Goal: Task Accomplishment & Management: Manage account settings

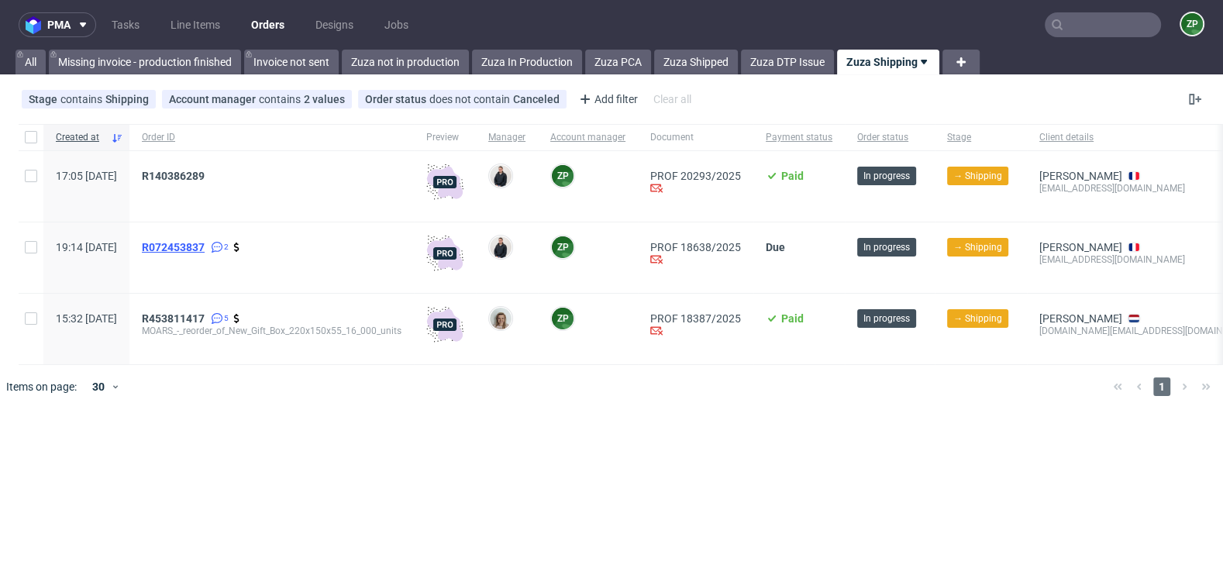
click at [205, 248] on span "R072453837" at bounding box center [173, 247] width 63 height 12
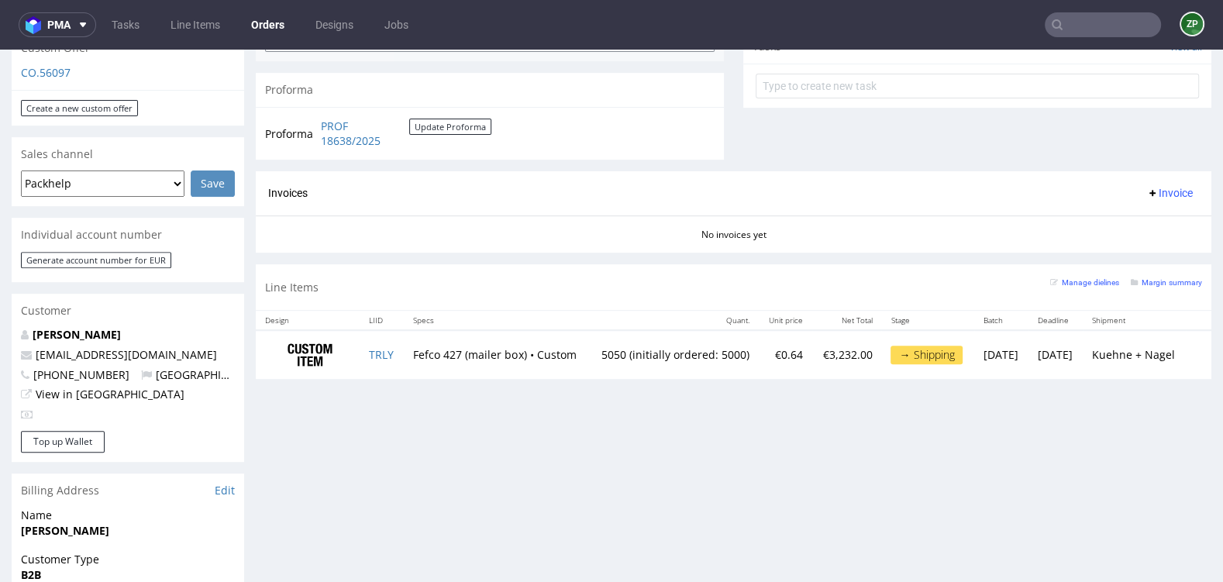
scroll to position [611, 0]
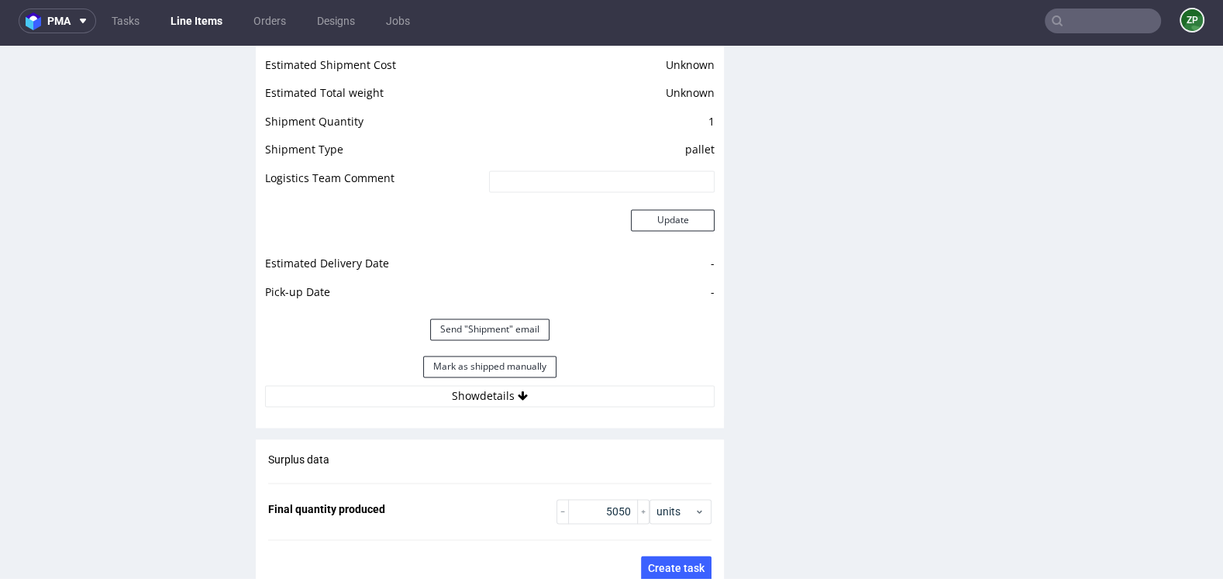
scroll to position [2121, 0]
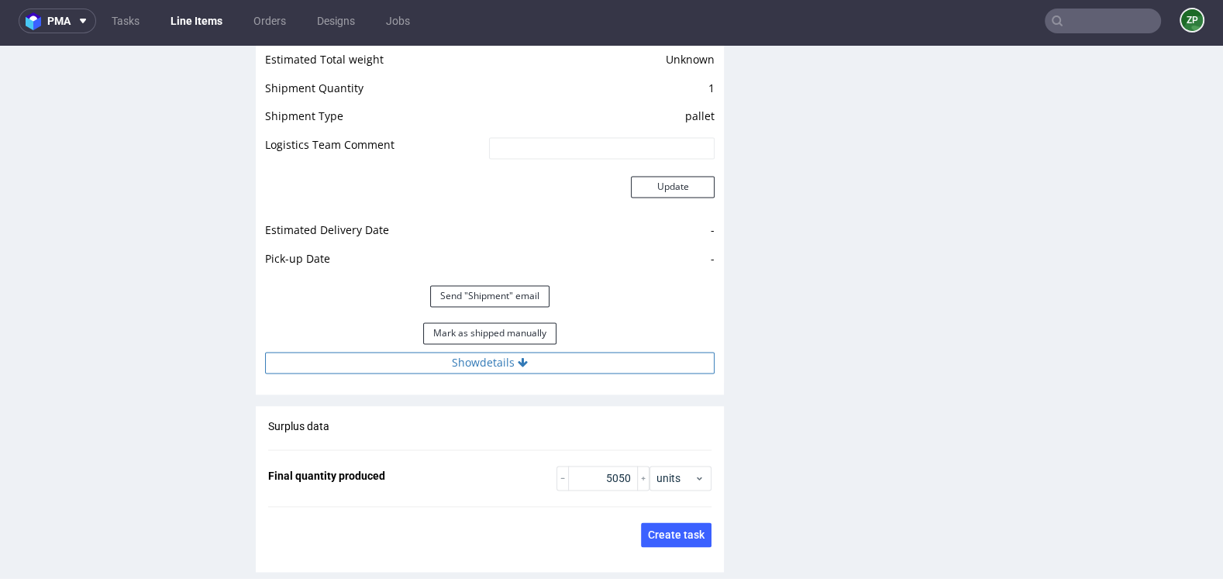
click at [514, 358] on button "Show details" at bounding box center [490, 363] width 450 height 22
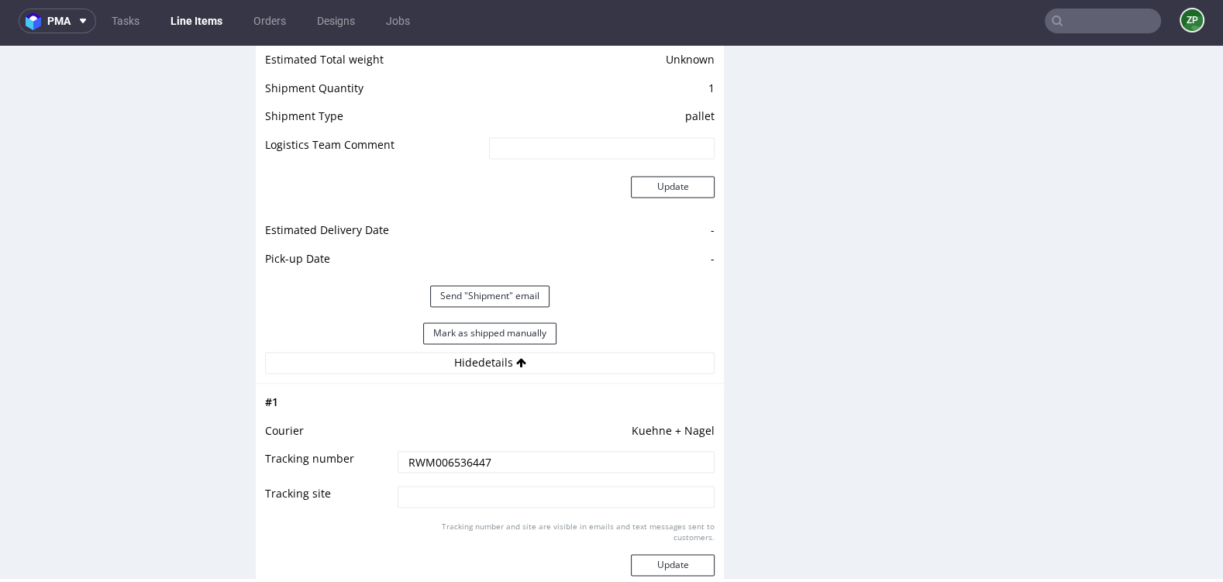
click at [449, 460] on input "RWM006536447" at bounding box center [556, 462] width 317 height 22
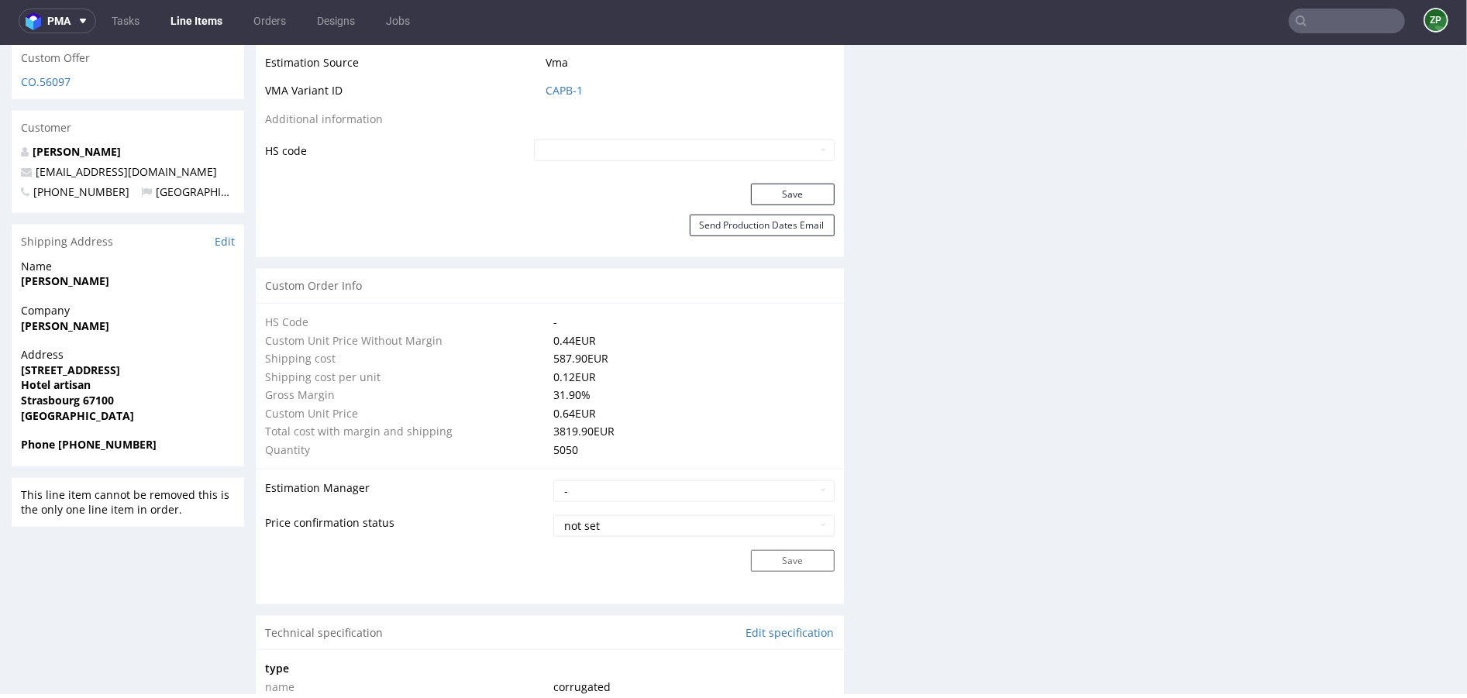
scroll to position [884, 0]
drag, startPoint x: 160, startPoint y: 437, endPoint x: 11, endPoint y: 329, distance: 184.2
click at [12, 329] on section "Shipping Address Edit Name Thomas Loeffler Company THOMAS LOEFFLER Address 21 r…" at bounding box center [128, 346] width 233 height 242
copy section "THOMAS LOEFFLER Address 21 rue de cherbourg Hotel artisan Strasbourg 67100 Fran…"
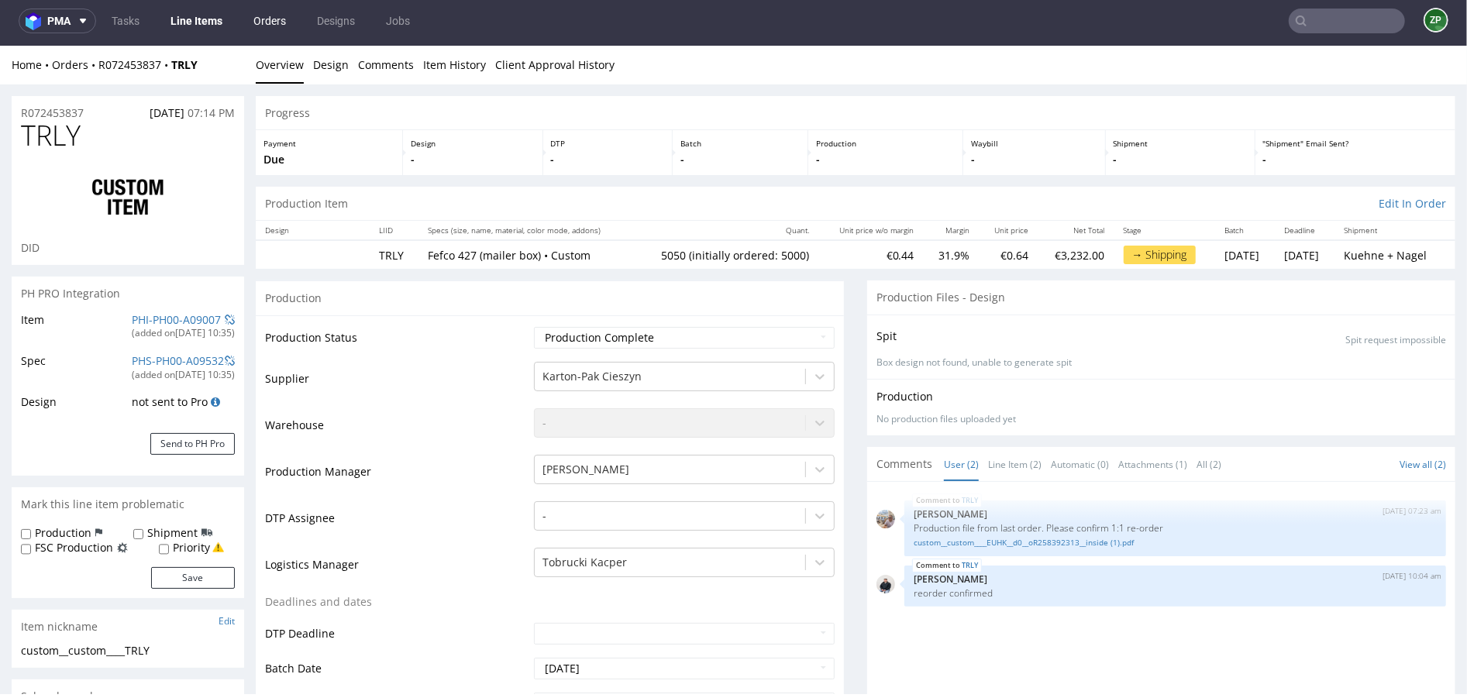
click at [264, 32] on link "Orders" at bounding box center [269, 21] width 51 height 25
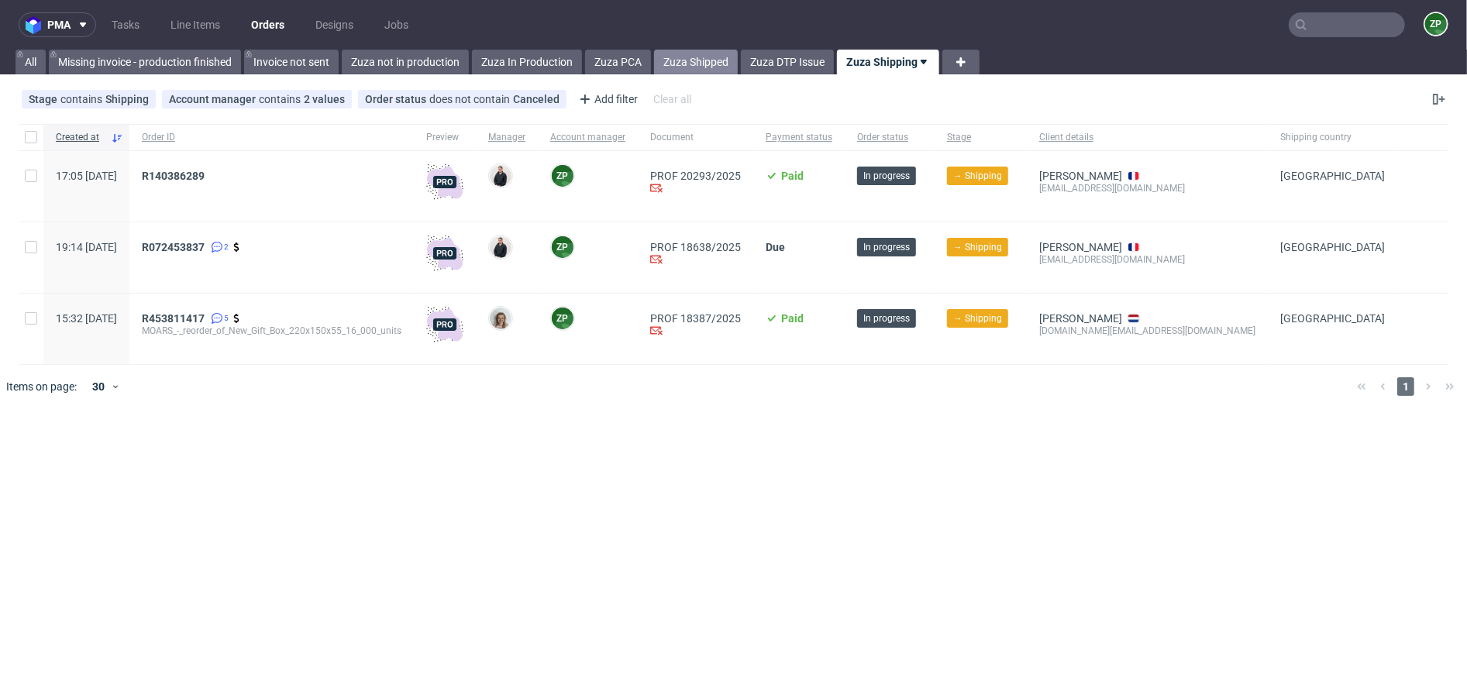
click at [679, 58] on link "Zuza Shipped" at bounding box center [696, 62] width 84 height 25
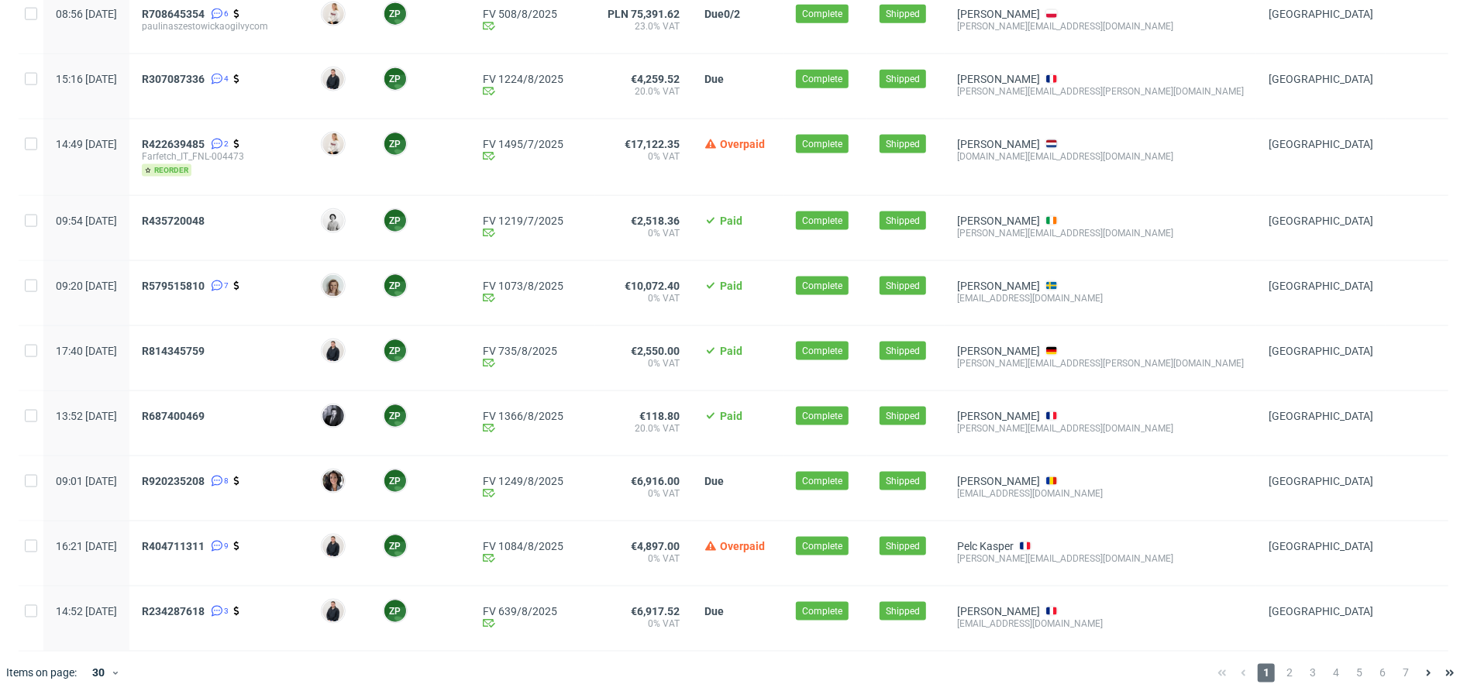
scroll to position [1532, 0]
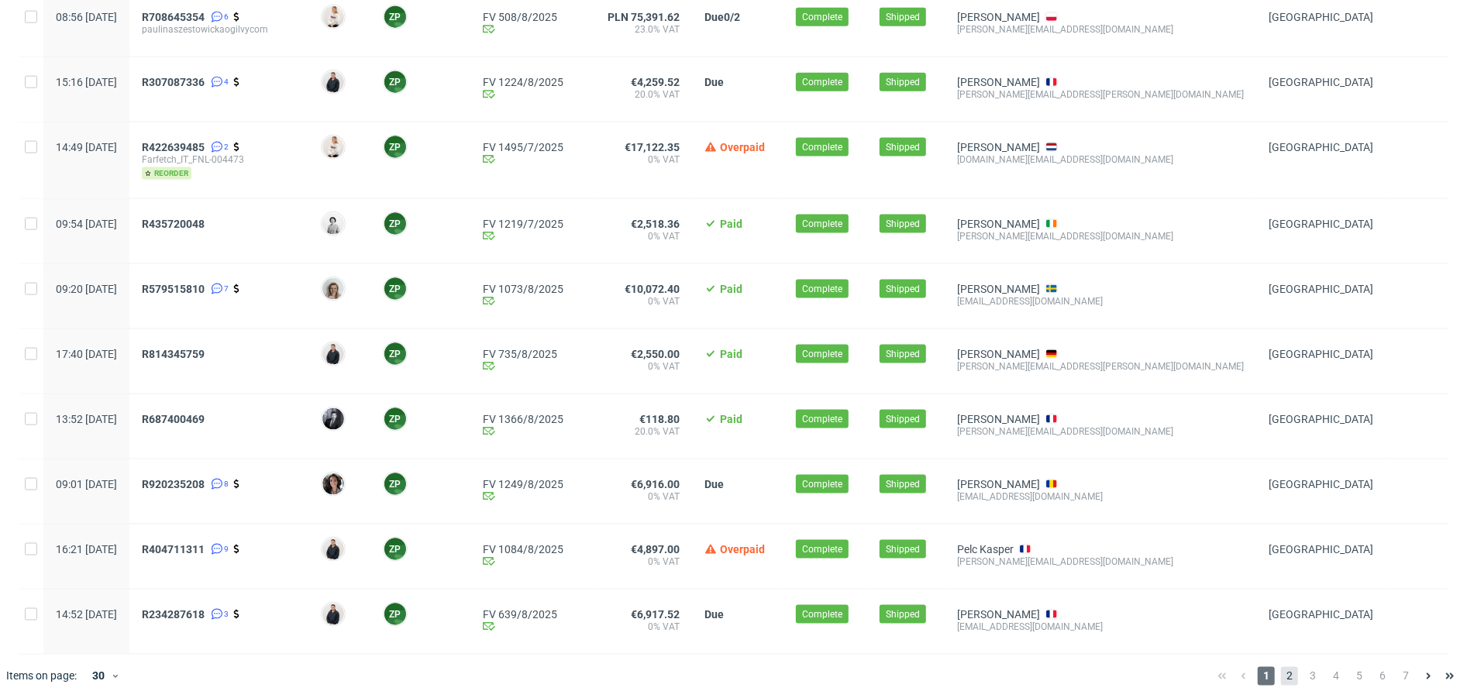
click at [1222, 581] on span "2" at bounding box center [1289, 676] width 17 height 19
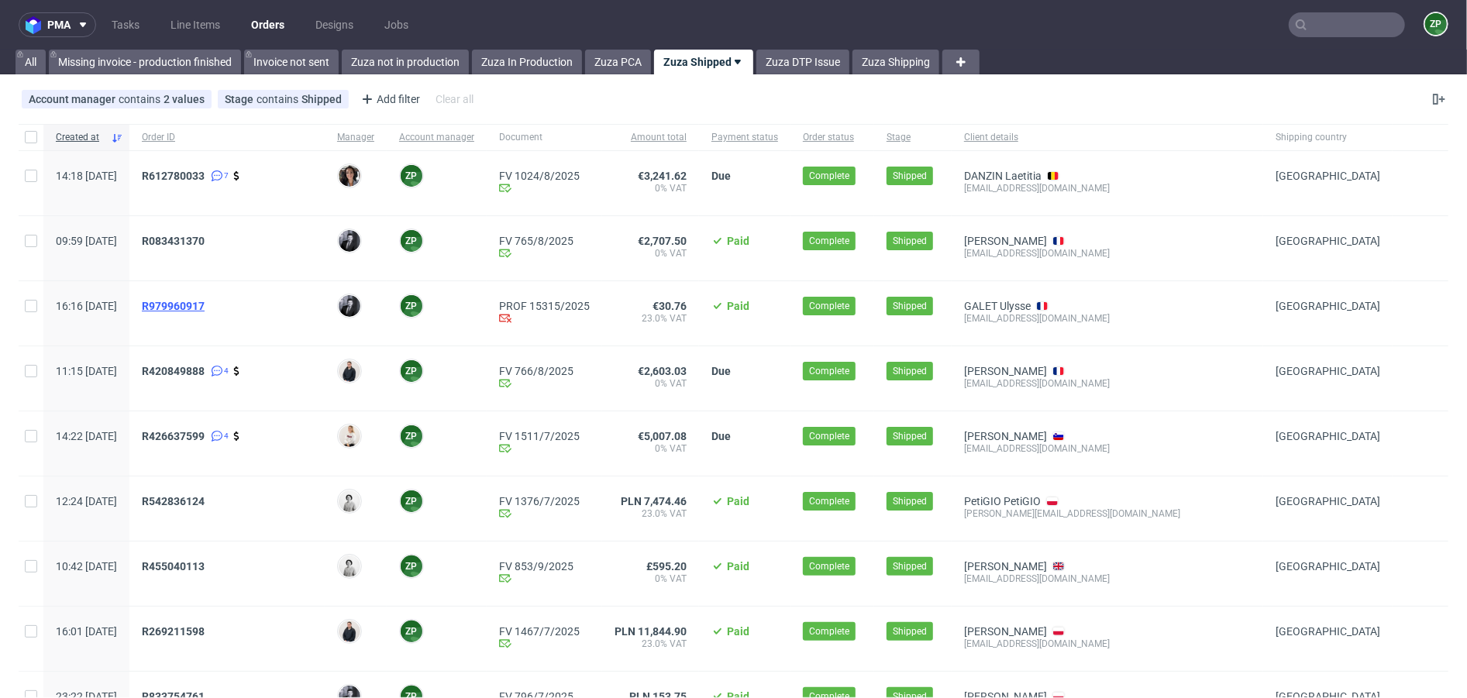
click at [205, 305] on span "R979960917" at bounding box center [173, 306] width 63 height 12
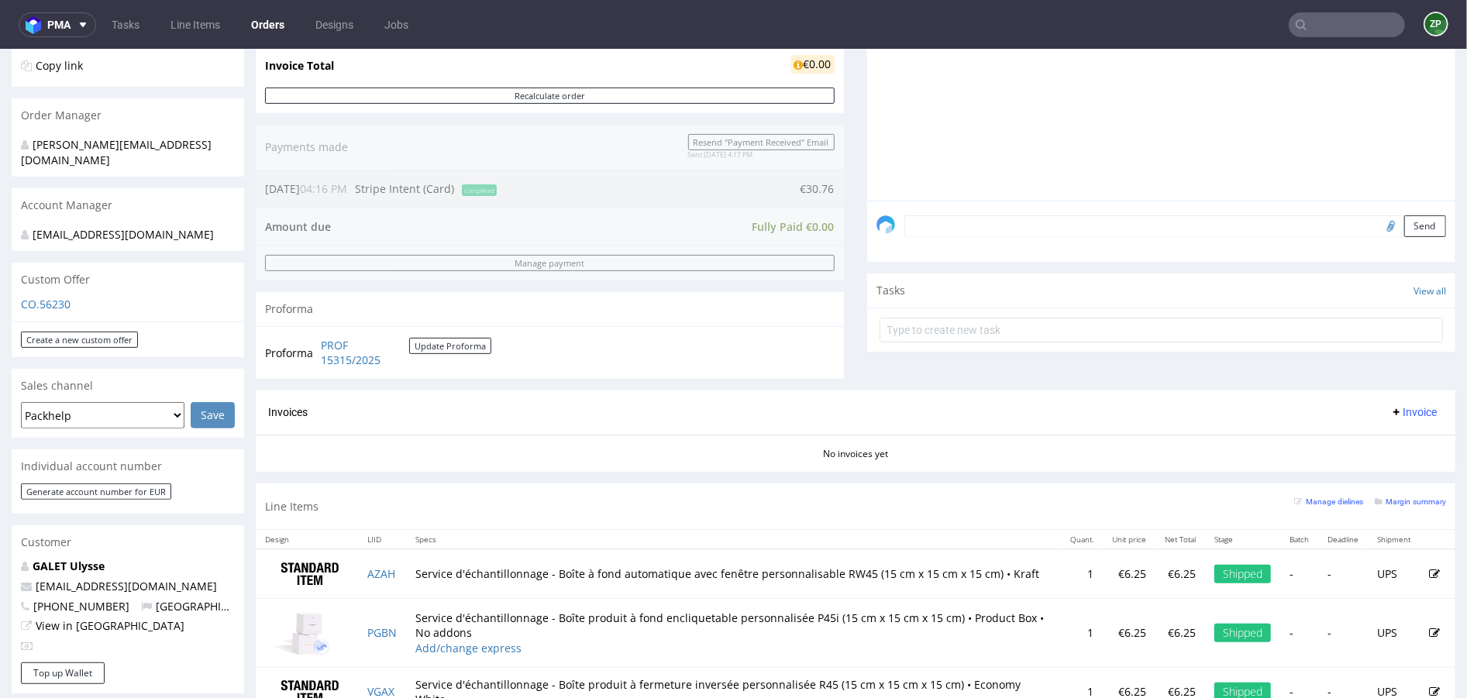
scroll to position [408, 0]
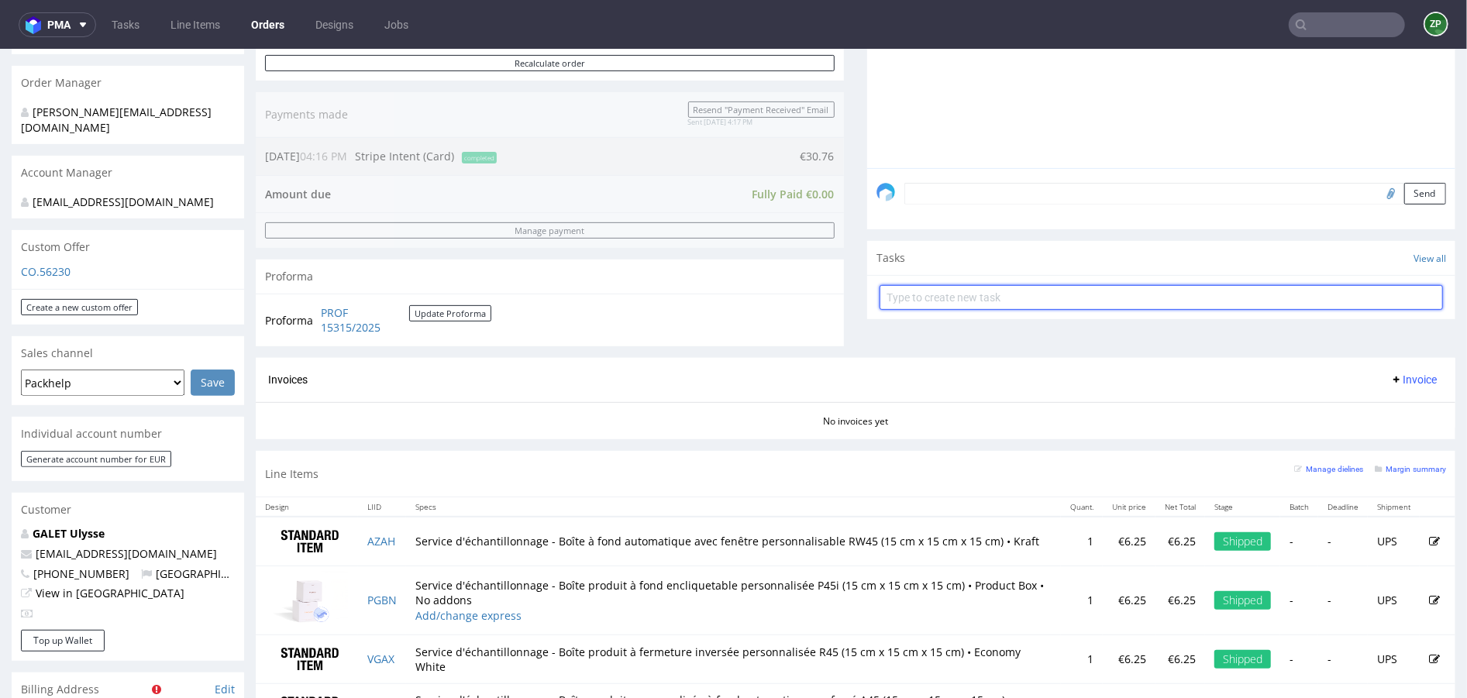
click at [1019, 295] on input "text" at bounding box center [1161, 296] width 563 height 25
type input "invoice"
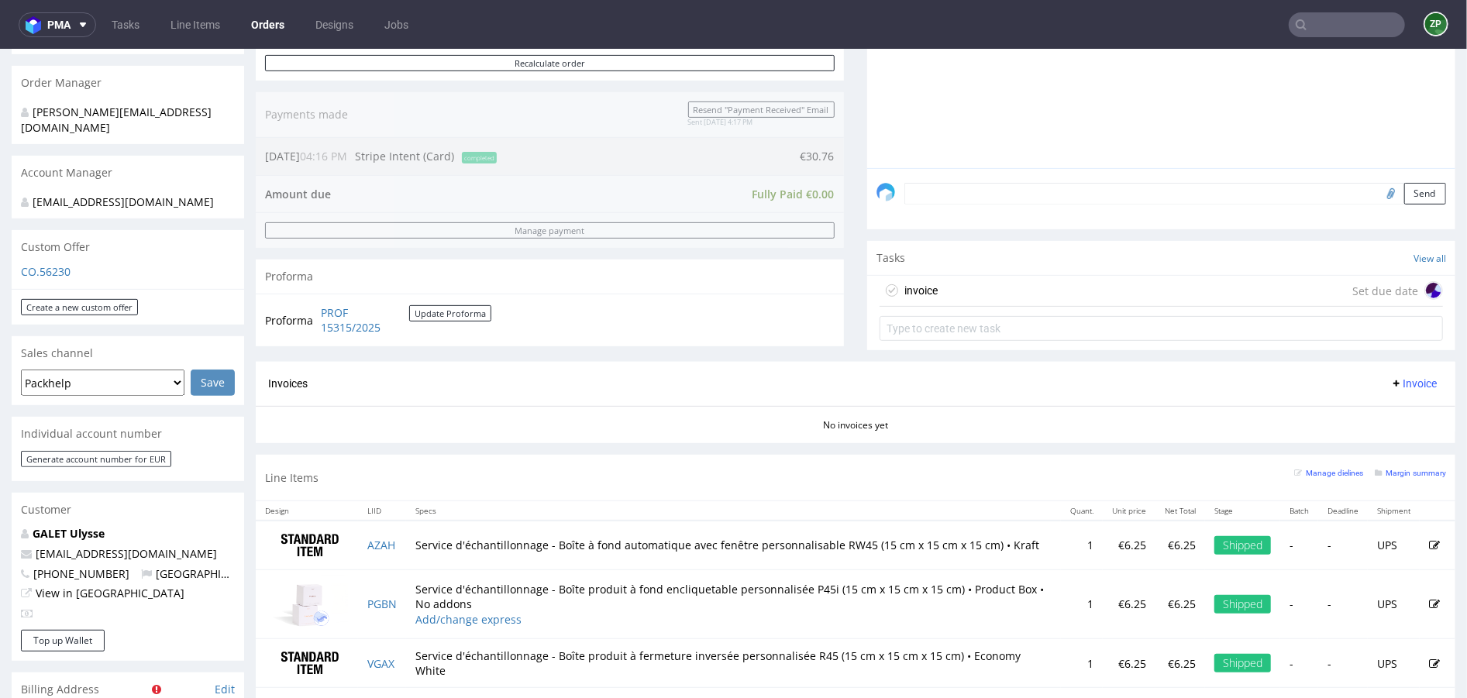
click at [1016, 286] on div "invoice Set due date" at bounding box center [1161, 290] width 563 height 31
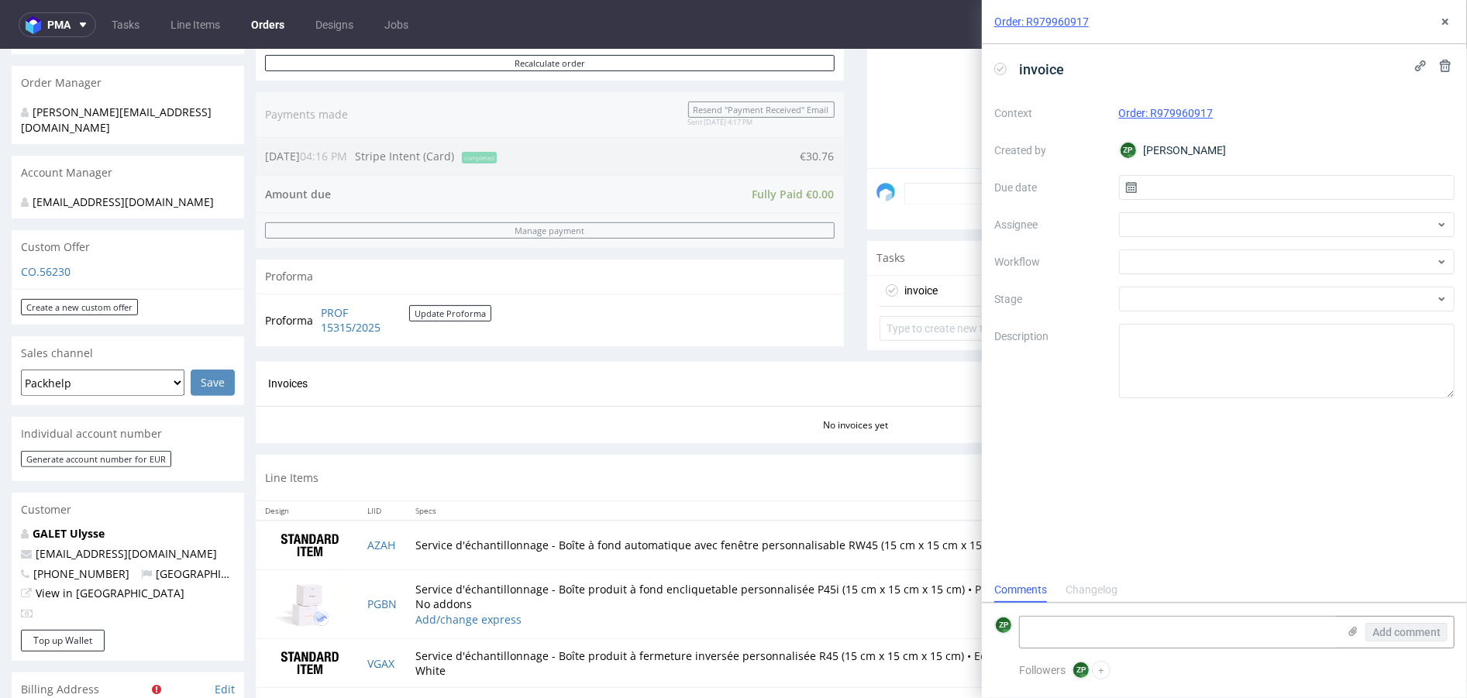
scroll to position [12, 0]
click at [1194, 190] on input "text" at bounding box center [1287, 187] width 336 height 25
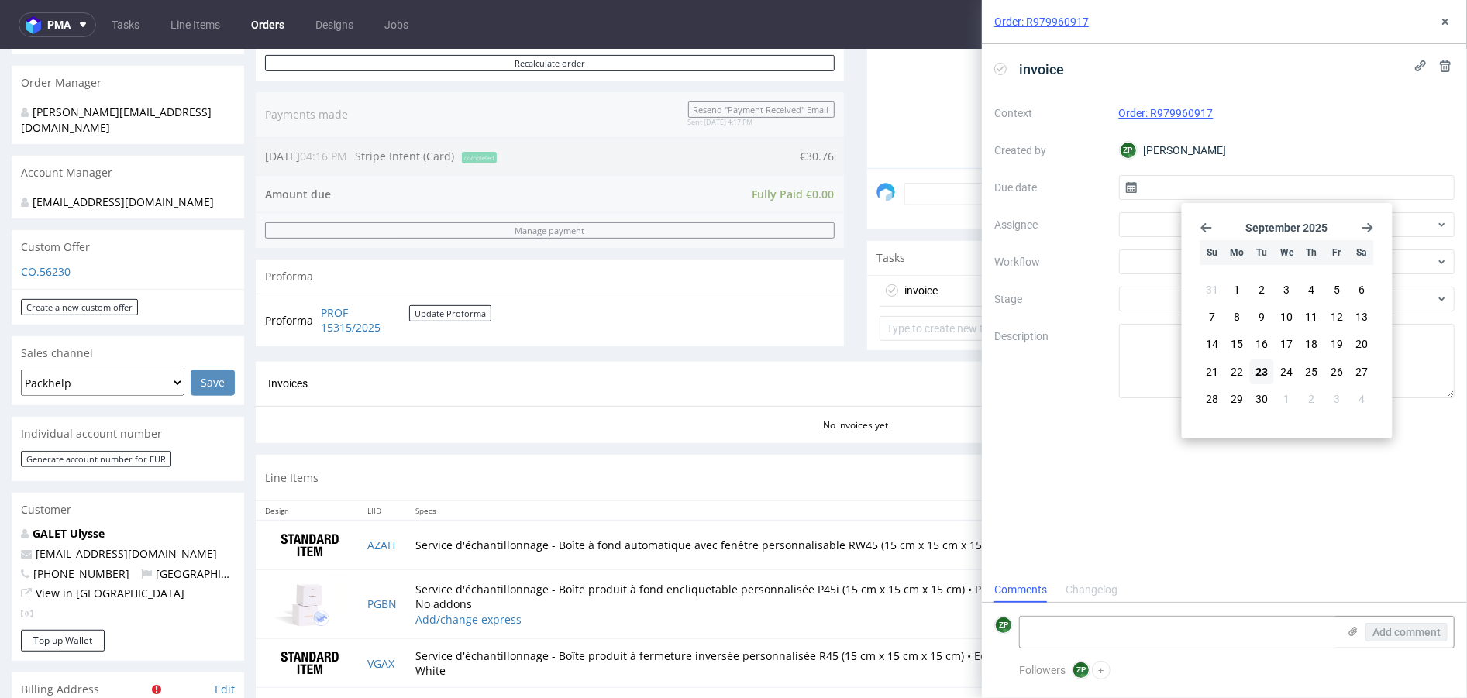
click at [697, 454] on div "Line Items Manage dielines Margin summary" at bounding box center [856, 477] width 1200 height 46
click at [1222, 24] on icon at bounding box center [1445, 22] width 12 height 12
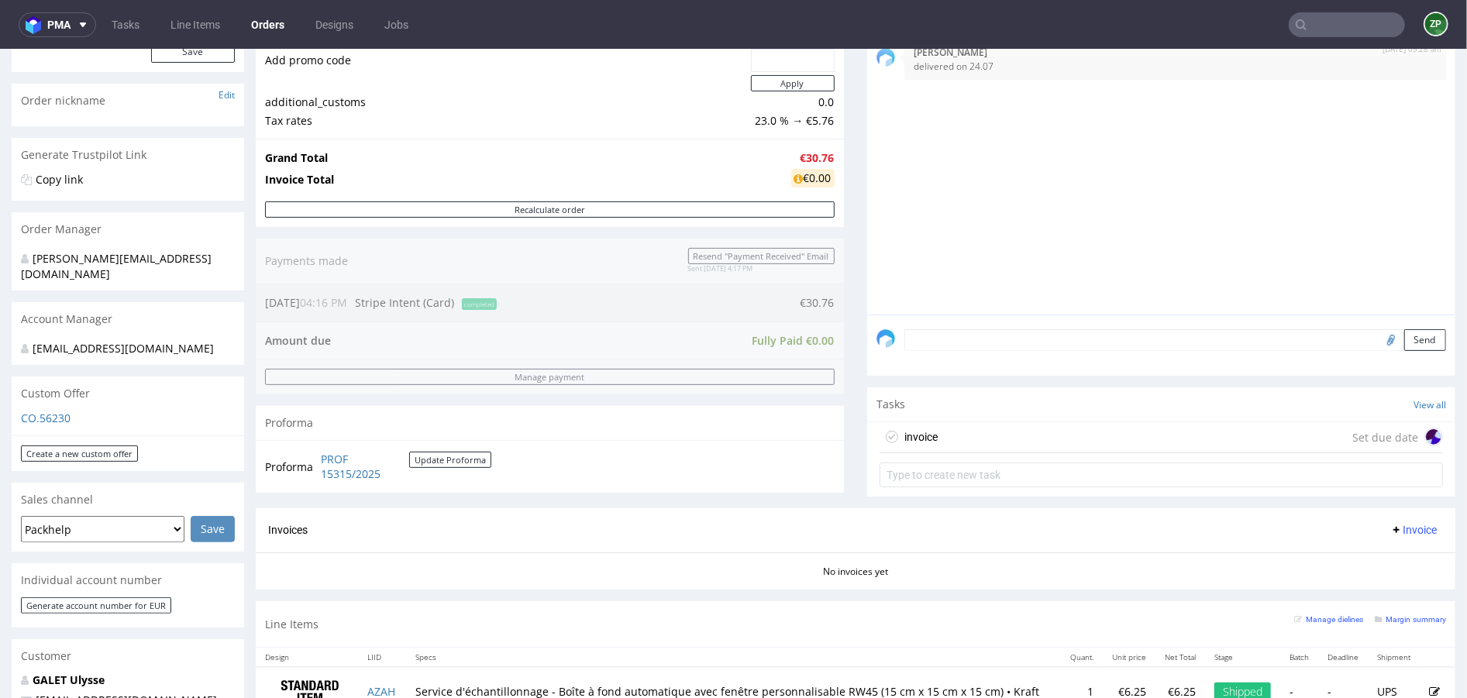
scroll to position [333, 0]
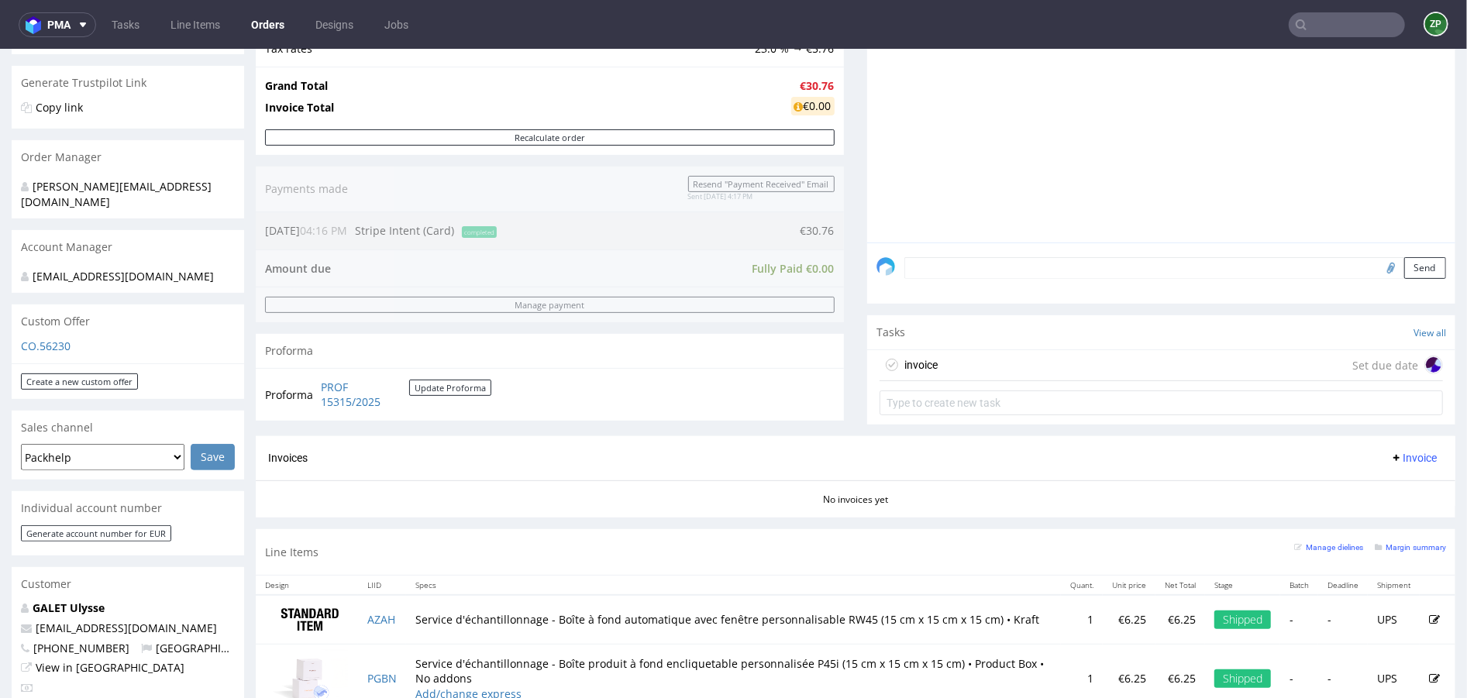
click at [1014, 374] on div "invoice Set due date" at bounding box center [1161, 365] width 563 height 31
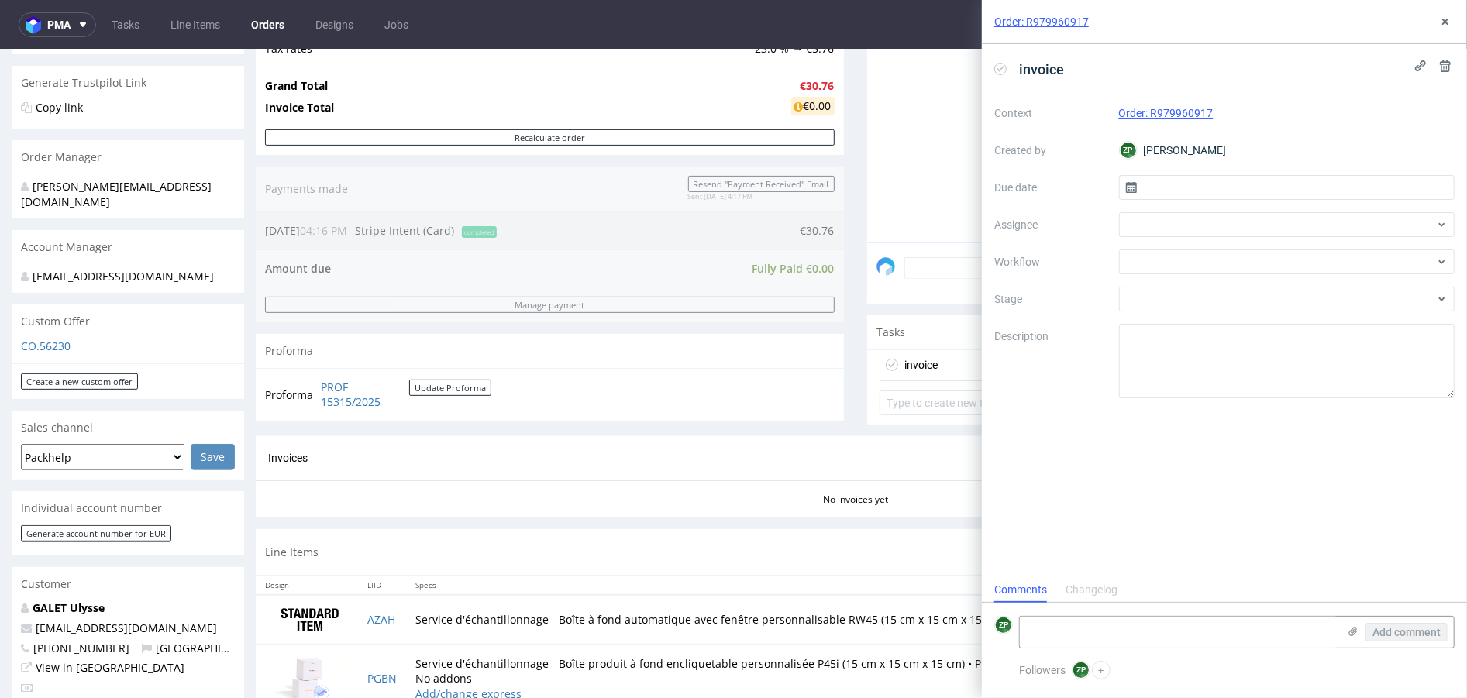
scroll to position [12, 0]
click at [1184, 189] on input "text" at bounding box center [1287, 187] width 336 height 25
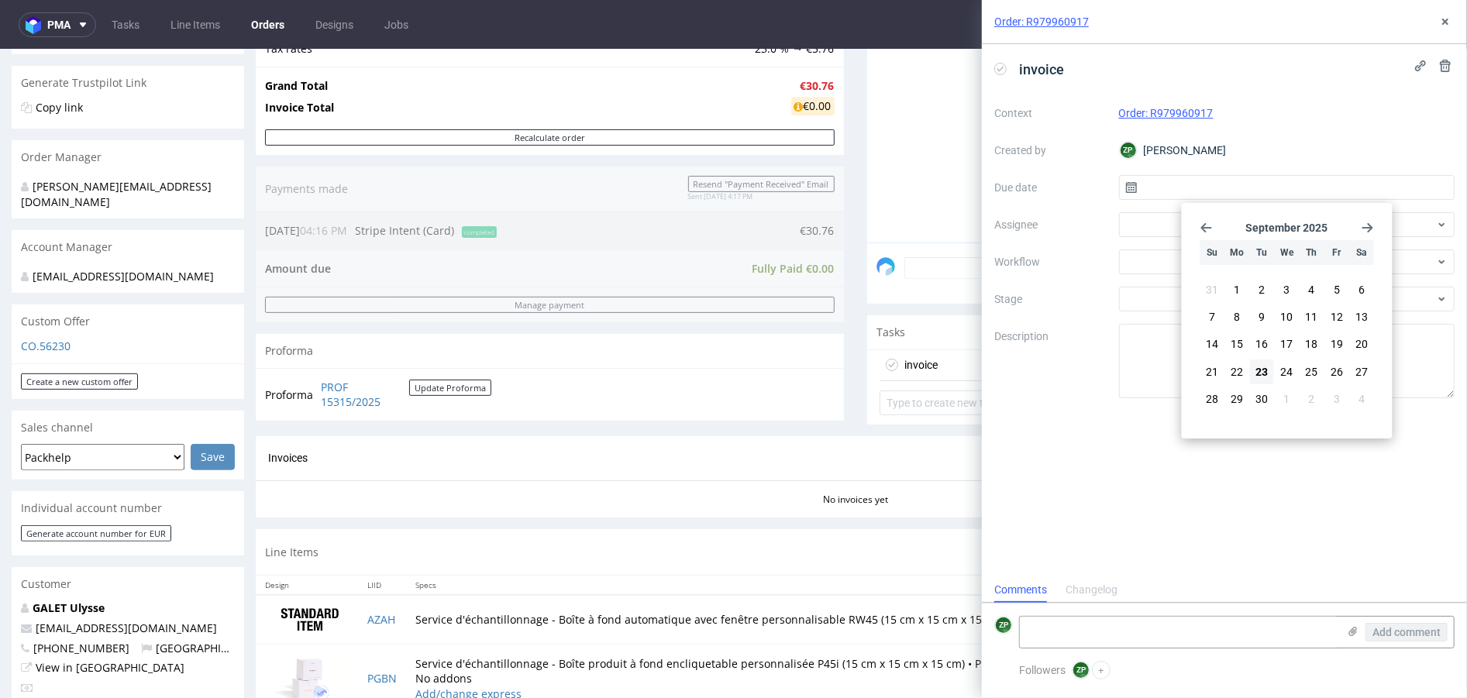
click at [1205, 226] on icon "Go back 1 month" at bounding box center [1207, 228] width 12 height 12
click at [1222, 227] on use "Go forward 1 month" at bounding box center [1368, 227] width 11 height 9
click at [1222, 366] on span "24" at bounding box center [1312, 372] width 12 height 16
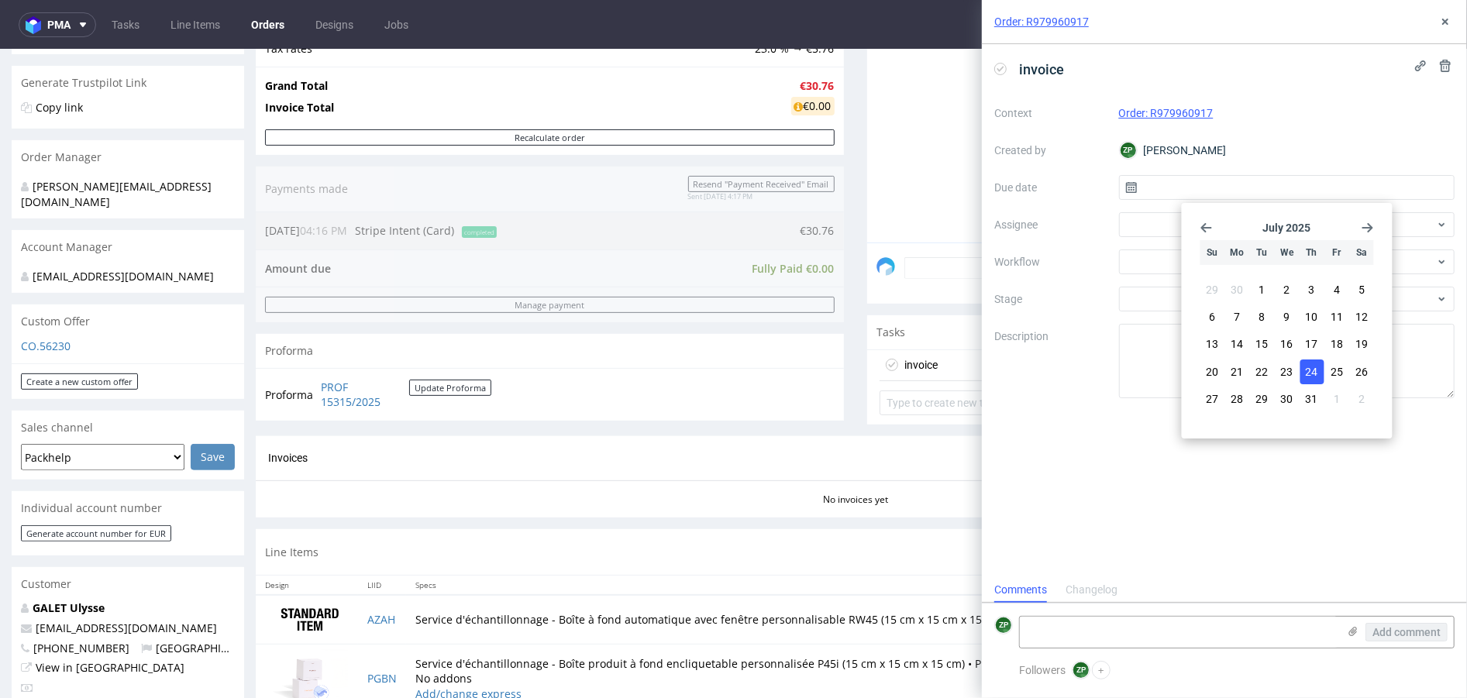
type input "24/07/2025"
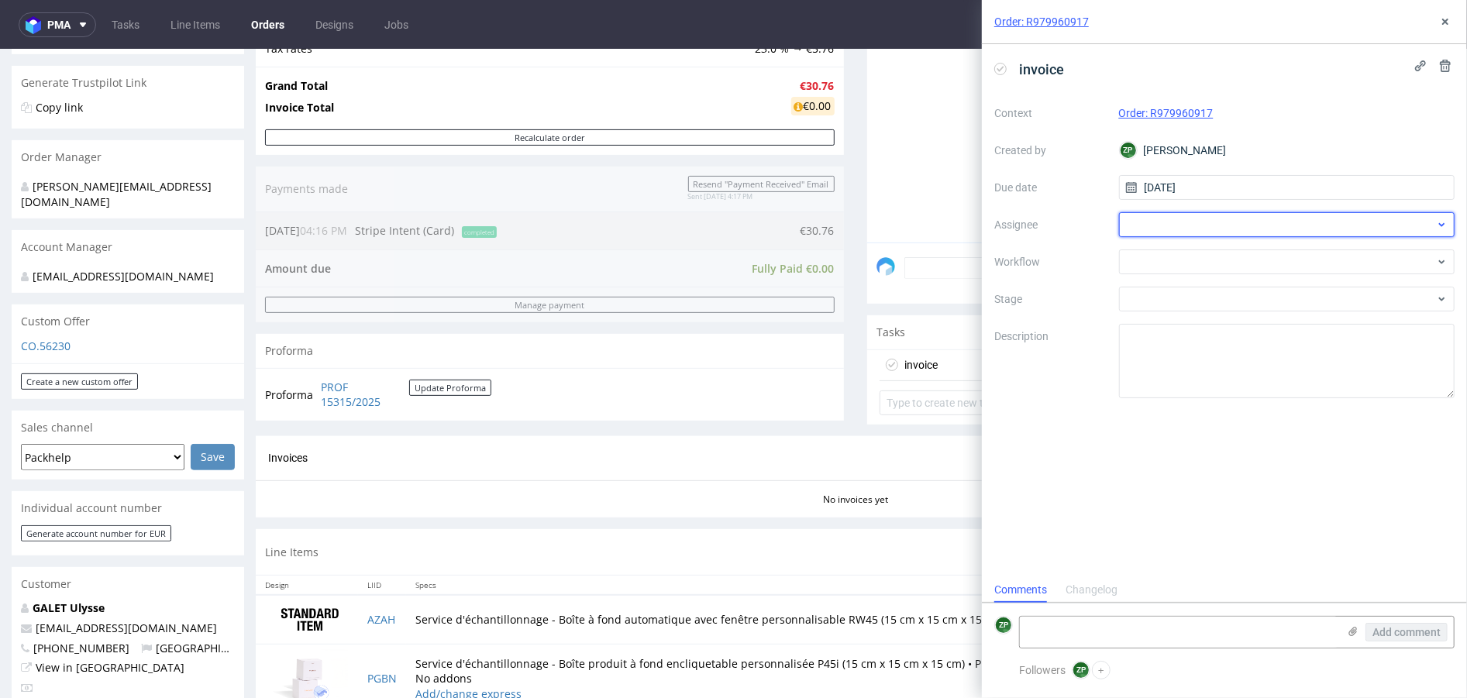
click at [1167, 231] on div at bounding box center [1287, 224] width 336 height 25
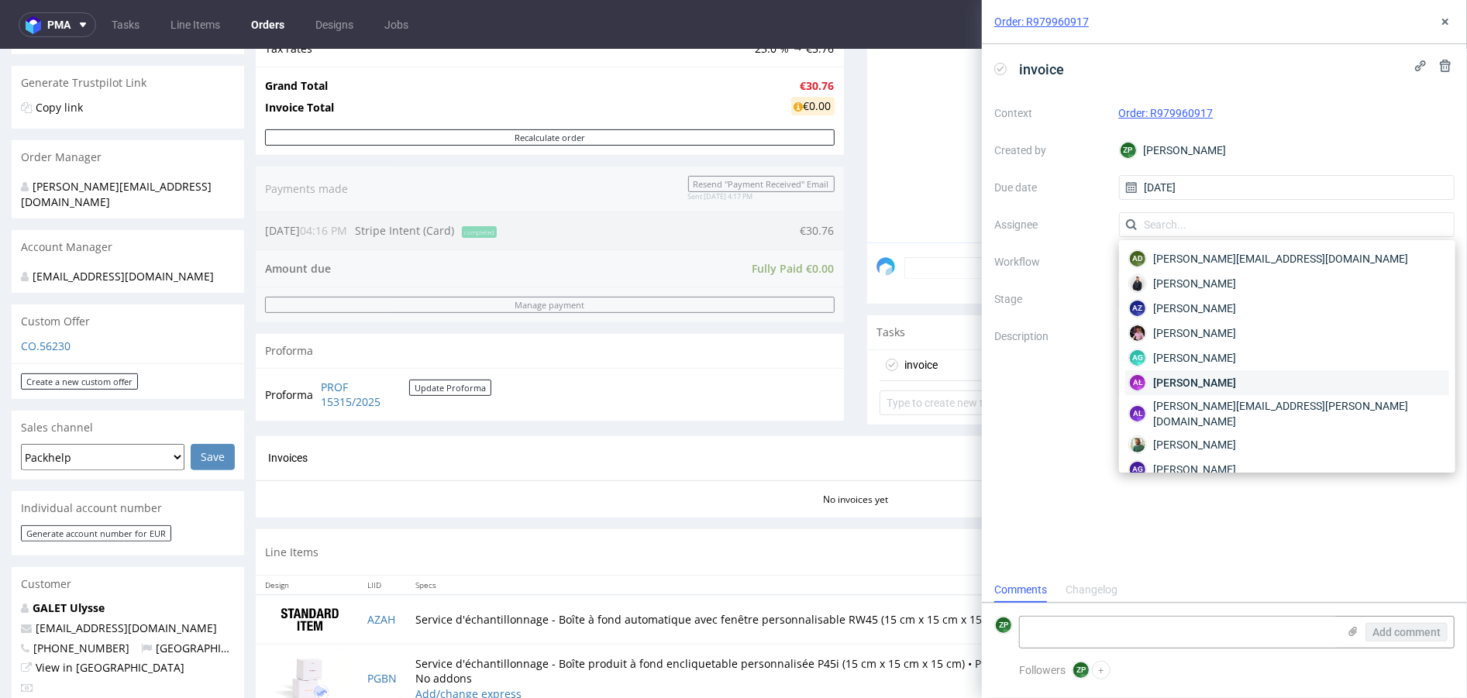
click at [1207, 382] on span "Aleksandra Łętowska" at bounding box center [1194, 383] width 83 height 16
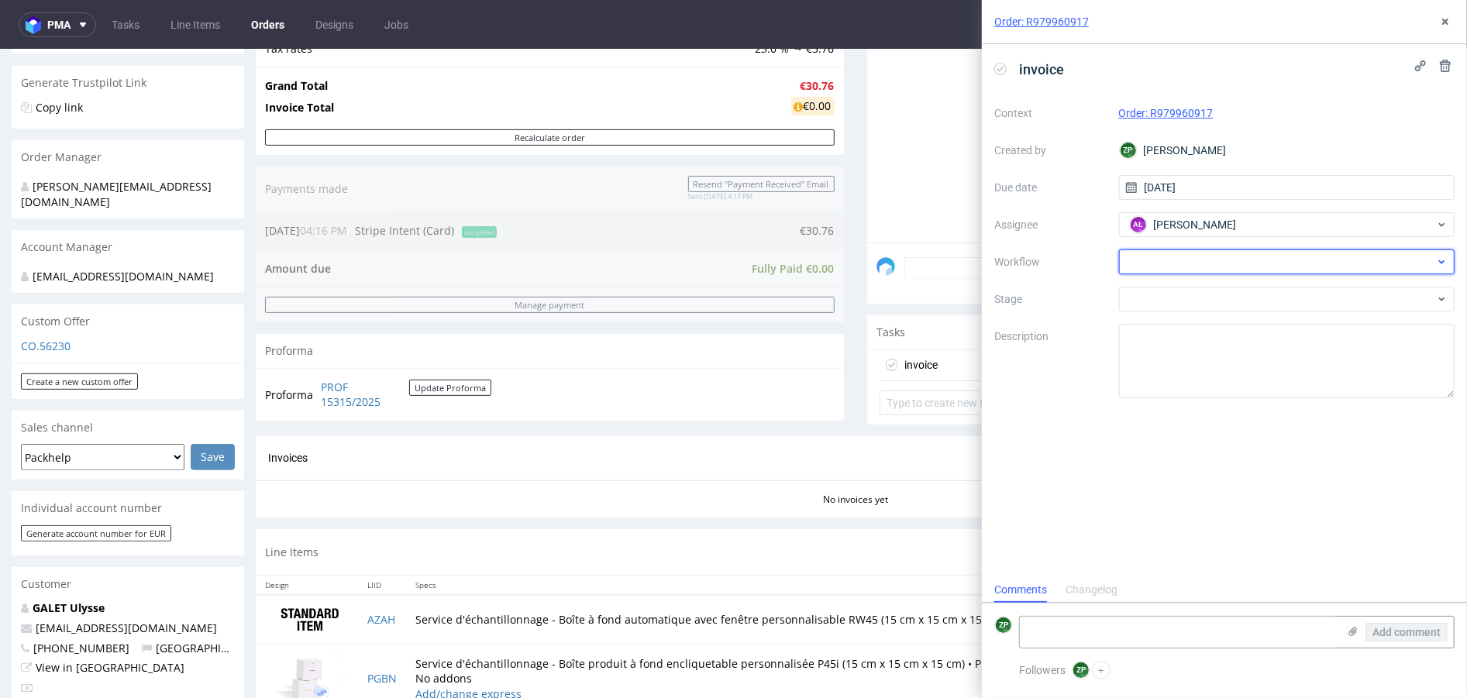
click at [1161, 255] on div at bounding box center [1287, 262] width 336 height 25
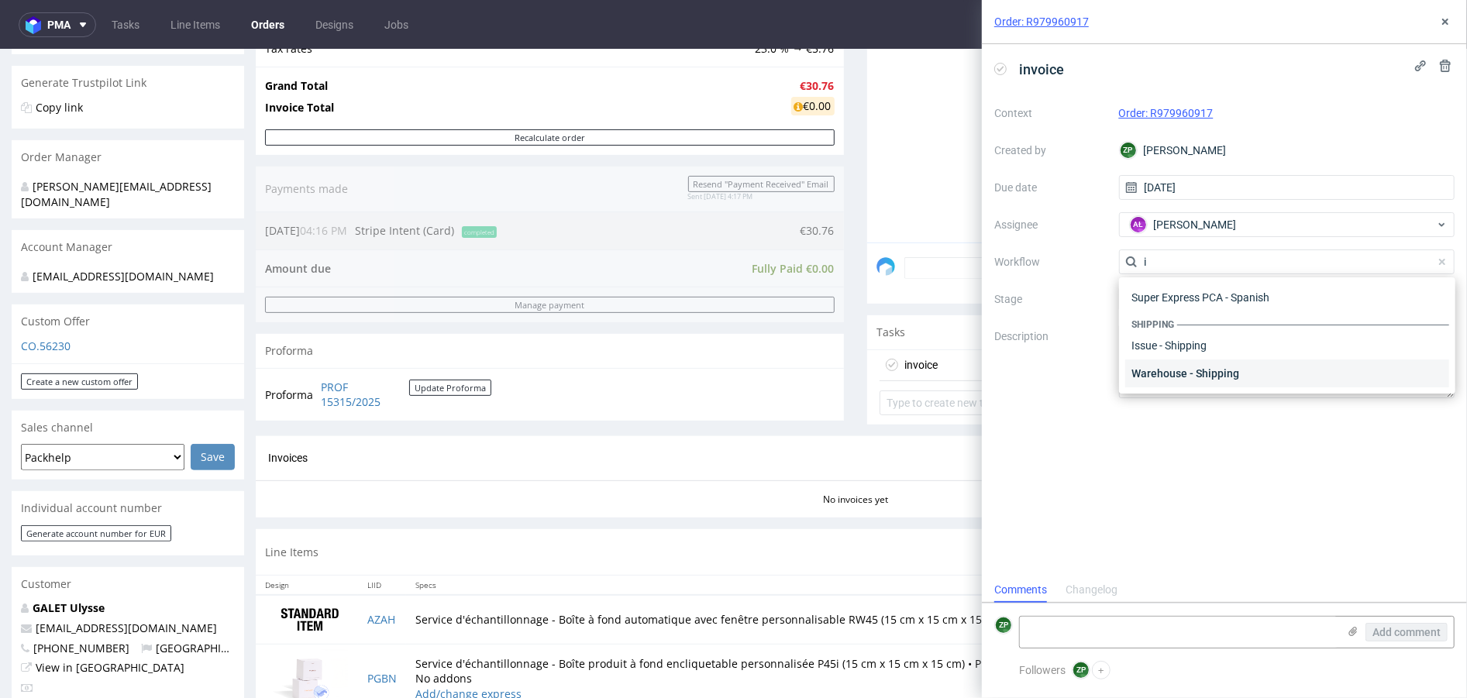
scroll to position [578, 0]
type input "invoice"
click at [1222, 351] on div "Finance - Invoice - Logistic Invoice" at bounding box center [1287, 353] width 324 height 28
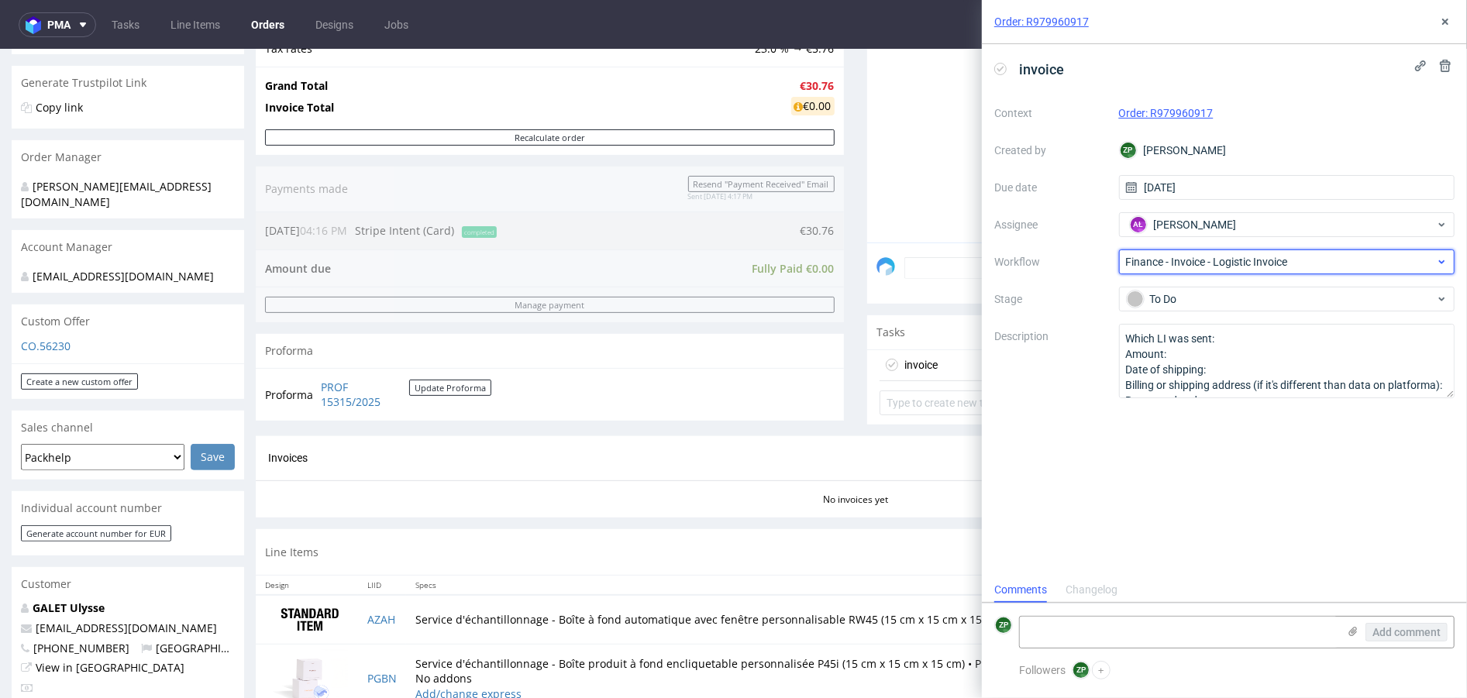
click at [1222, 259] on span "Finance - Invoice - Logistic Invoice" at bounding box center [1281, 262] width 310 height 16
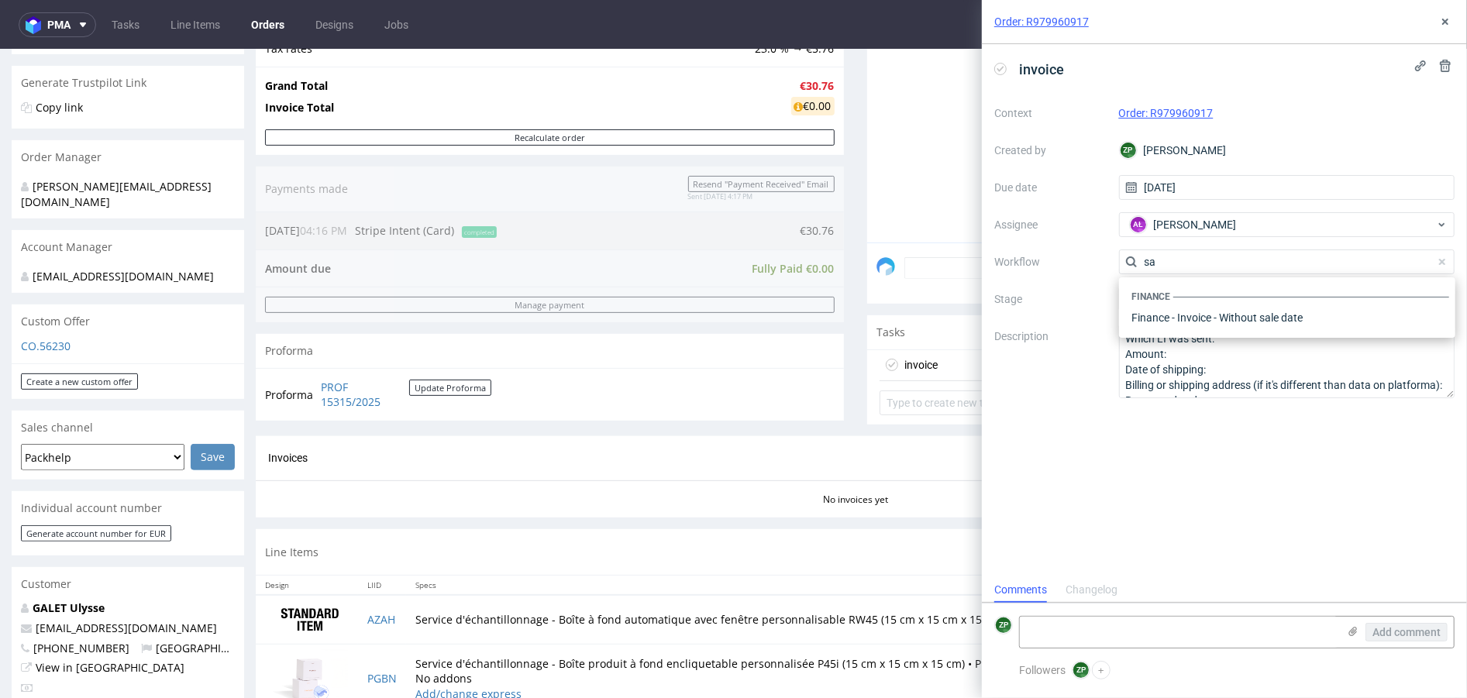
scroll to position [0, 0]
type input "s"
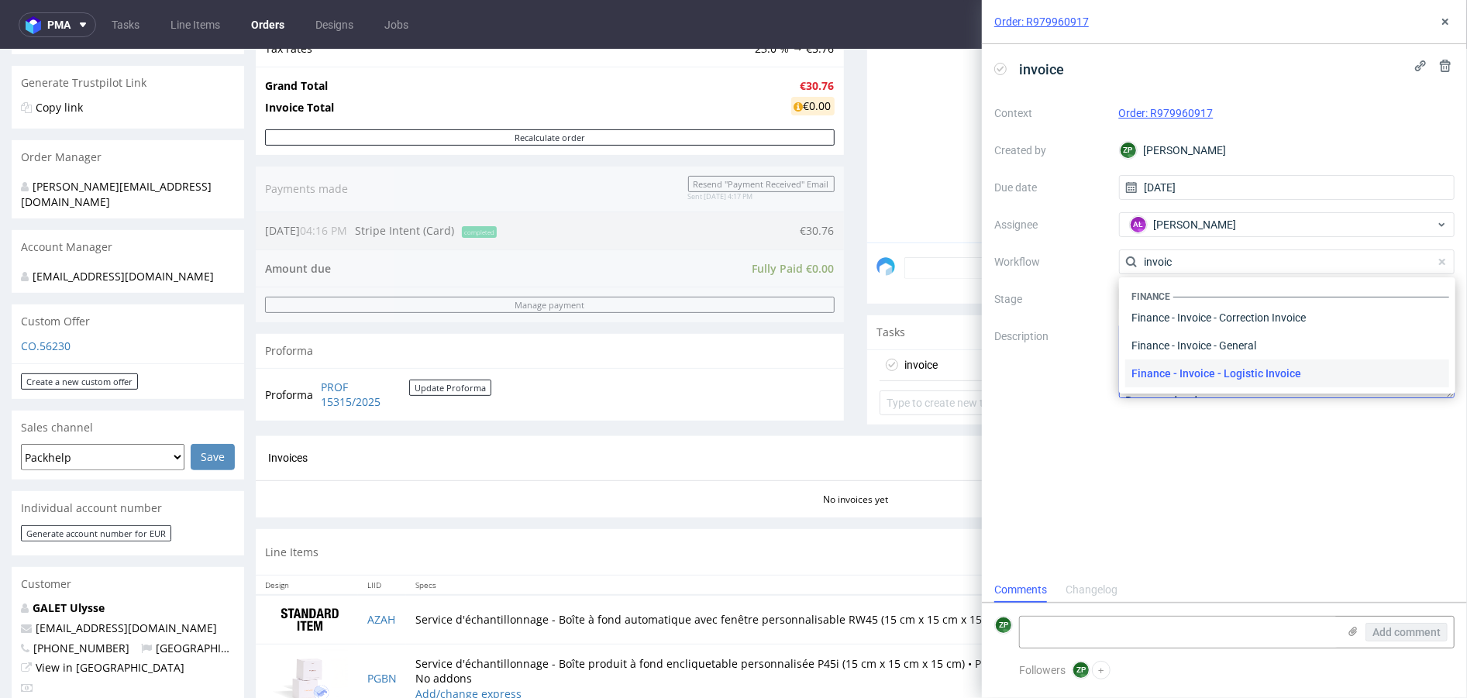
type input "invoice"
click at [1208, 347] on div "Finance - Invoice - General" at bounding box center [1287, 346] width 324 height 28
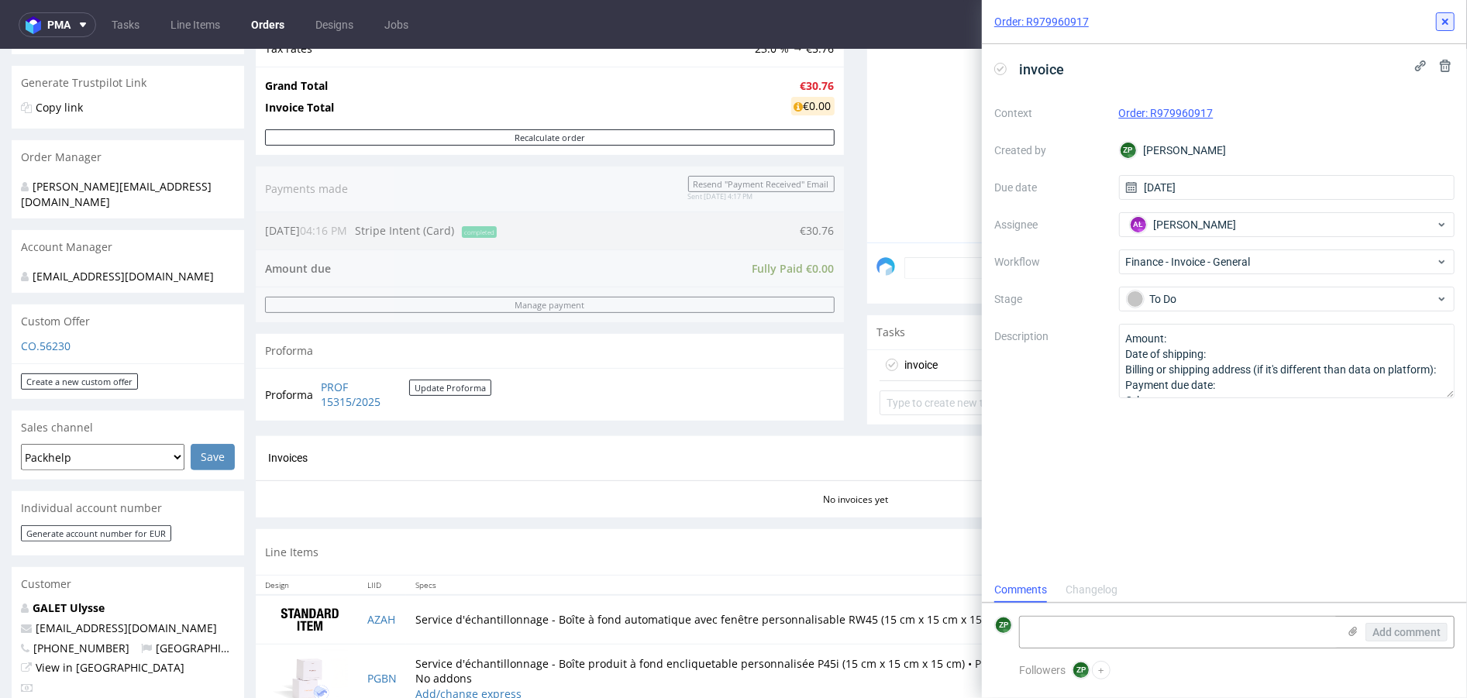
click at [1222, 27] on icon at bounding box center [1445, 22] width 12 height 12
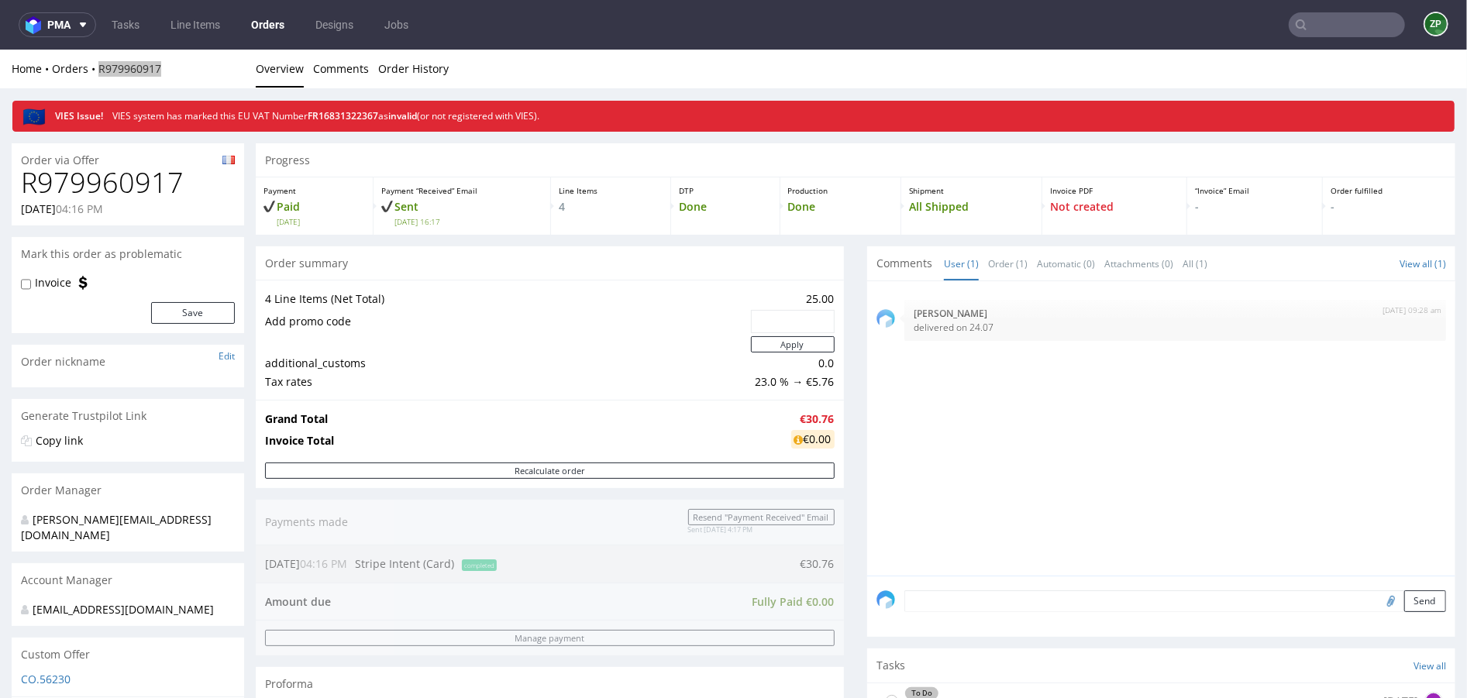
click at [264, 30] on link "Orders" at bounding box center [268, 24] width 52 height 25
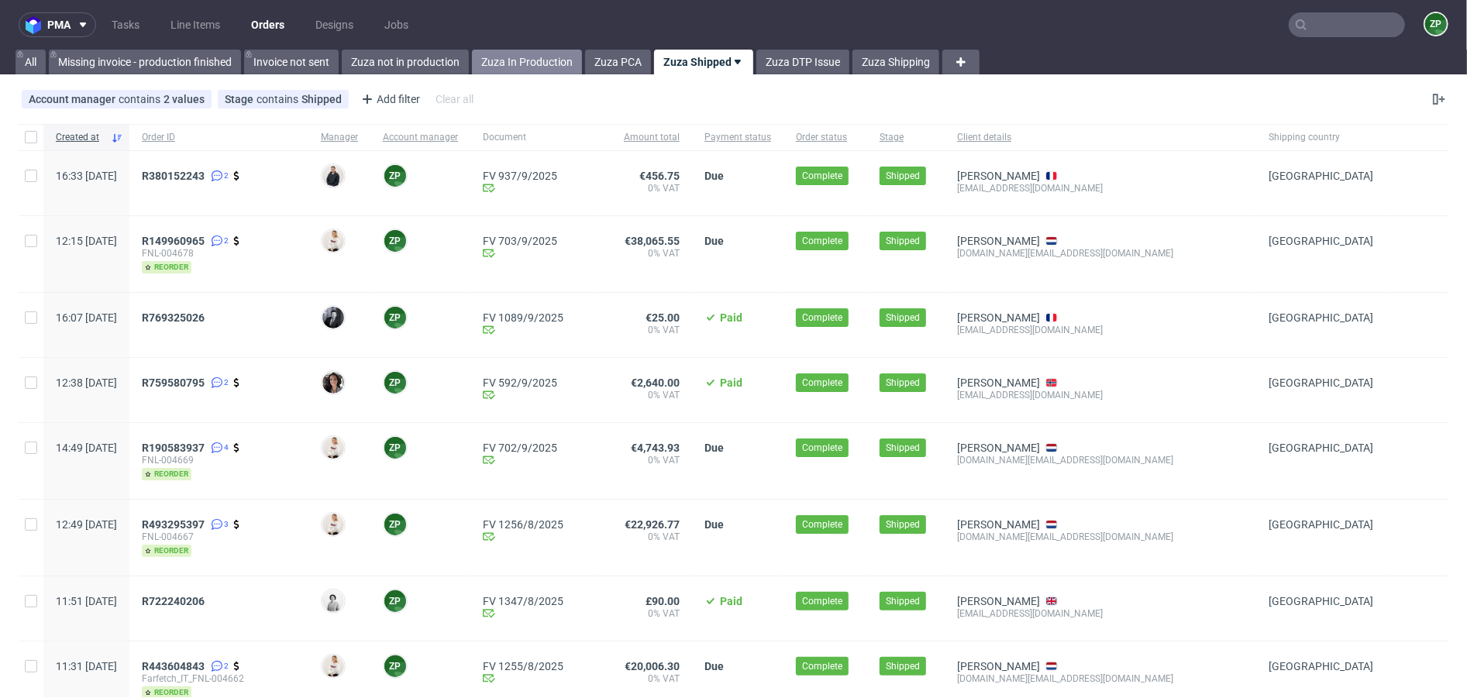
click at [545, 59] on link "Zuza In Production" at bounding box center [527, 62] width 110 height 25
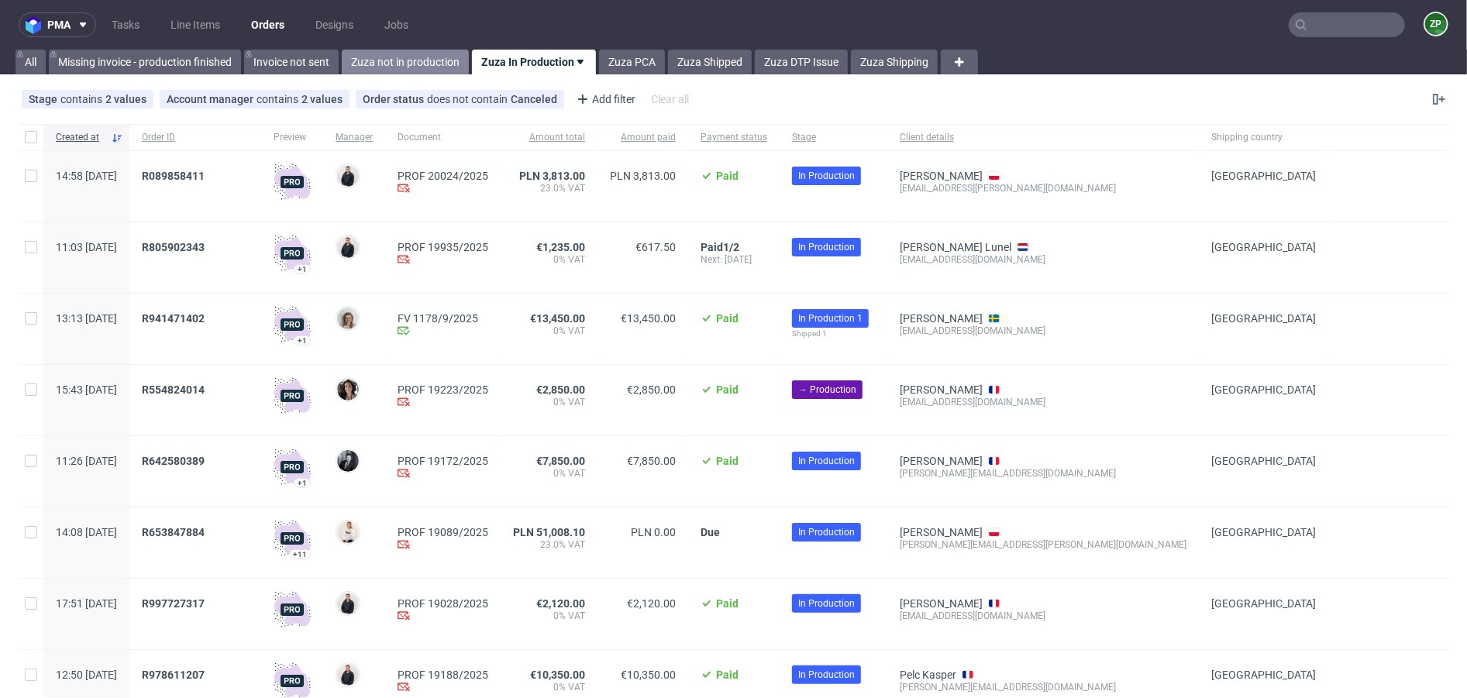
click at [389, 60] on link "Zuza not in production" at bounding box center [405, 62] width 127 height 25
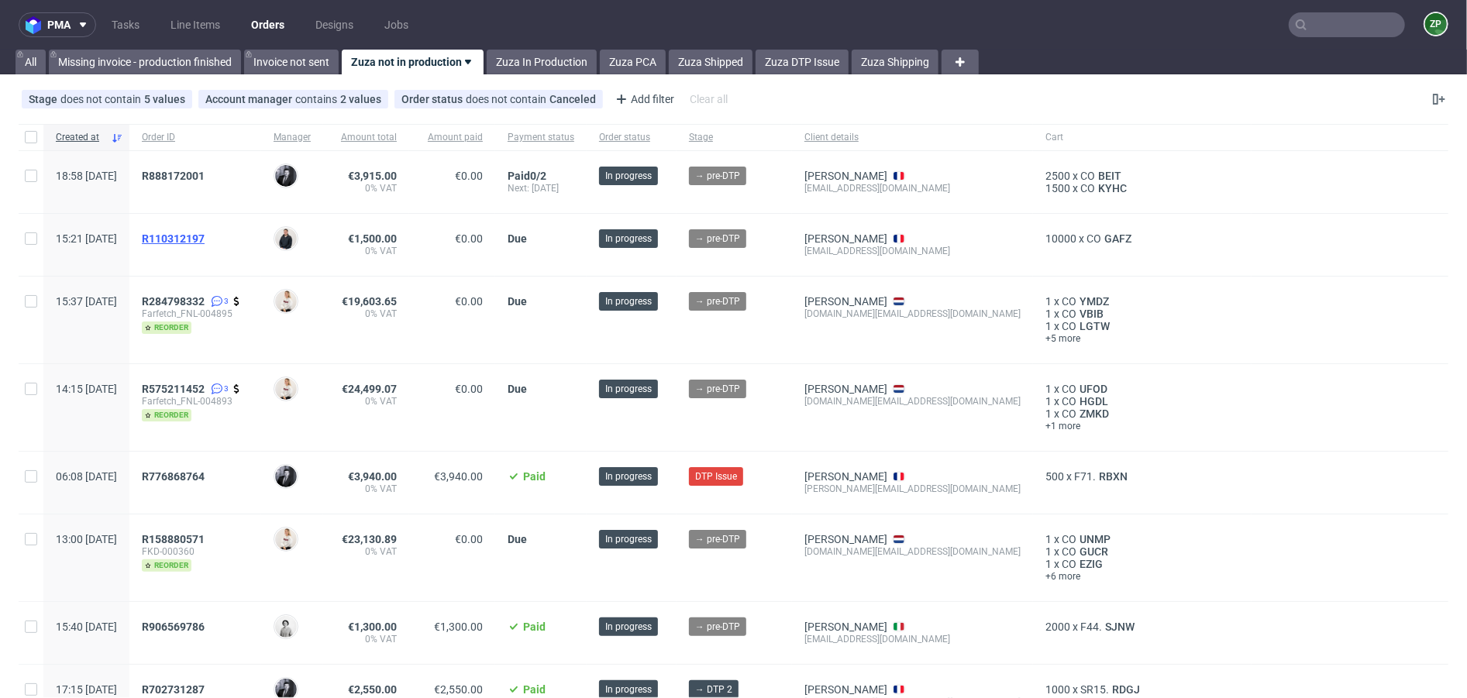
click at [205, 235] on span "R110312197" at bounding box center [173, 239] width 63 height 12
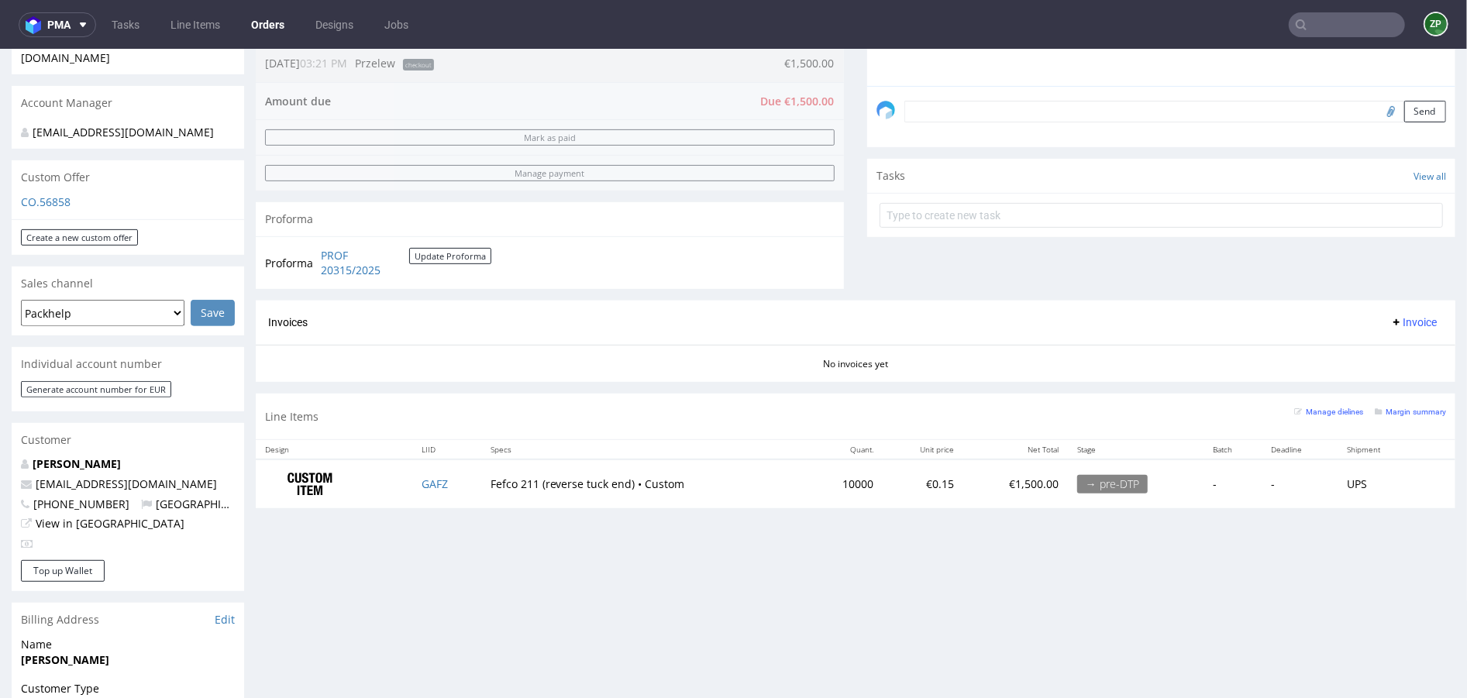
scroll to position [469, 0]
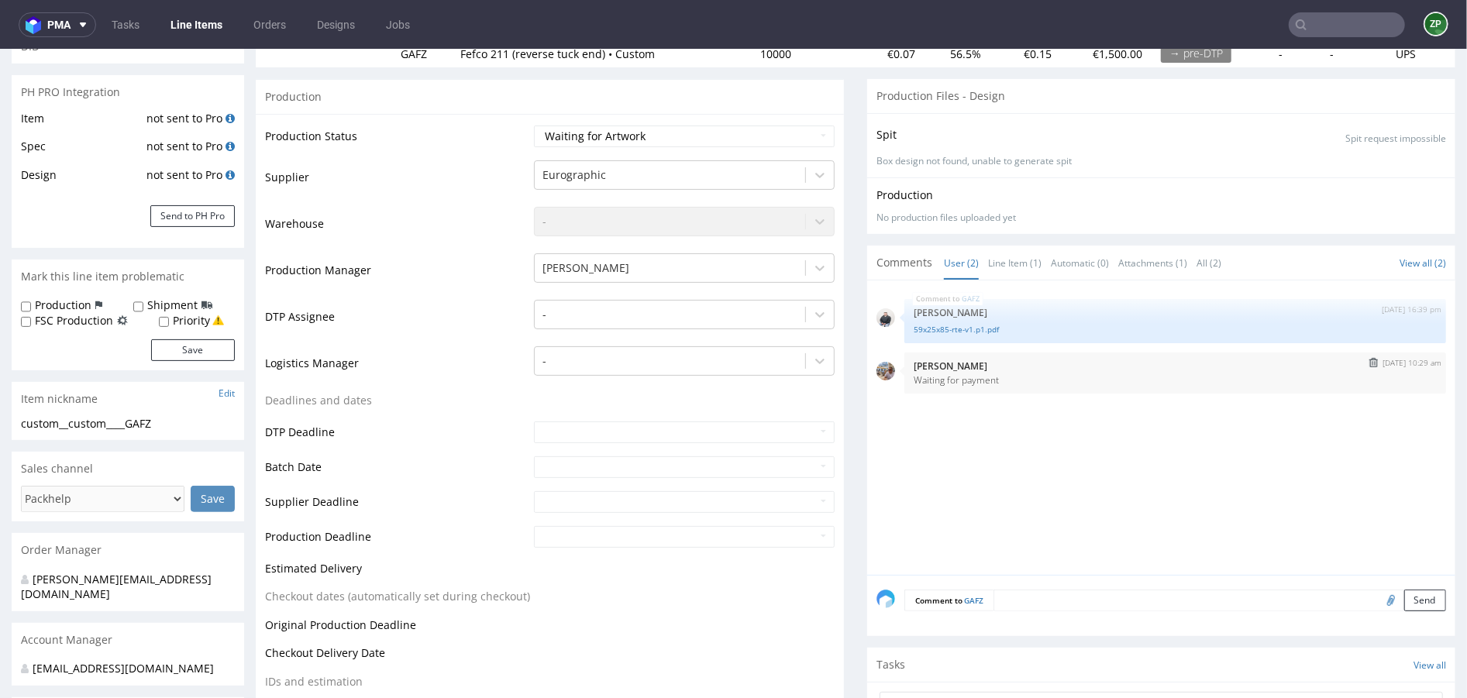
scroll to position [242, 0]
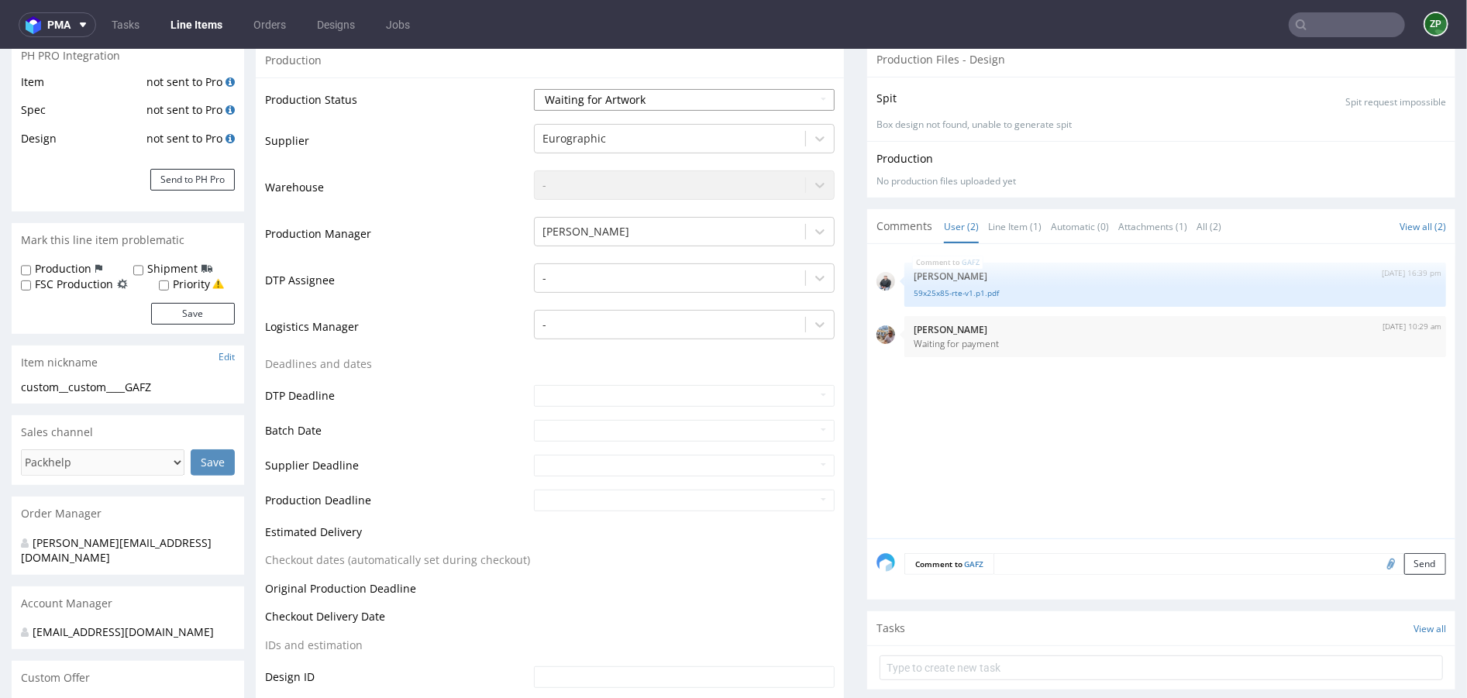
click at [767, 99] on select "Waiting for Artwork Waiting for Diecut Waiting for Mockup Waiting for DTP Waiti…" at bounding box center [684, 99] width 301 height 22
select select "dtp_waiting_for_check"
click at [534, 88] on select "Waiting for Artwork Waiting for Diecut Waiting for Mockup Waiting for DTP Waiti…" at bounding box center [684, 99] width 301 height 22
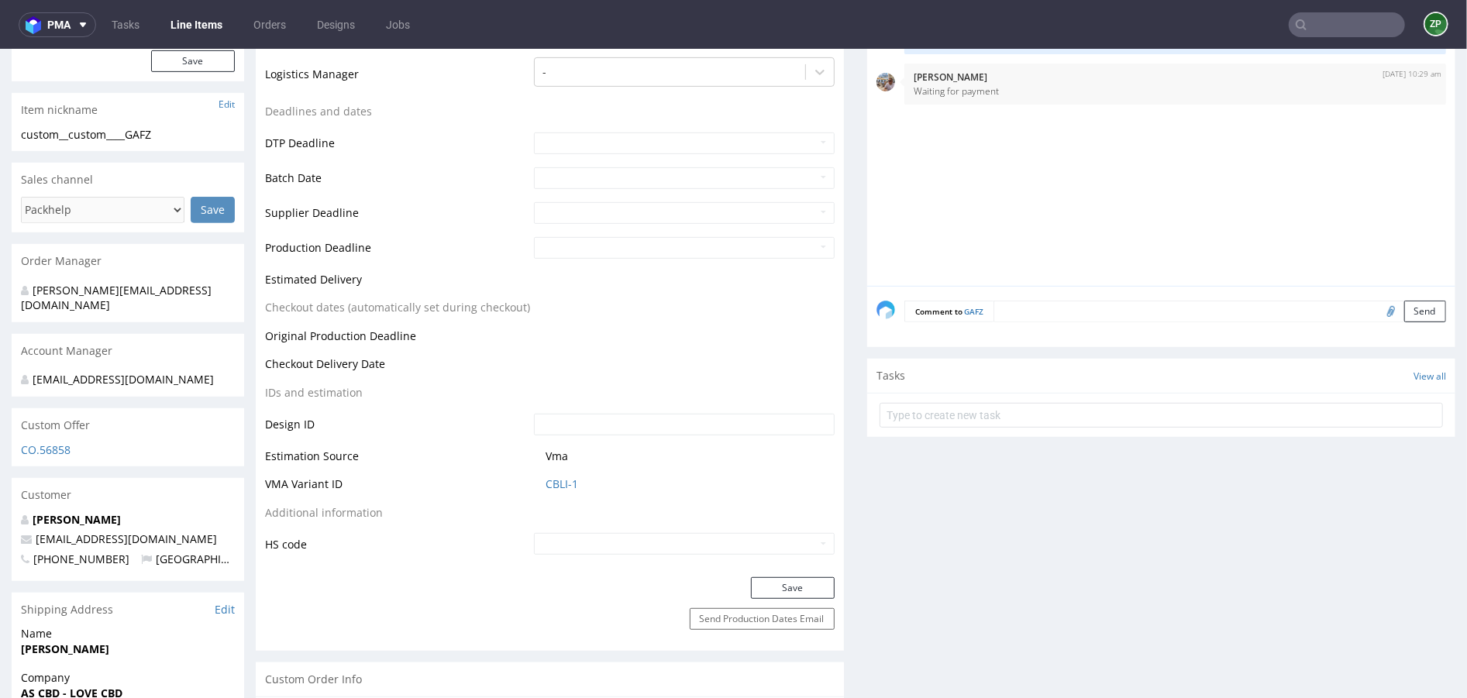
scroll to position [494, 0]
click at [790, 581] on button "Save" at bounding box center [793, 588] width 84 height 22
click at [1021, 312] on textarea at bounding box center [1220, 312] width 453 height 22
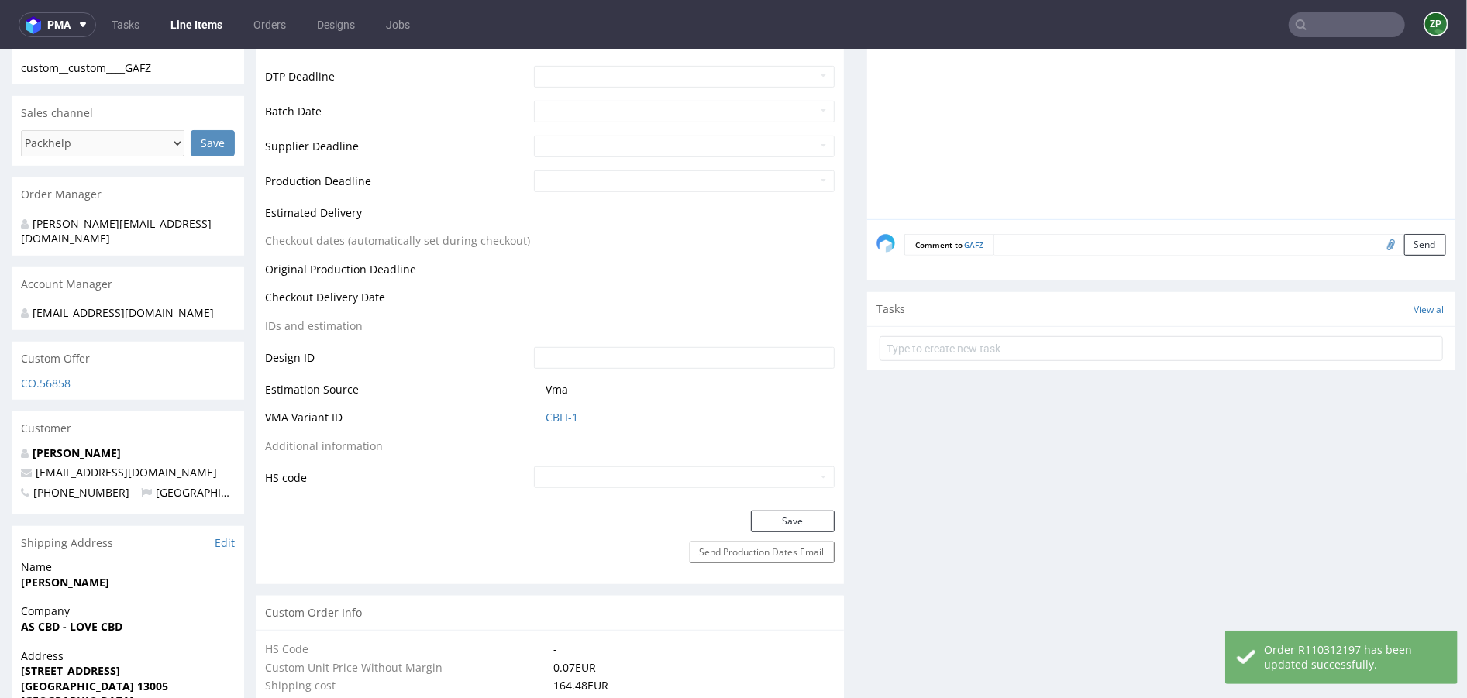
scroll to position [540, 0]
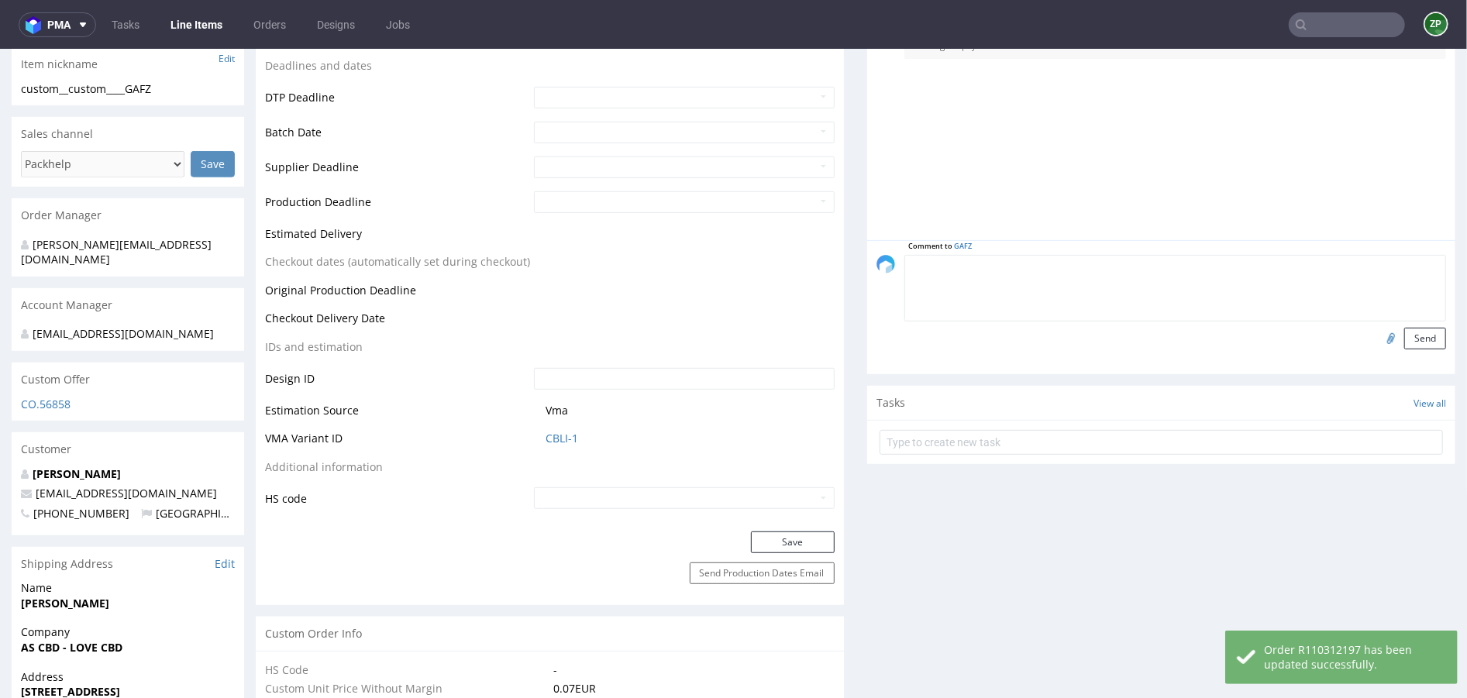
click at [1035, 263] on textarea at bounding box center [1176, 287] width 542 height 67
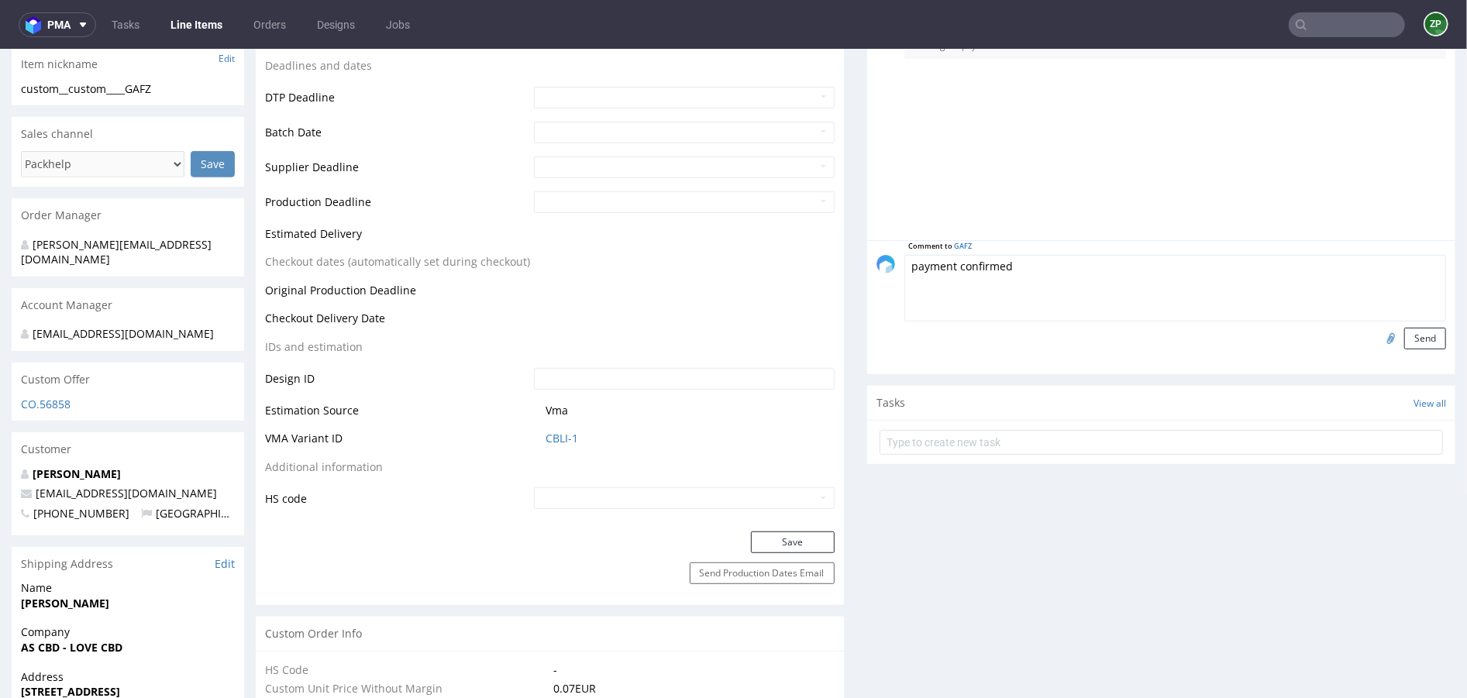
type textarea "payment confirmed"
click at [1222, 338] on input "file" at bounding box center [1389, 337] width 22 height 20
type input "C:\fakepath\Screenshot_20250923_130409_Mes Comptes.jpg"
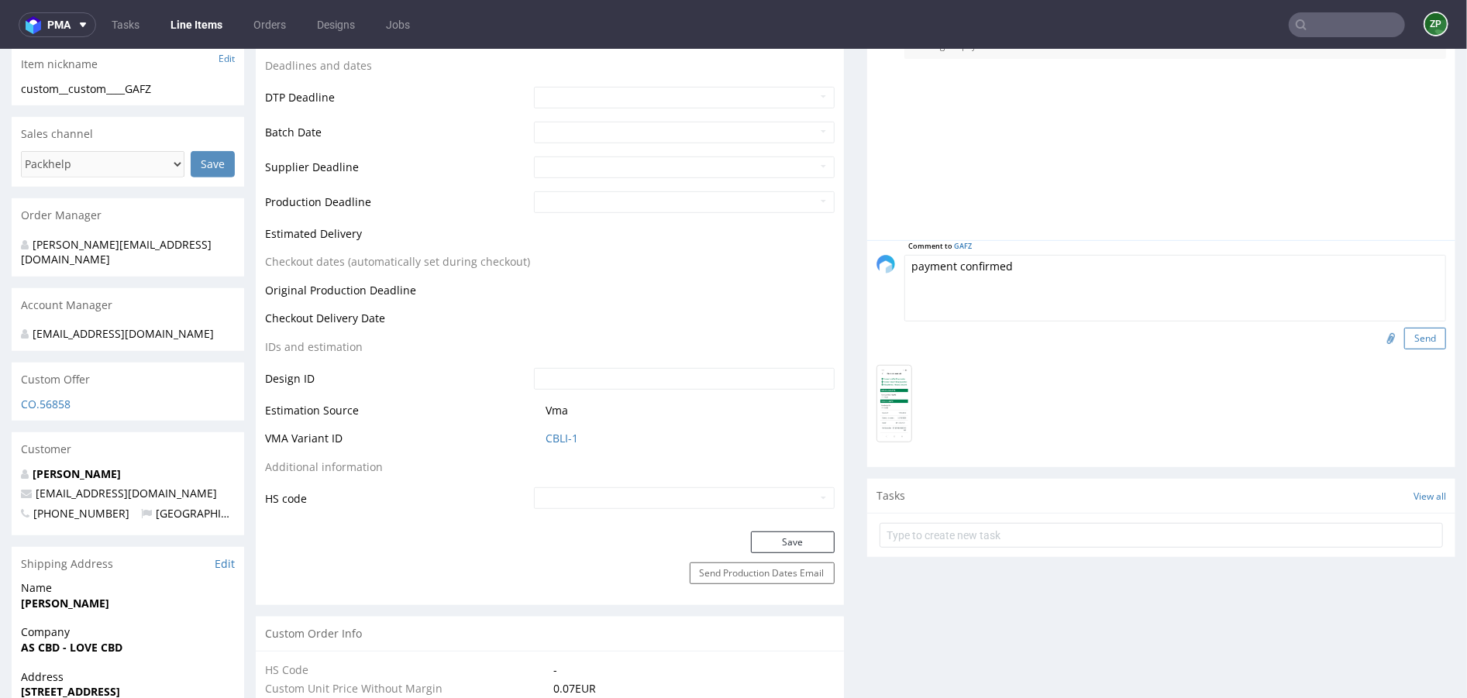
click at [1222, 337] on button "Send" at bounding box center [1425, 338] width 42 height 22
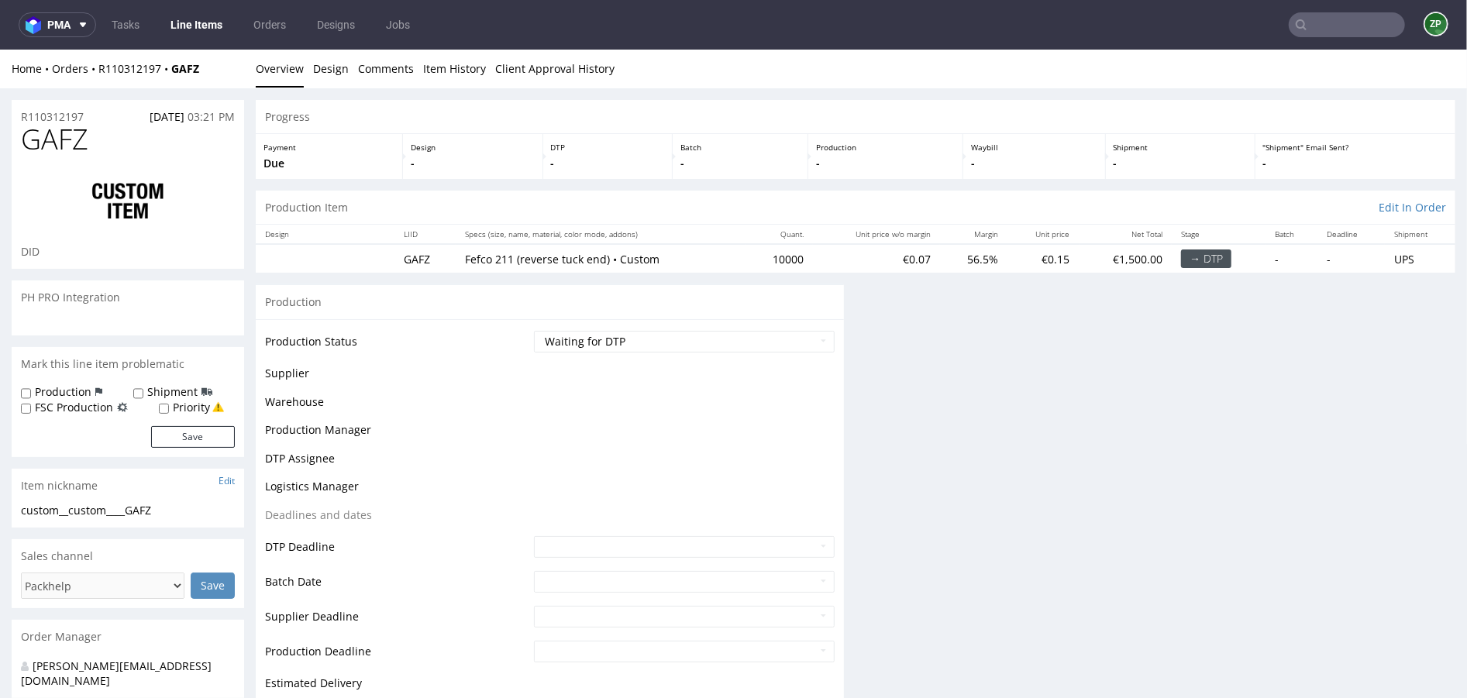
scroll to position [0, 0]
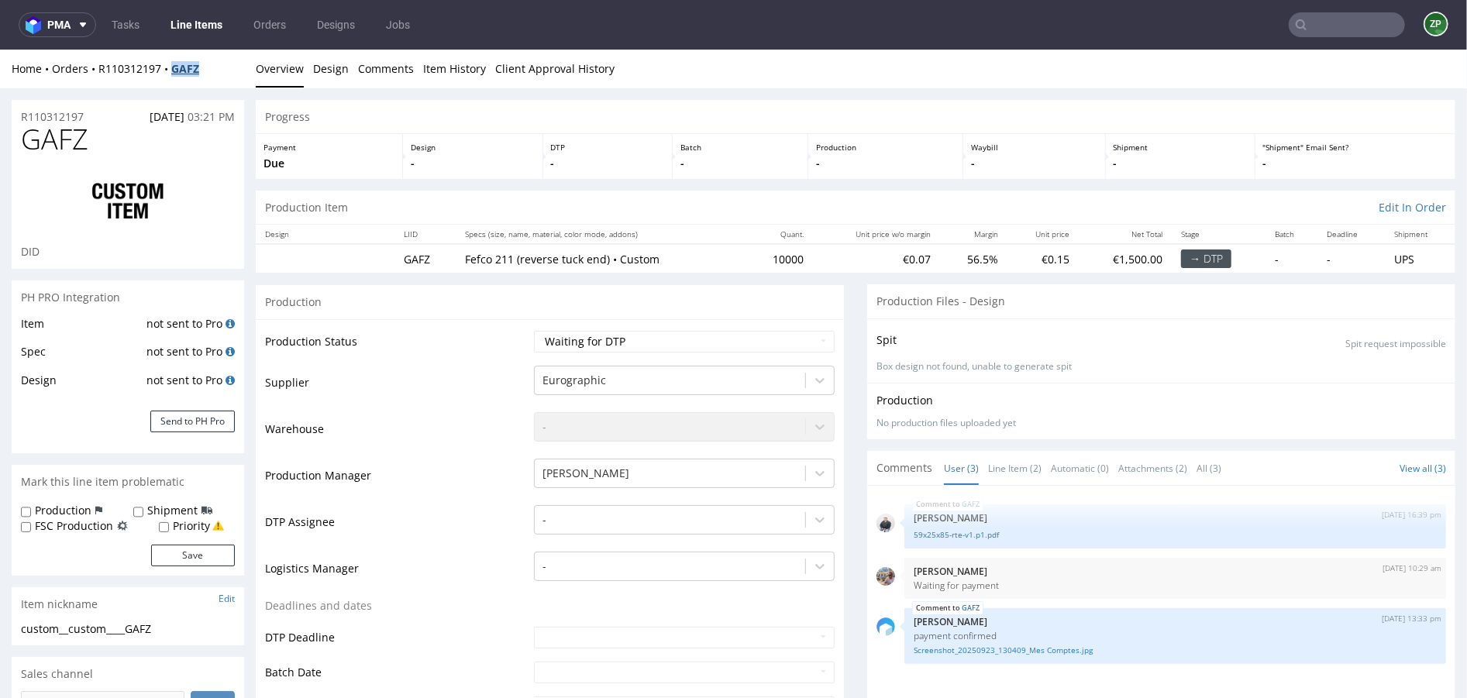
copy strong "GAFZ"
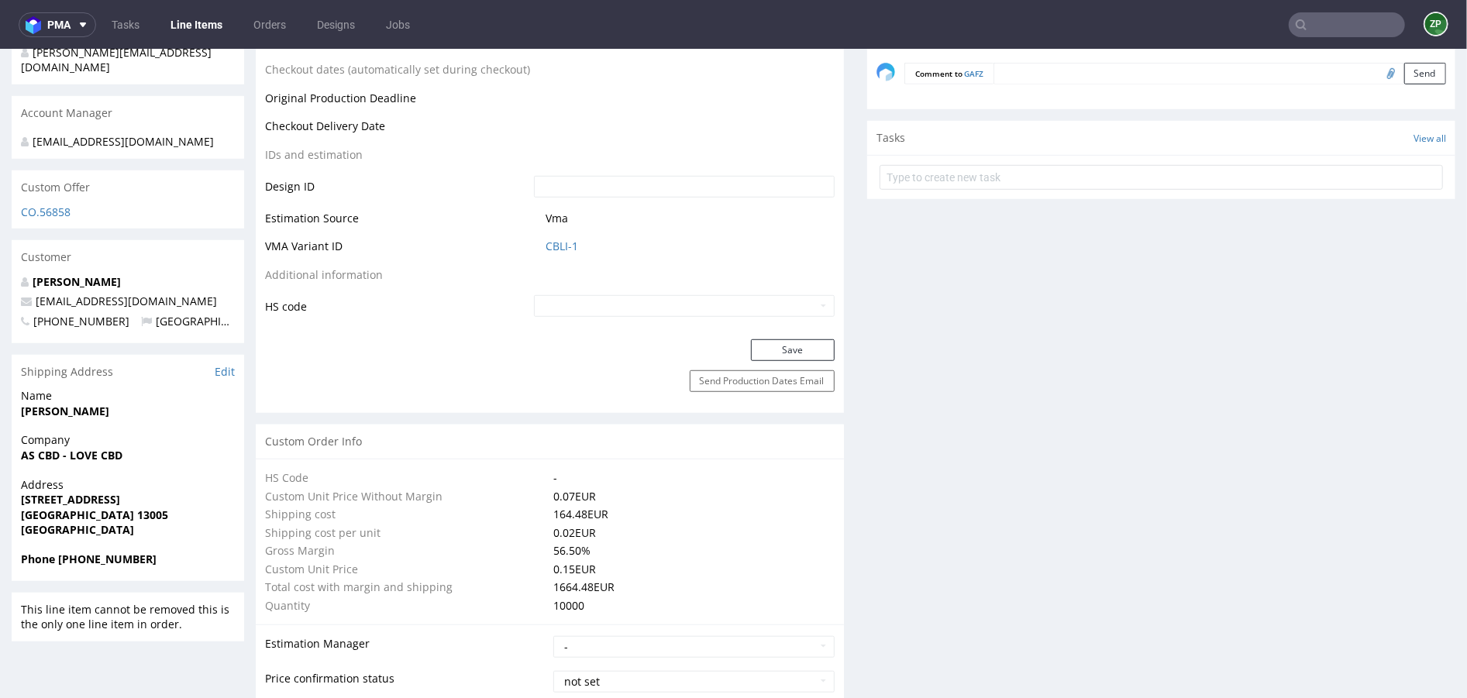
scroll to position [997, 0]
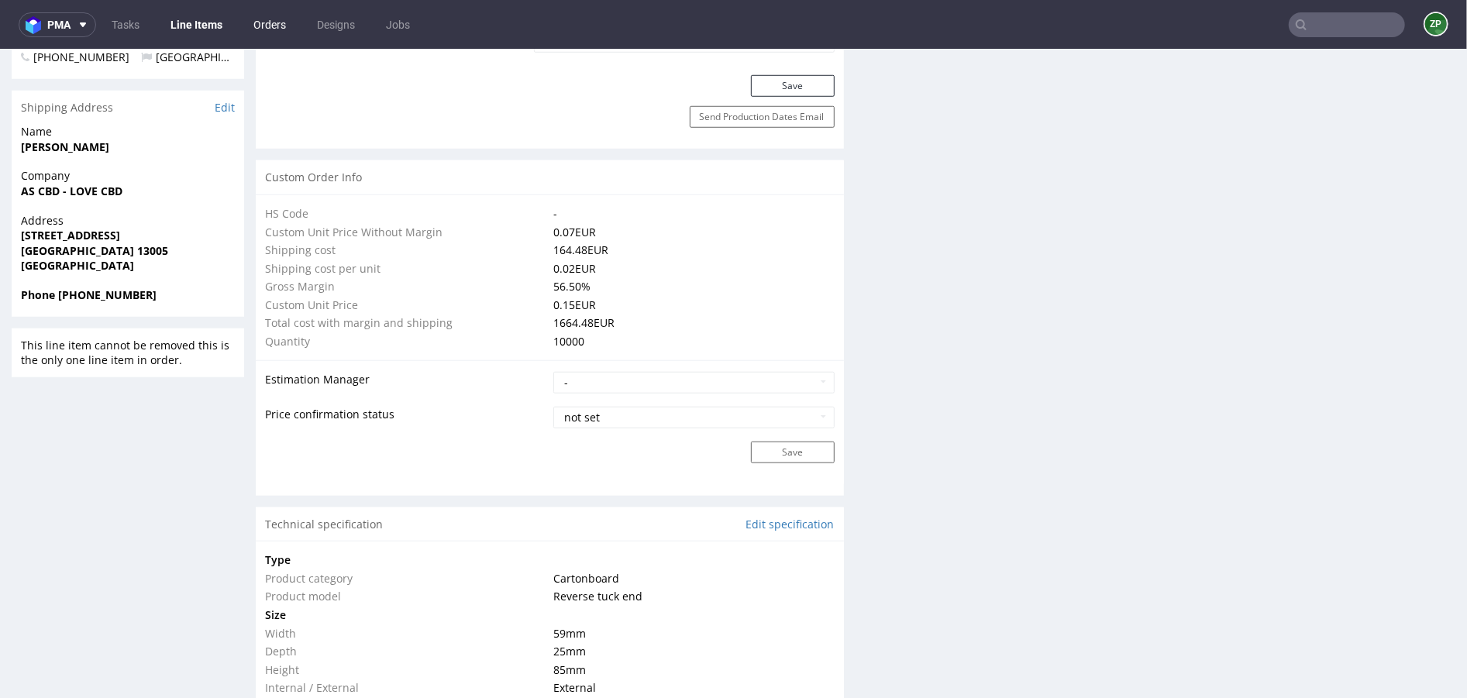
click at [281, 18] on link "Orders" at bounding box center [269, 24] width 51 height 25
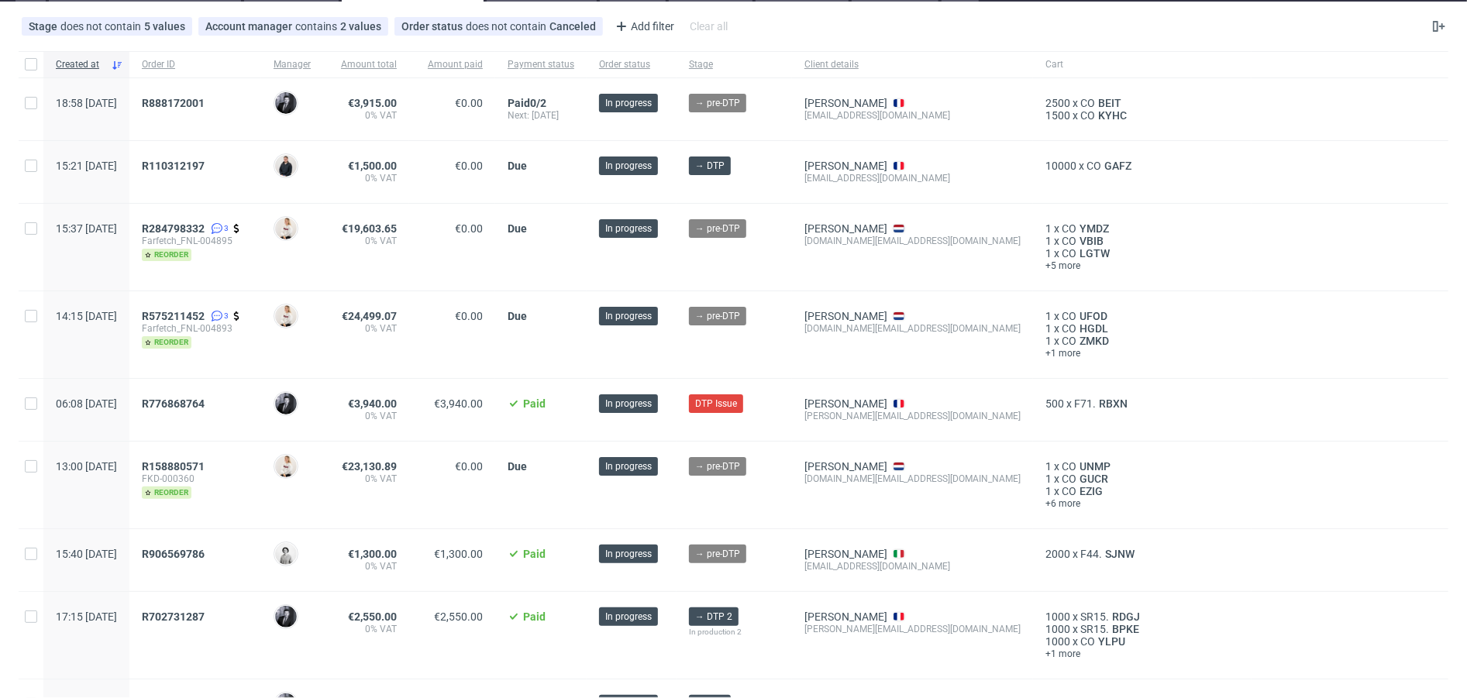
scroll to position [101, 0]
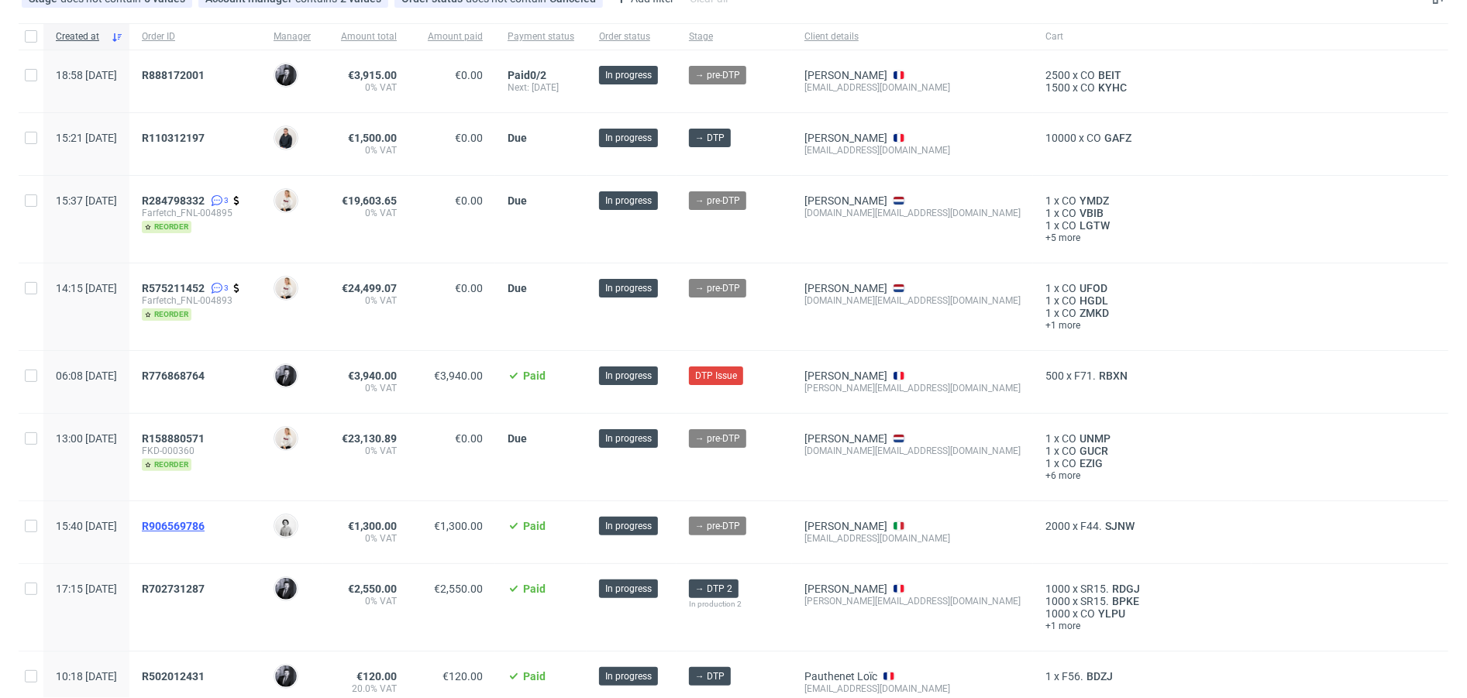
click at [205, 520] on span "R906569786" at bounding box center [173, 526] width 63 height 12
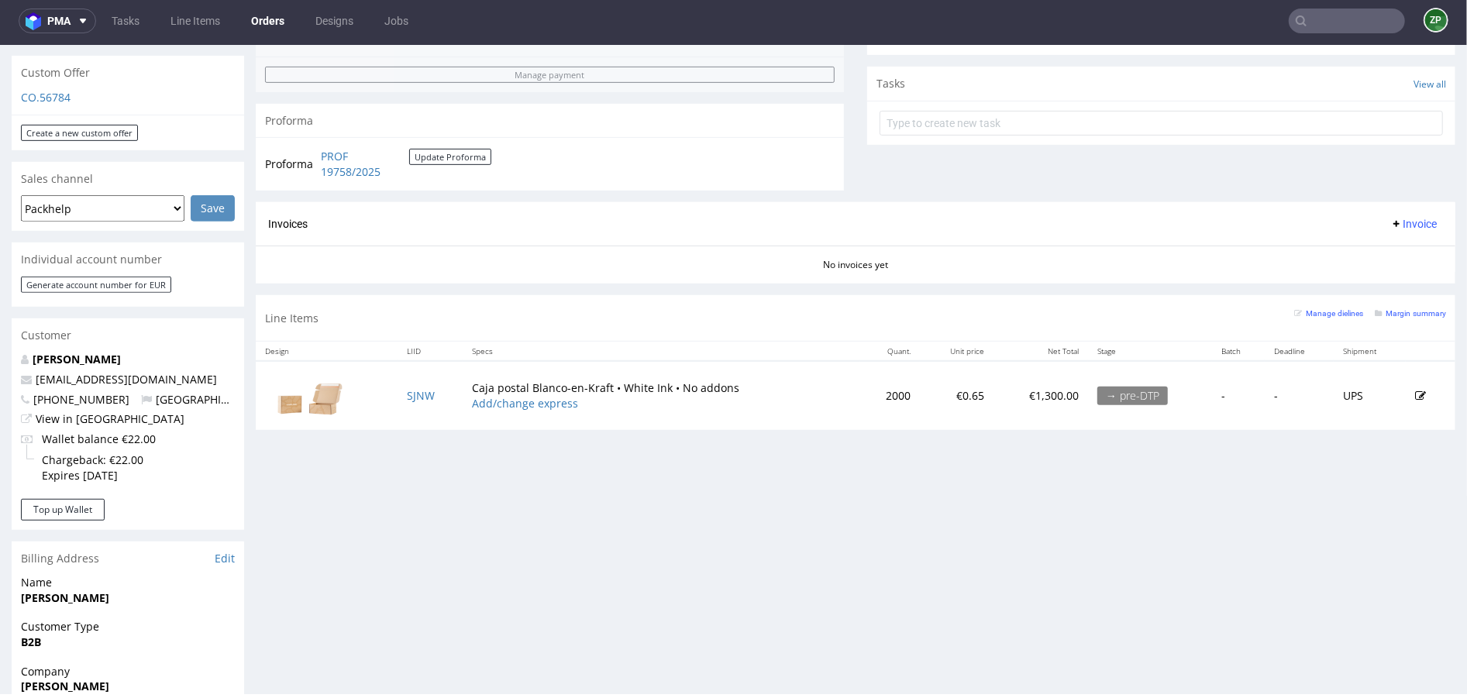
scroll to position [550, 0]
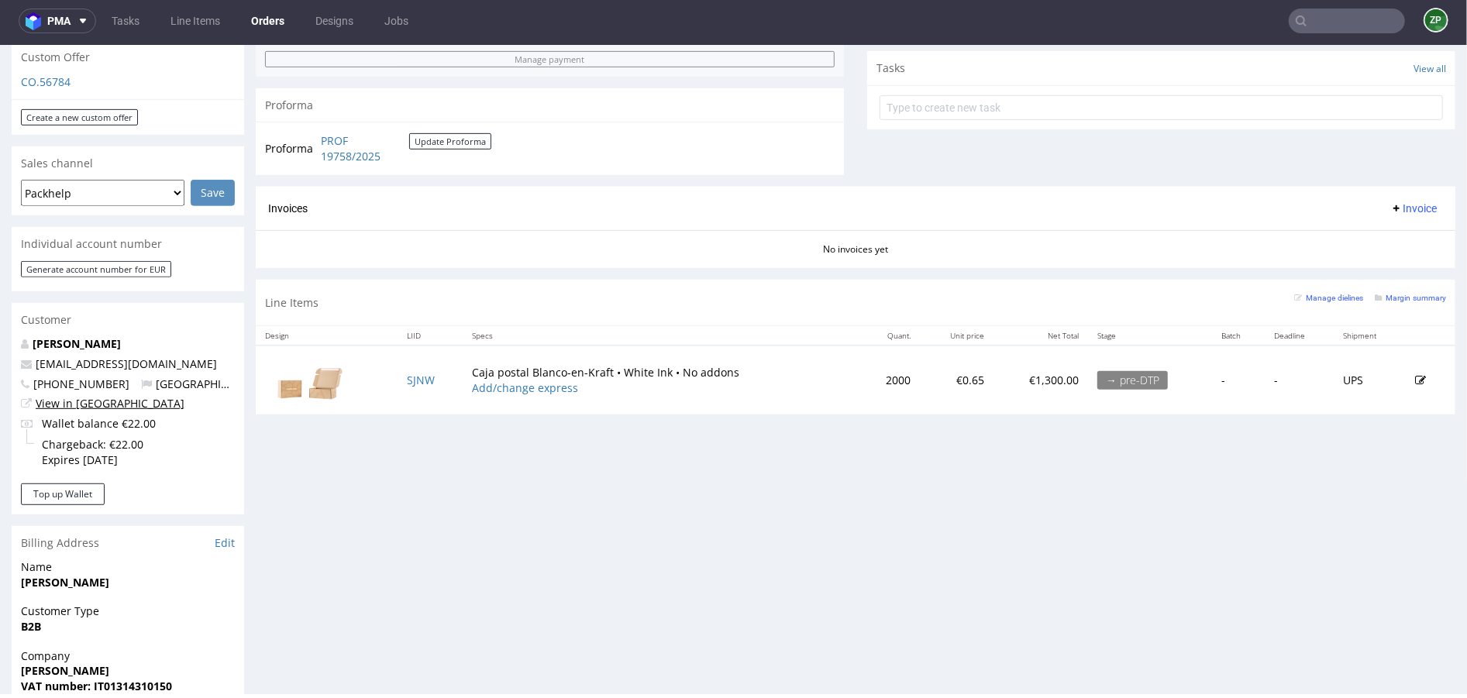
click at [88, 405] on link "View in [GEOGRAPHIC_DATA]" at bounding box center [110, 402] width 149 height 15
click at [1222, 19] on input "text" at bounding box center [1347, 21] width 116 height 25
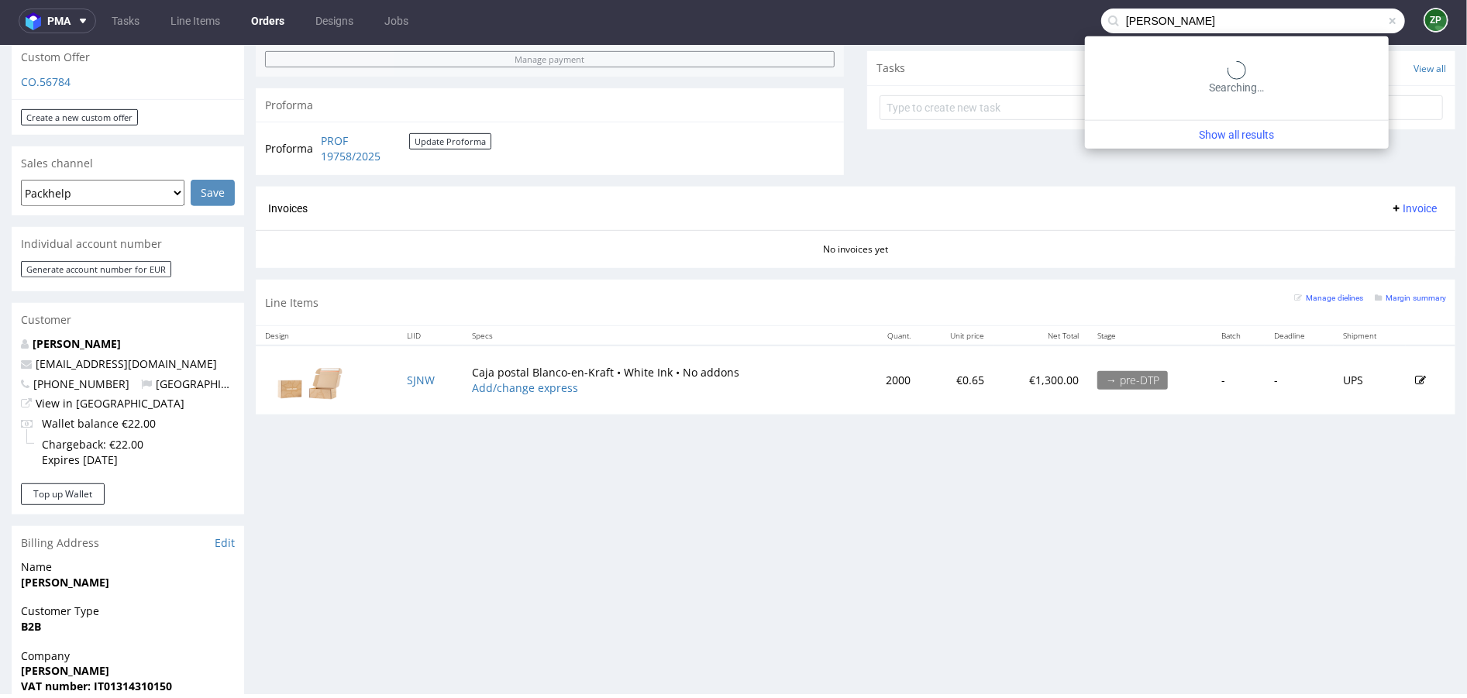
type input "perine"
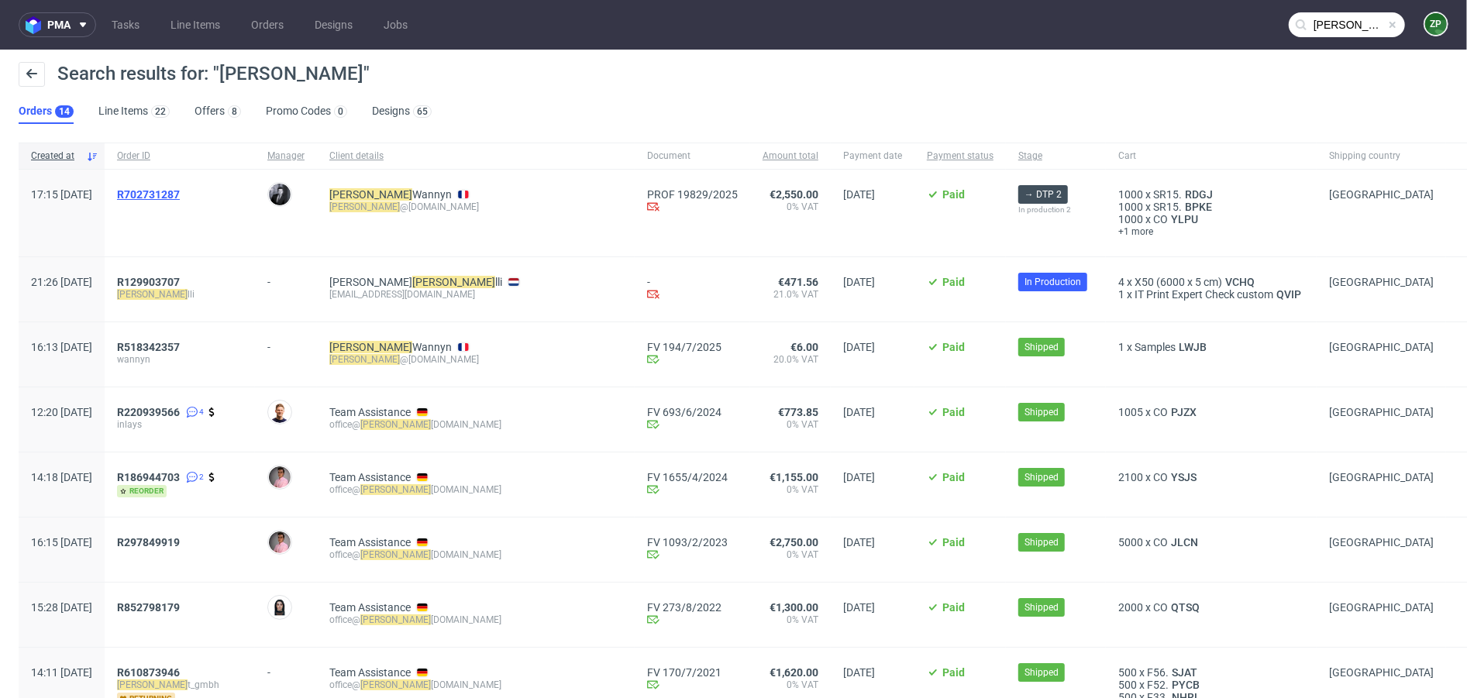
click at [180, 196] on span "R702731287" at bounding box center [148, 194] width 63 height 12
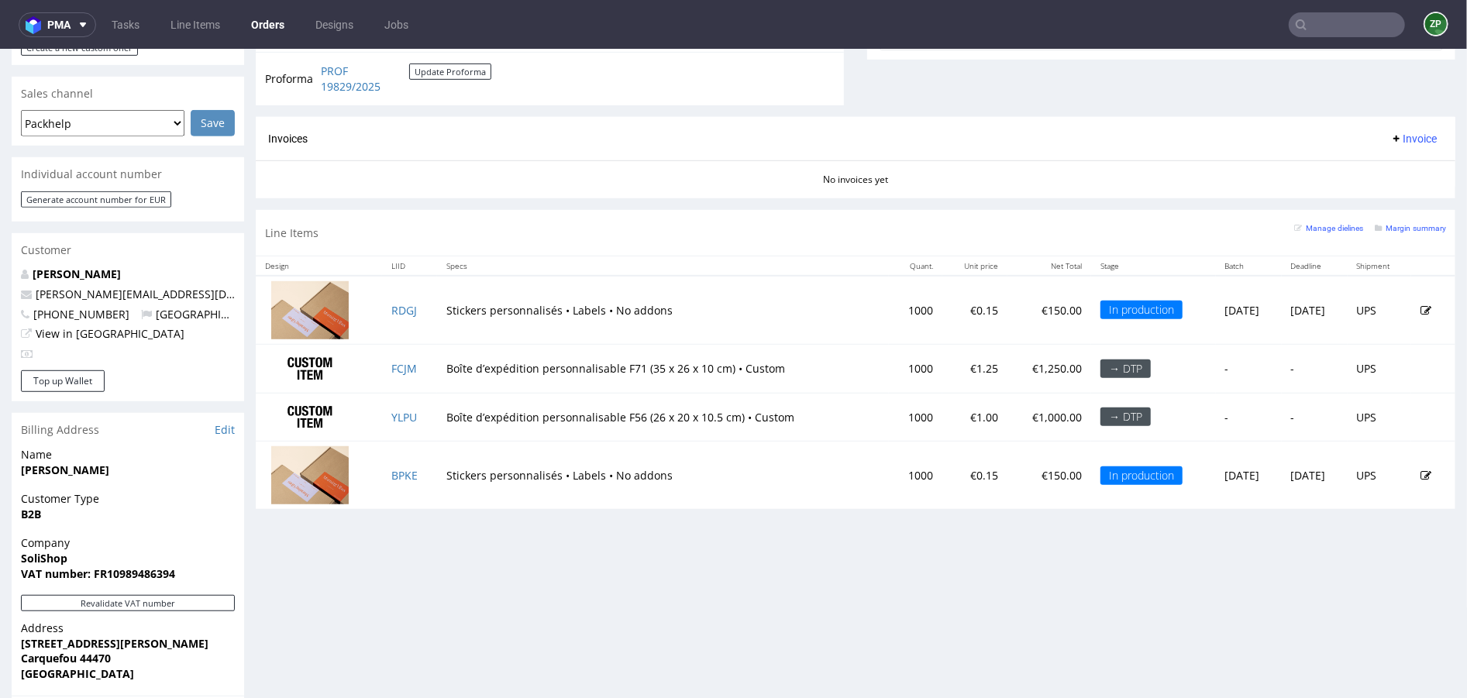
scroll to position [677, 0]
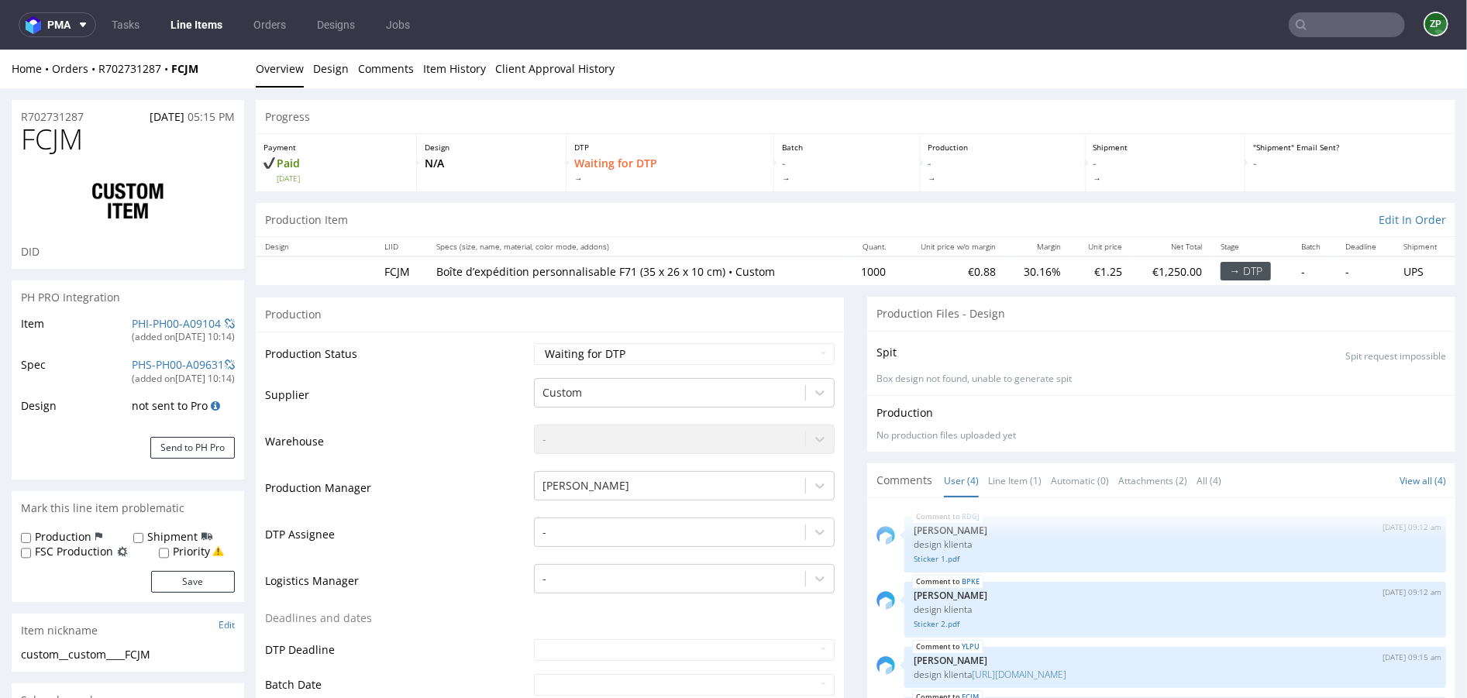
select select "in_progress"
click at [280, 16] on link "Orders" at bounding box center [269, 24] width 51 height 25
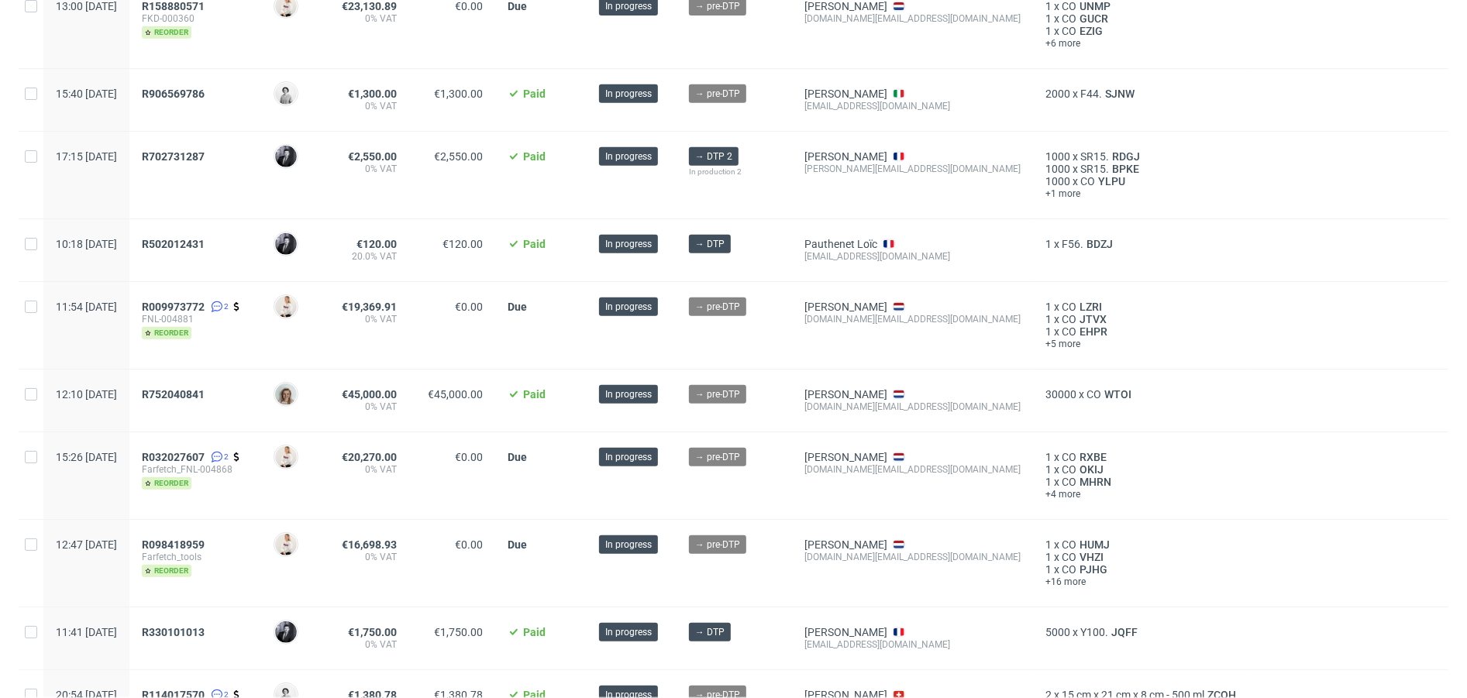
scroll to position [689, 0]
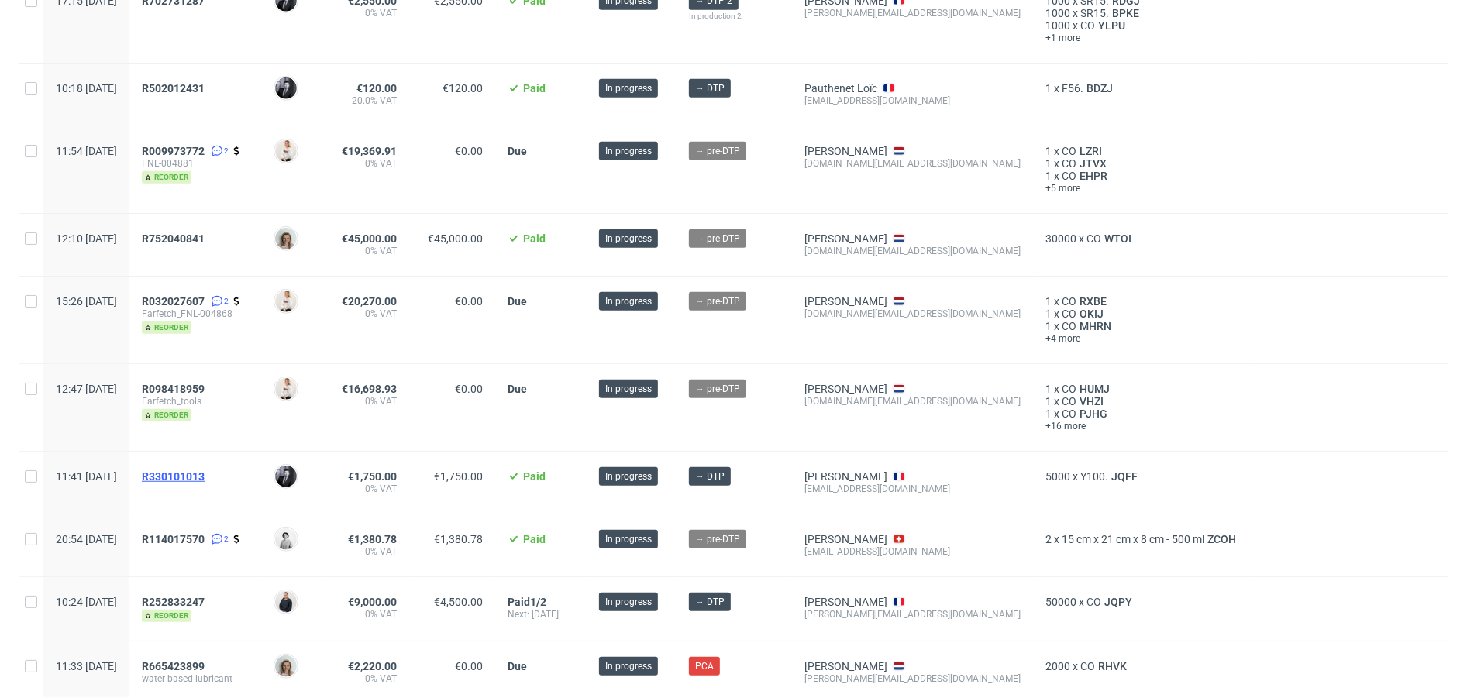
click at [205, 470] on span "R330101013" at bounding box center [173, 476] width 63 height 12
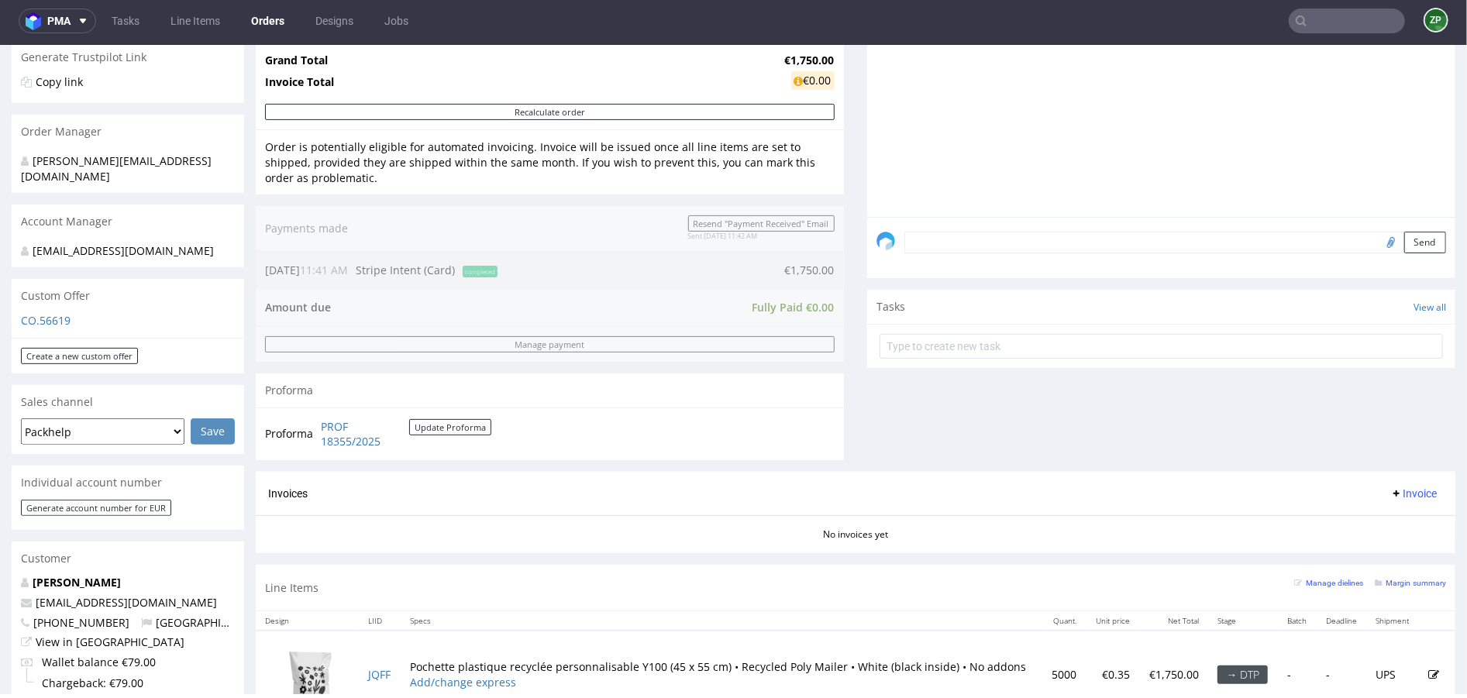
scroll to position [318, 0]
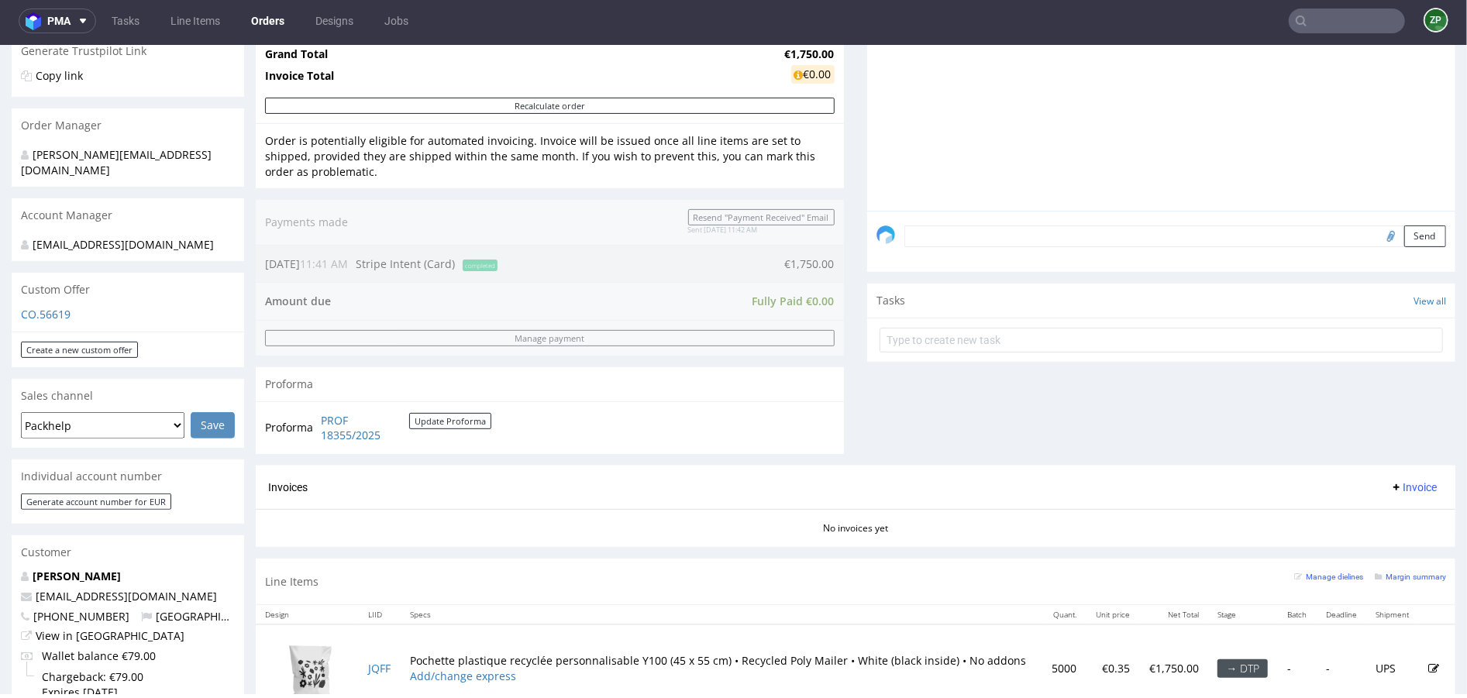
click at [76, 581] on span "+33644306897" at bounding box center [75, 615] width 109 height 15
drag, startPoint x: 113, startPoint y: 617, endPoint x: 36, endPoint y: 618, distance: 76.7
click at [36, 581] on span "+33644306897" at bounding box center [75, 615] width 109 height 15
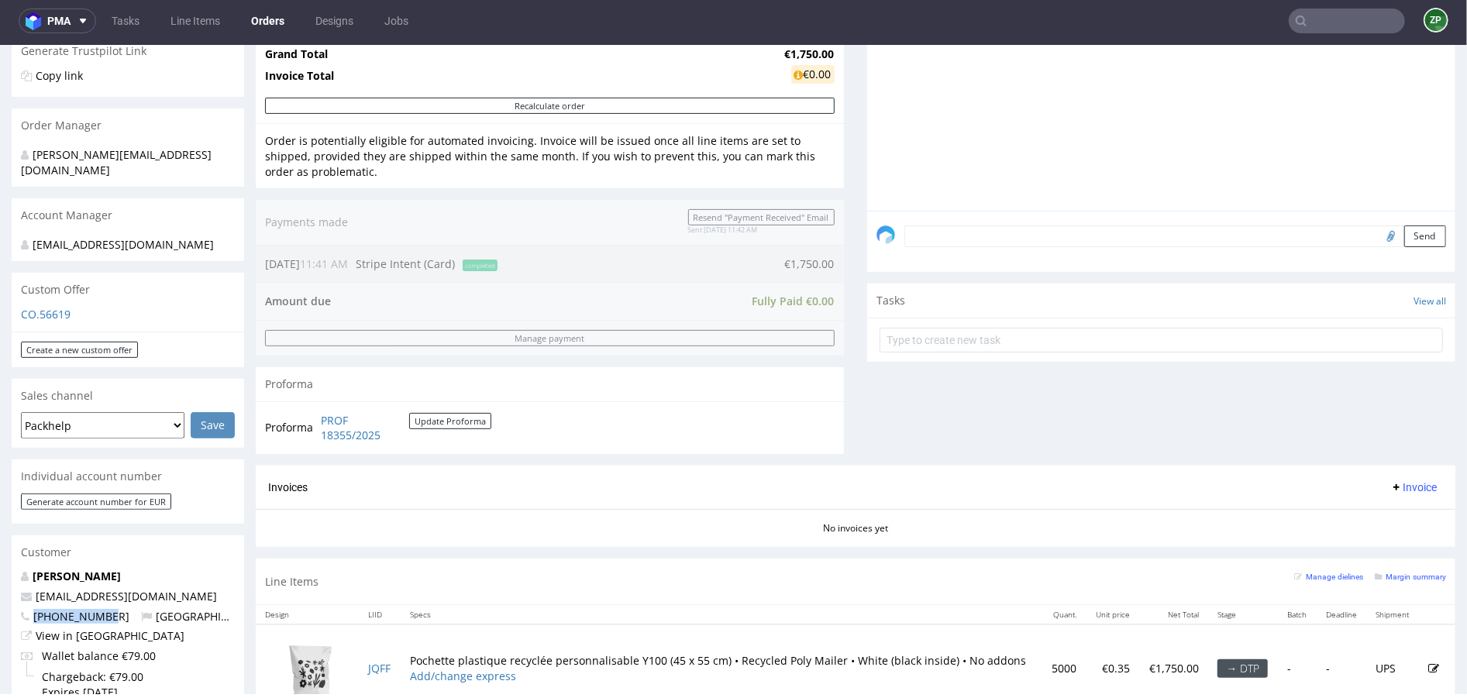
copy span "+33644306897"
click at [279, 24] on link "Orders" at bounding box center [268, 21] width 52 height 25
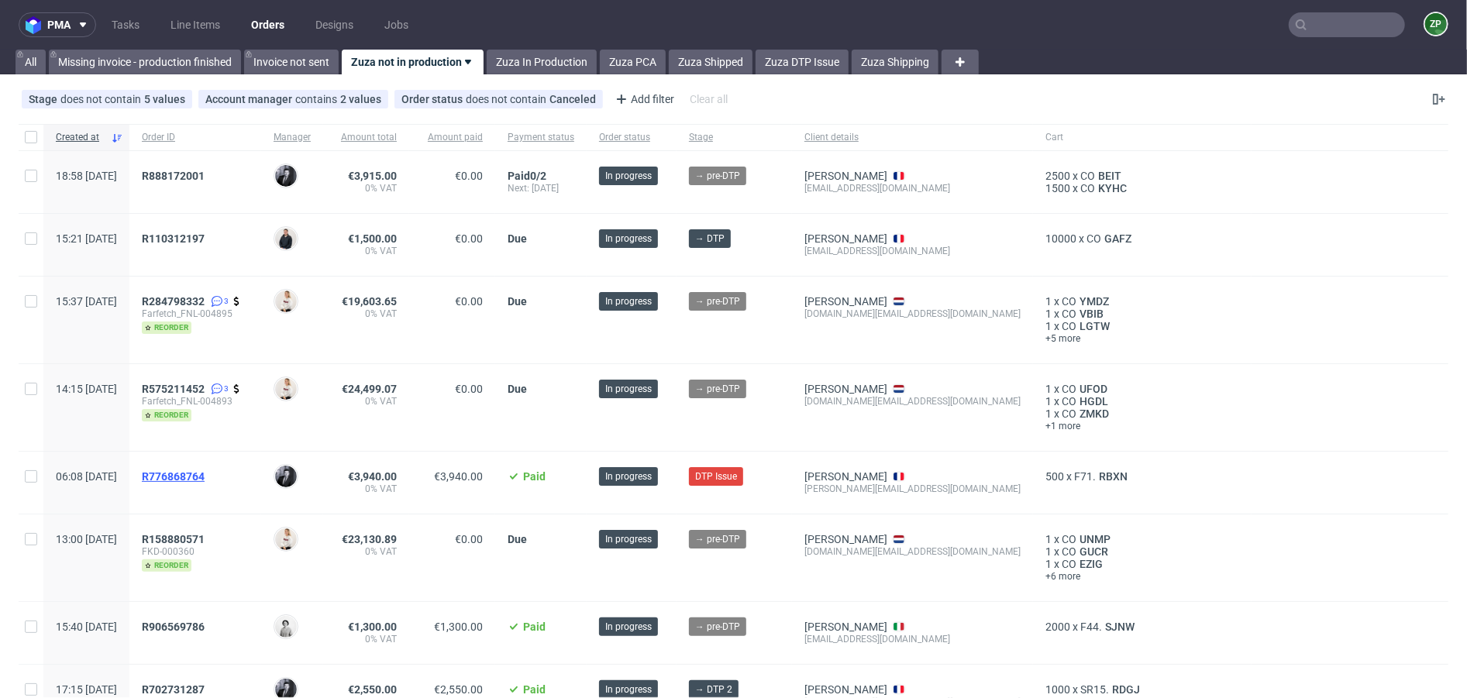
click at [205, 475] on span "R776868764" at bounding box center [173, 476] width 63 height 12
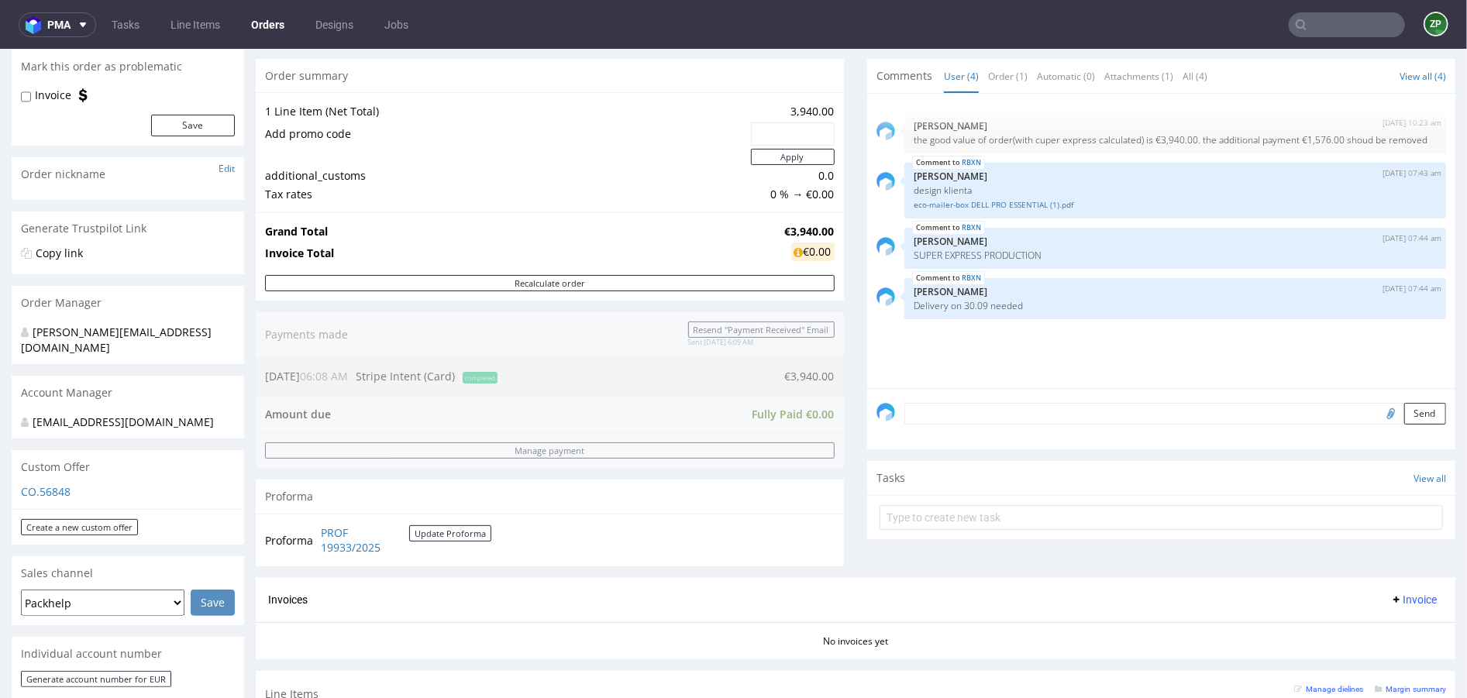
scroll to position [231, 0]
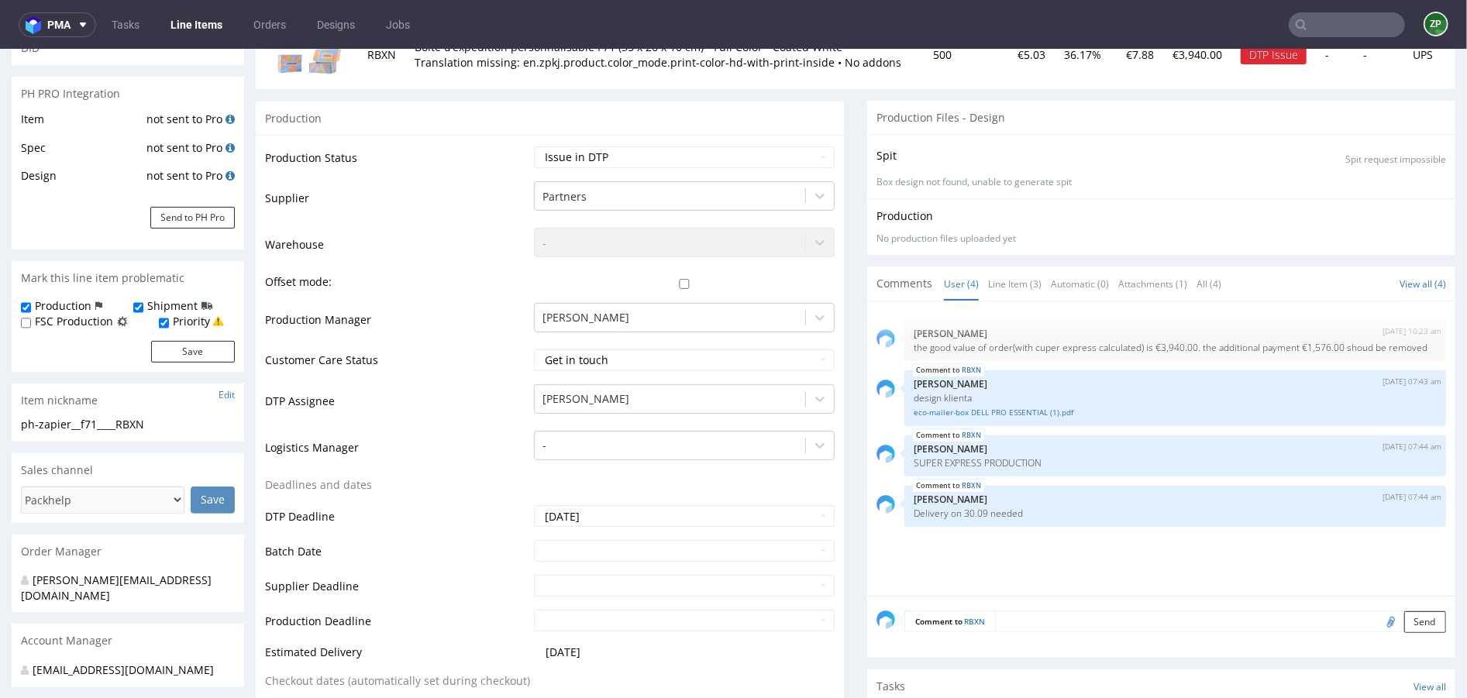
scroll to position [373, 0]
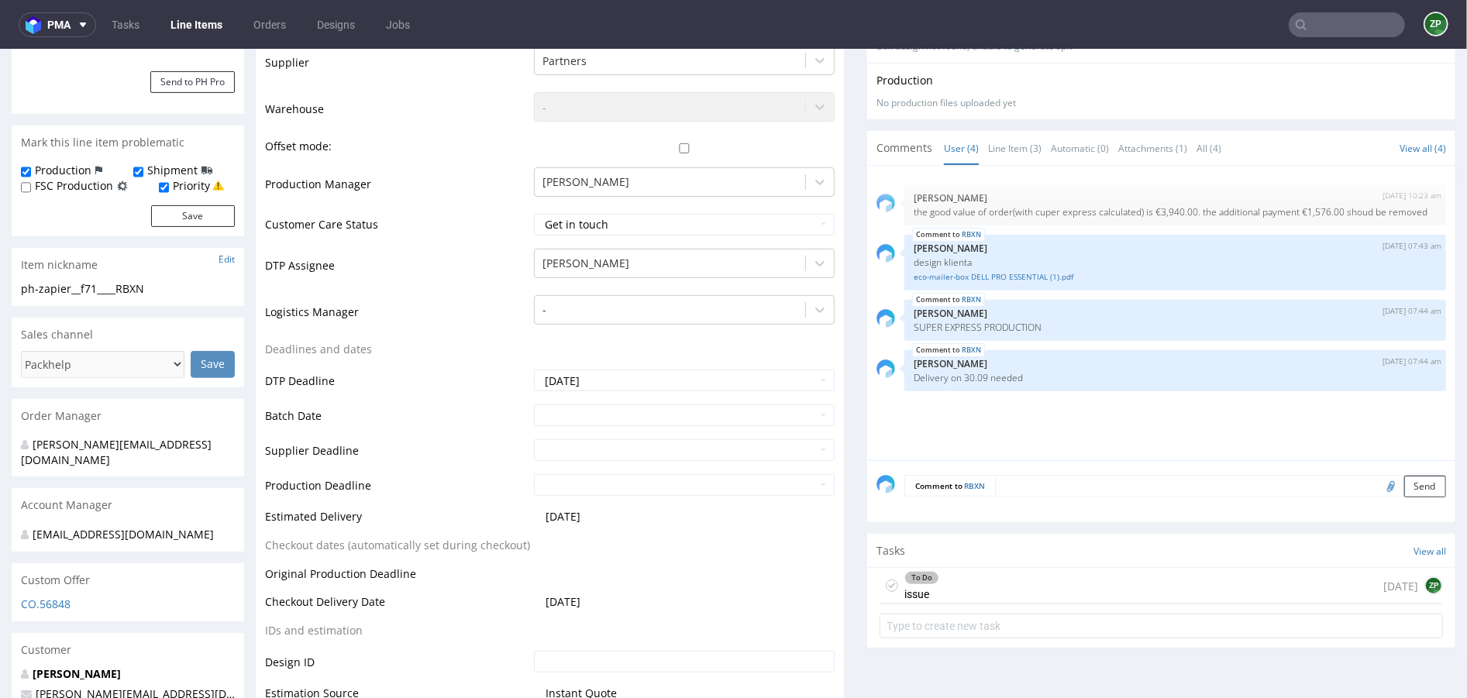
click at [1015, 484] on textarea at bounding box center [1220, 485] width 451 height 22
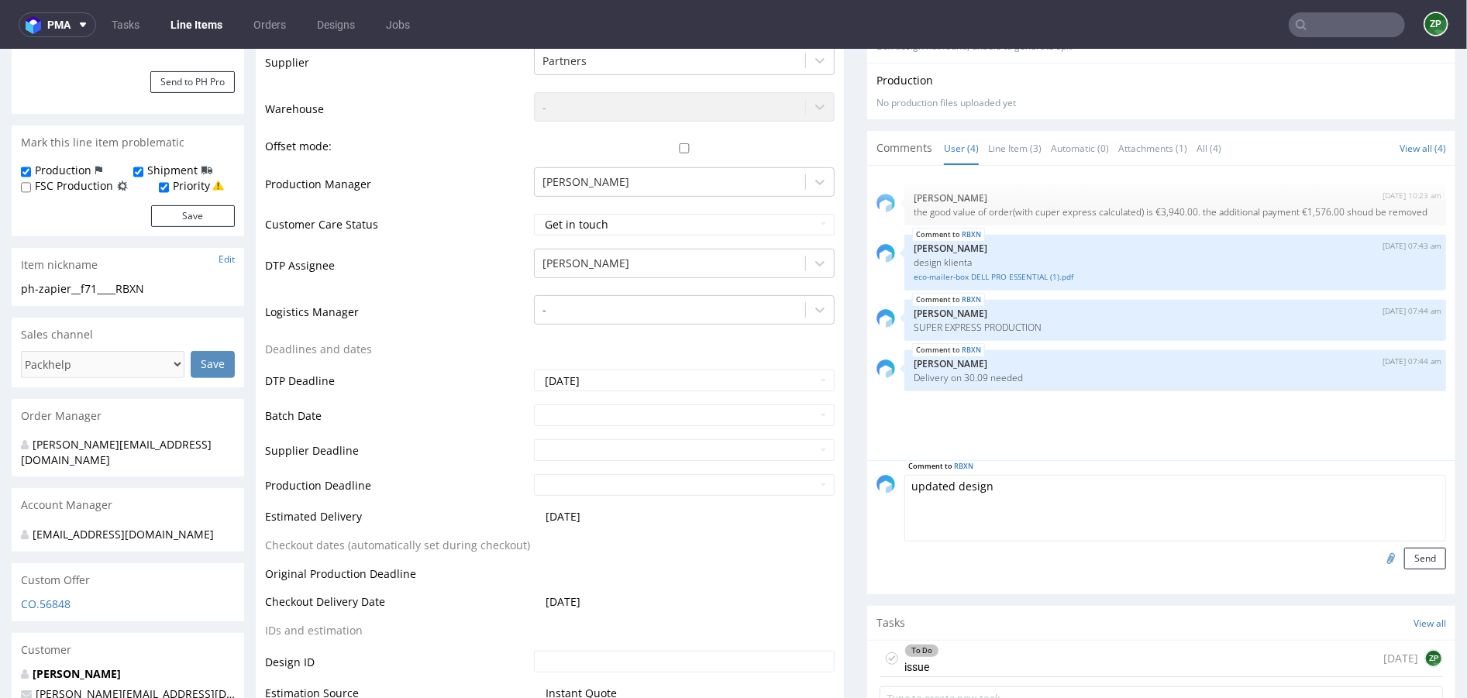
type textarea "updated design"
click at [1222, 556] on input "file" at bounding box center [1389, 557] width 22 height 20
type input "C:\fakepath\eco-mailer-box DELL PRO ESSENTIAL.pdf"
click at [1222, 560] on button "Send" at bounding box center [1425, 558] width 42 height 22
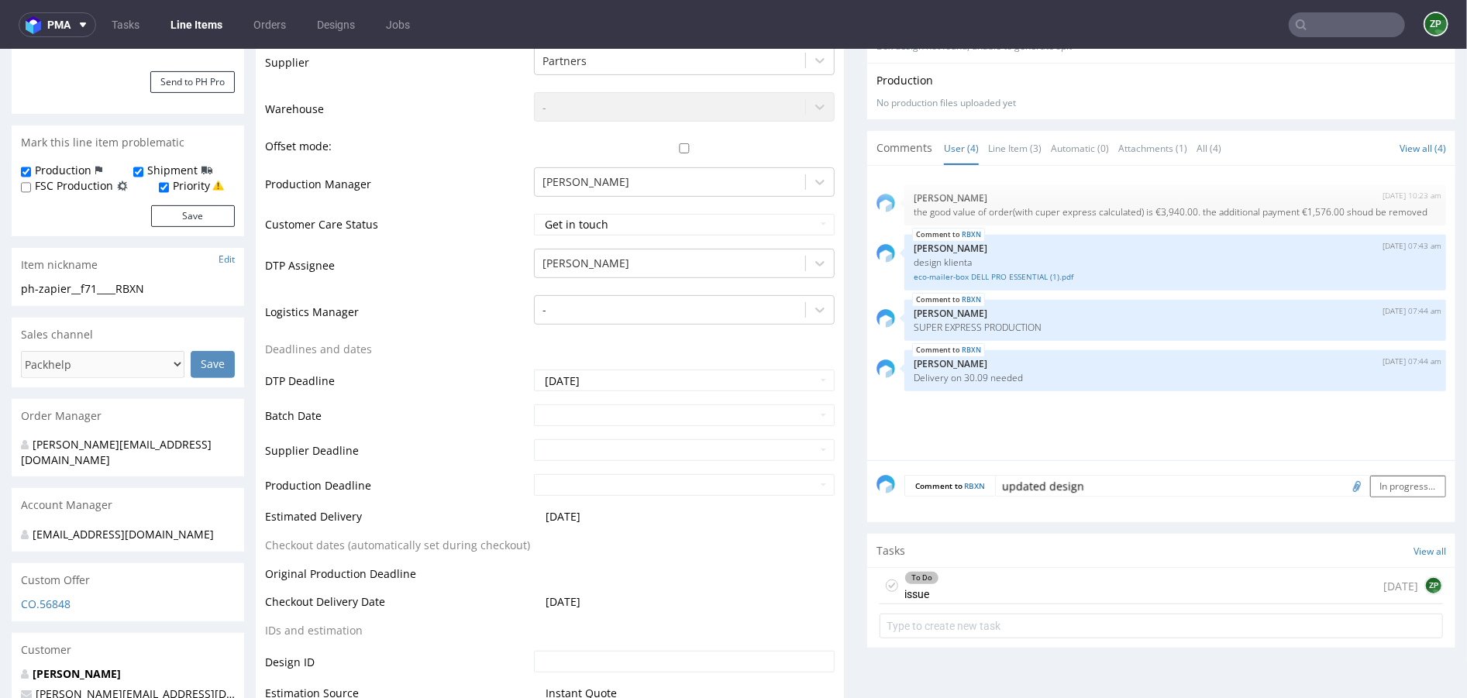
scroll to position [0, 0]
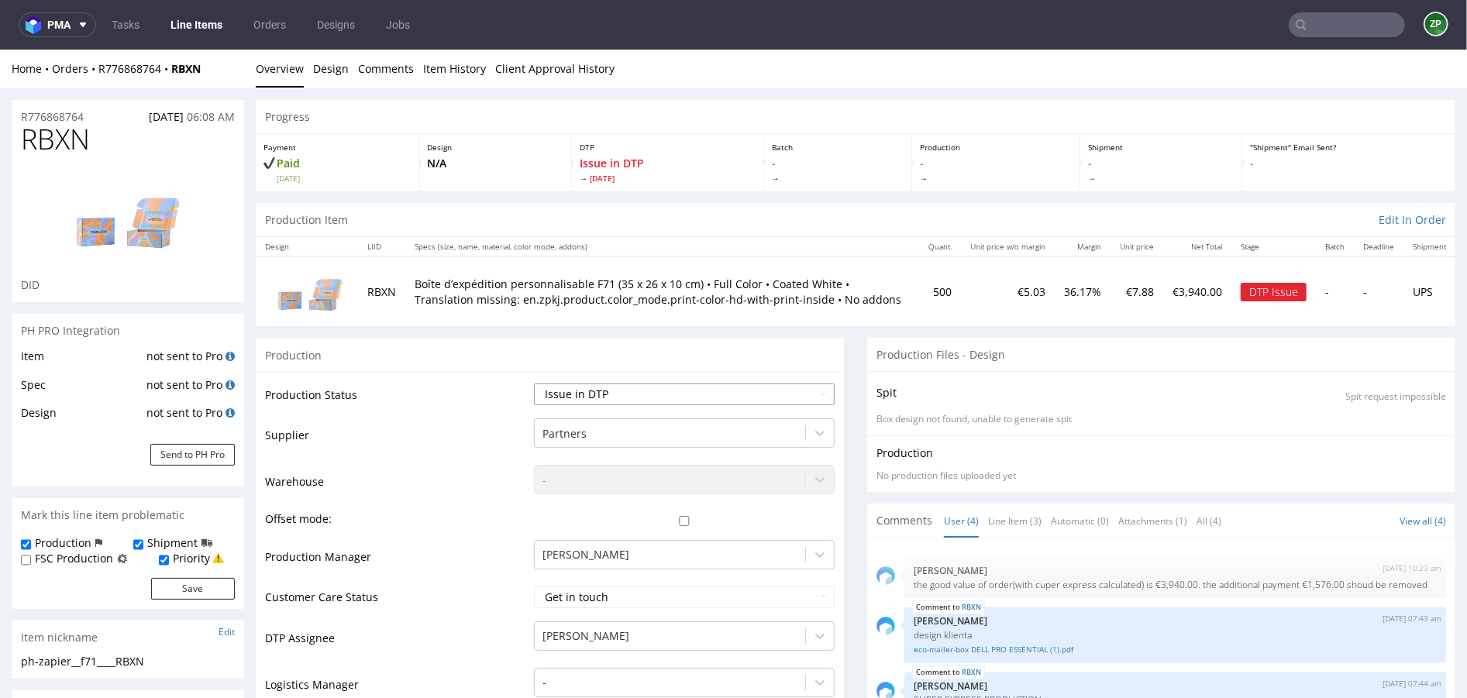
click at [589, 383] on select "Waiting for Artwork Waiting for Diecut Waiting for Mockup Waiting for DTP Waiti…" at bounding box center [684, 394] width 301 height 22
select select "back_for_dtp"
click at [534, 383] on select "Waiting for Artwork Waiting for Diecut Waiting for Mockup Waiting for DTP Waiti…" at bounding box center [684, 394] width 301 height 22
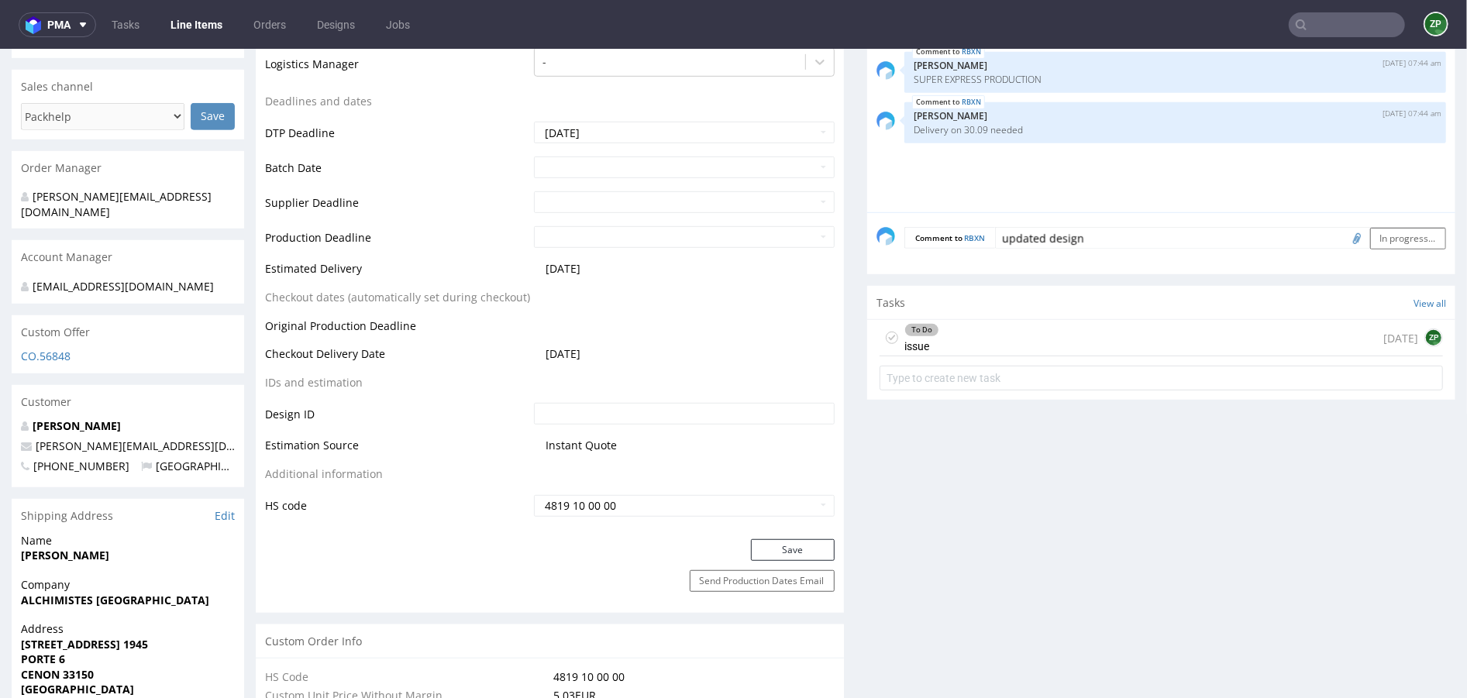
scroll to position [626, 0]
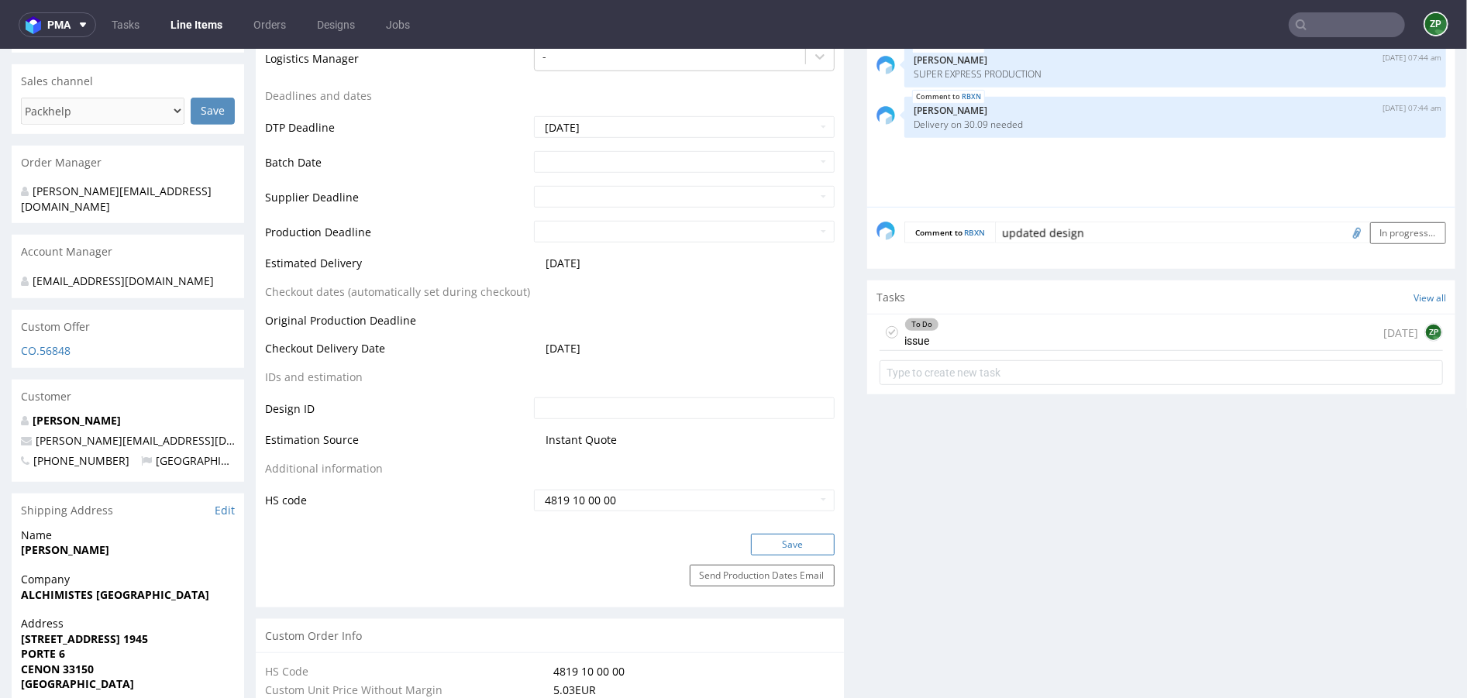
click at [782, 550] on button "Save" at bounding box center [793, 544] width 84 height 22
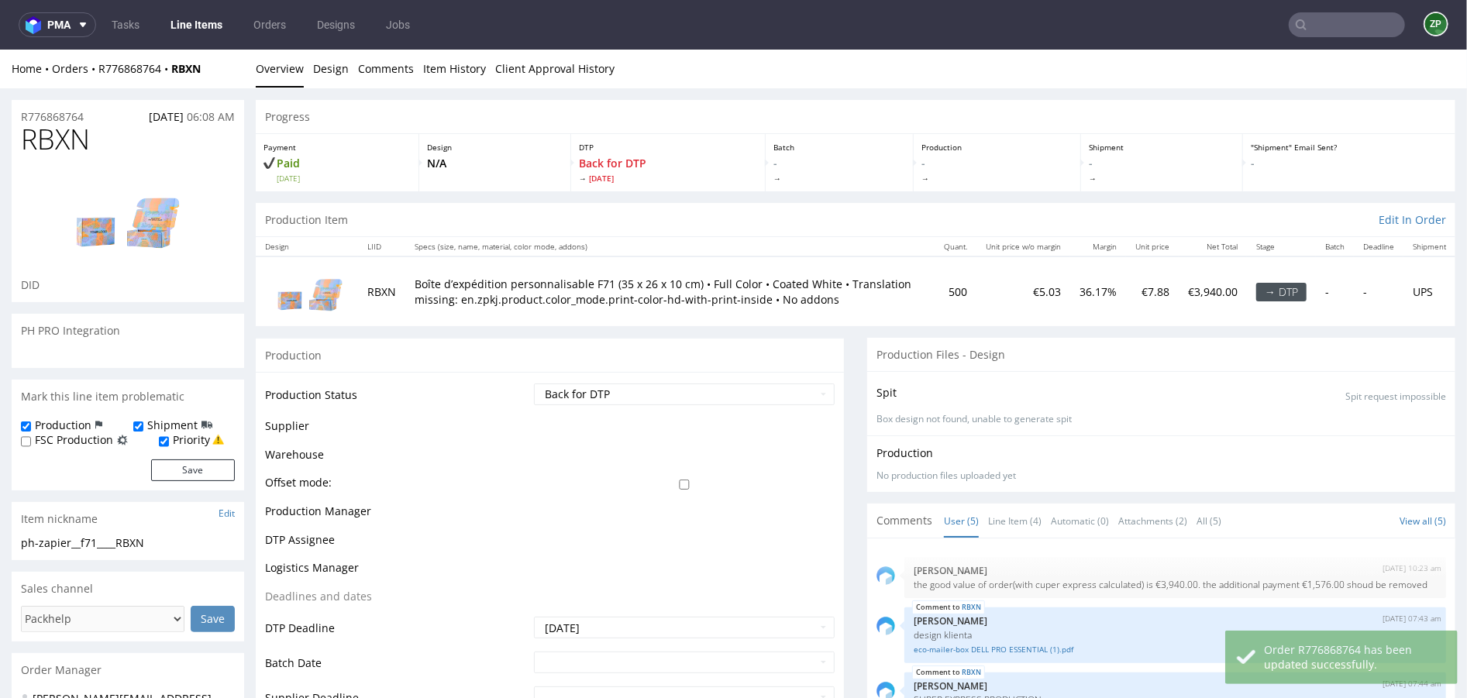
scroll to position [17, 0]
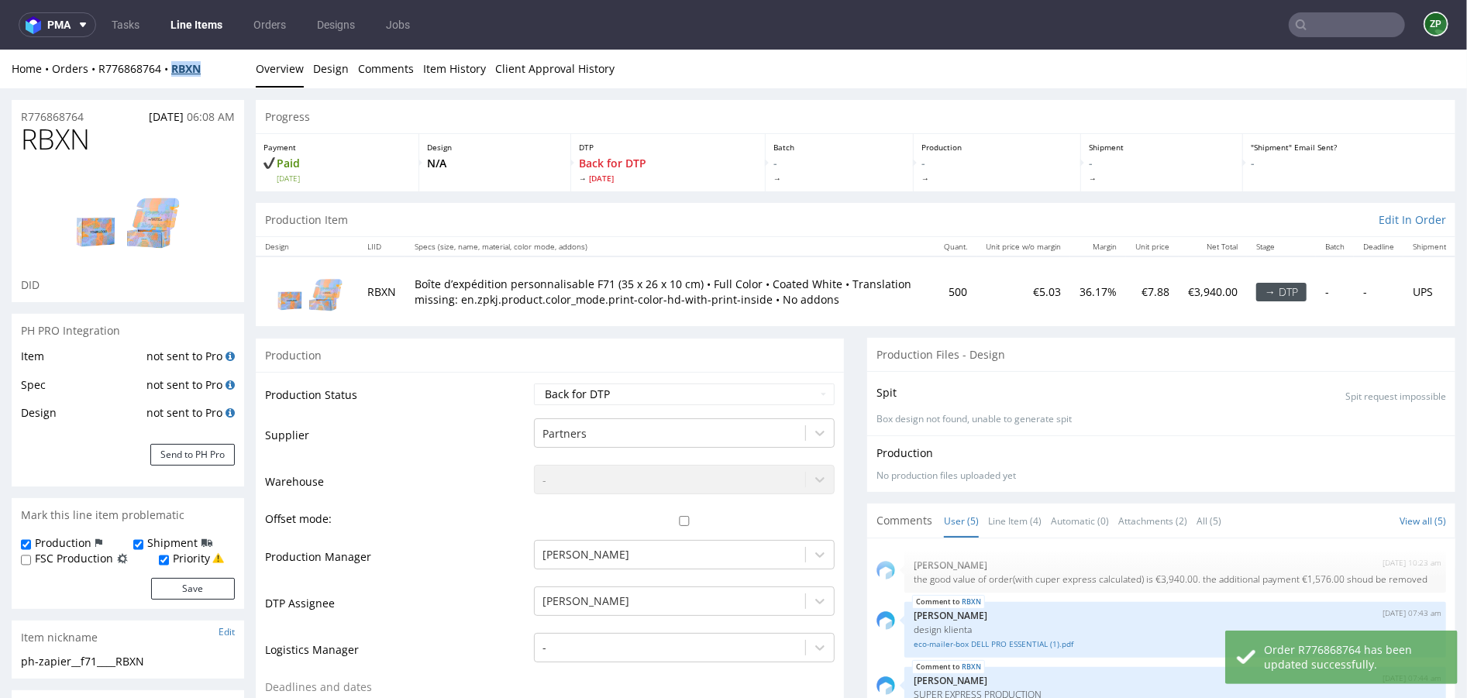
copy strong "RBXN"
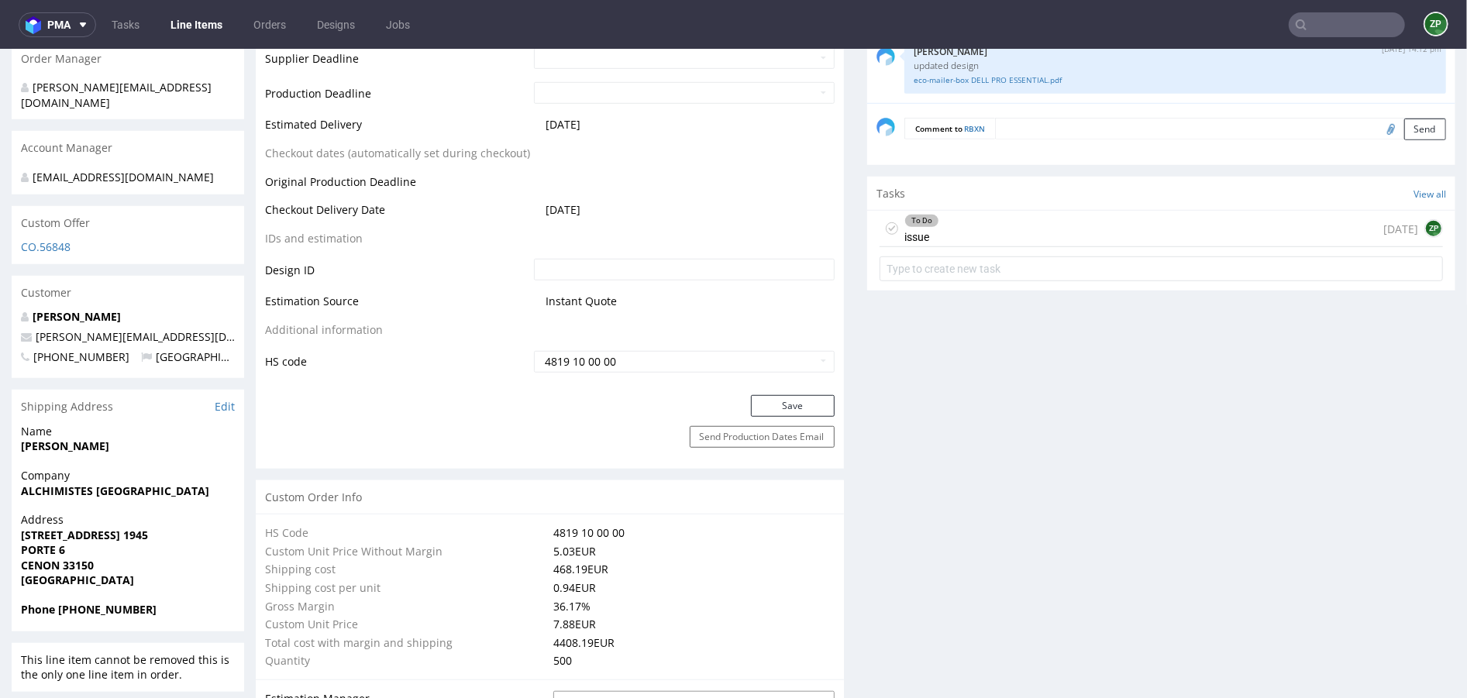
scroll to position [751, 0]
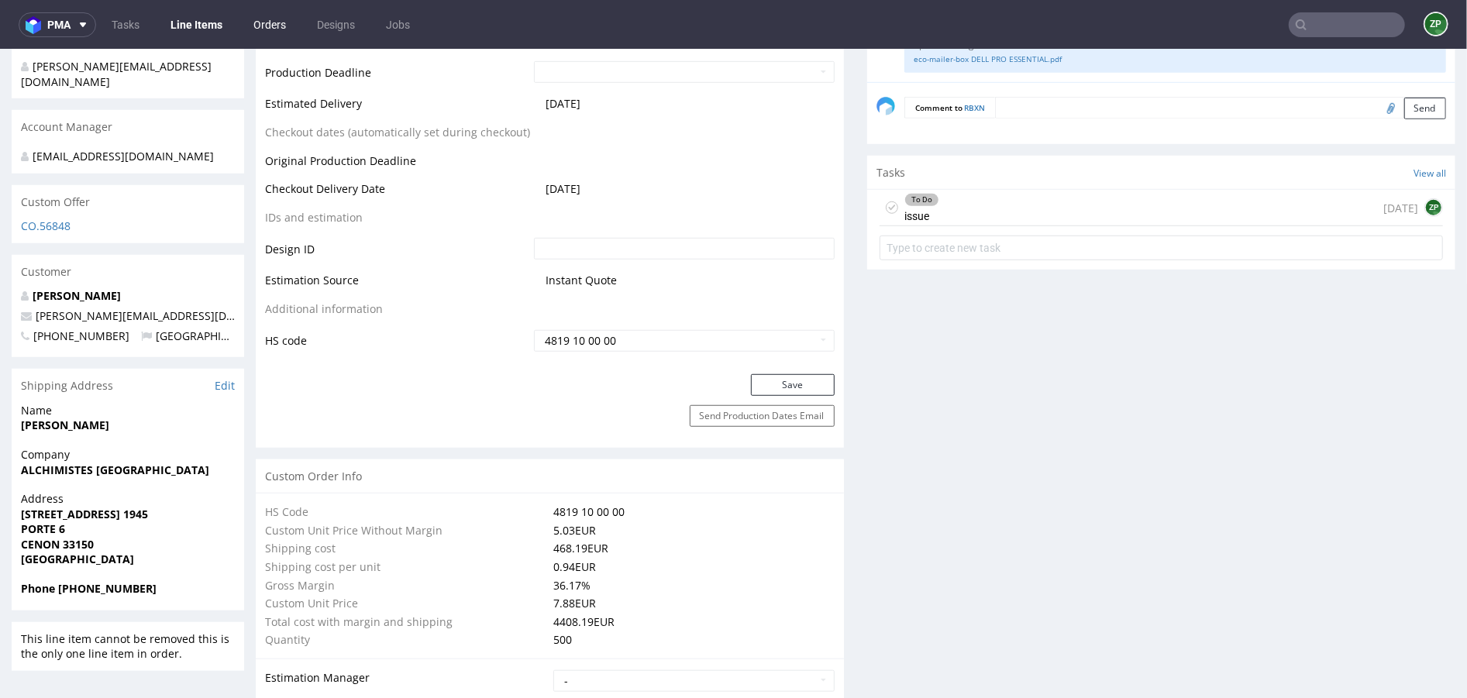
click at [289, 18] on link "Orders" at bounding box center [269, 24] width 51 height 25
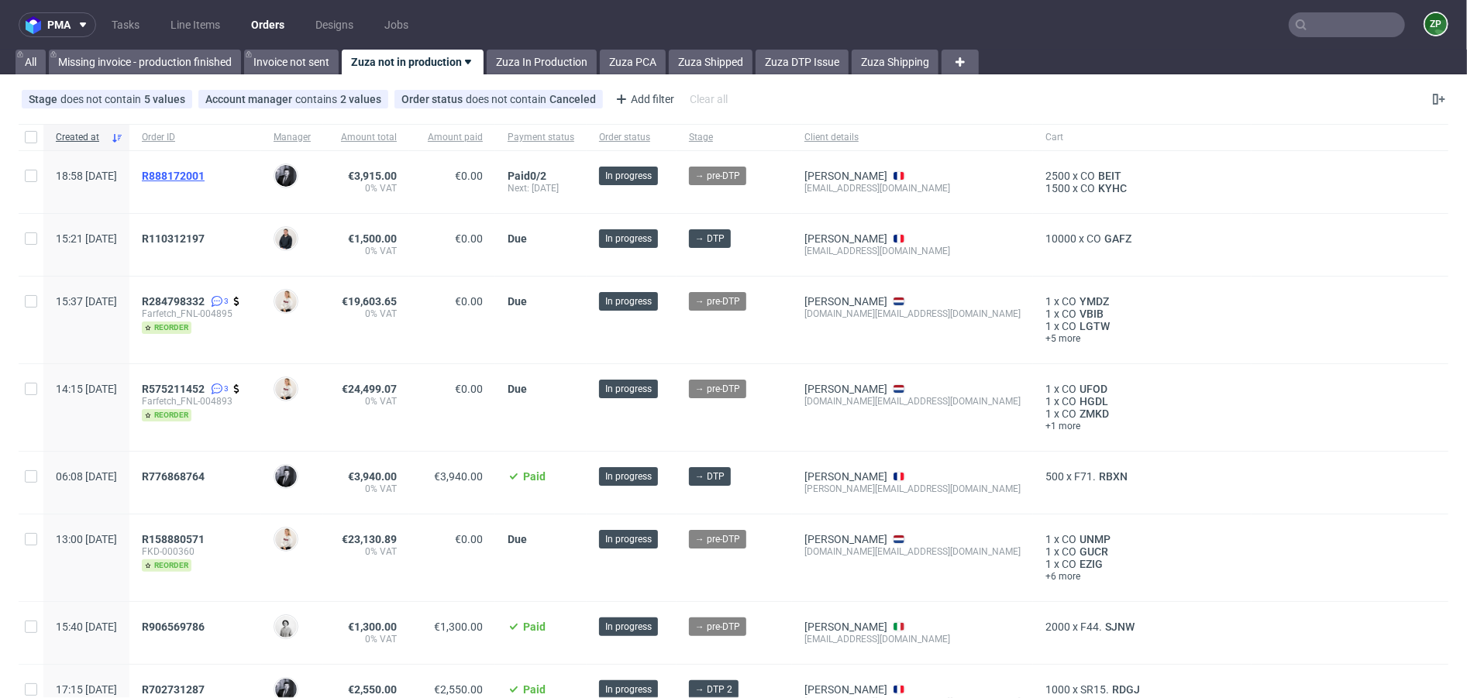
click at [205, 176] on span "R888172001" at bounding box center [173, 176] width 63 height 12
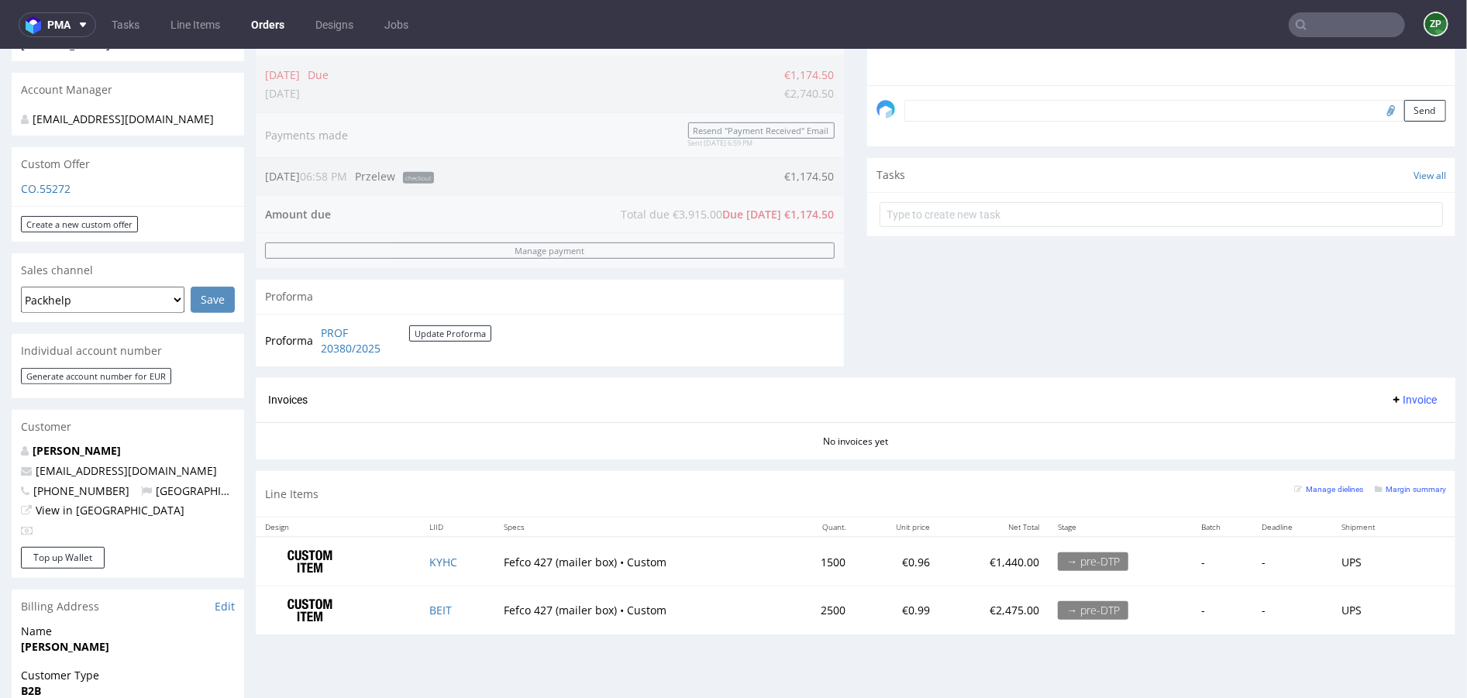
scroll to position [446, 0]
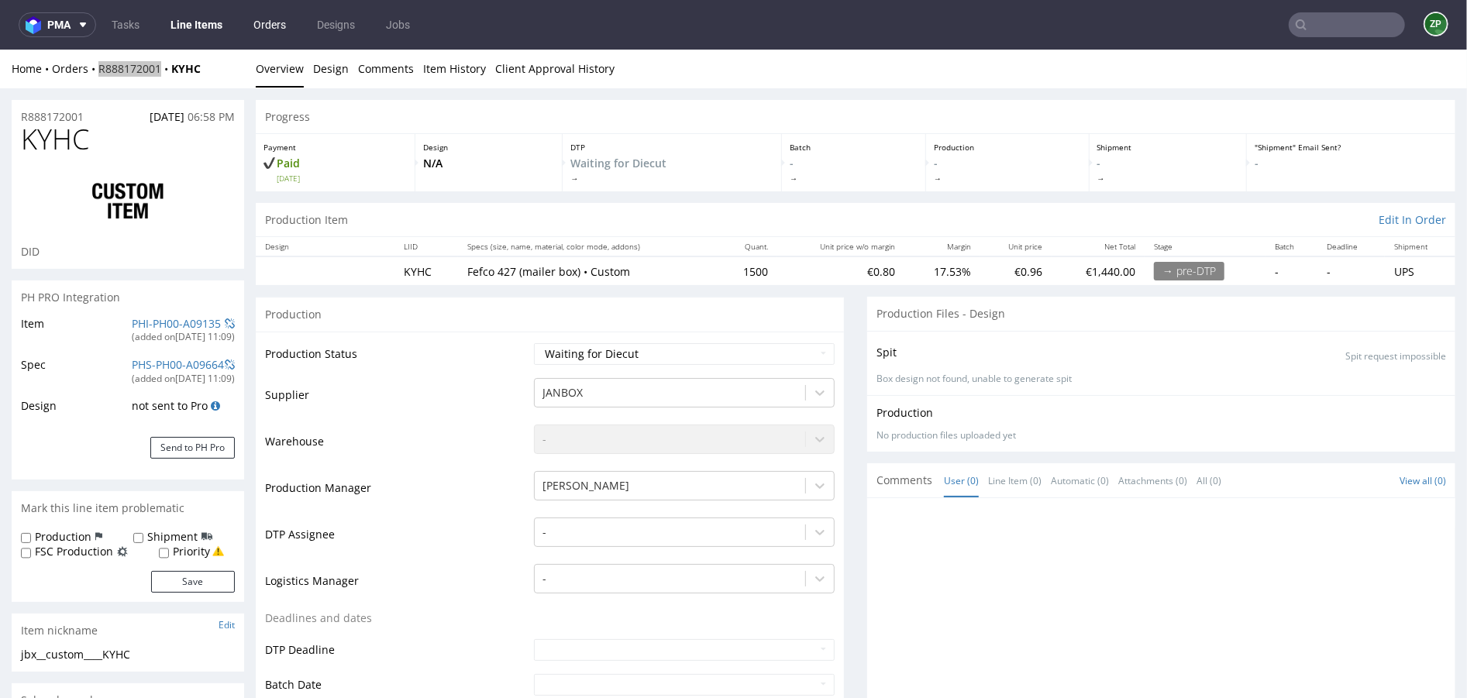
click at [271, 17] on link "Orders" at bounding box center [269, 24] width 51 height 25
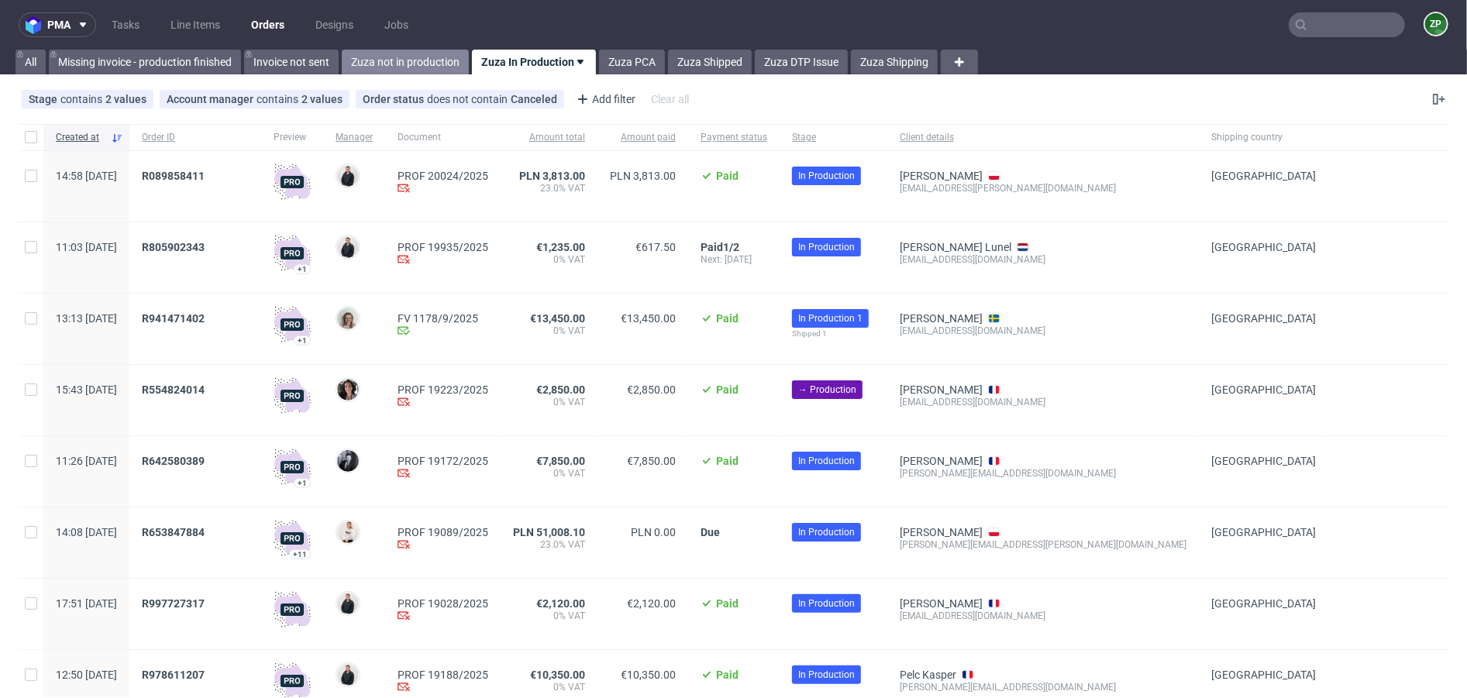
click at [400, 56] on link "Zuza not in production" at bounding box center [405, 62] width 127 height 25
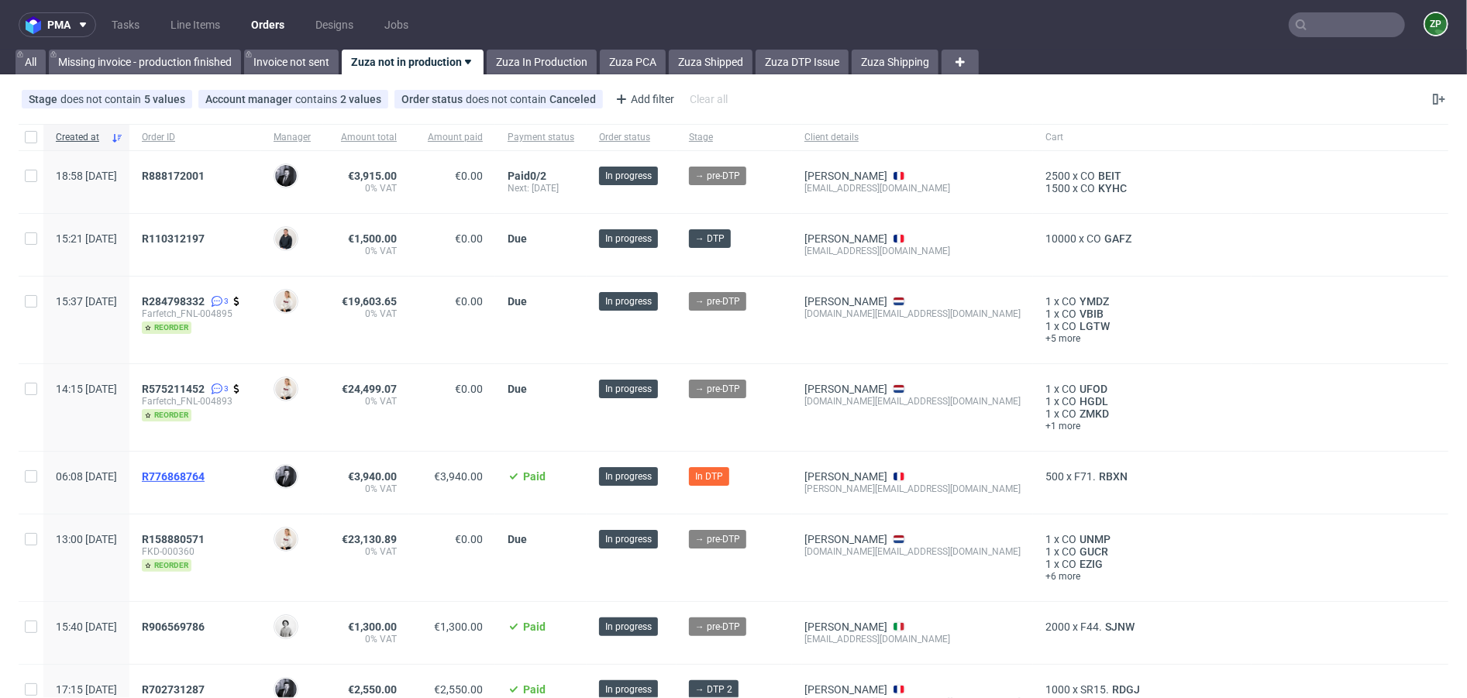
click at [205, 476] on span "R776868764" at bounding box center [173, 476] width 63 height 12
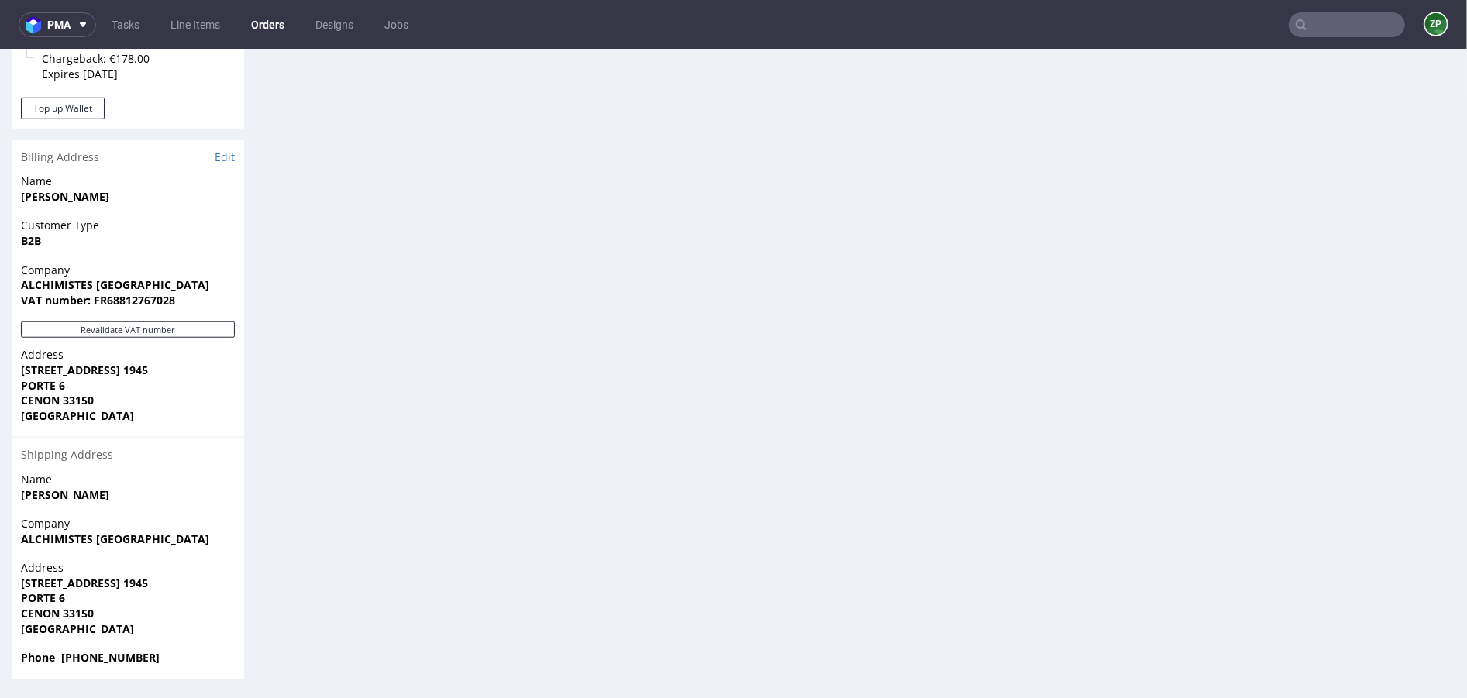
scroll to position [939, 0]
click at [36, 581] on strong "CENON 33150" at bounding box center [57, 613] width 73 height 15
copy strong "CENON"
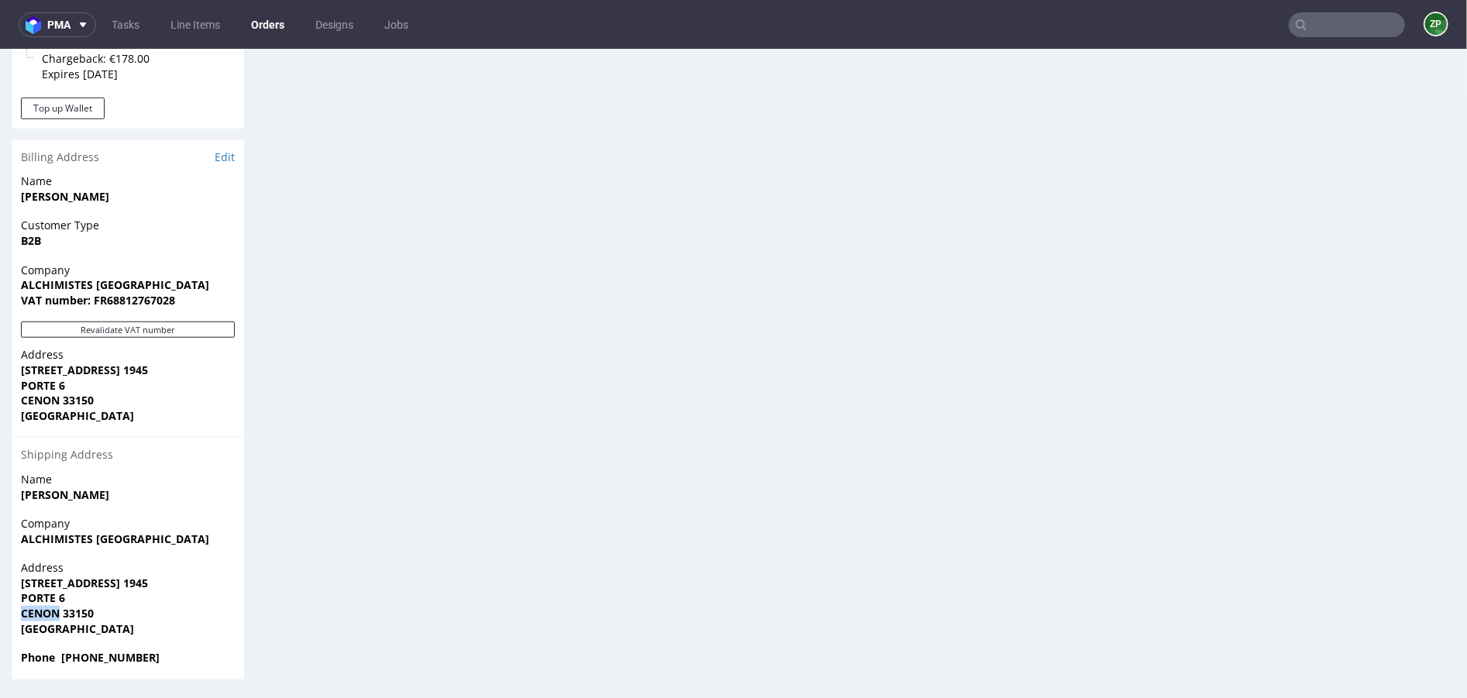
click at [281, 25] on link "Orders" at bounding box center [268, 24] width 52 height 25
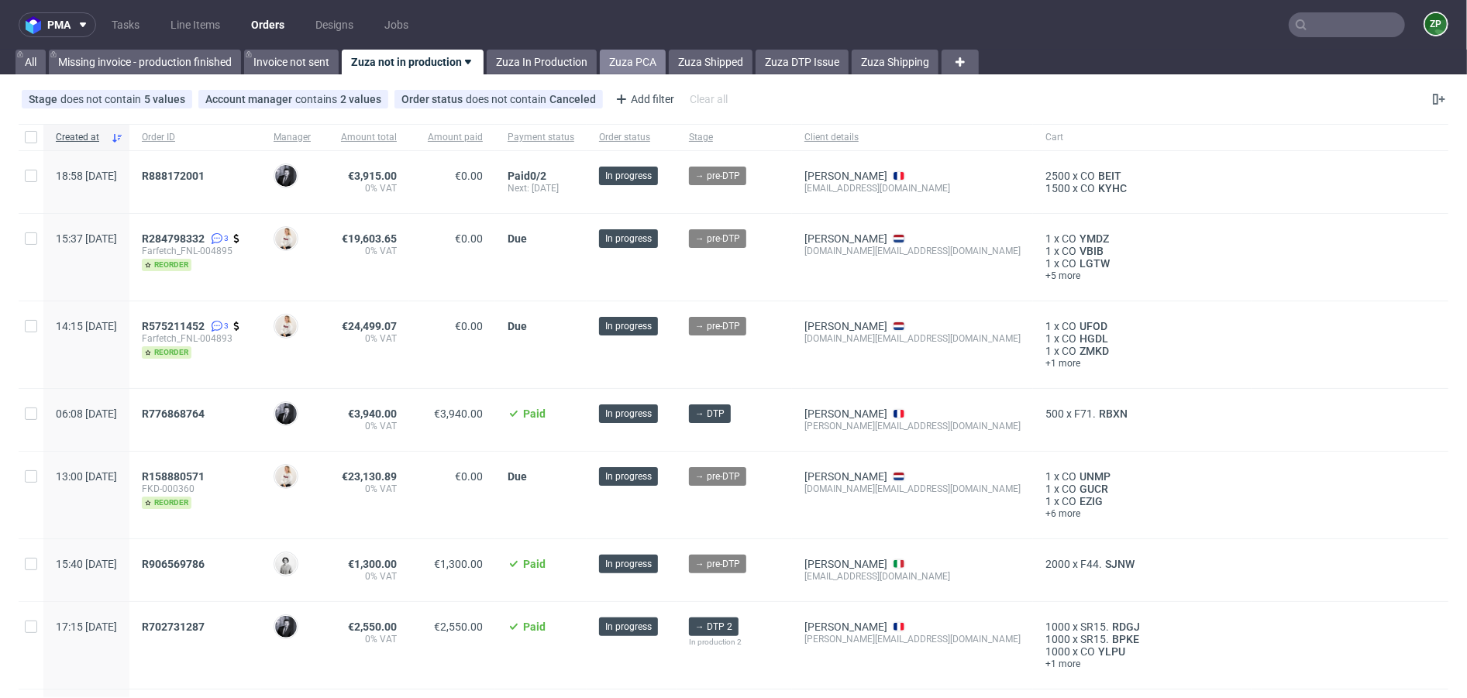
click at [640, 65] on link "Zuza PCA" at bounding box center [633, 62] width 66 height 25
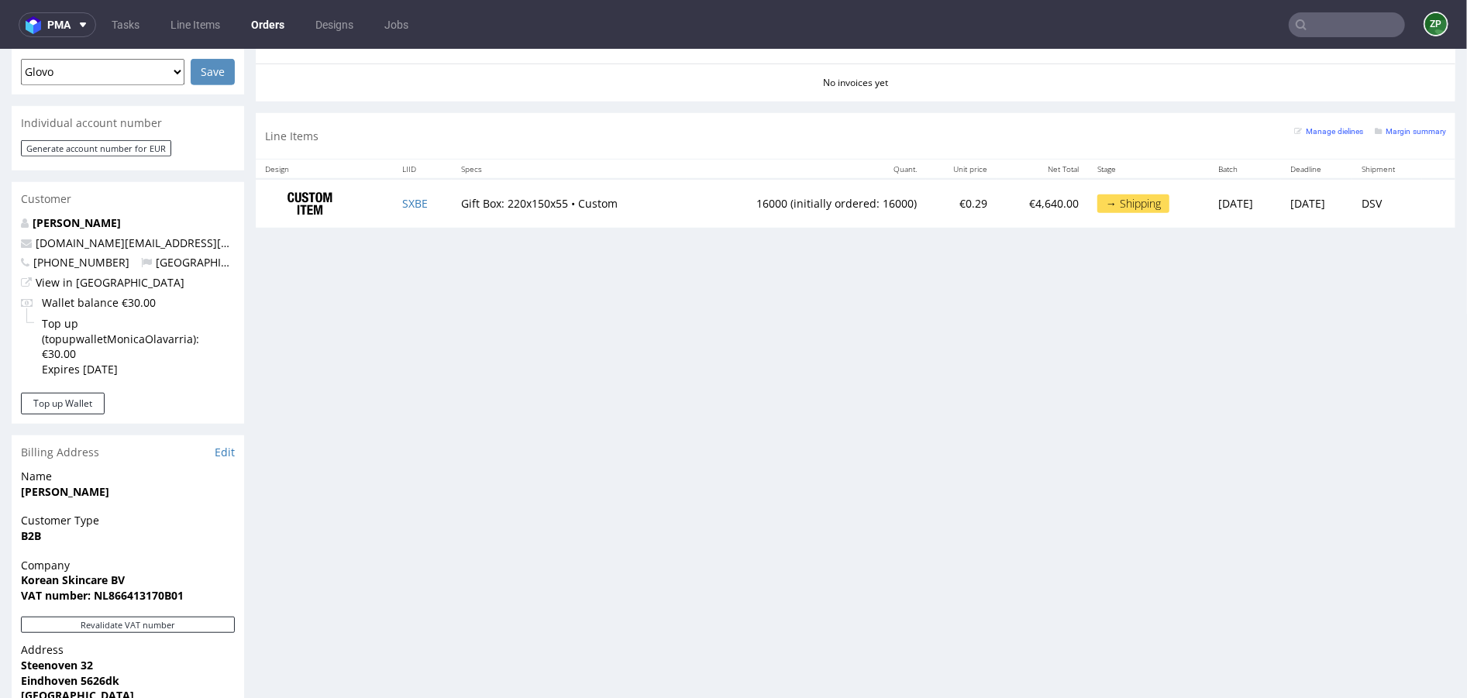
scroll to position [764, 0]
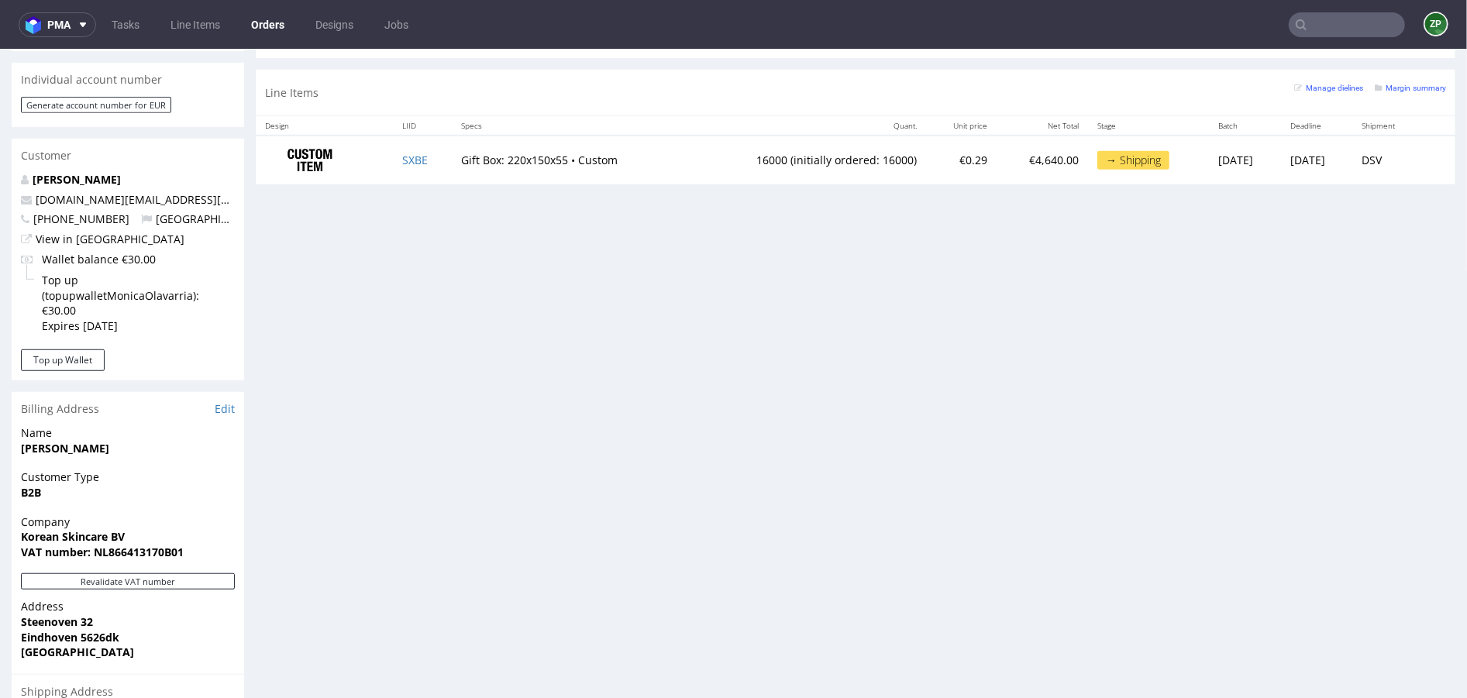
click at [281, 26] on link "Orders" at bounding box center [268, 24] width 52 height 25
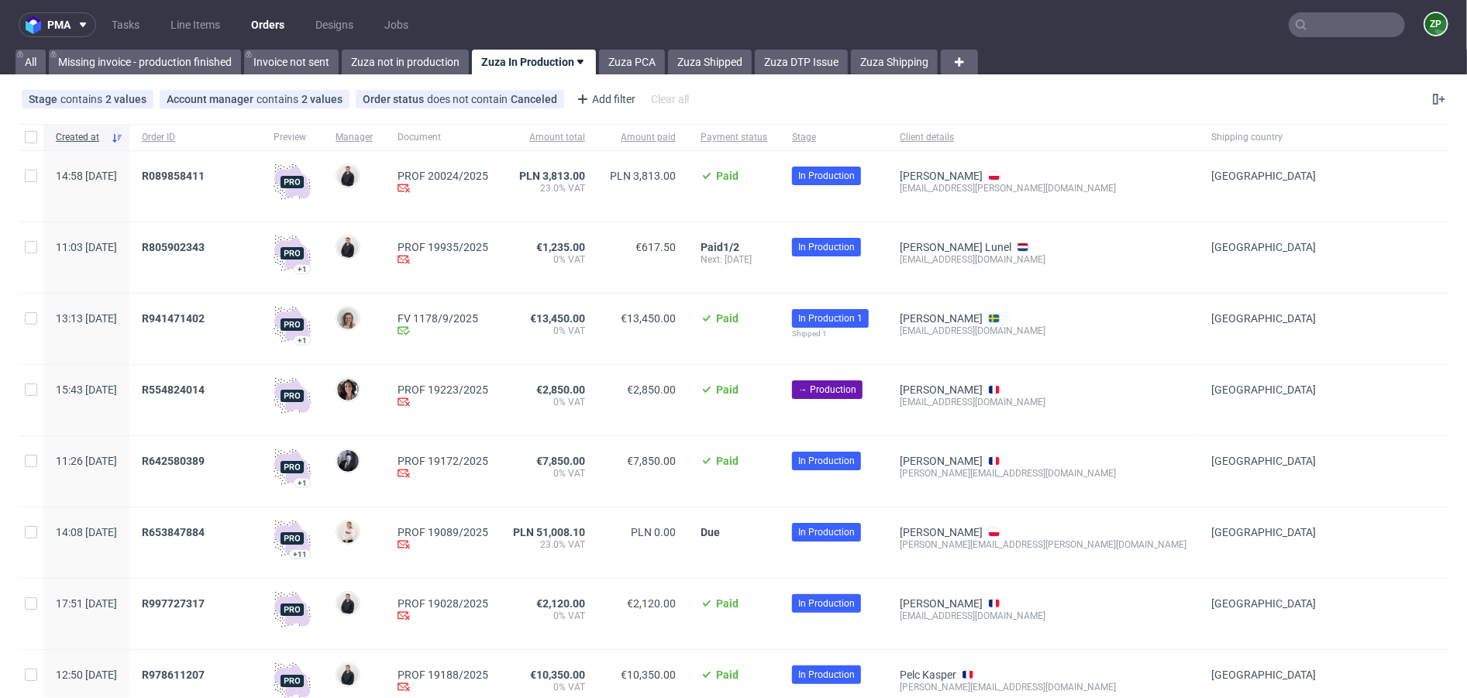
click at [256, 25] on link "Orders" at bounding box center [268, 24] width 52 height 25
click at [388, 62] on link "Zuza not in production" at bounding box center [405, 62] width 127 height 25
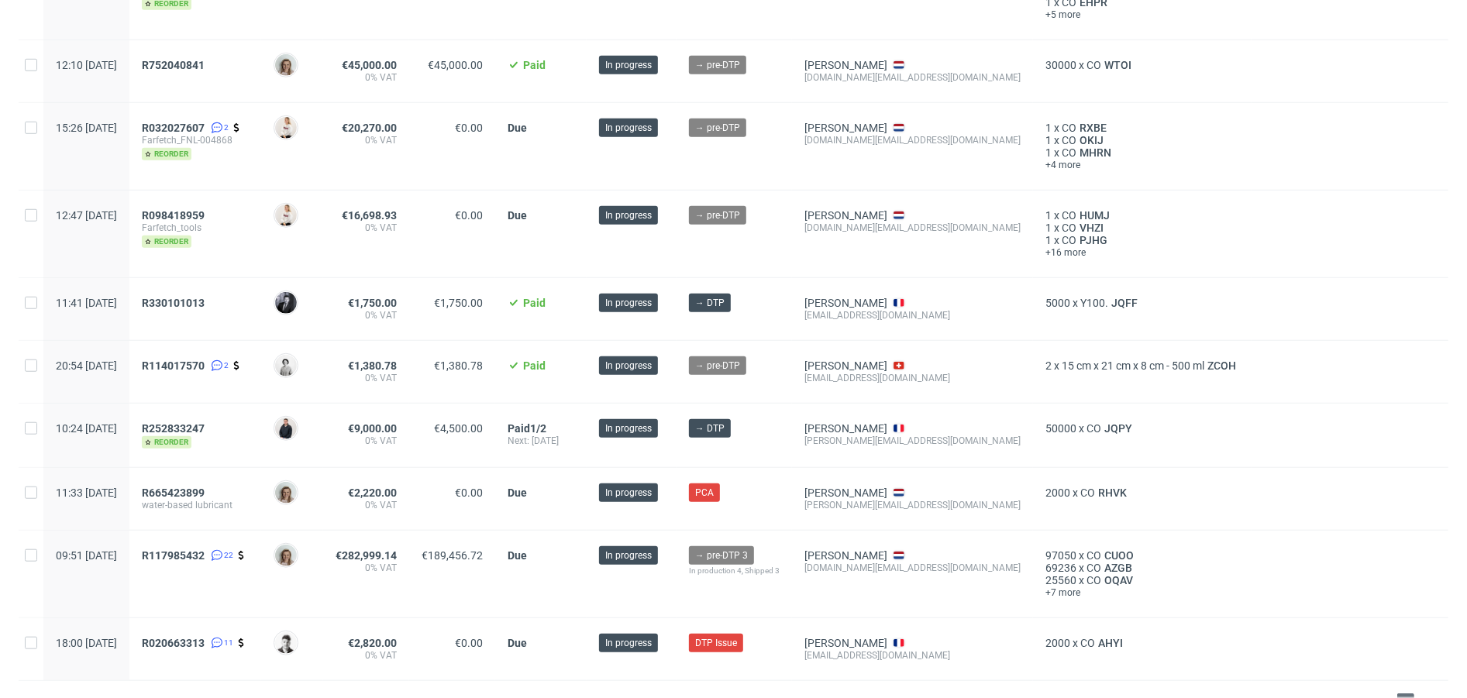
scroll to position [890, 0]
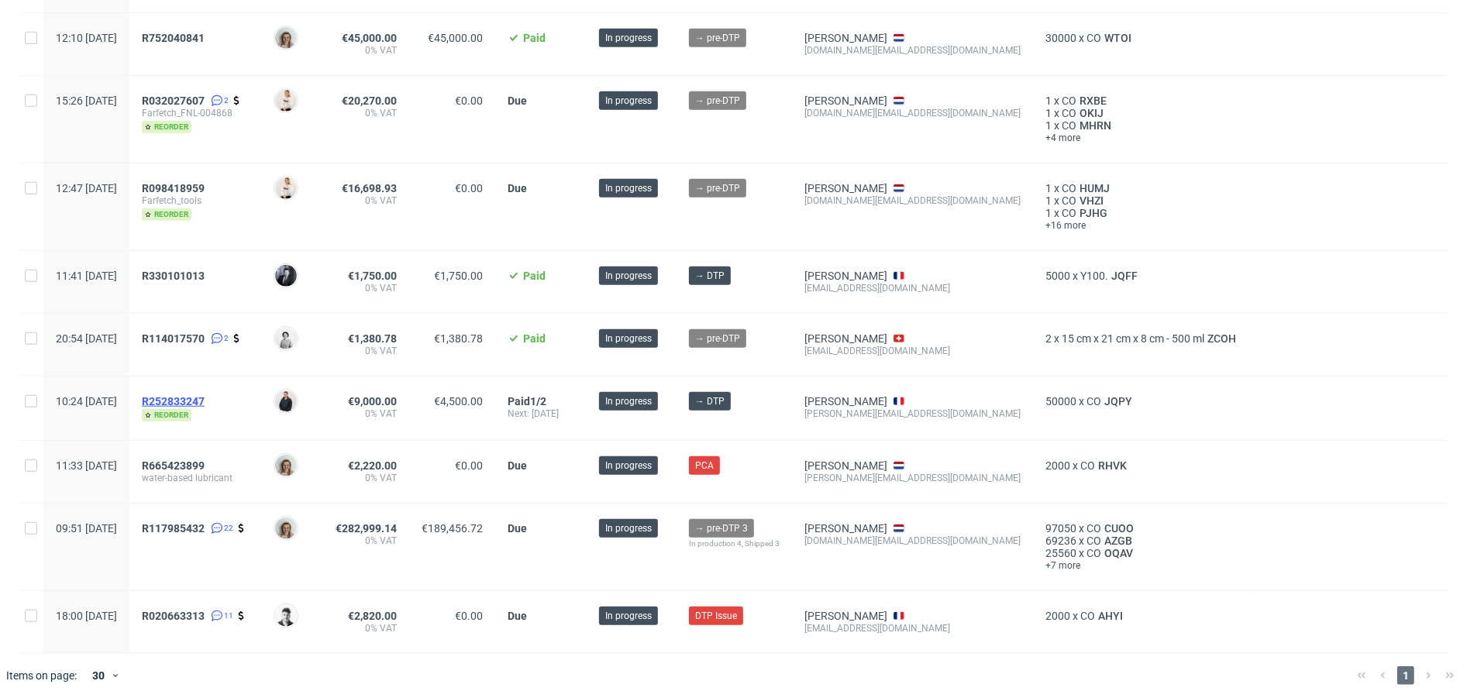
click at [205, 395] on span "R252833247" at bounding box center [173, 401] width 63 height 12
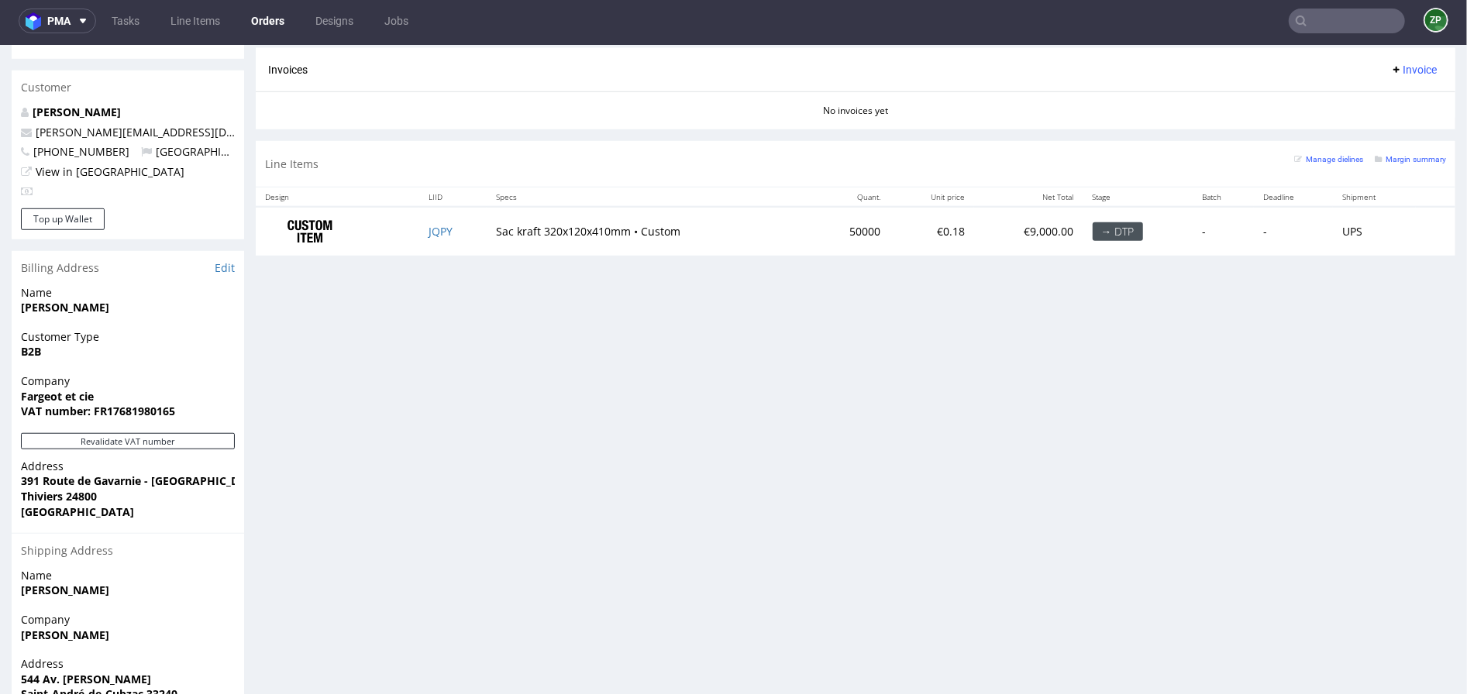
scroll to position [885, 0]
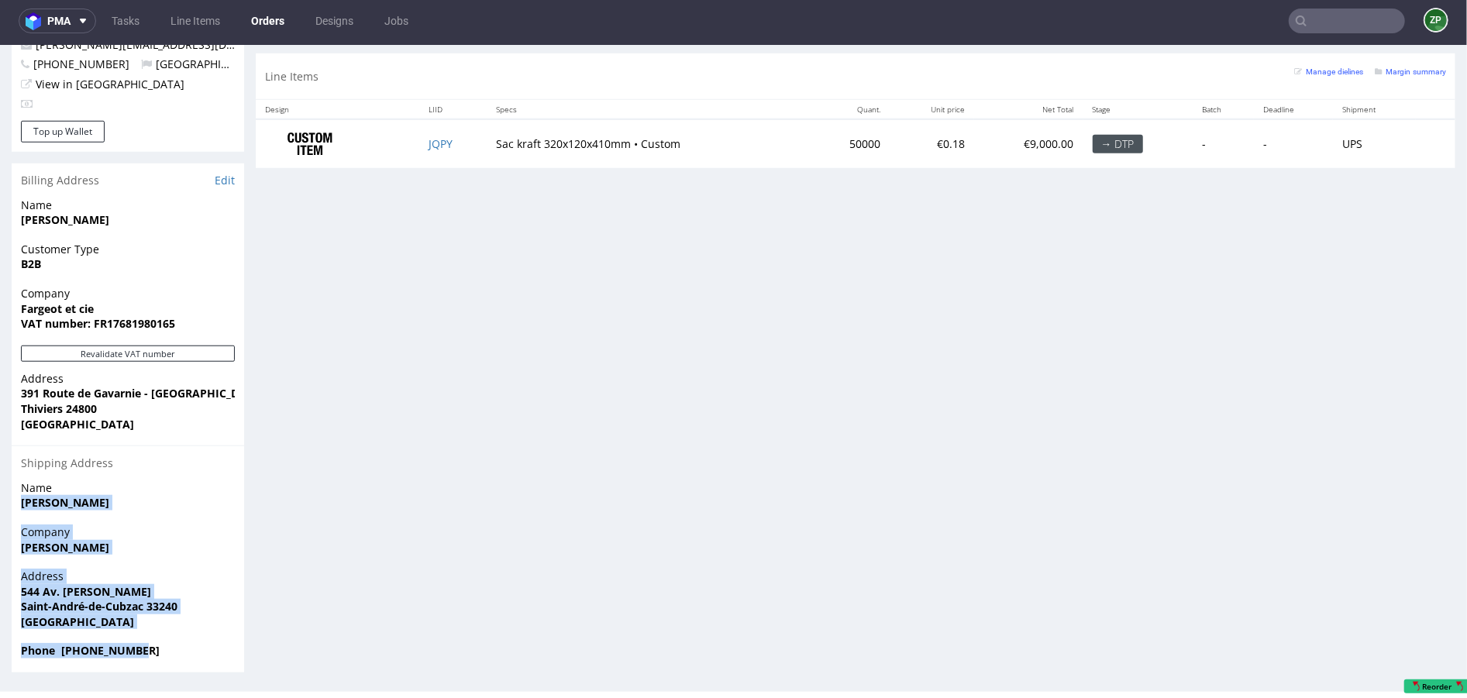
drag, startPoint x: 146, startPoint y: 650, endPoint x: 24, endPoint y: 498, distance: 194.6
click at [24, 498] on section "Billing Address Edit Name BROOKS Rachel Customer Type B2B Company Fargeot et ci…" at bounding box center [128, 417] width 233 height 509
copy section "BROOKS Rachel Company Rachel BROOKS Address 544 Av. Jean-Baptiste Godin Saint-A…"
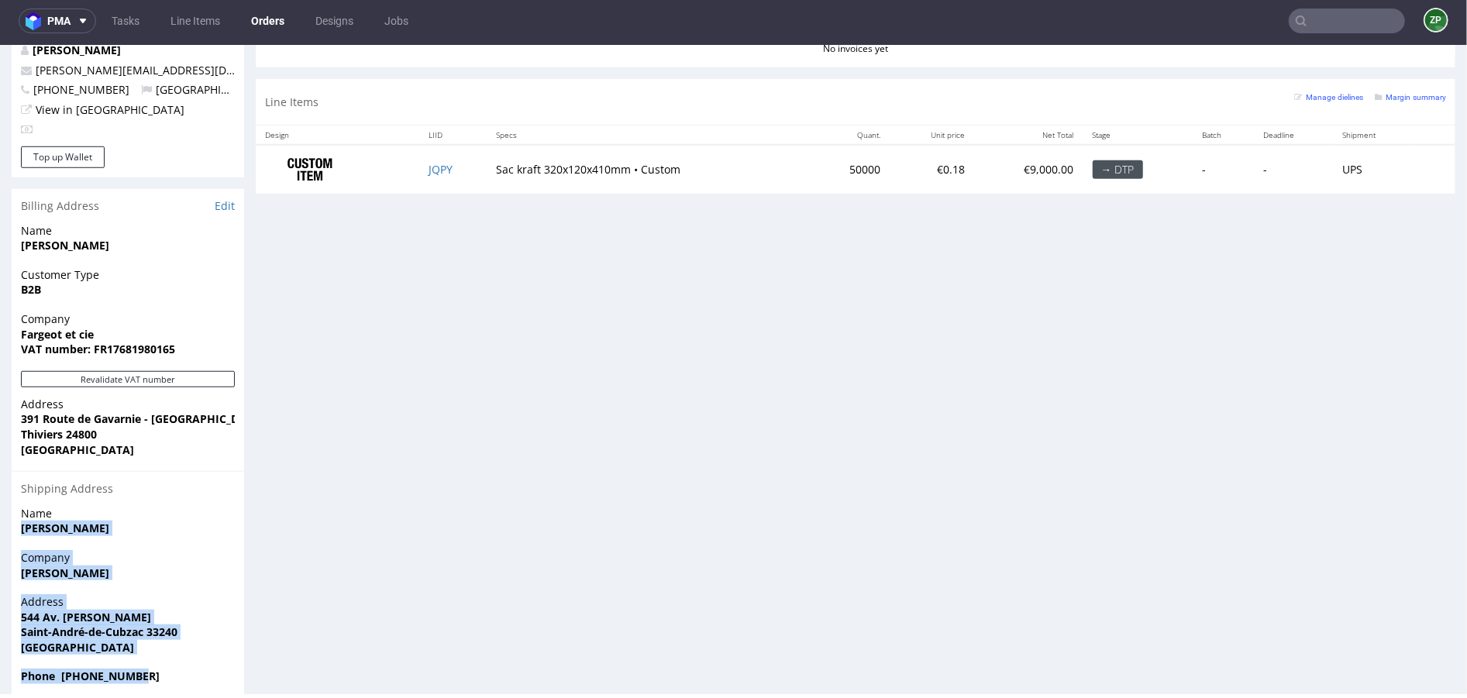
scroll to position [798, 0]
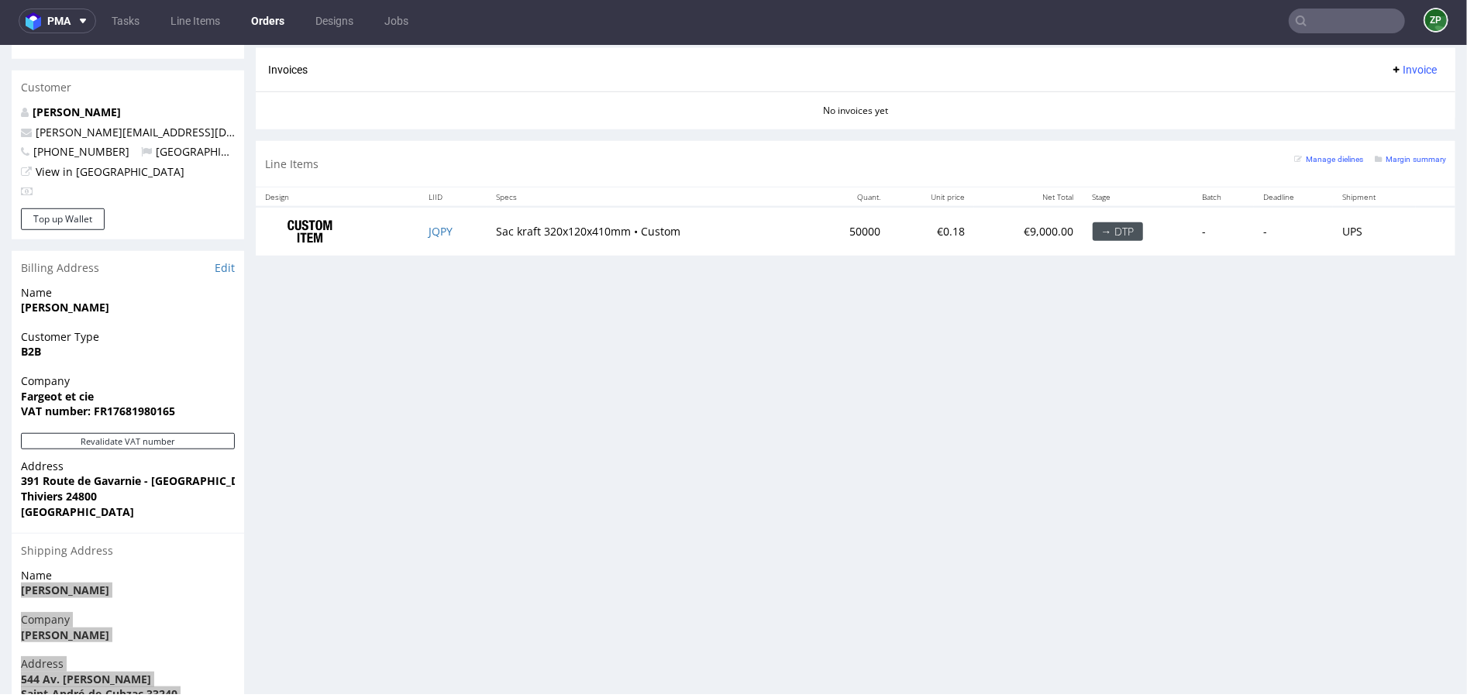
click at [268, 21] on link "Orders" at bounding box center [268, 21] width 52 height 25
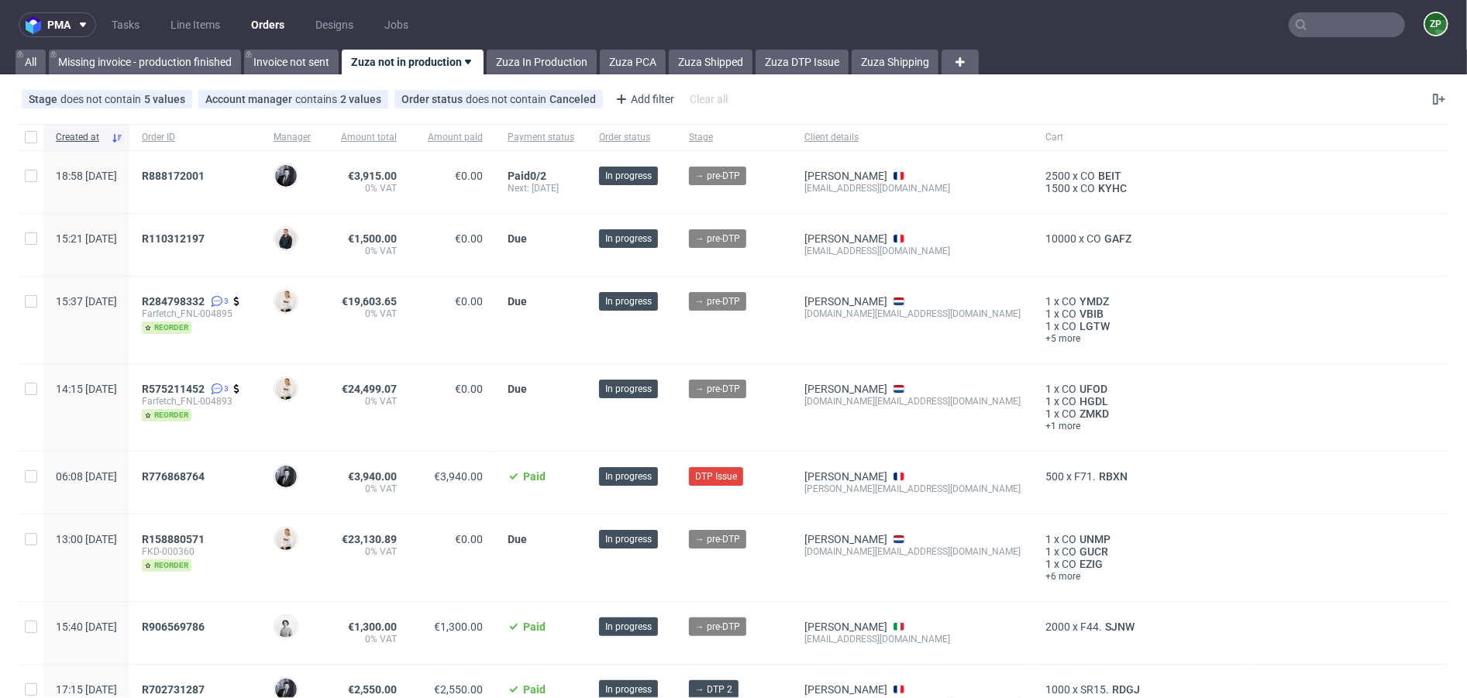
scroll to position [264, 0]
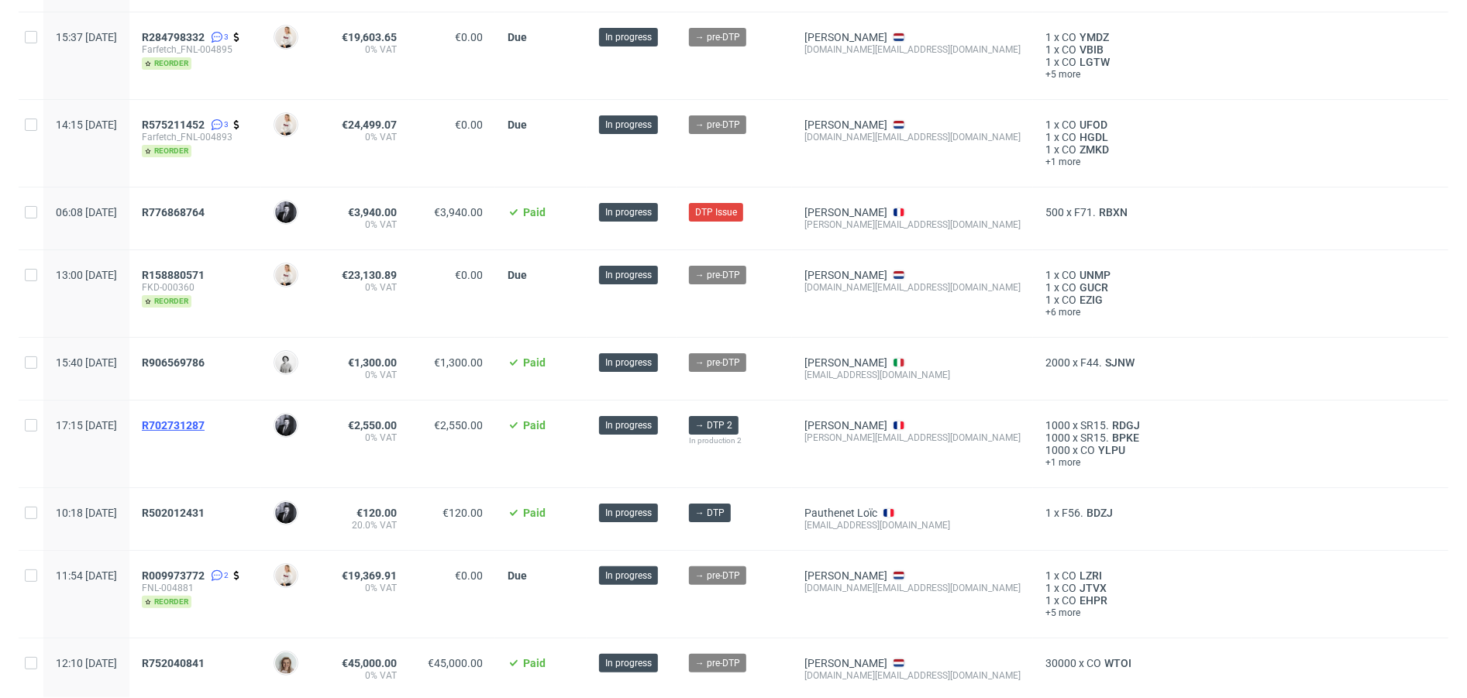
click at [205, 424] on span "R702731287" at bounding box center [173, 425] width 63 height 12
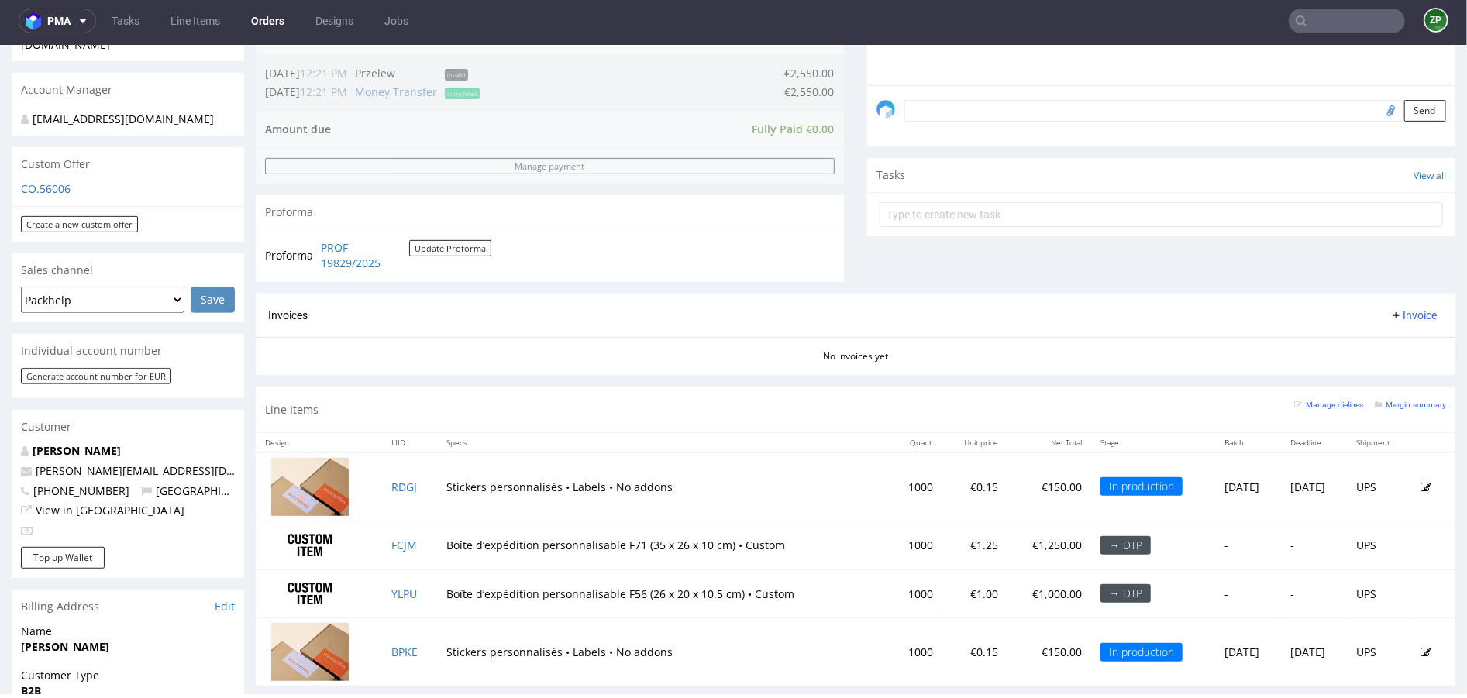
scroll to position [503, 0]
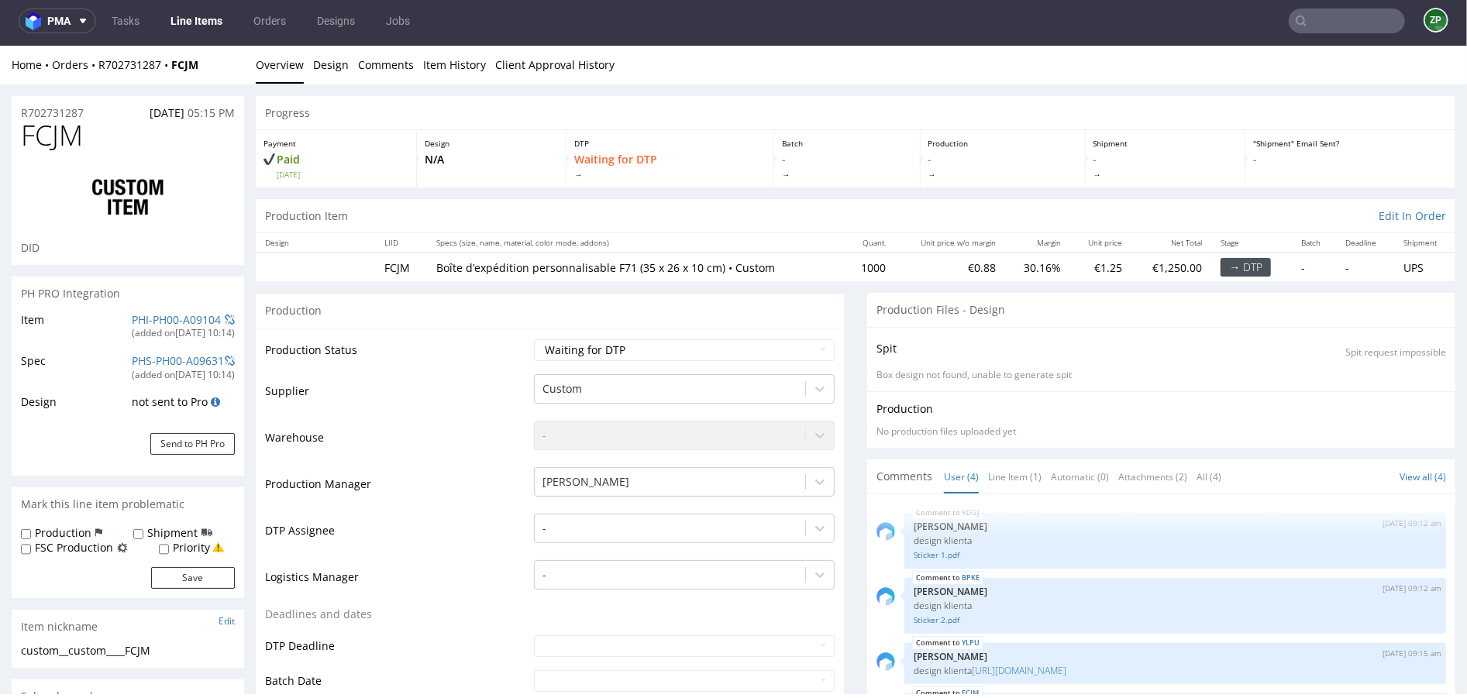
select select "in_progress"
click at [1353, 24] on input "text" at bounding box center [1347, 21] width 116 height 25
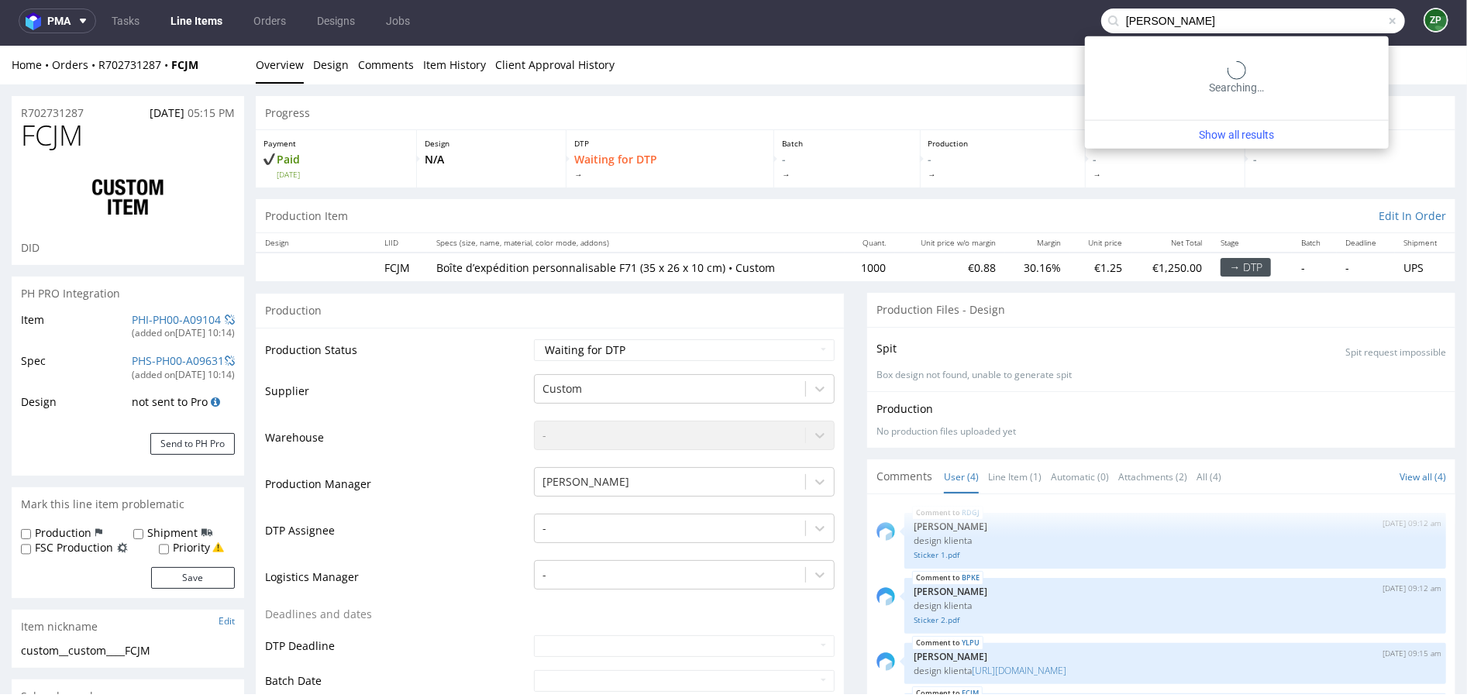
type input "orlinski"
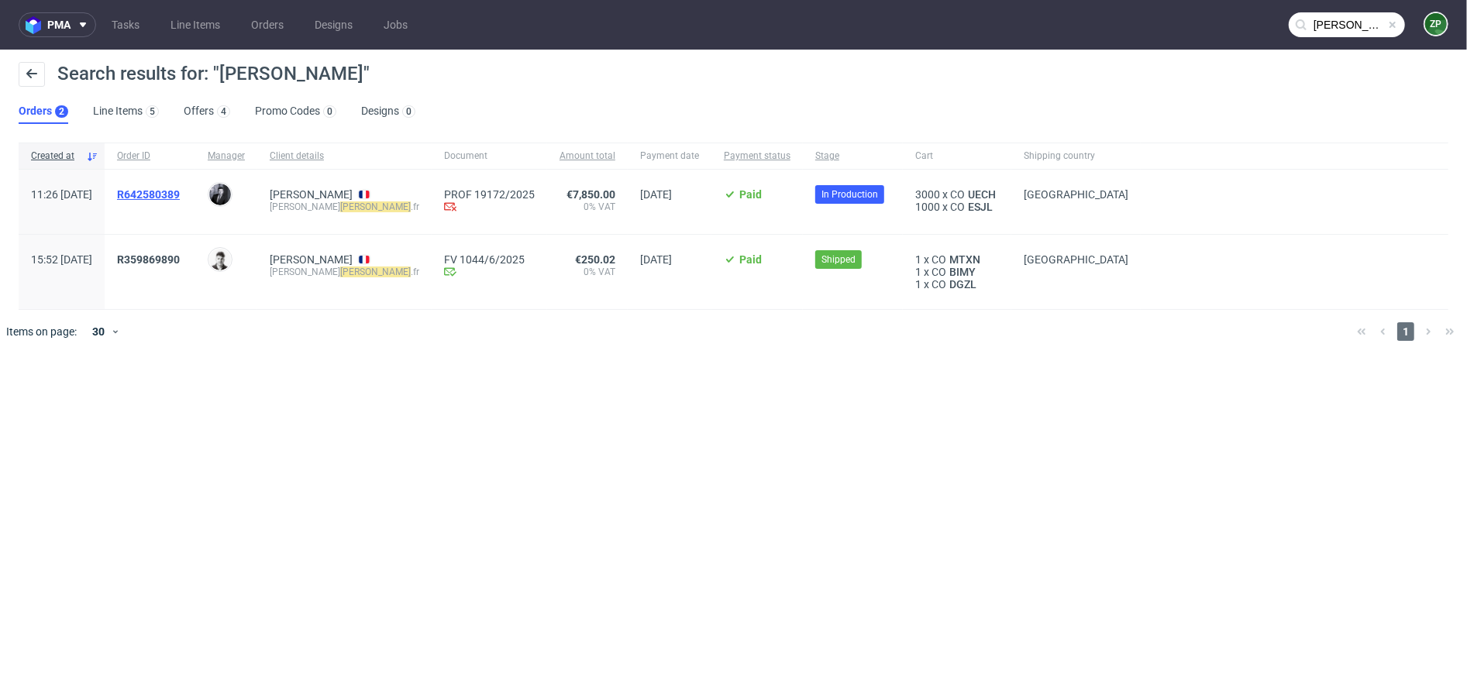
click at [180, 188] on span "R642580389" at bounding box center [148, 194] width 63 height 12
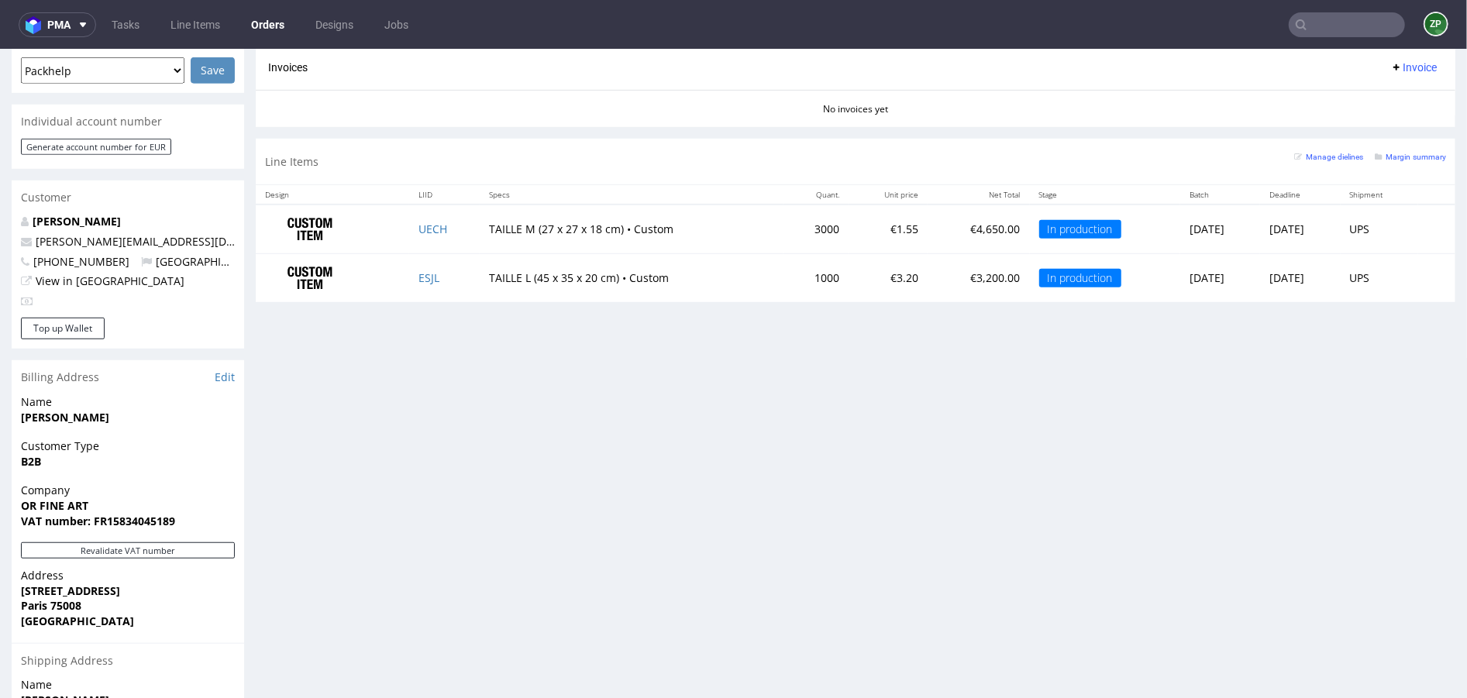
scroll to position [867, 0]
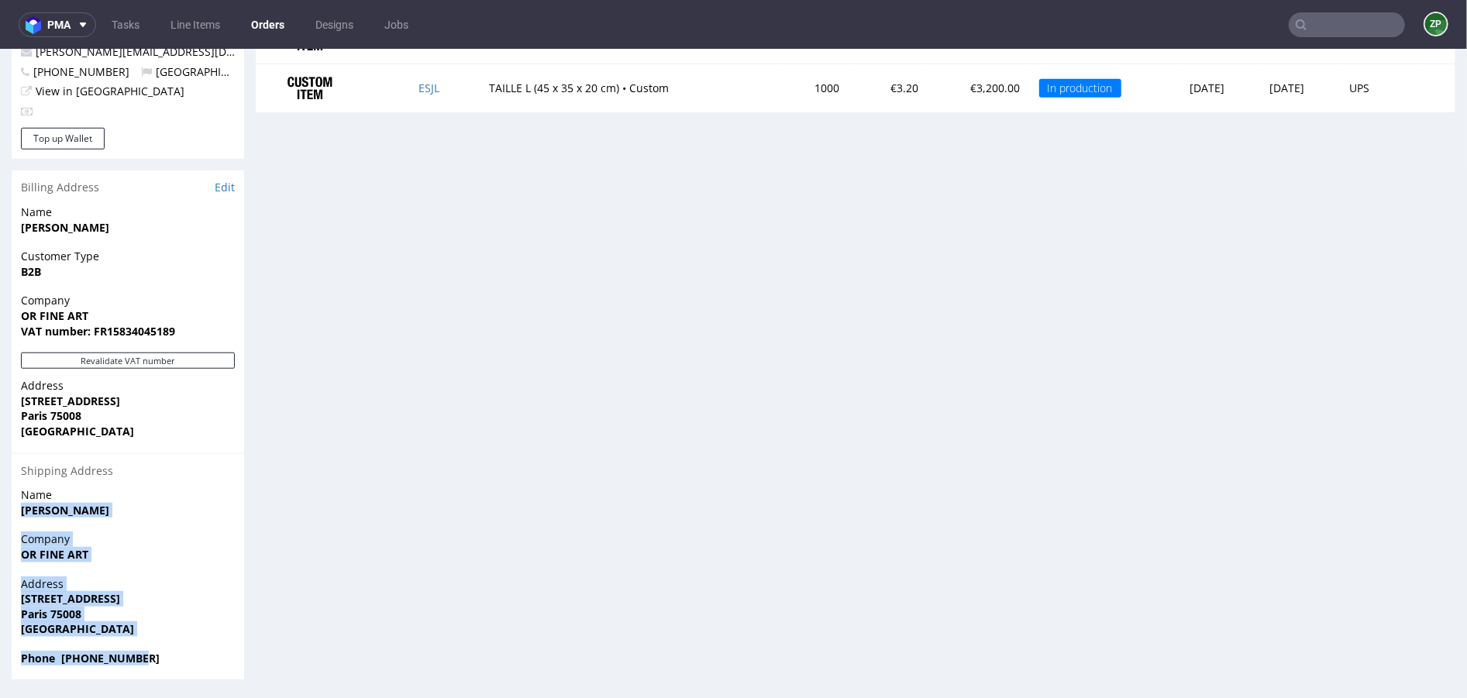
drag, startPoint x: 150, startPoint y: 652, endPoint x: 19, endPoint y: 507, distance: 194.8
click at [19, 507] on section "Billing Address Edit Name Meyssignac Francois Customer Type B2B Company OR FINE…" at bounding box center [128, 424] width 233 height 509
copy section "Meyssignac Francois Company OR FINE ART Address 4 rue François 1er Paris 75008 …"
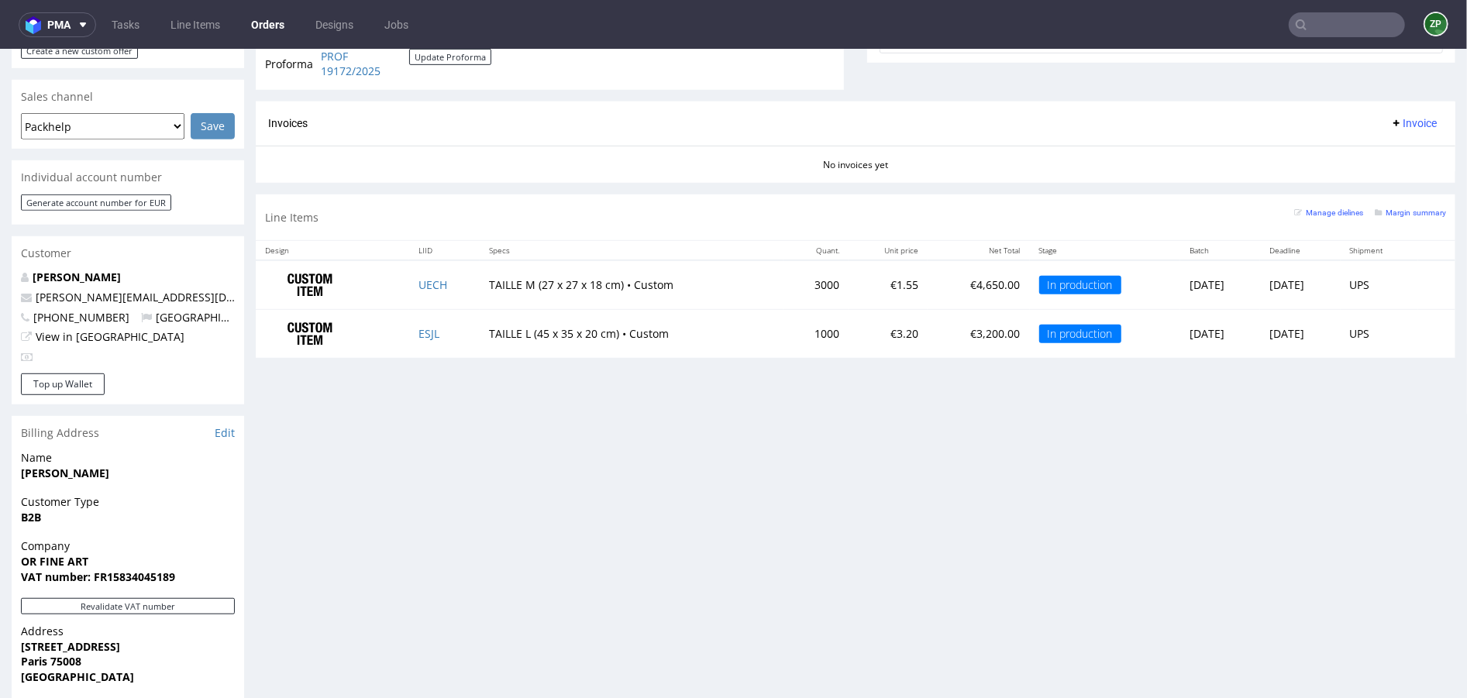
scroll to position [0, 0]
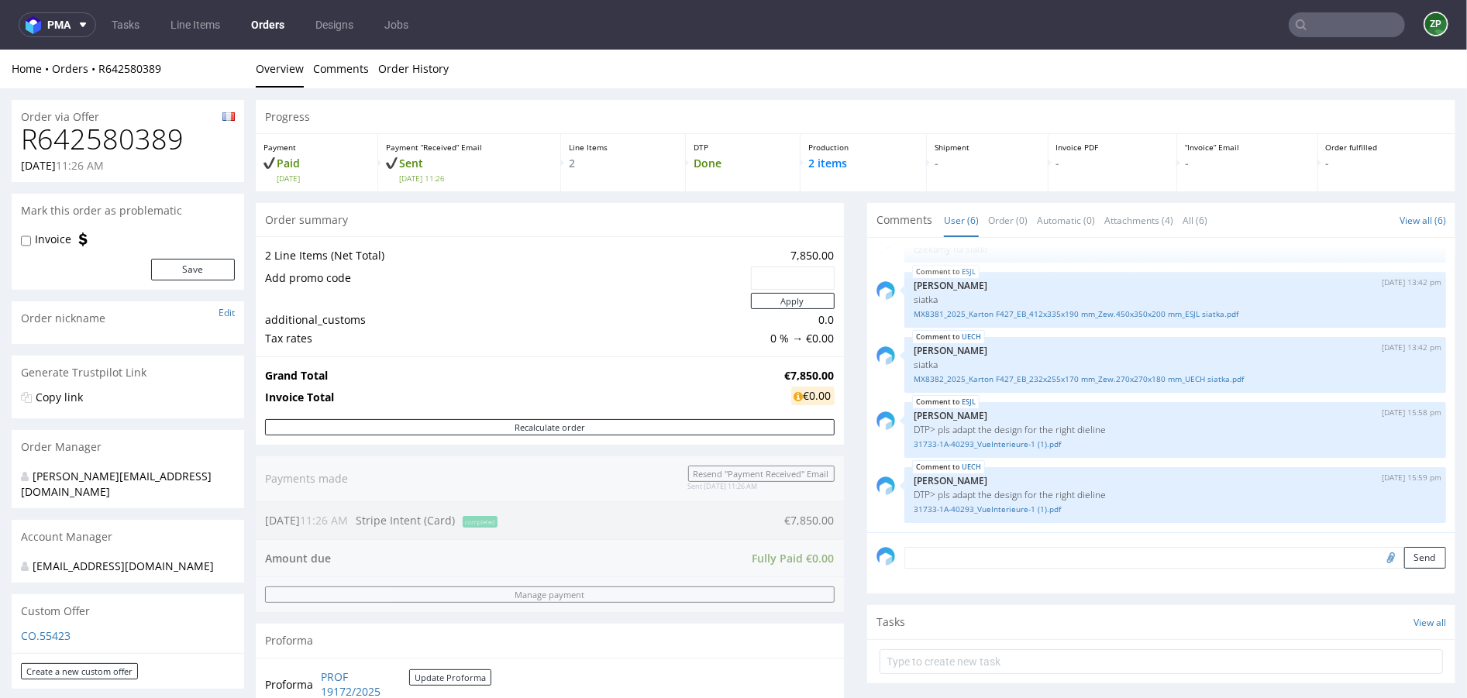
click at [280, 18] on link "Orders" at bounding box center [268, 24] width 52 height 25
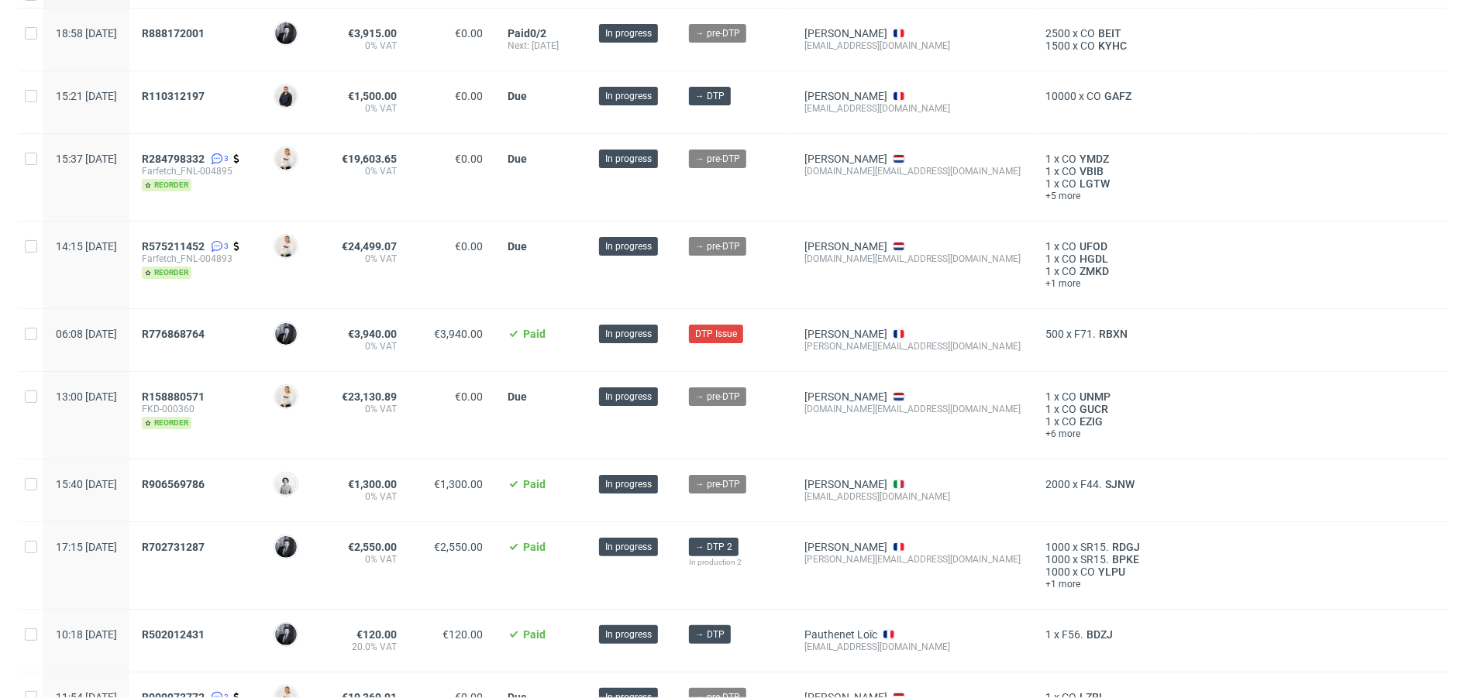
scroll to position [180, 0]
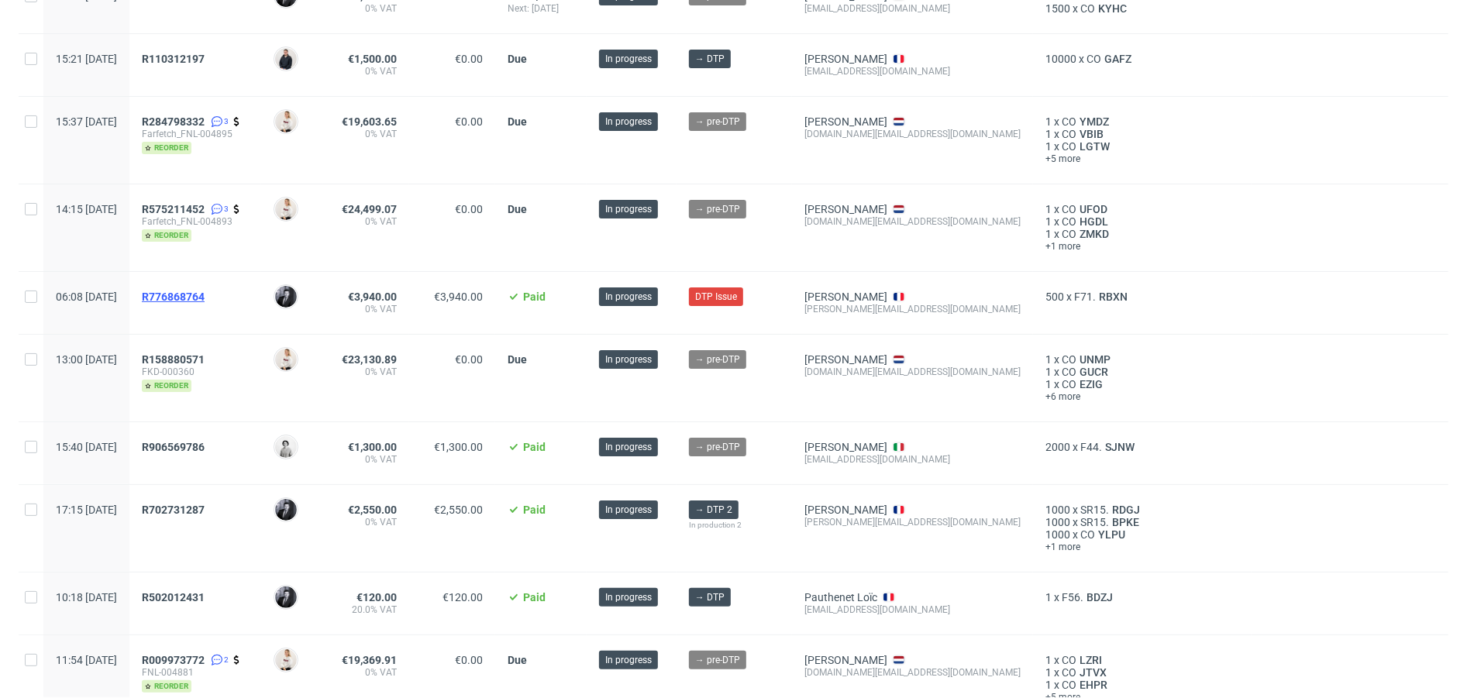
click at [205, 296] on span "R776868764" at bounding box center [173, 297] width 63 height 12
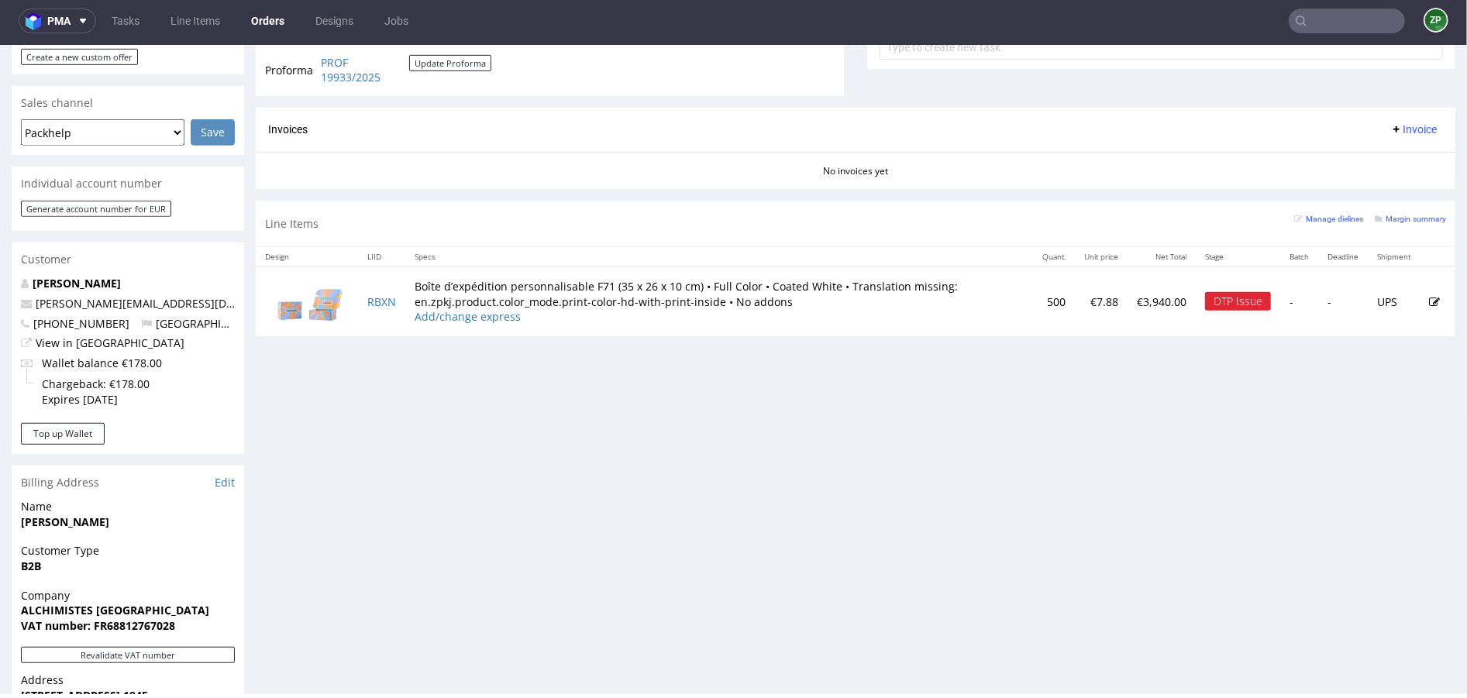
scroll to position [639, 0]
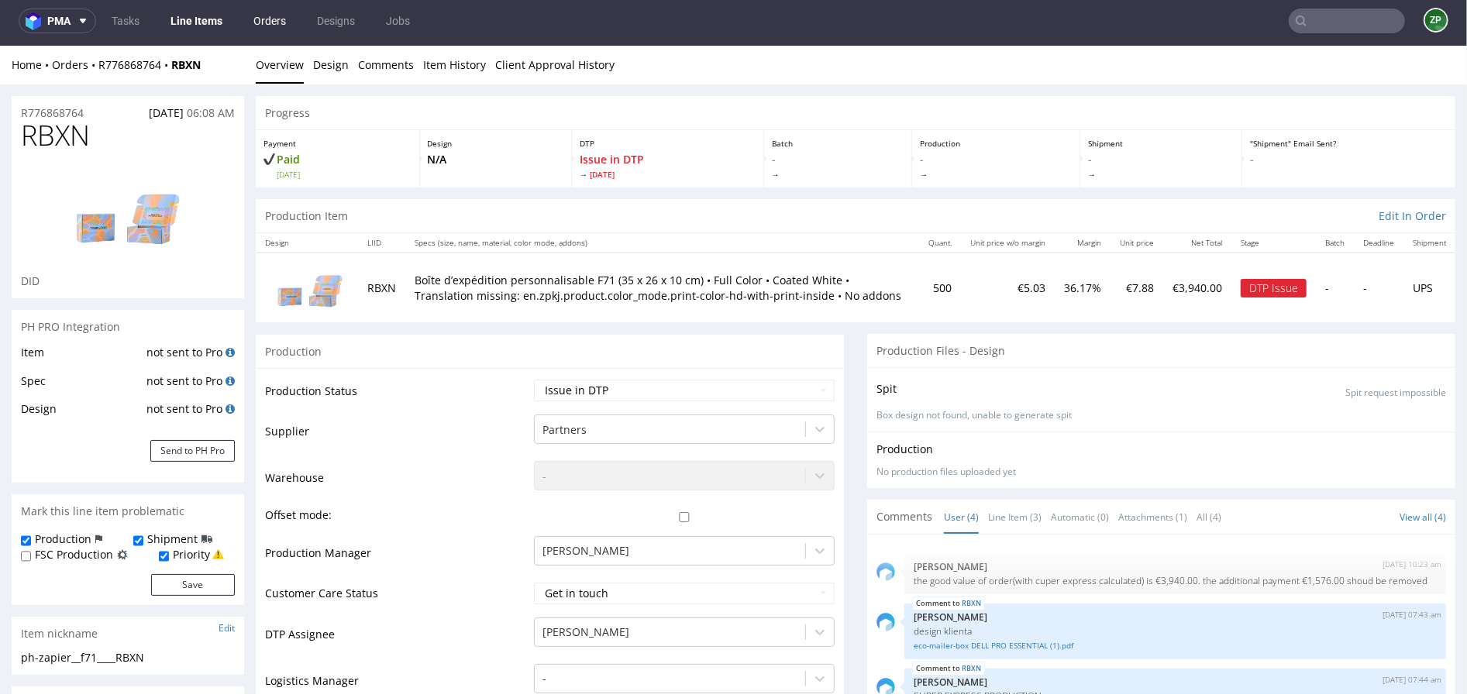
click at [281, 21] on link "Orders" at bounding box center [269, 21] width 51 height 25
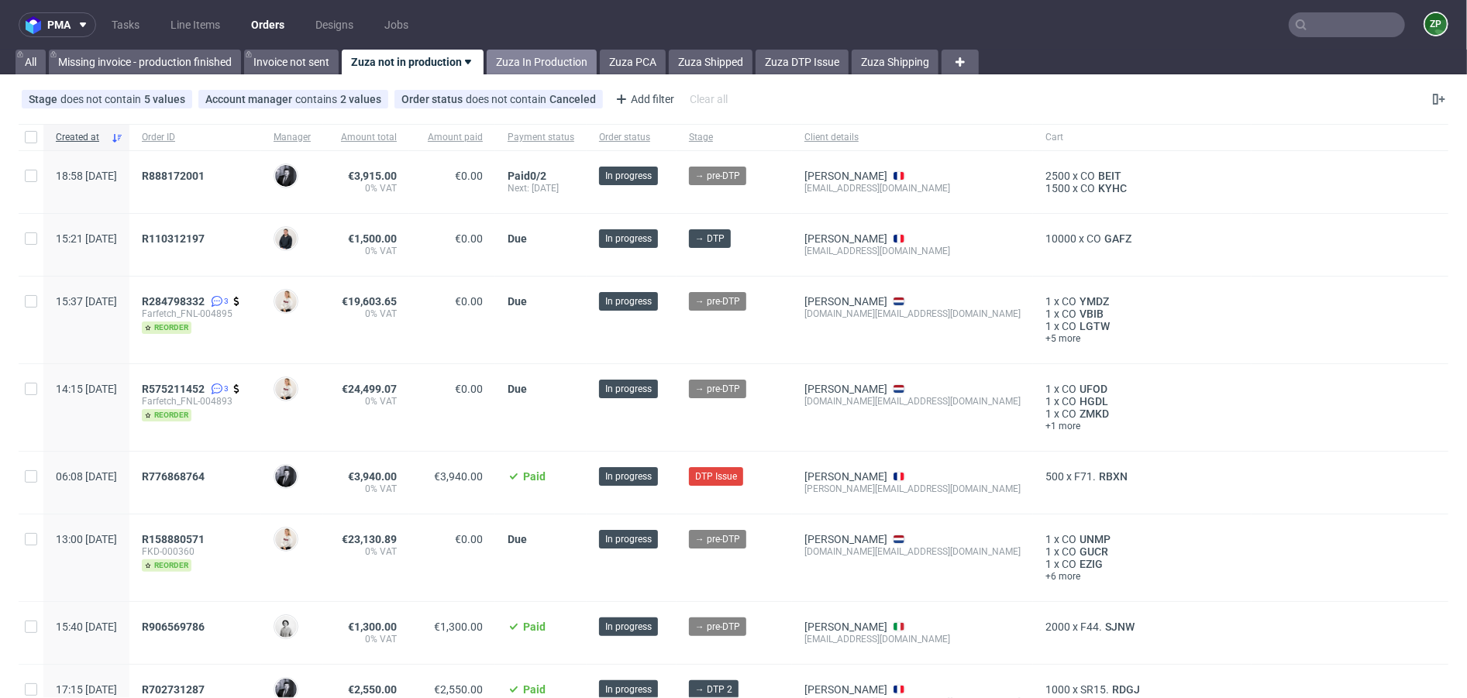
click at [547, 65] on link "Zuza In Production" at bounding box center [542, 62] width 110 height 25
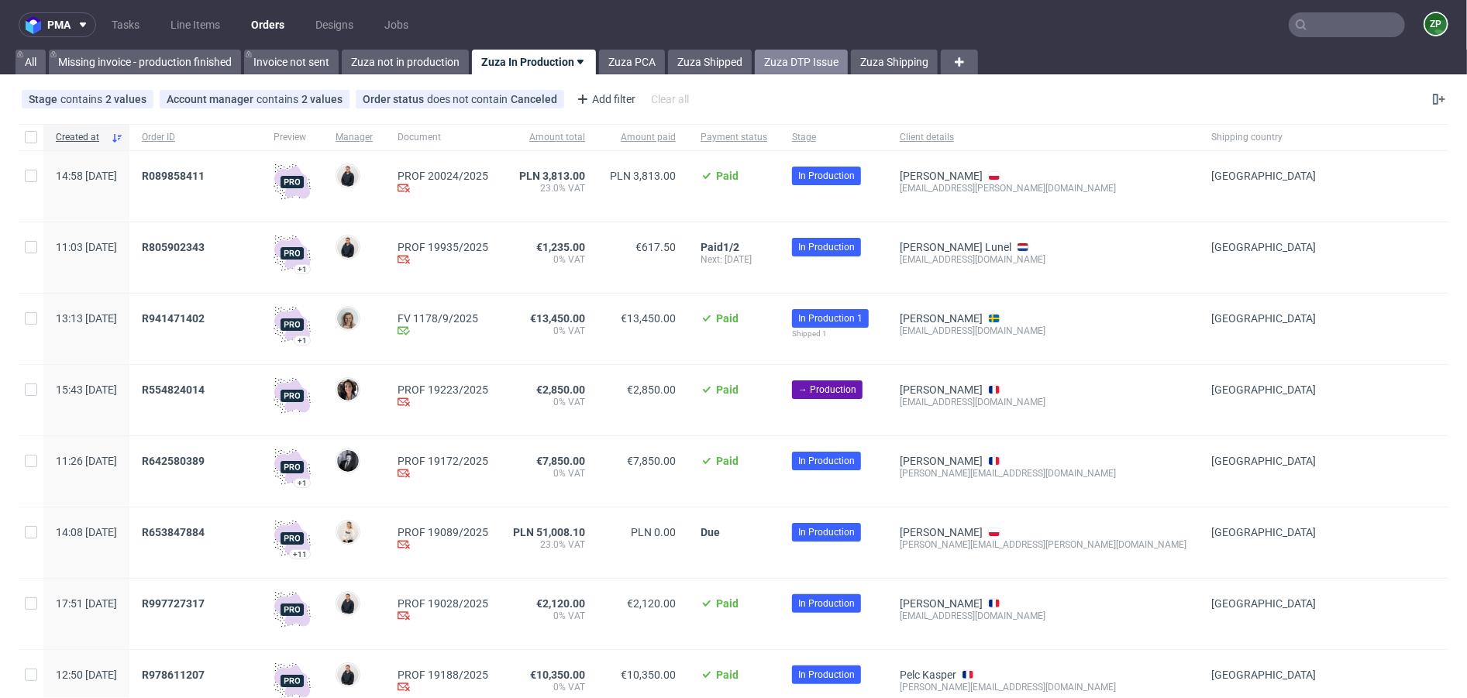
click at [796, 63] on link "Zuza DTP Issue" at bounding box center [801, 62] width 93 height 25
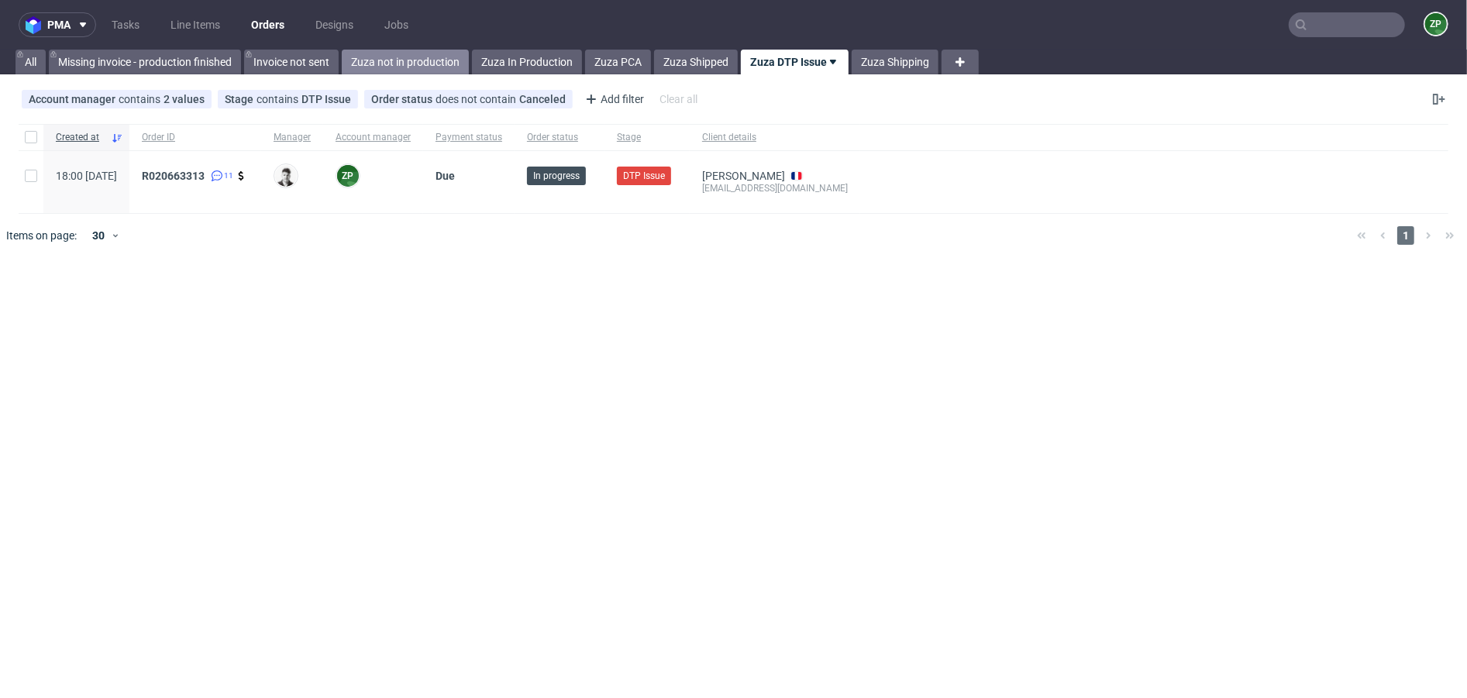
click at [422, 59] on link "Zuza not in production" at bounding box center [405, 62] width 127 height 25
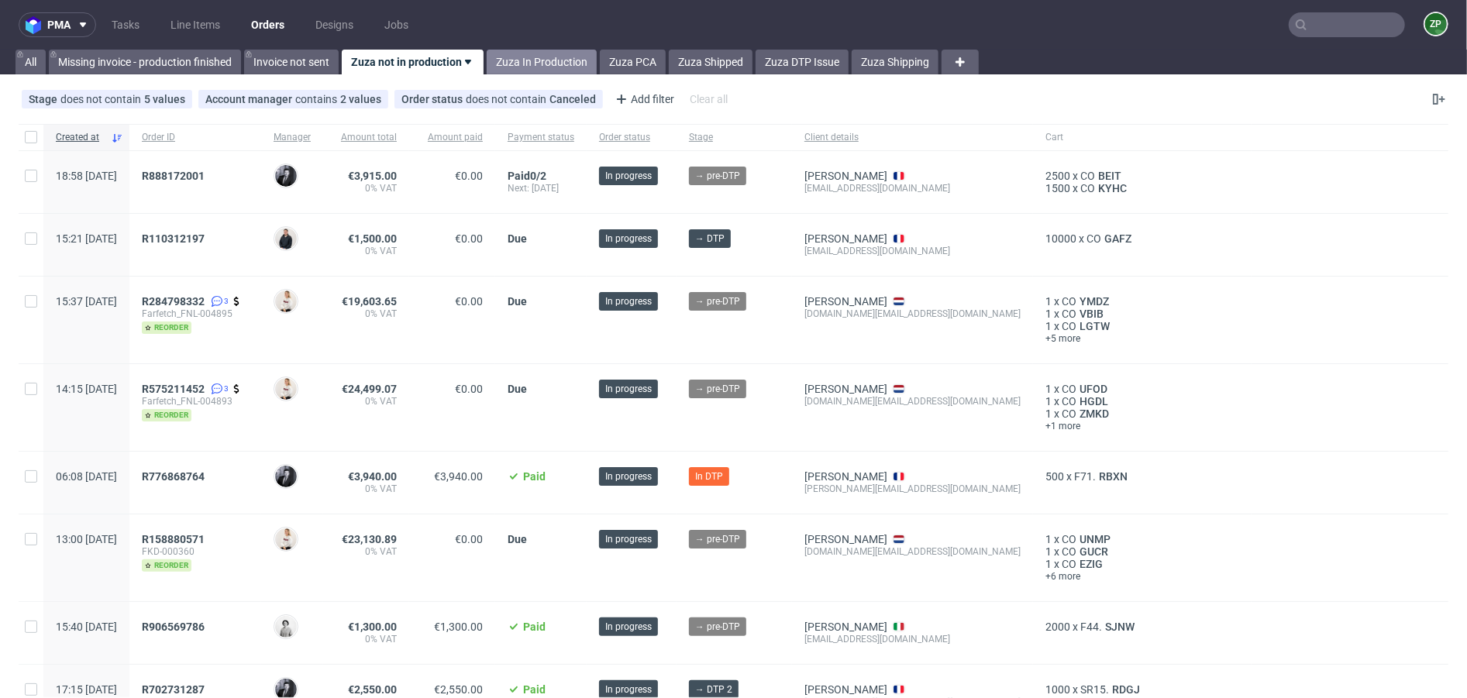
click at [532, 67] on link "Zuza In Production" at bounding box center [542, 62] width 110 height 25
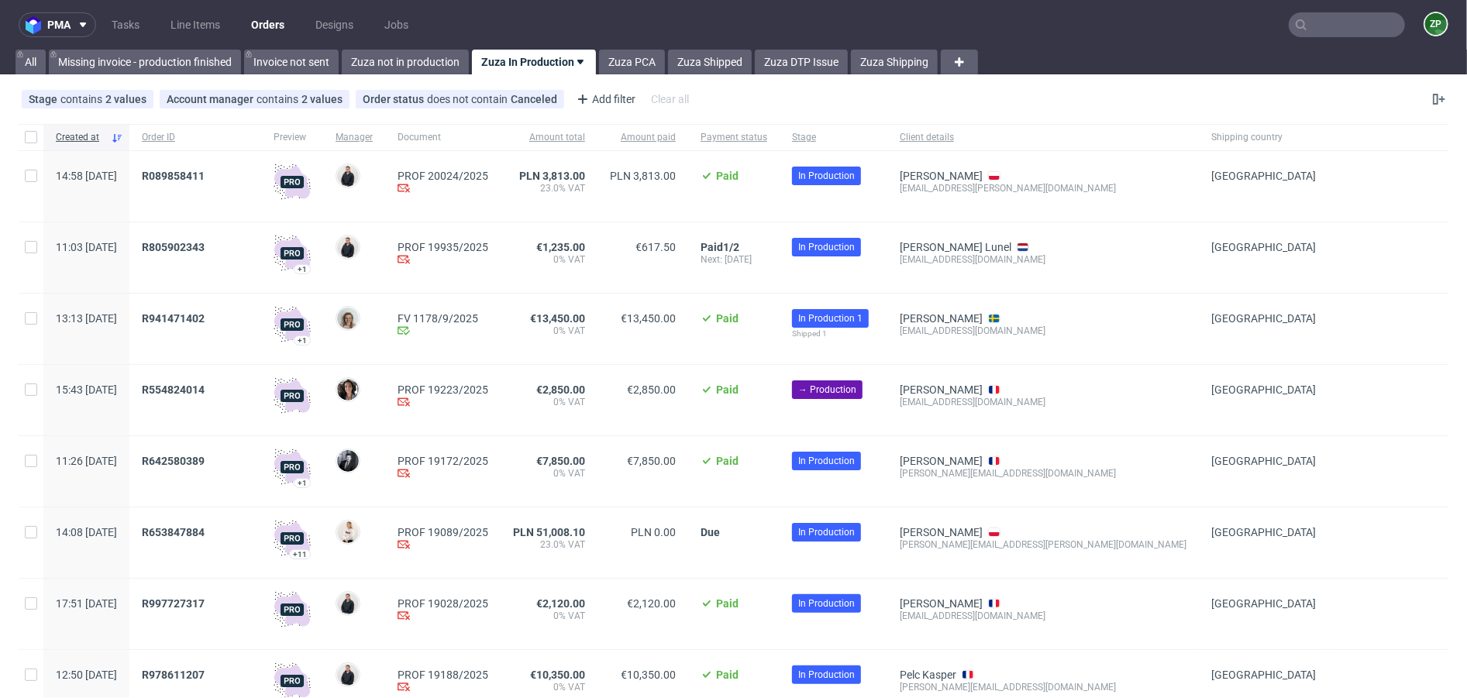
scroll to position [929, 0]
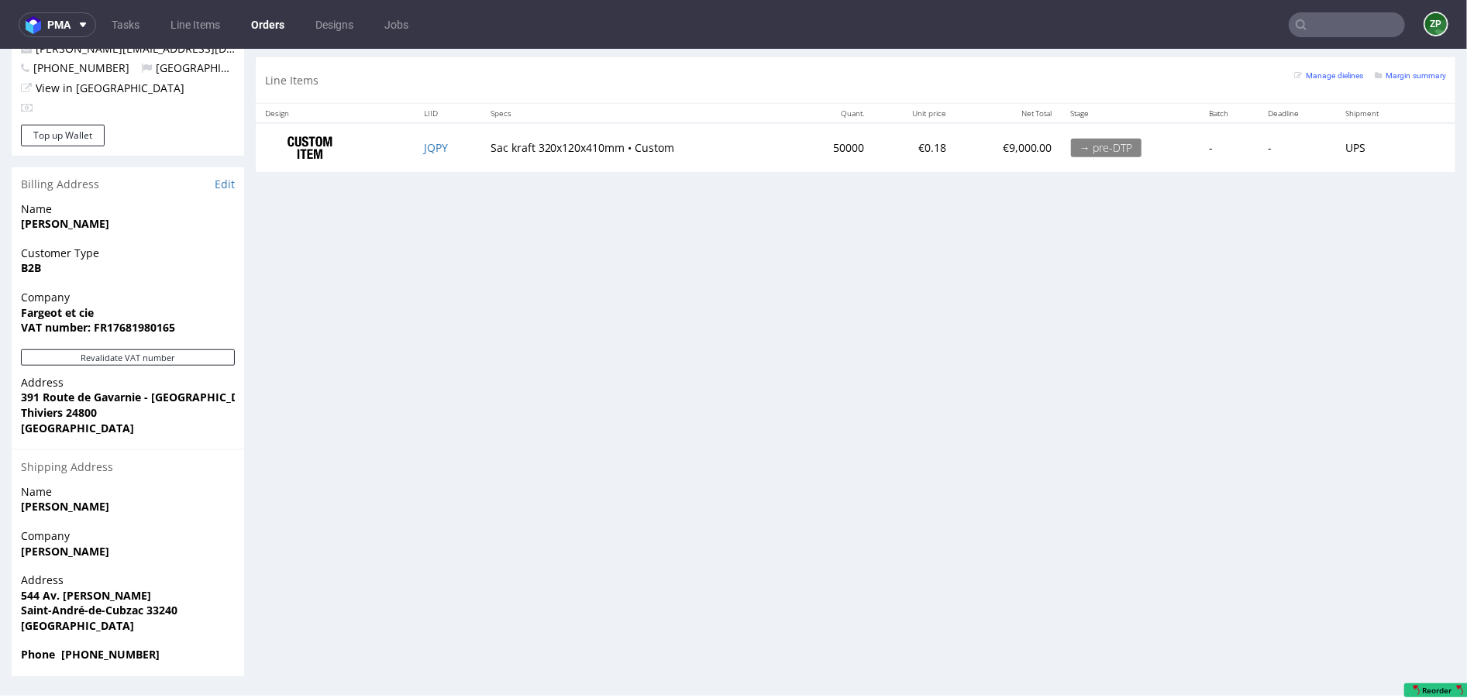
scroll to position [4, 0]
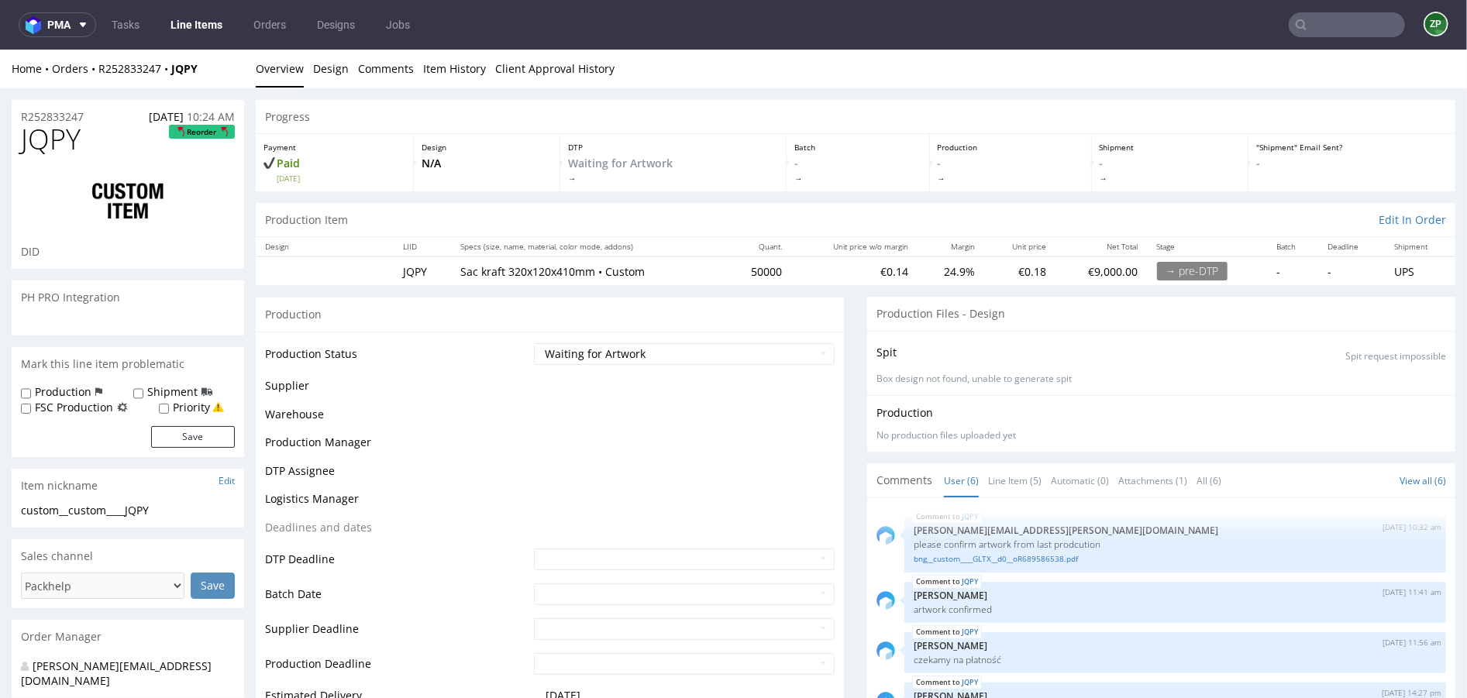
scroll to position [41, 0]
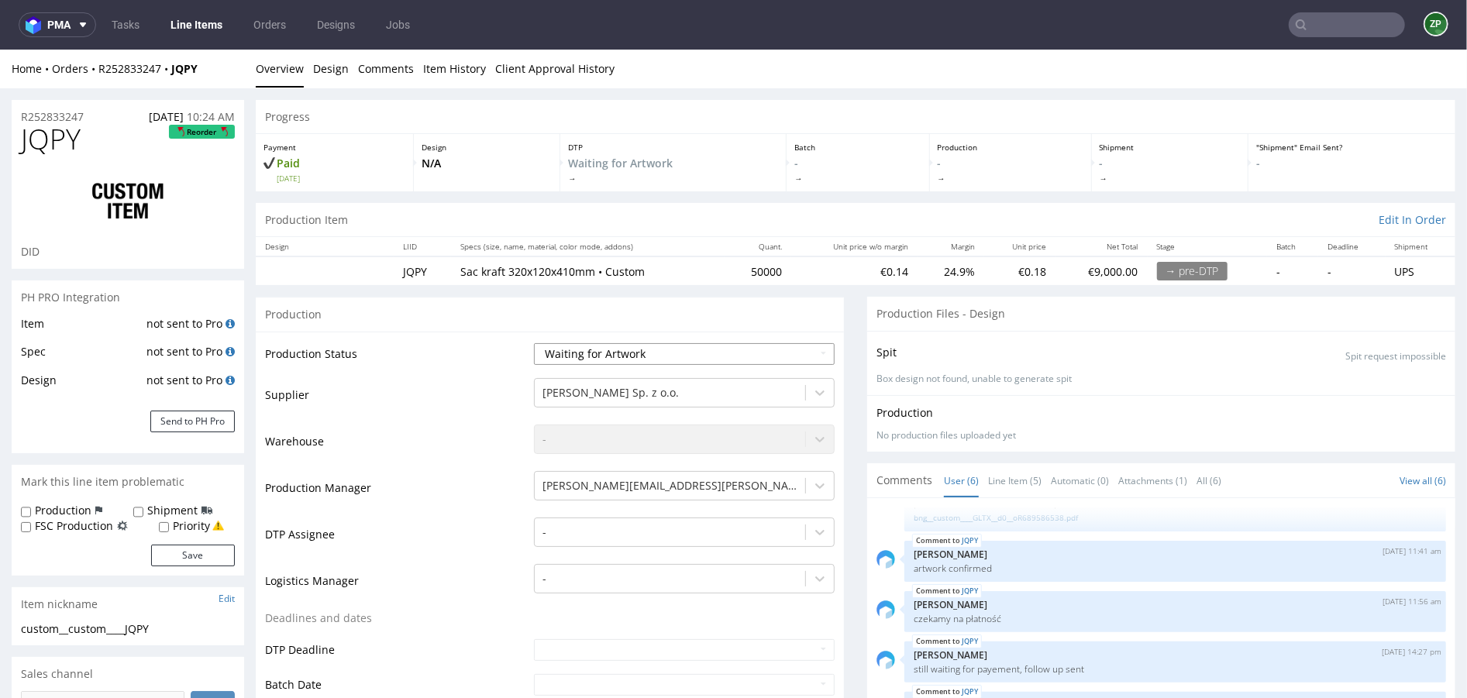
click at [666, 346] on select "Waiting for Artwork Waiting for Diecut Waiting for Mockup Waiting for DTP Waiti…" at bounding box center [684, 354] width 301 height 22
select select "dtp_waiting_for_check"
click at [534, 343] on select "Waiting for Artwork Waiting for Diecut Waiting for Mockup Waiting for DTP Waiti…" at bounding box center [684, 354] width 301 height 22
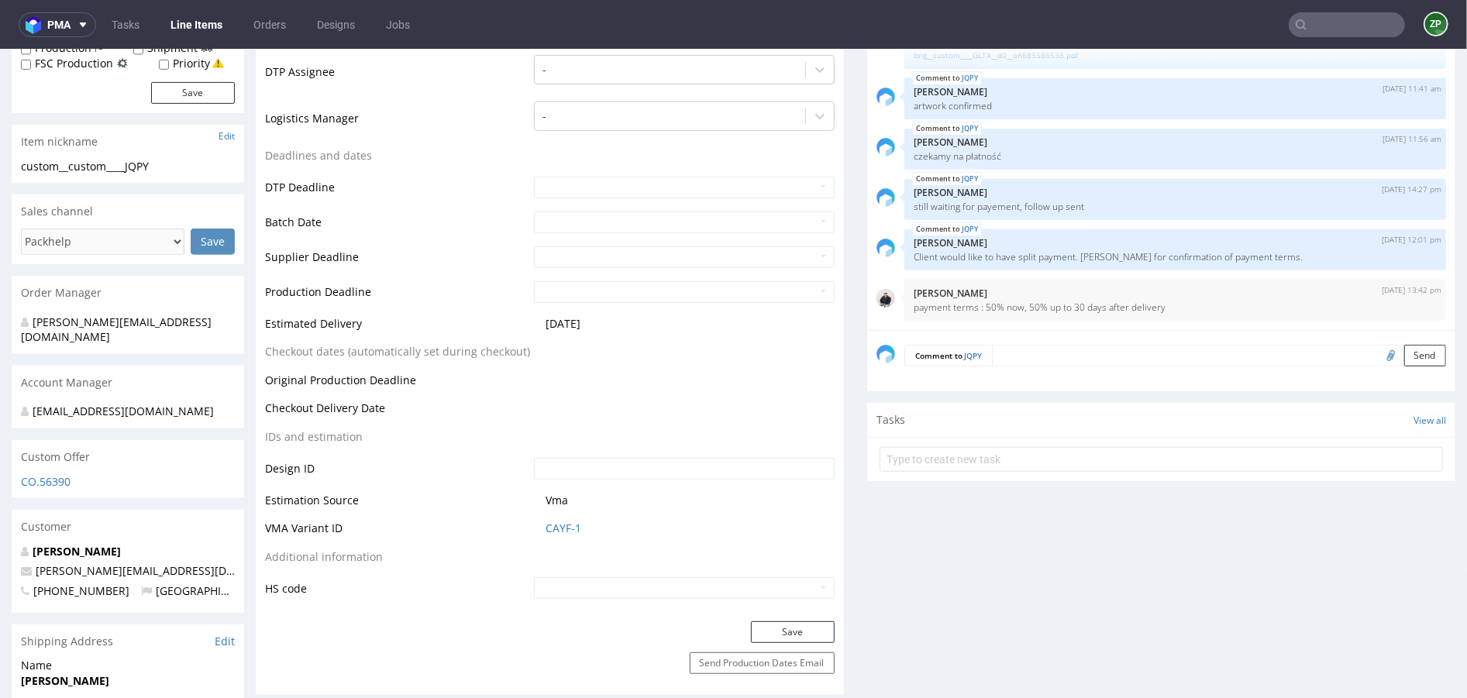
scroll to position [465, 0]
click at [773, 632] on button "Save" at bounding box center [793, 630] width 84 height 22
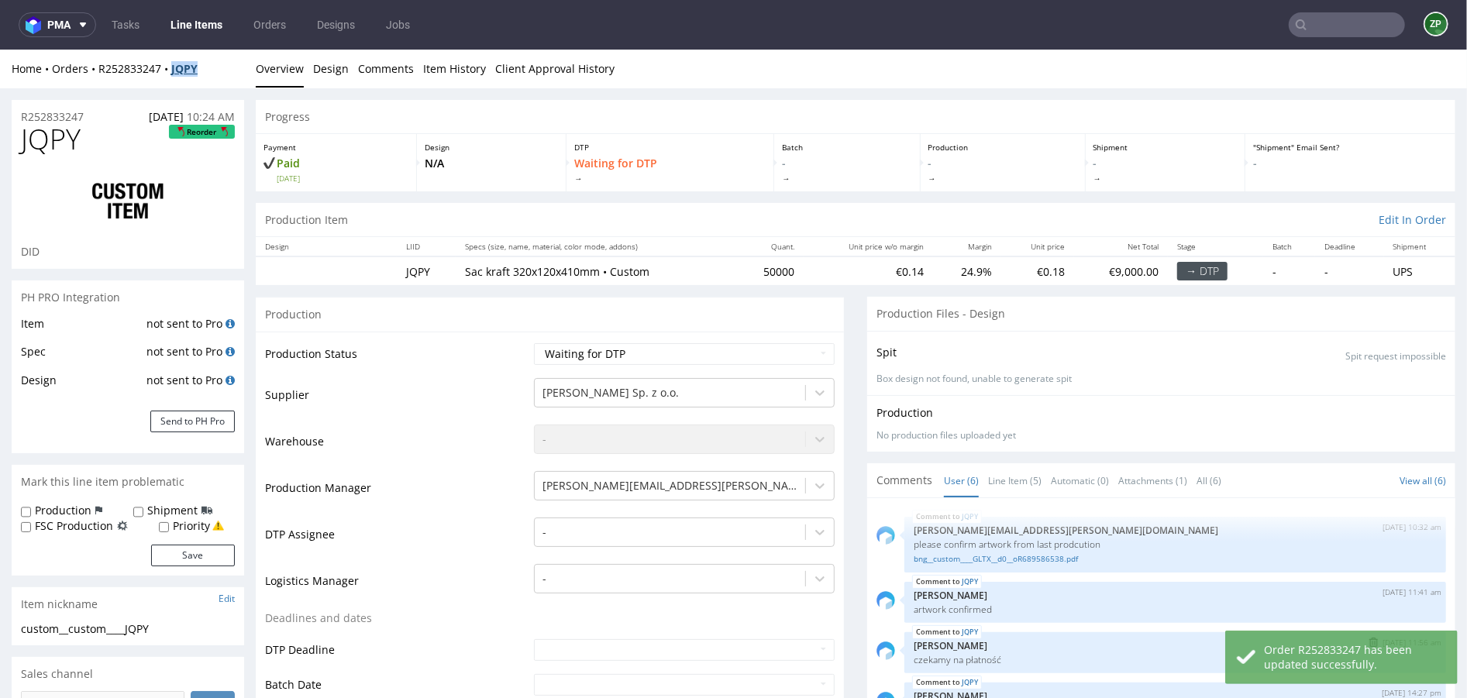
scroll to position [1, 0]
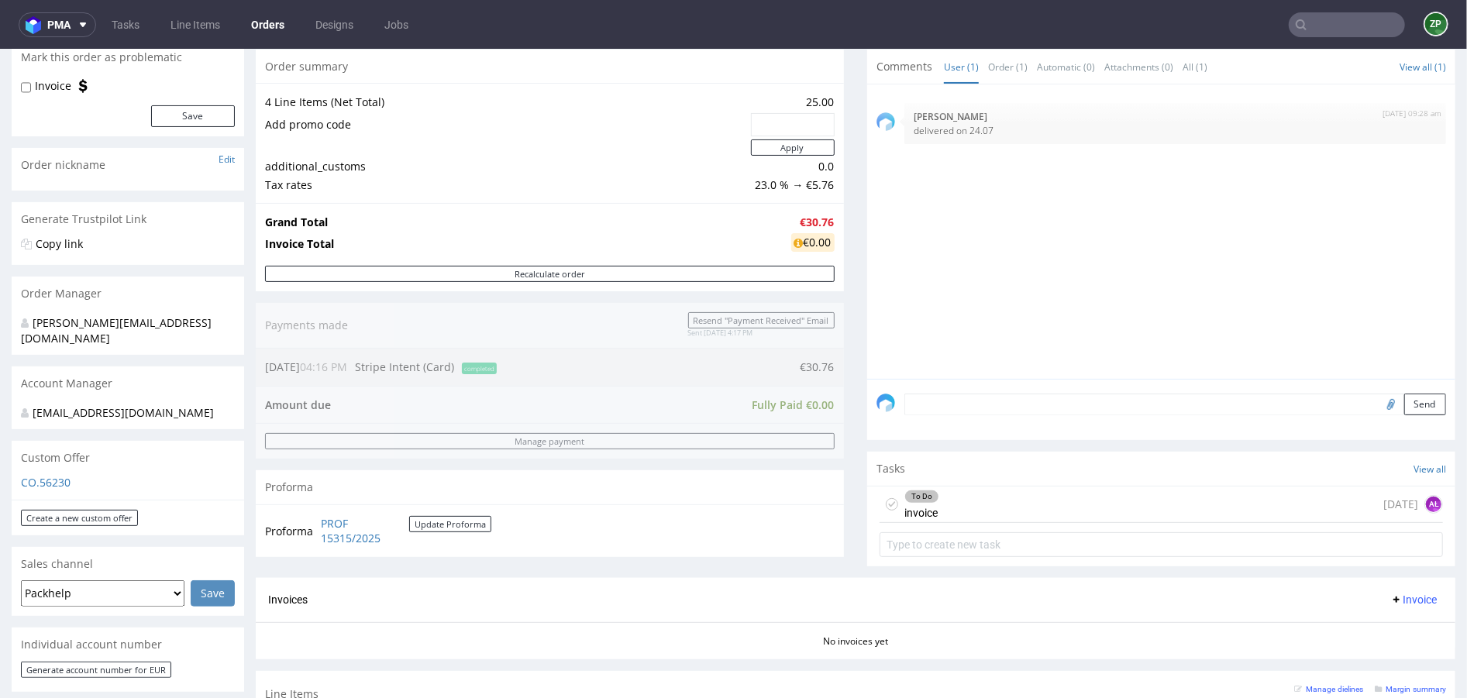
scroll to position [198, 0]
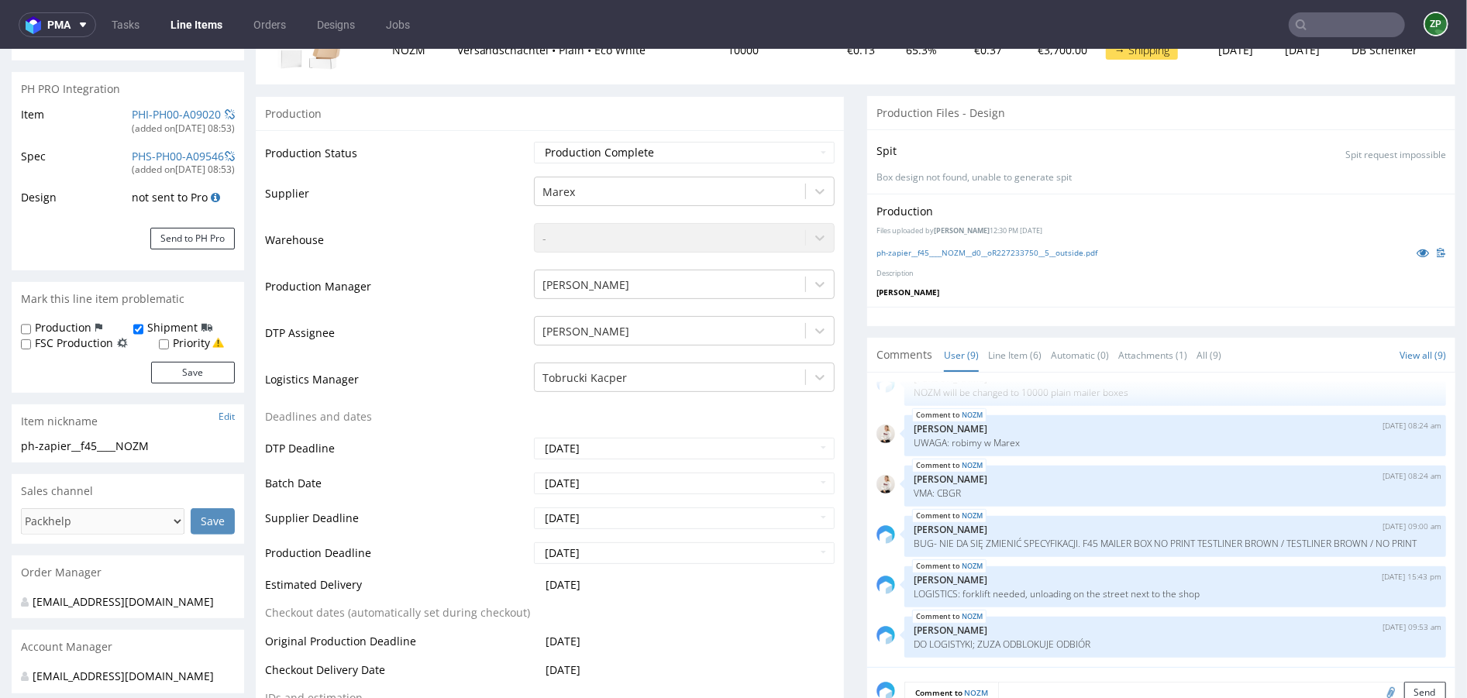
scroll to position [291, 0]
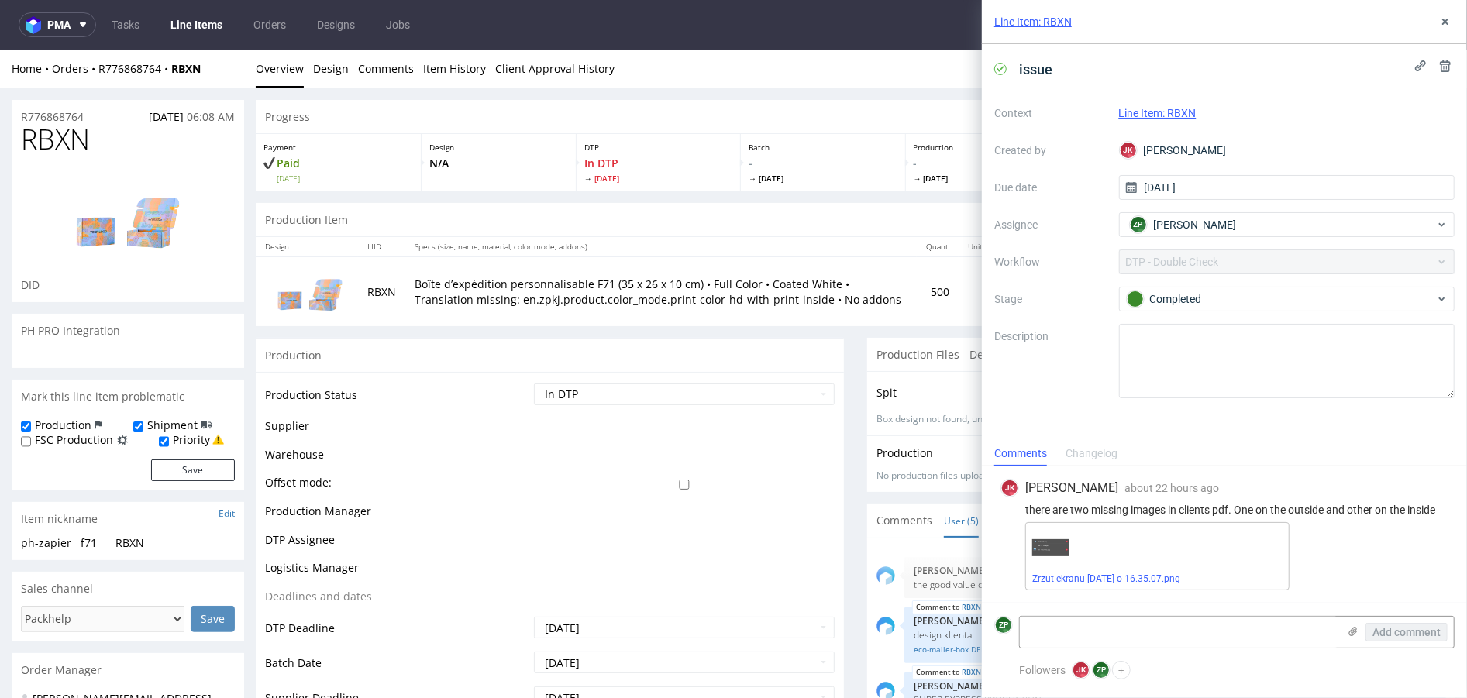
scroll to position [17, 0]
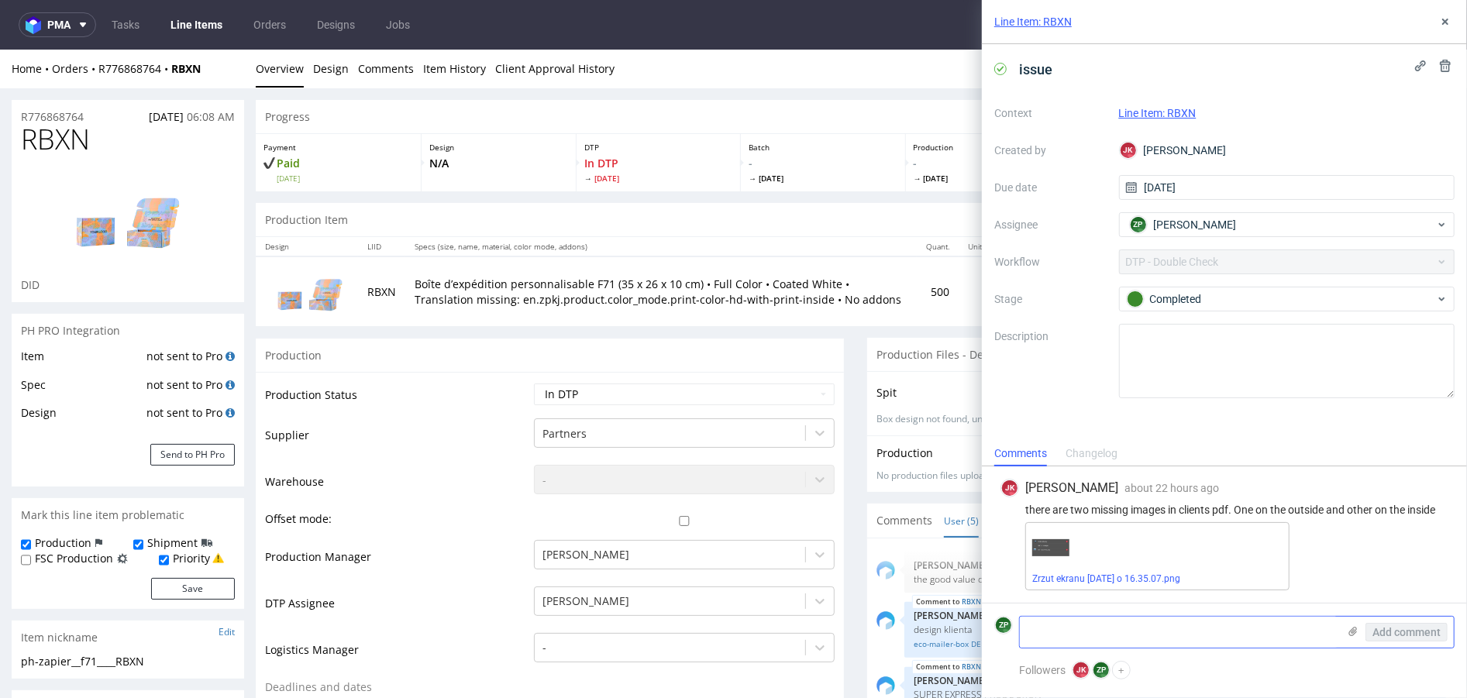
click at [1178, 635] on textarea at bounding box center [1179, 632] width 318 height 31
type textarea "j"
type textarea "klient miał poprawić plik"
click at [1349, 632] on use at bounding box center [1353, 631] width 9 height 9
click at [0, 0] on input "file" at bounding box center [0, 0] width 0 height 0
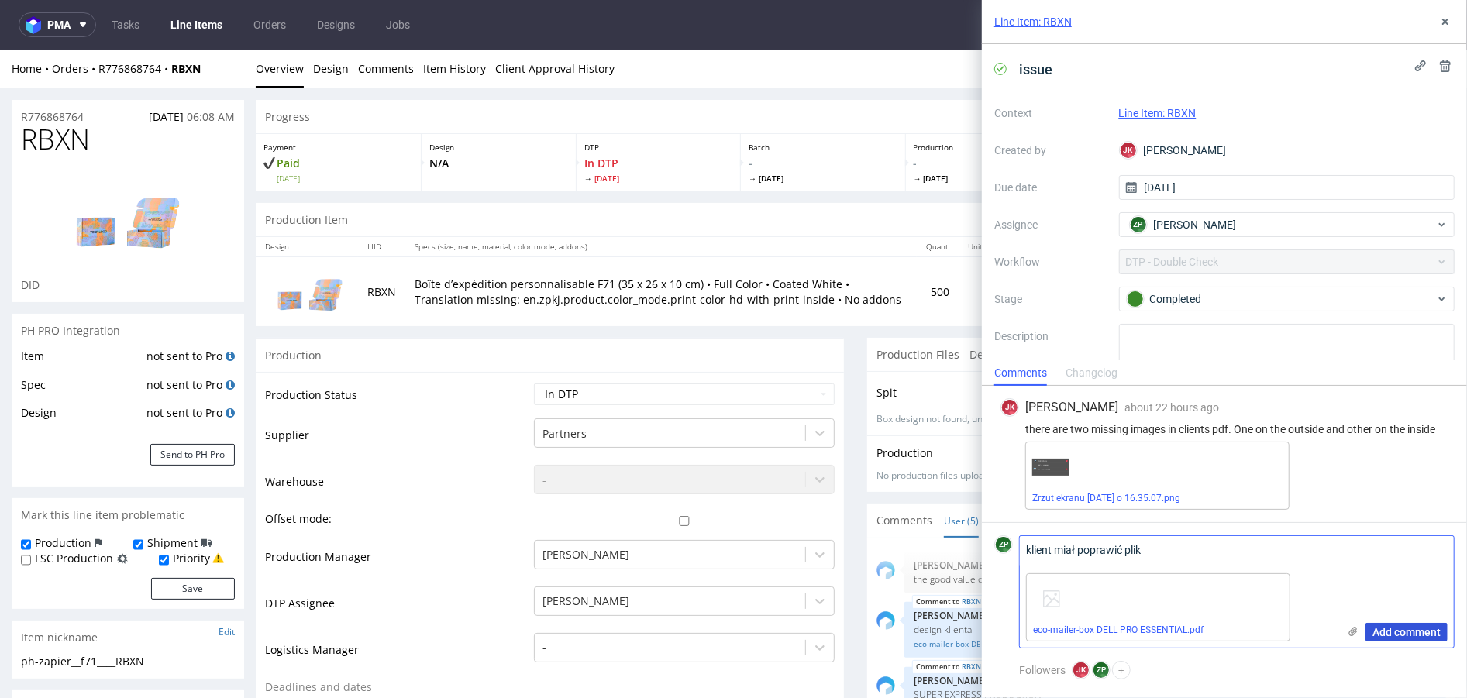
click at [1402, 639] on button "Add comment" at bounding box center [1407, 632] width 82 height 19
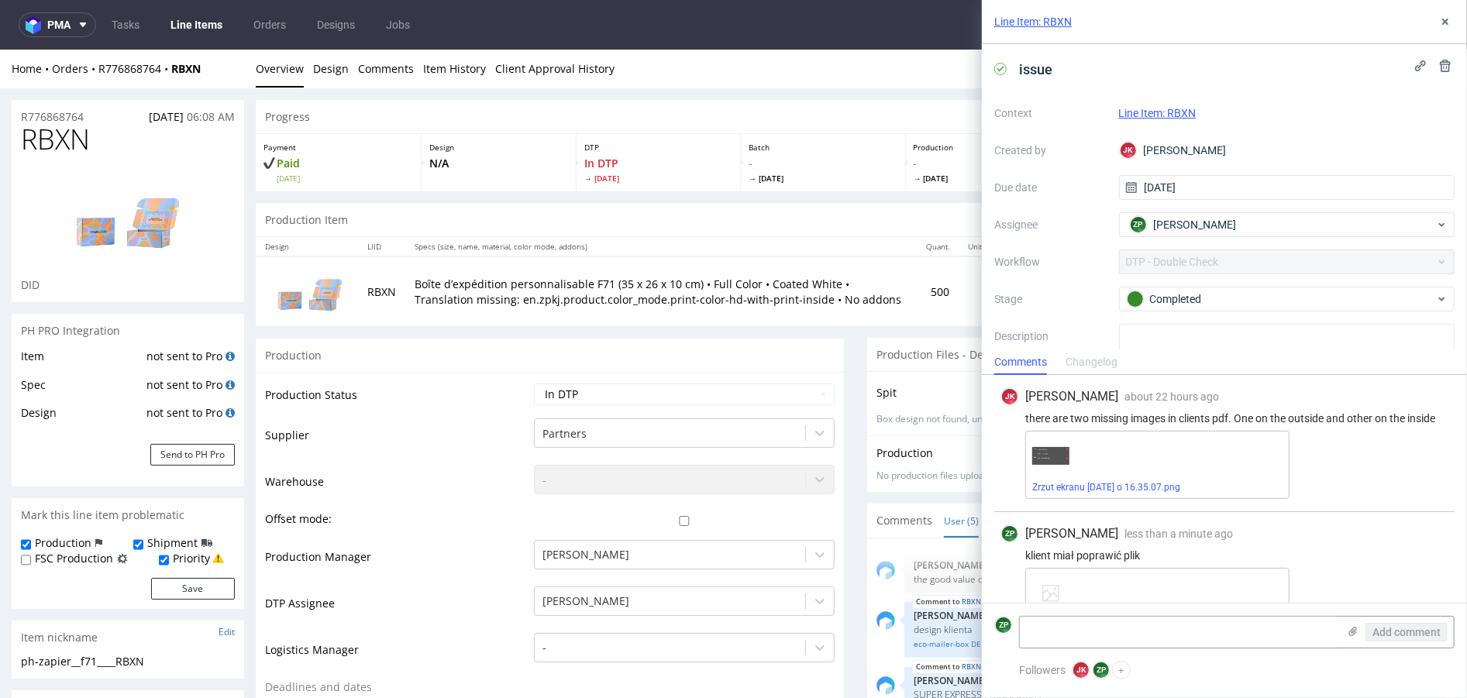
scroll to position [43, 0]
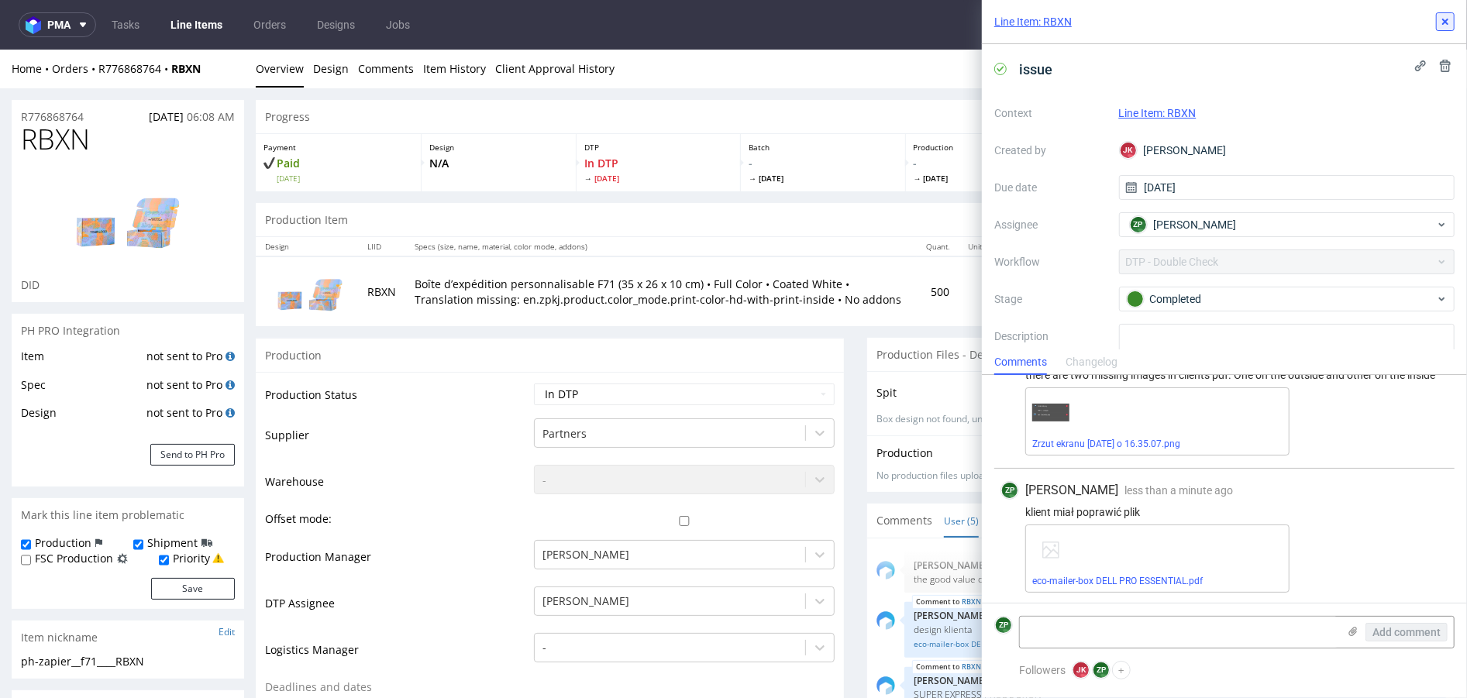
click at [1452, 20] on button at bounding box center [1445, 21] width 19 height 19
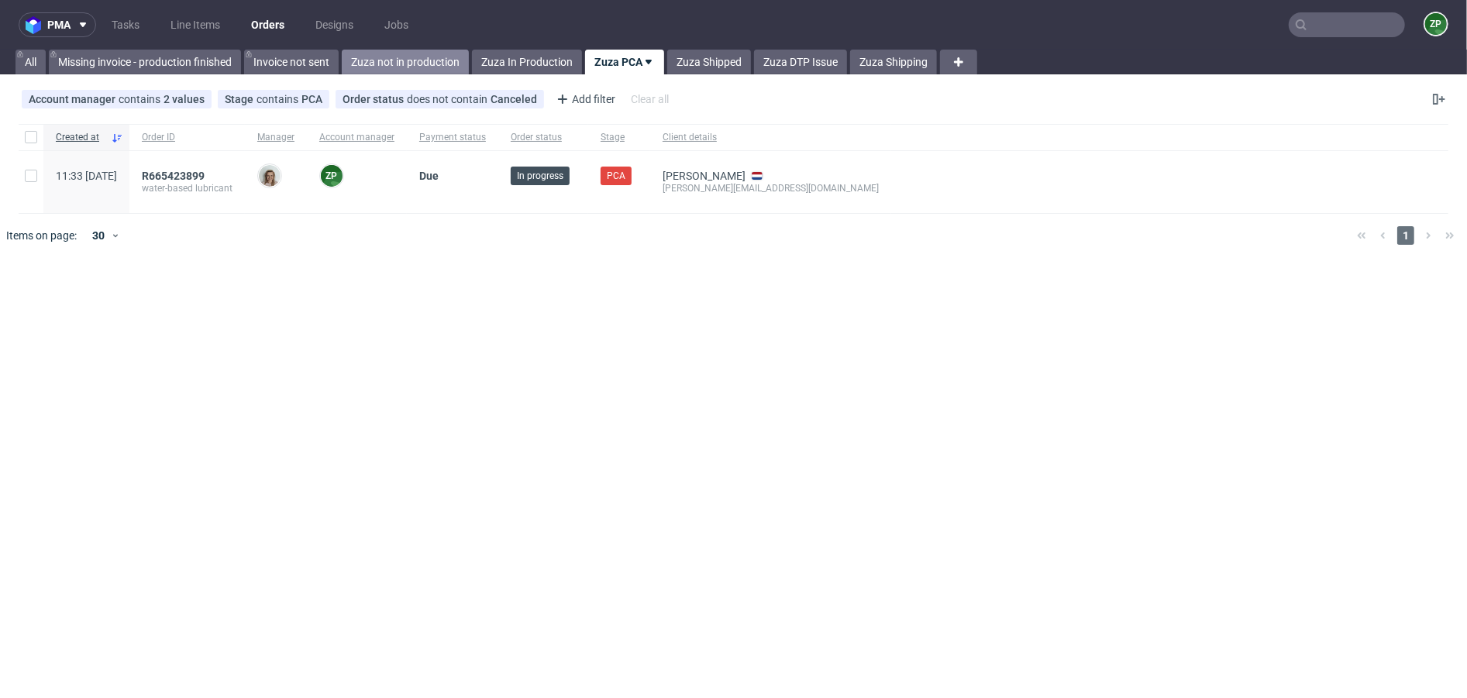
click at [429, 64] on link "Zuza not in production" at bounding box center [405, 62] width 127 height 25
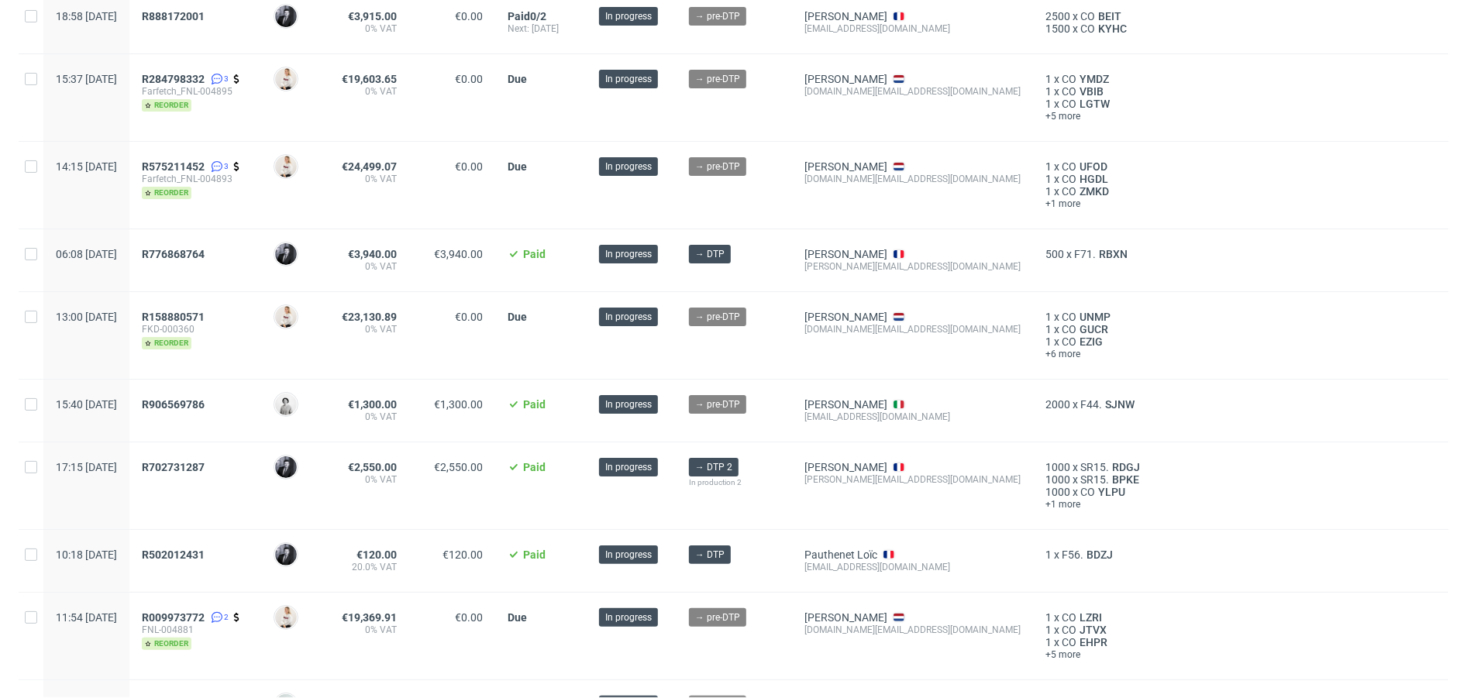
scroll to position [159, 0]
click at [205, 257] on span "R776868764" at bounding box center [173, 255] width 63 height 12
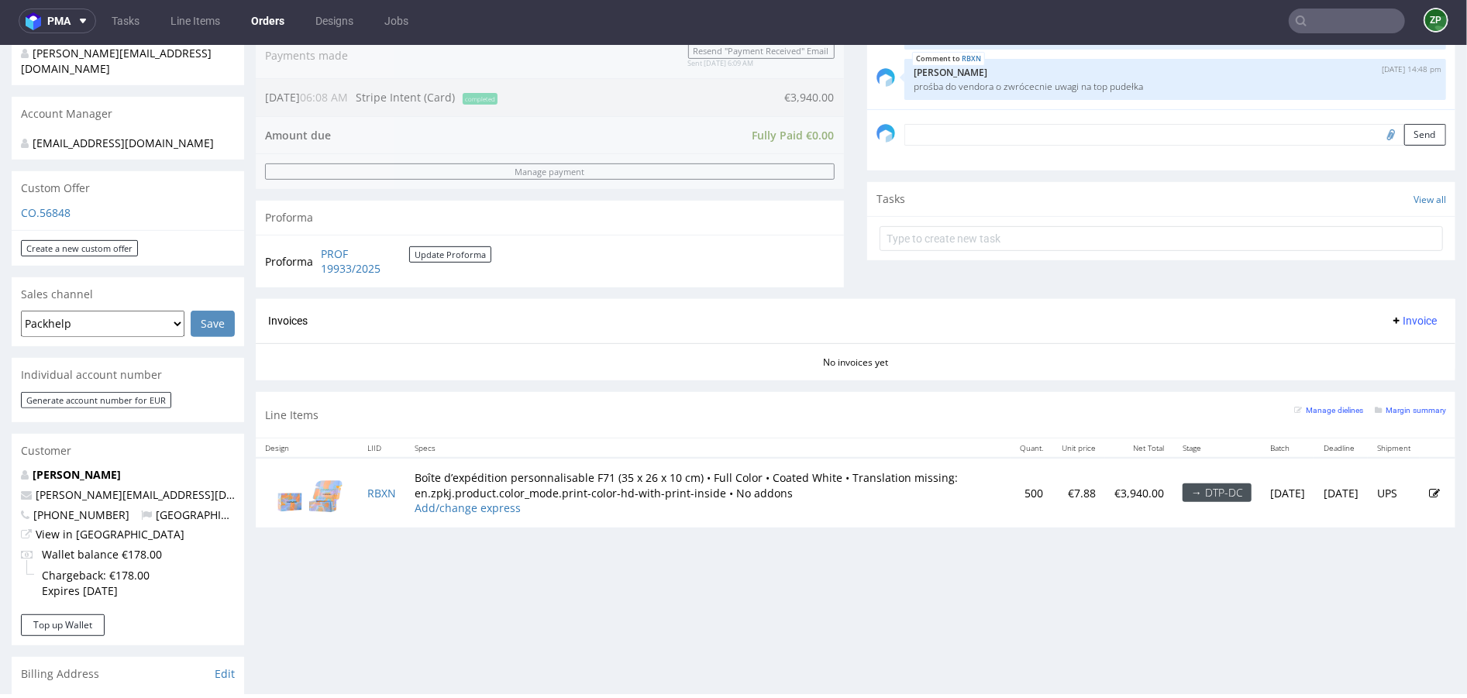
scroll to position [443, 0]
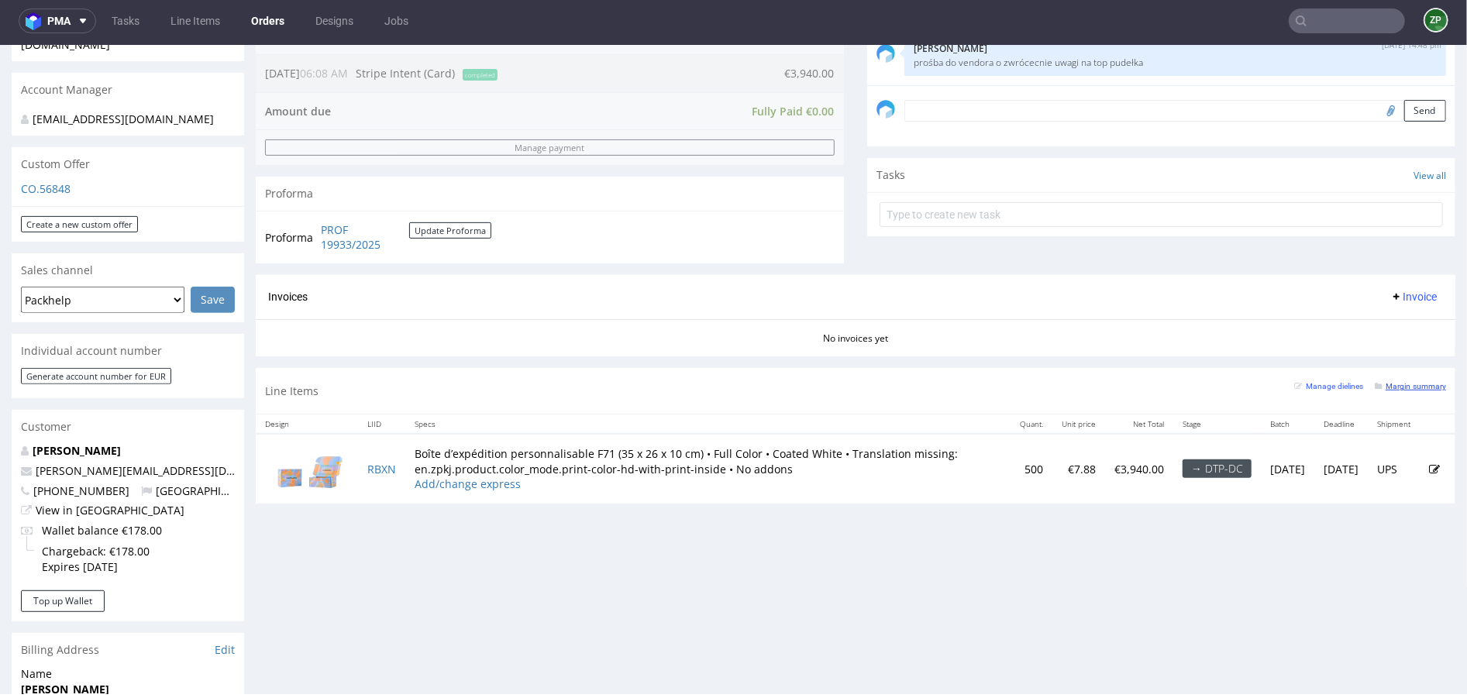
click at [1387, 382] on small "Margin summary" at bounding box center [1410, 385] width 71 height 9
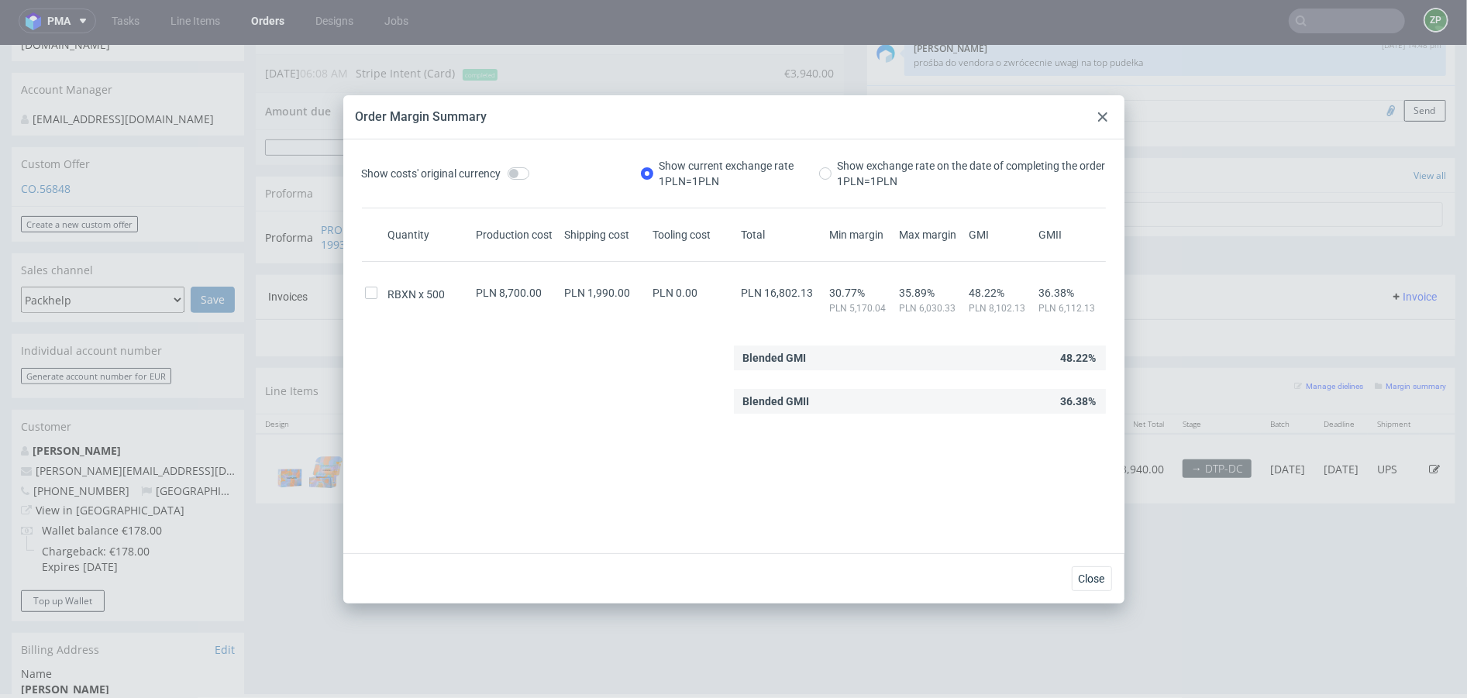
click at [601, 294] on span "PLN 1,990.00" at bounding box center [598, 293] width 66 height 12
copy span "PLN 1,990.00"
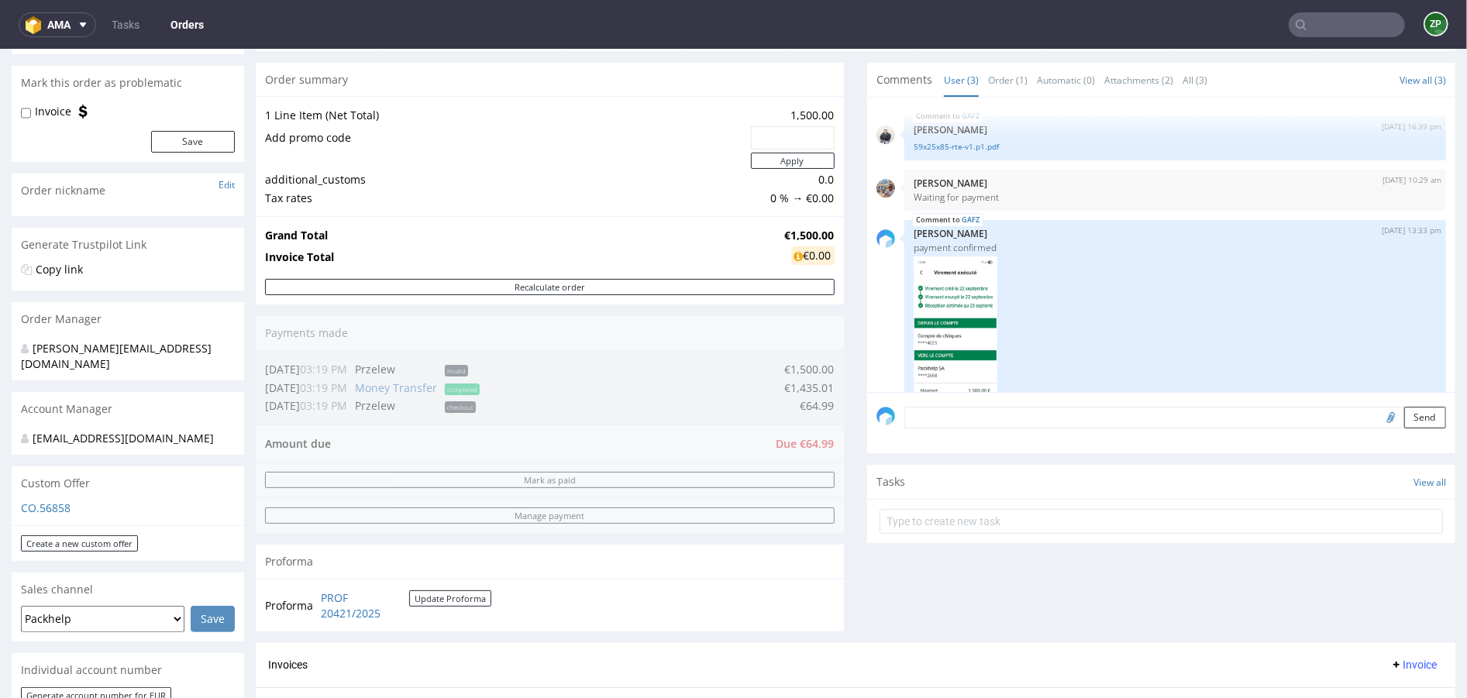
scroll to position [127, 0]
click at [950, 323] on img at bounding box center [956, 363] width 84 height 212
click at [929, 339] on img at bounding box center [956, 363] width 84 height 212
click at [954, 316] on img at bounding box center [956, 363] width 84 height 212
click at [948, 317] on img at bounding box center [956, 363] width 84 height 212
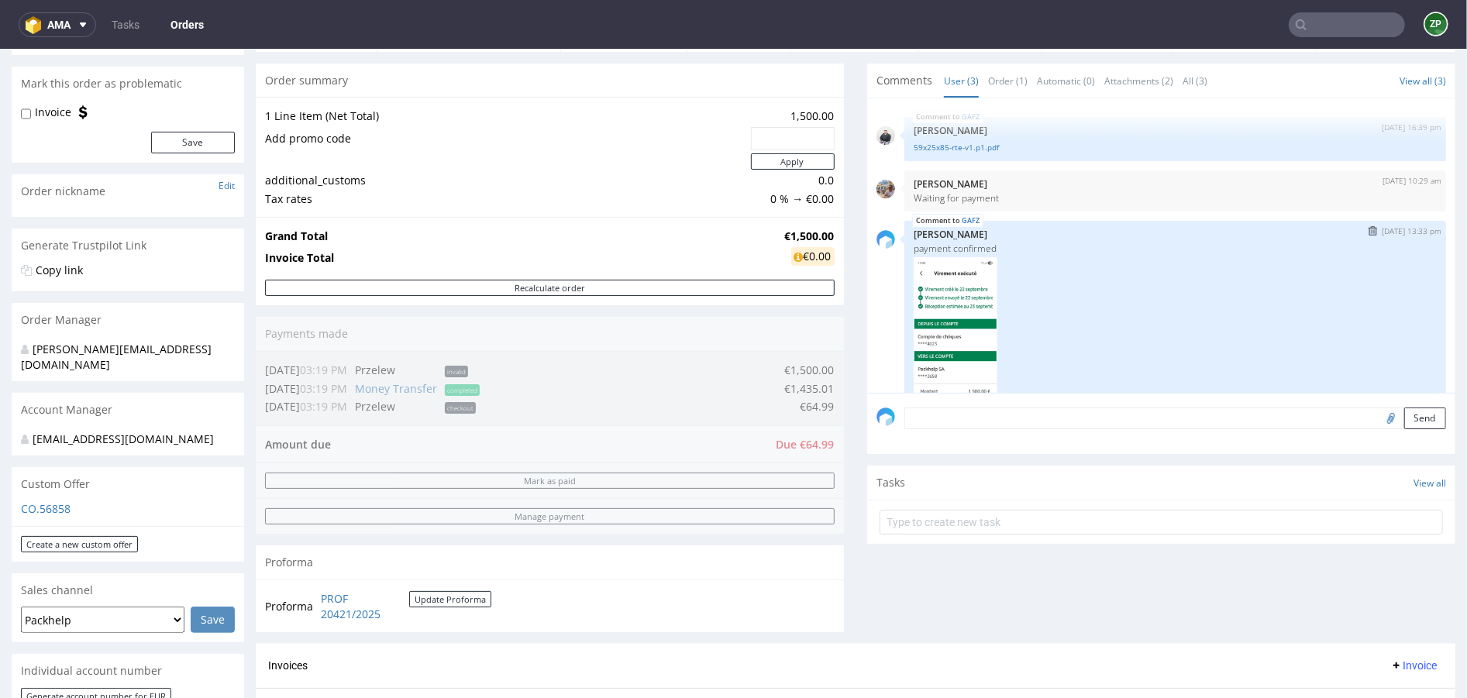
click at [948, 317] on img at bounding box center [956, 363] width 84 height 212
click at [952, 316] on img at bounding box center [956, 363] width 84 height 212
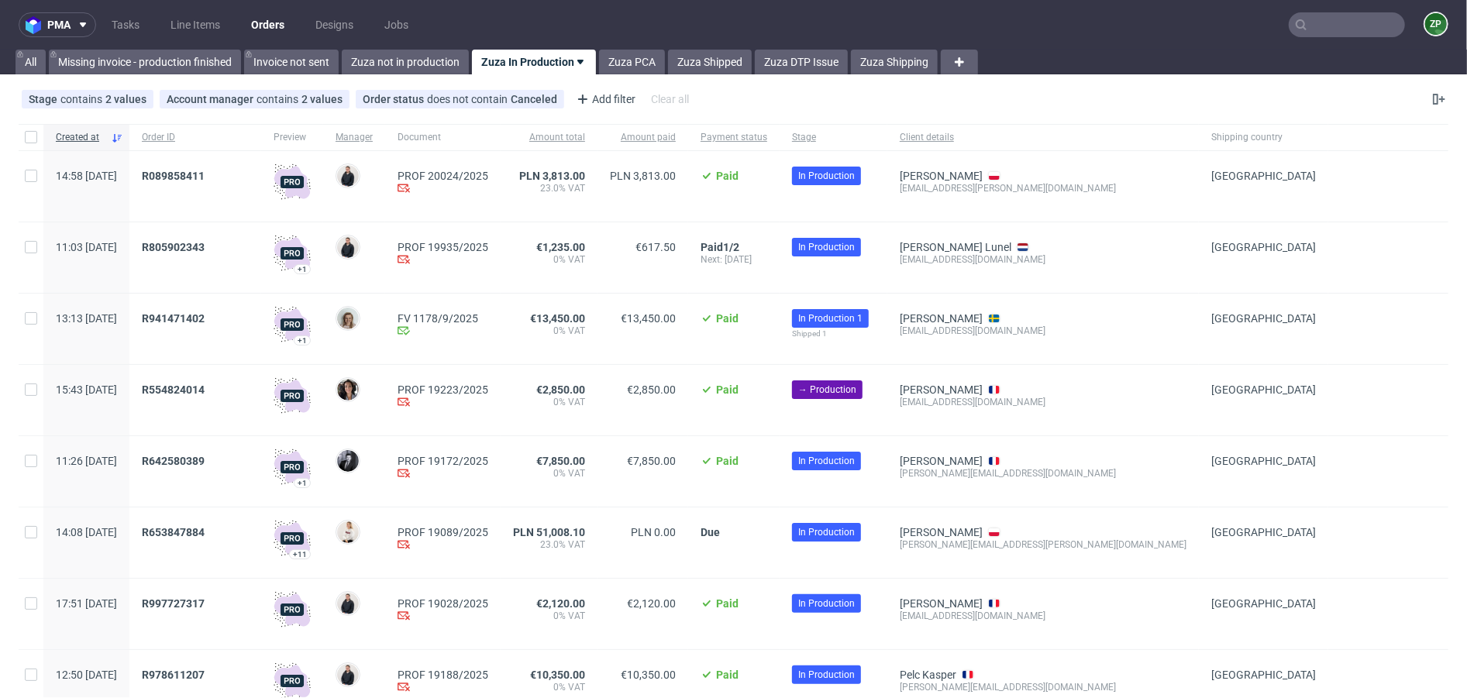
click at [420, 74] on div "pma Tasks Line Items Orders Designs Jobs ZP All Missing invoice - production fi…" at bounding box center [733, 349] width 1467 height 698
click at [408, 61] on link "Zuza not in production" at bounding box center [405, 62] width 127 height 25
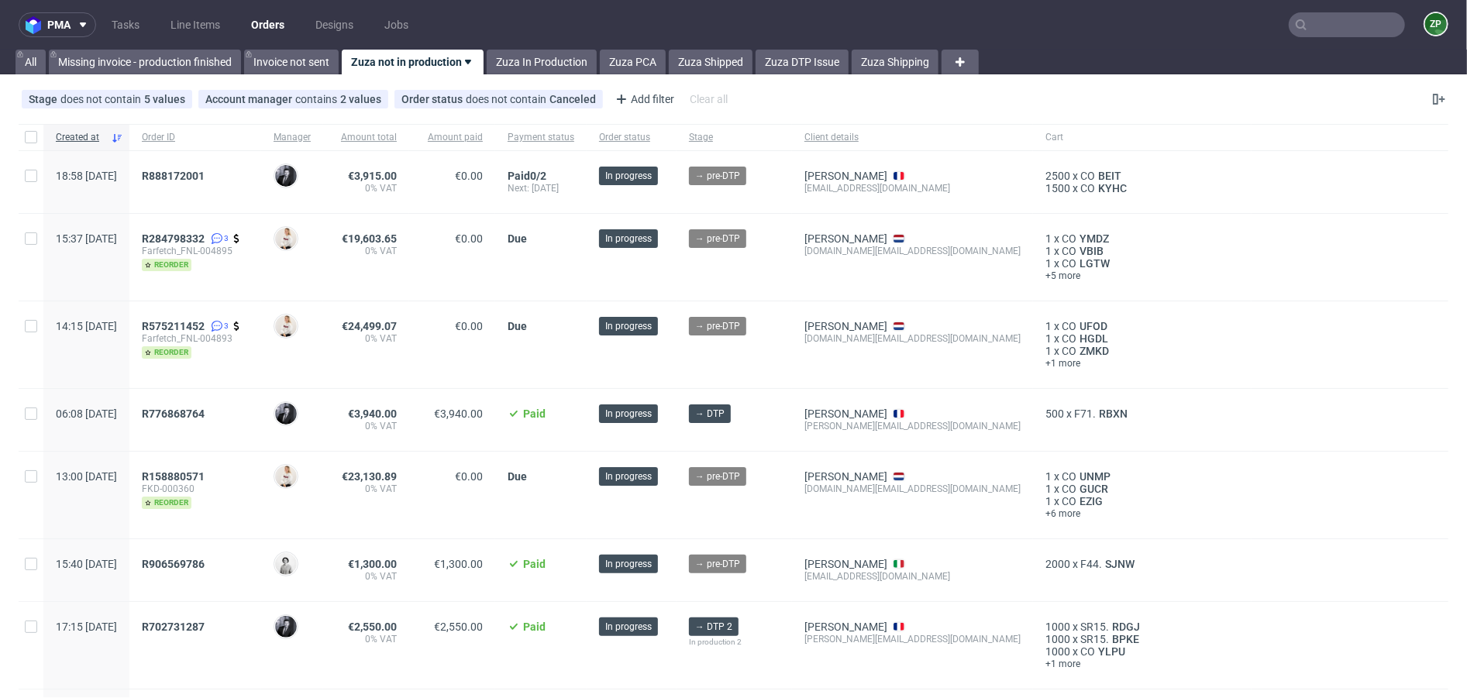
click at [1308, 19] on input "text" at bounding box center [1347, 24] width 116 height 25
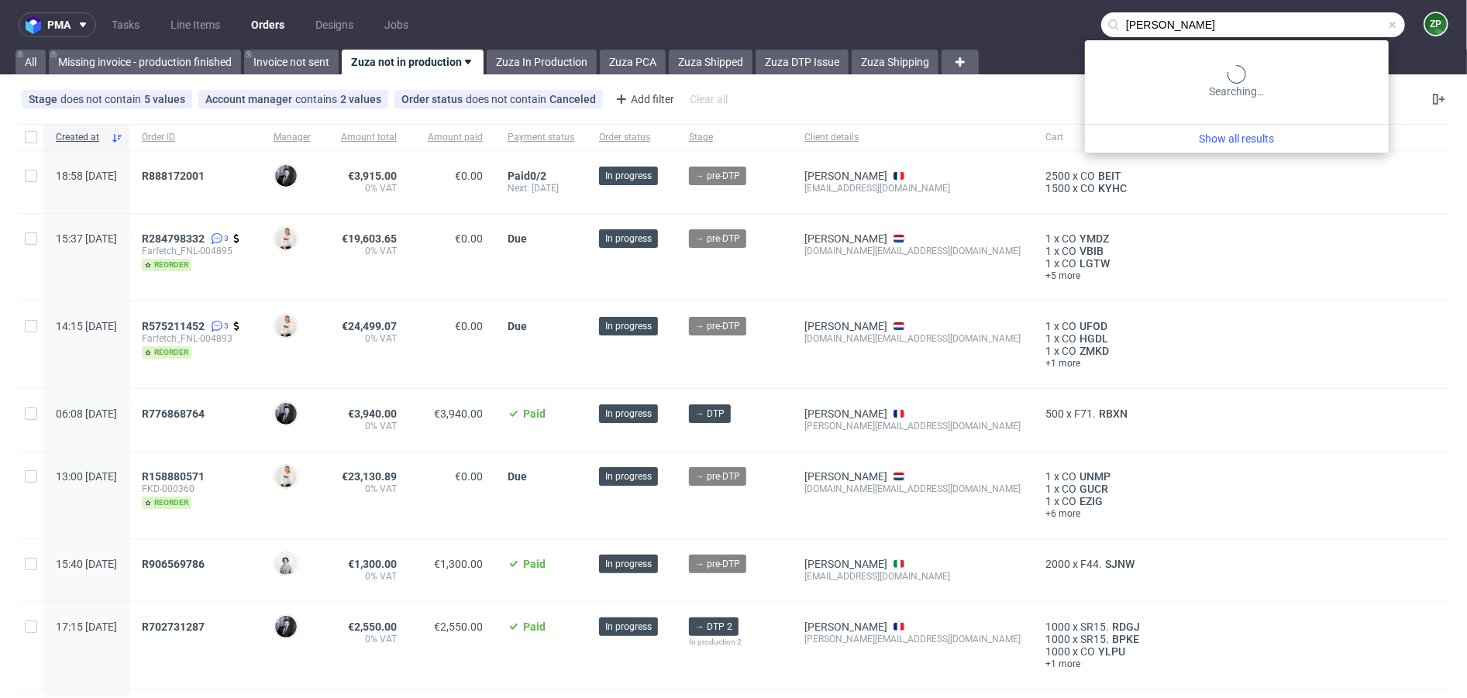
type input "kevin"
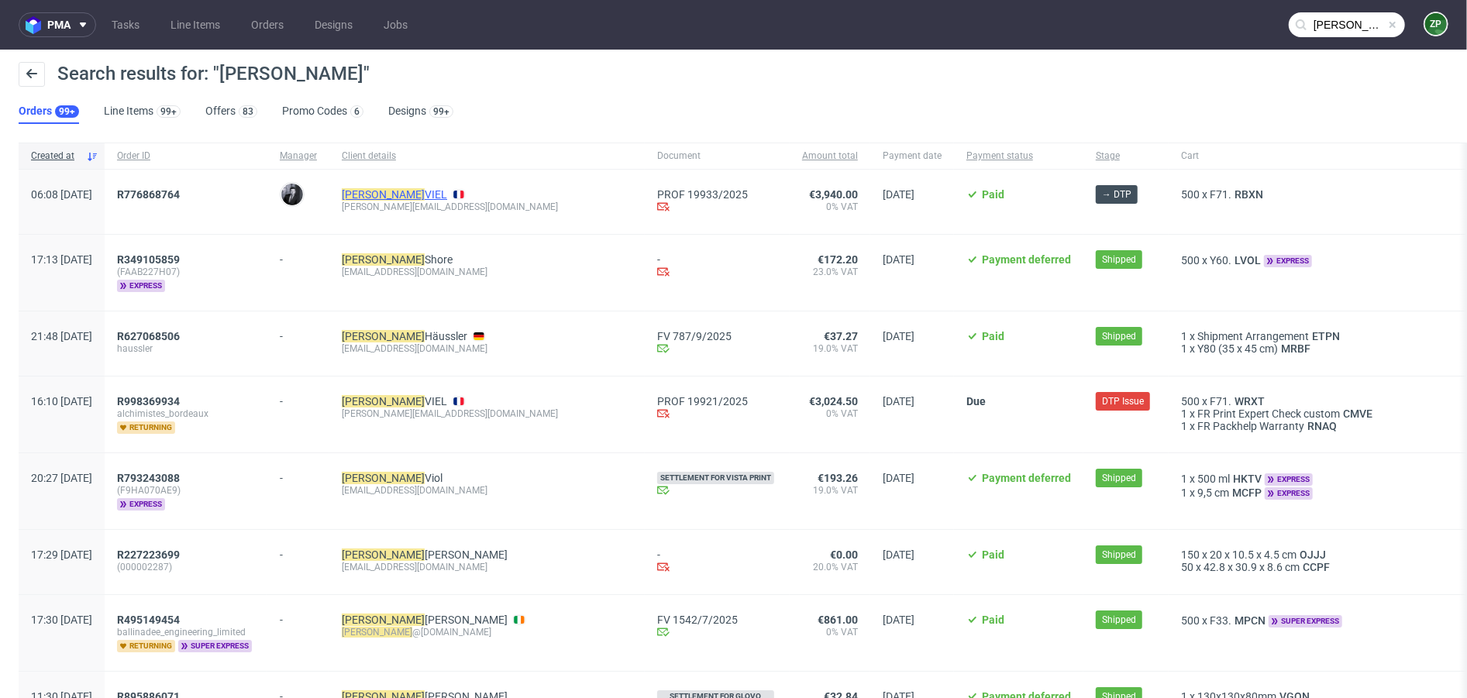
click at [439, 191] on link "KEVIN VIEL" at bounding box center [394, 194] width 105 height 12
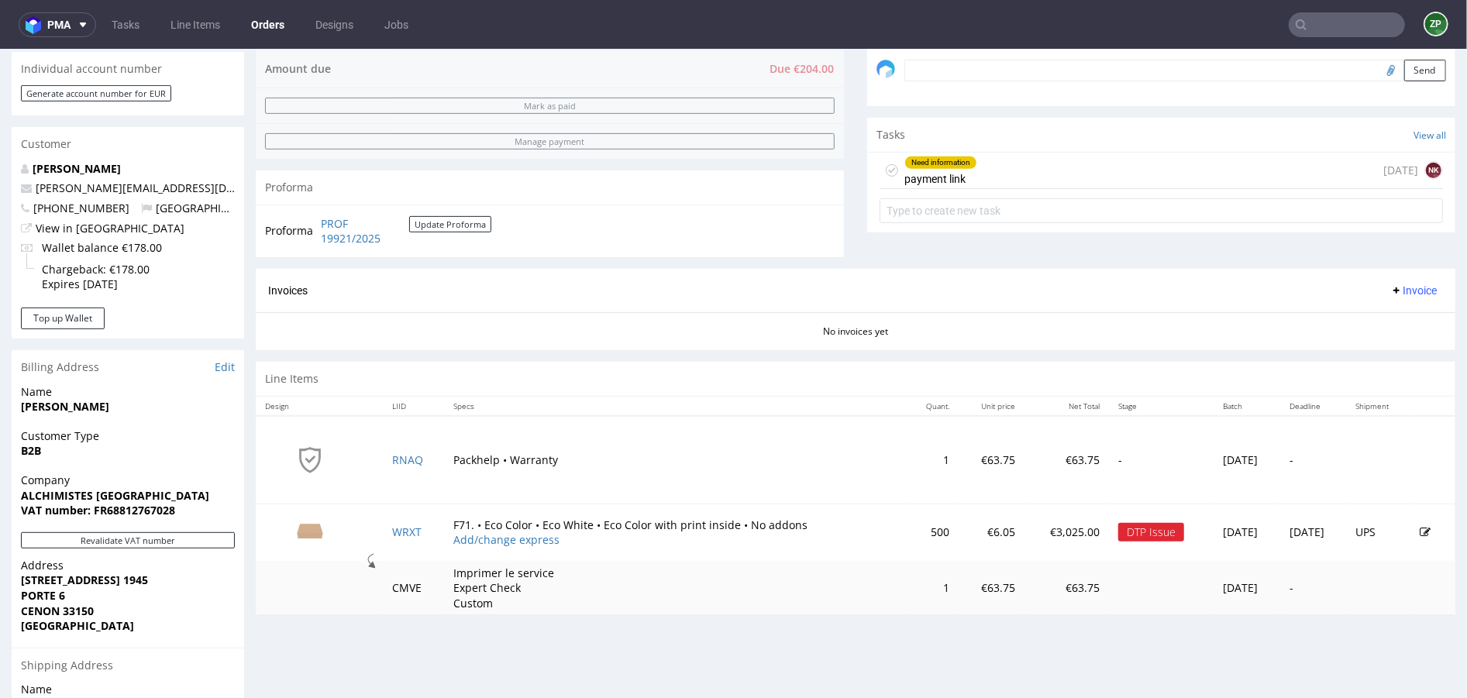
scroll to position [477, 0]
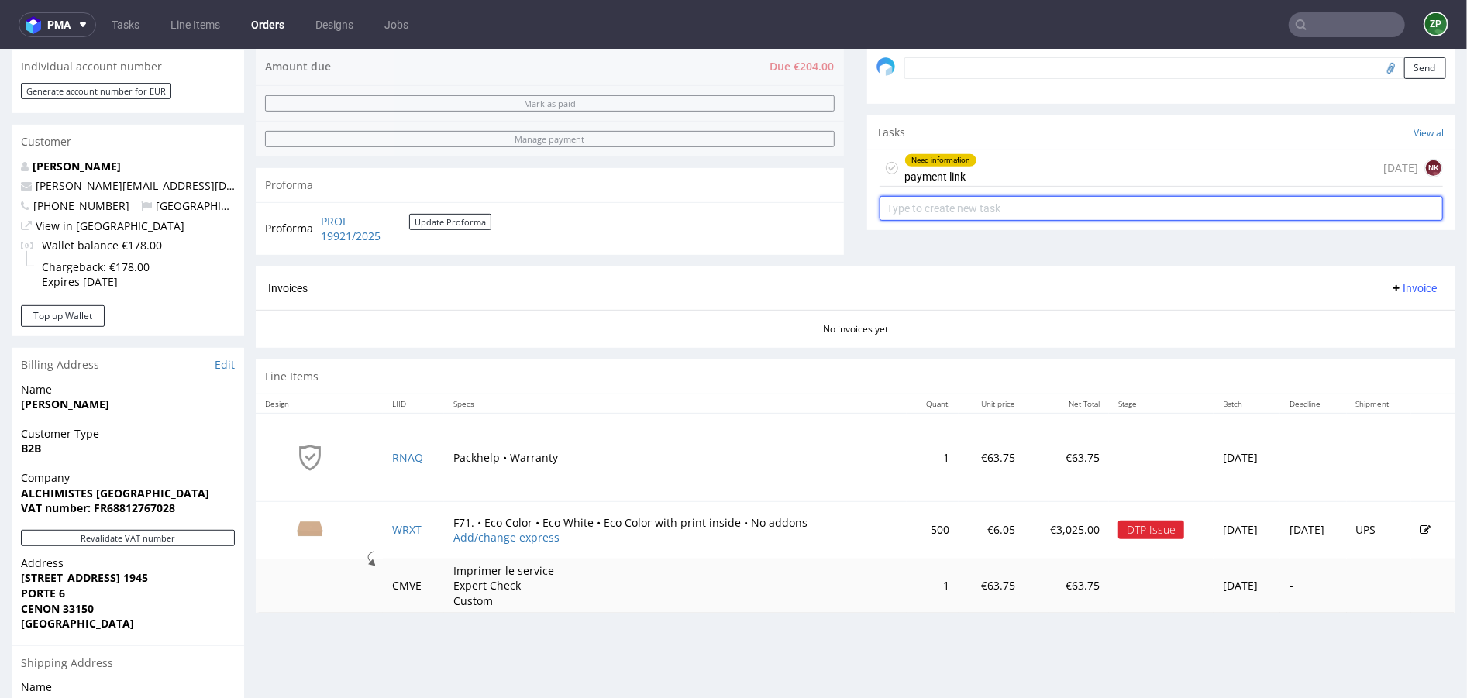
click at [910, 205] on input "text" at bounding box center [1161, 207] width 563 height 25
type input "full refund"
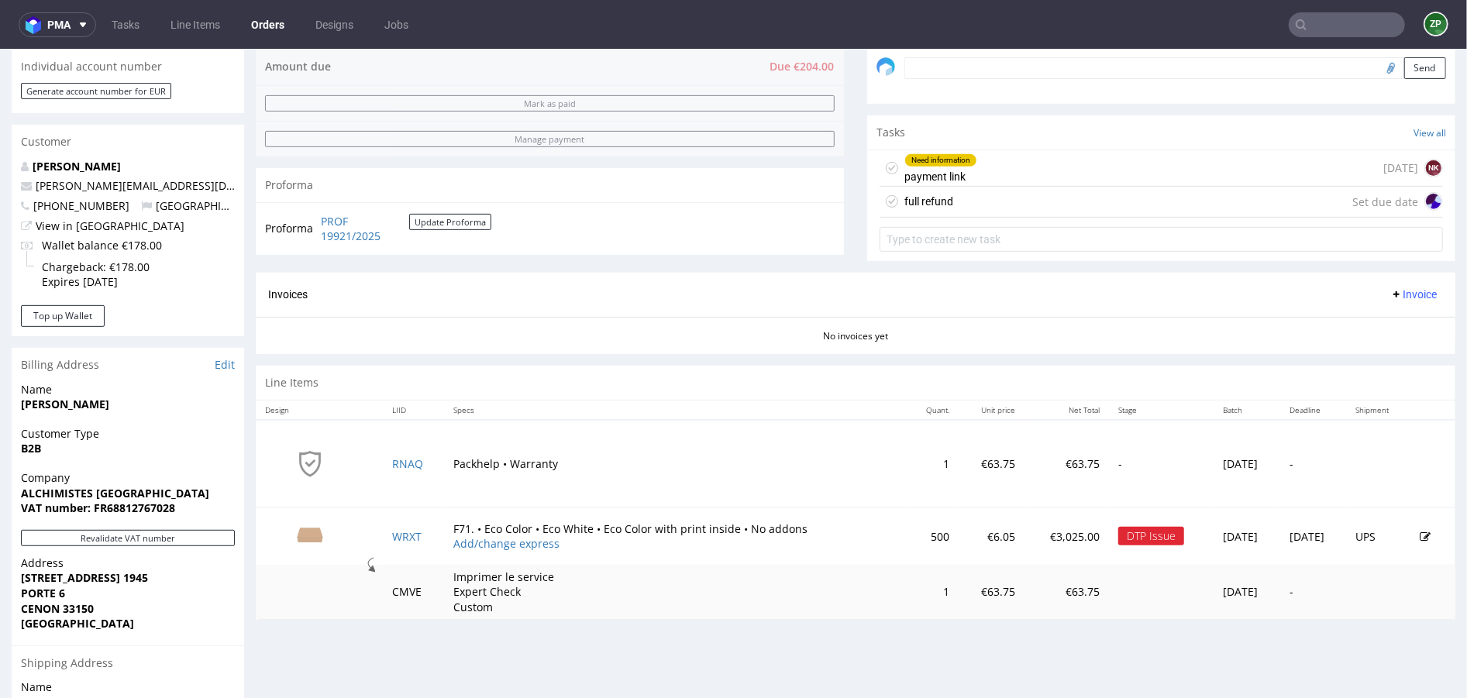
click at [909, 198] on div "full refund" at bounding box center [929, 200] width 49 height 19
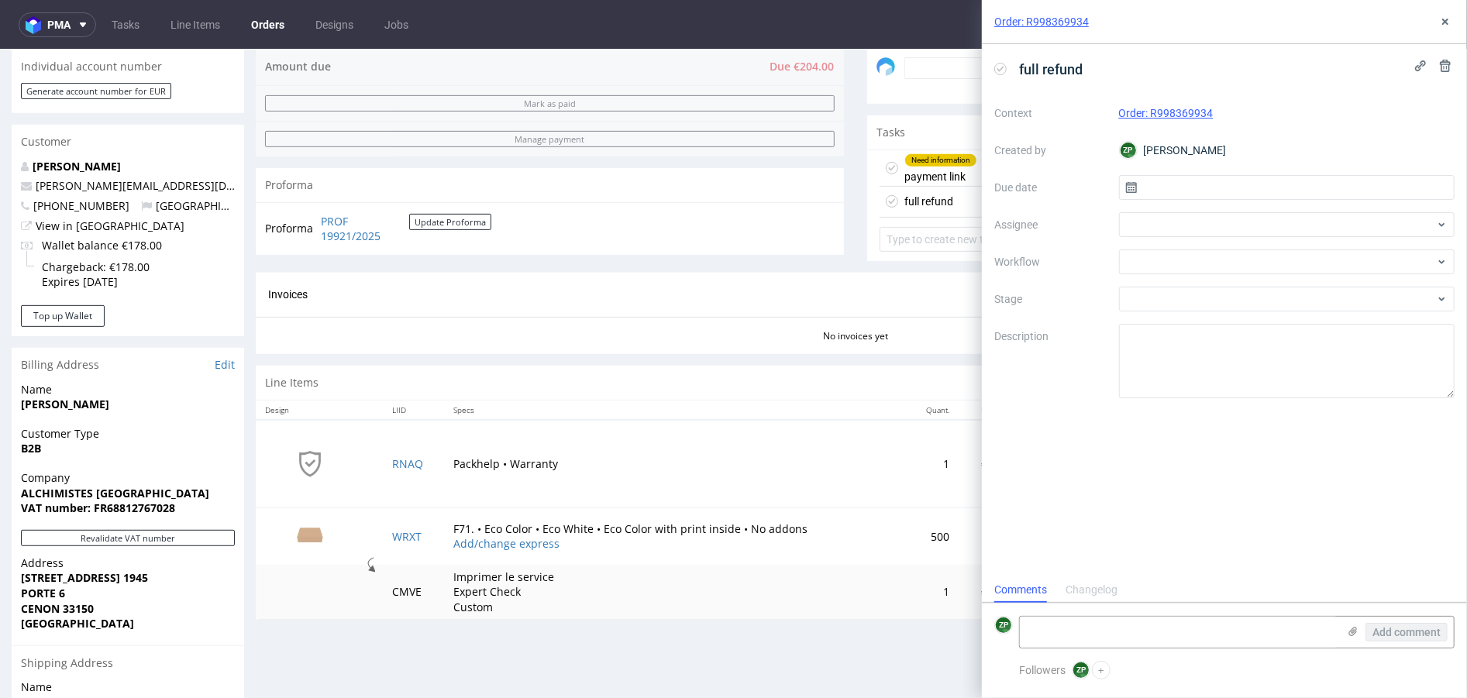
scroll to position [12, 0]
click at [1287, 194] on input "text" at bounding box center [1287, 187] width 336 height 25
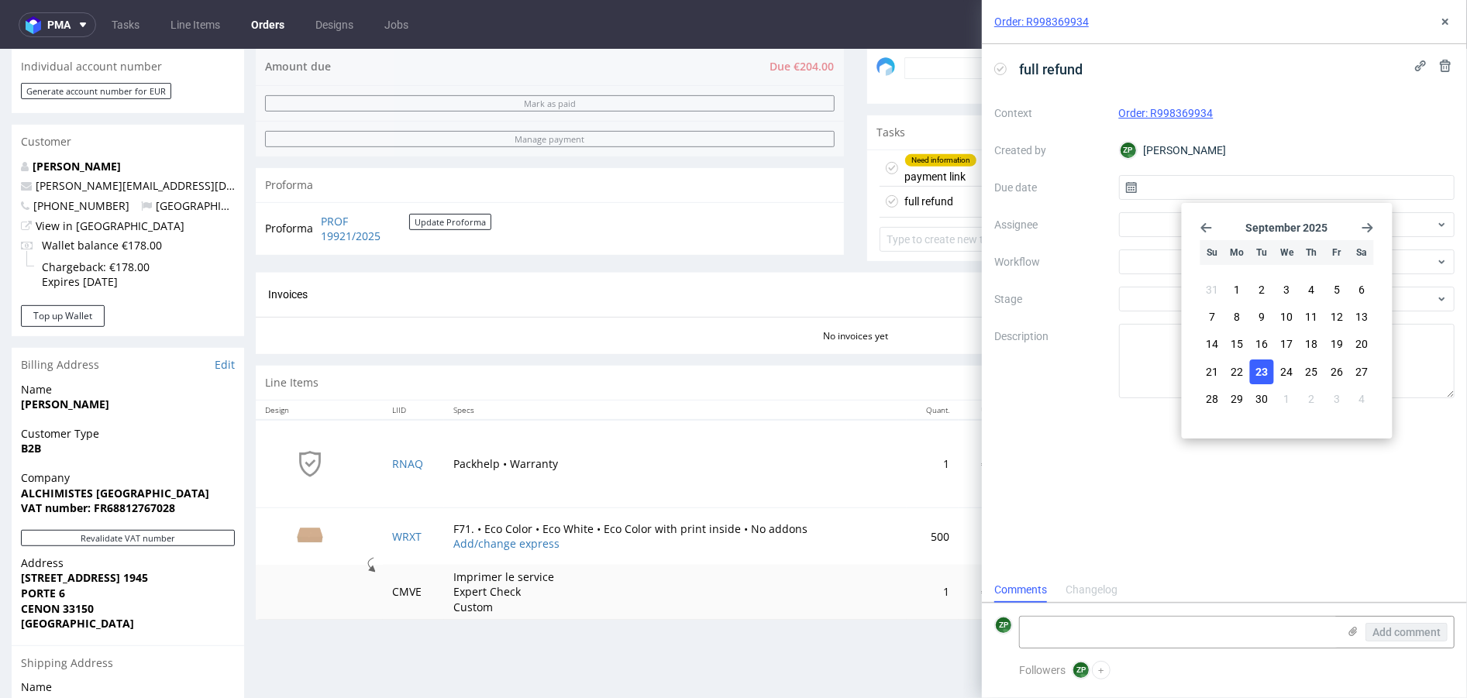
click at [1263, 374] on span "23" at bounding box center [1262, 372] width 12 height 16
type input "23/09/2025"
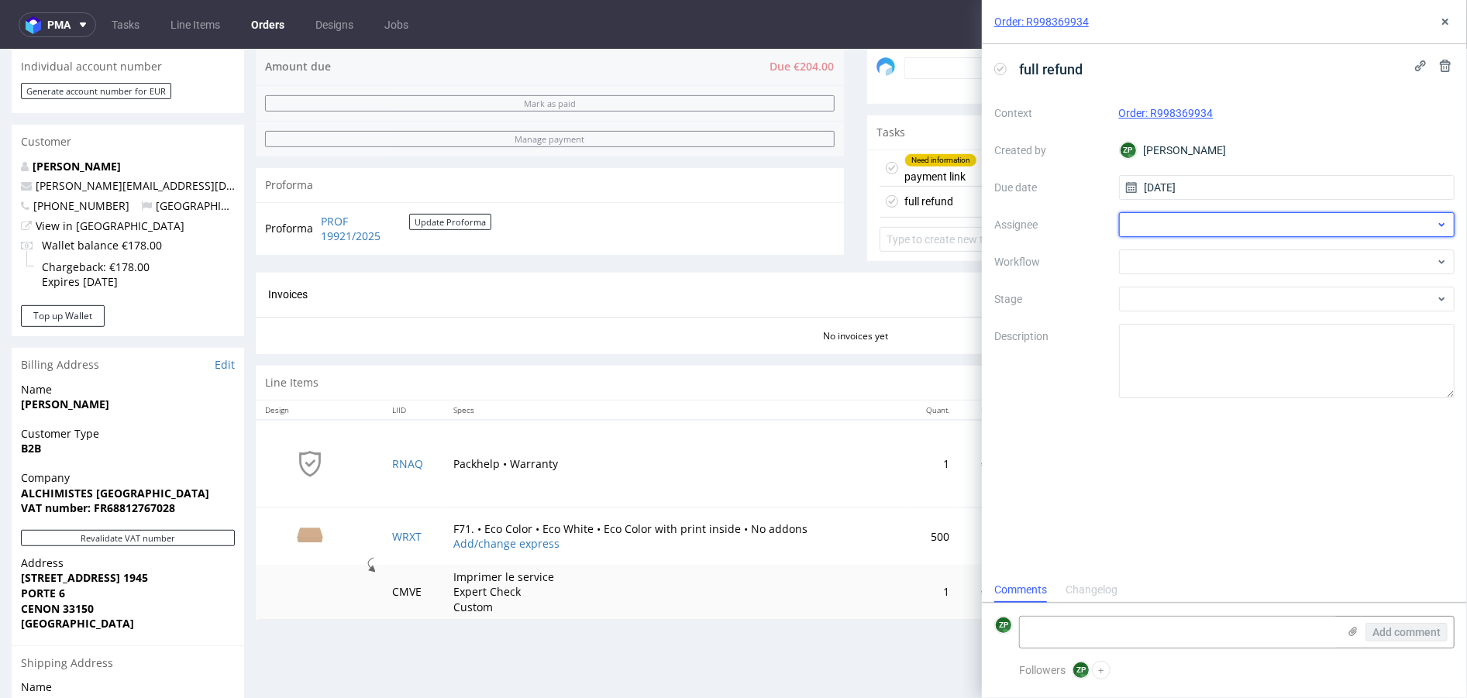
click at [1137, 222] on div at bounding box center [1287, 224] width 336 height 25
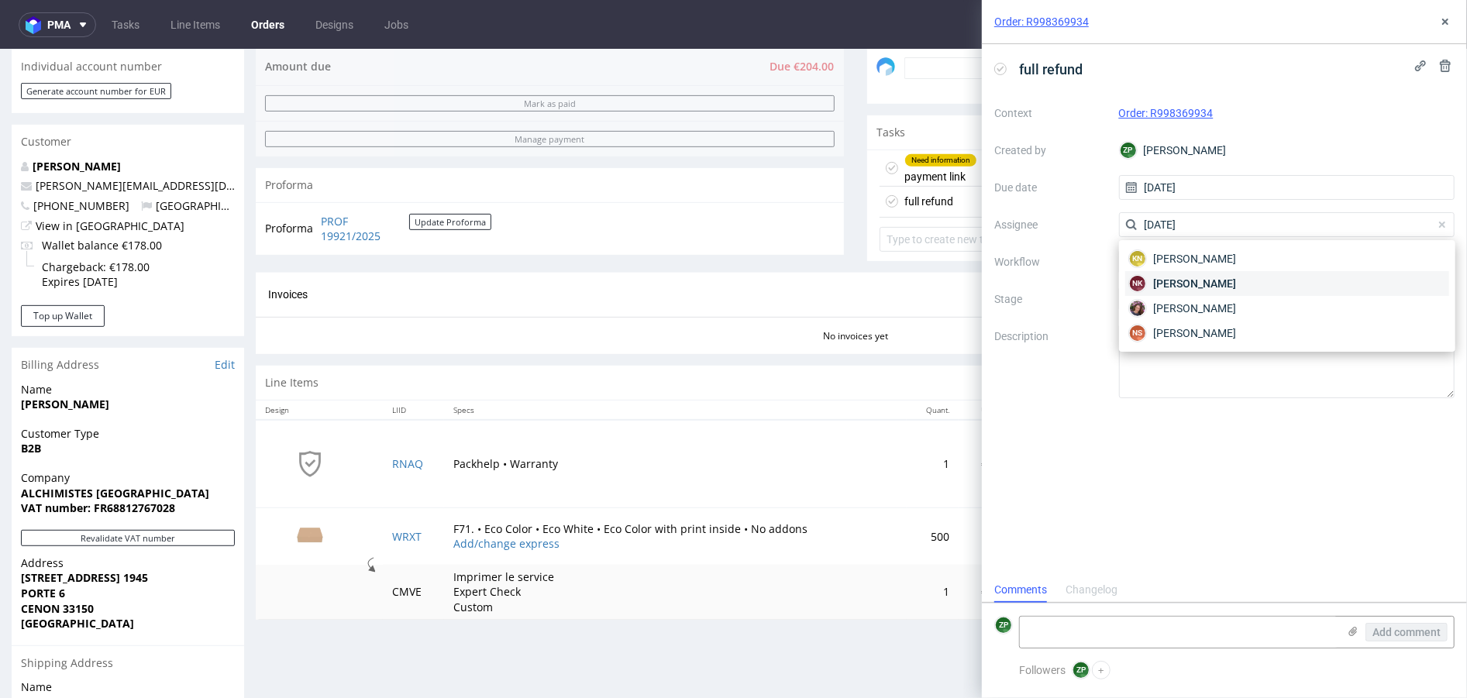
type input "natal"
click at [1205, 278] on span "Natalia Kaczorowska" at bounding box center [1194, 284] width 83 height 16
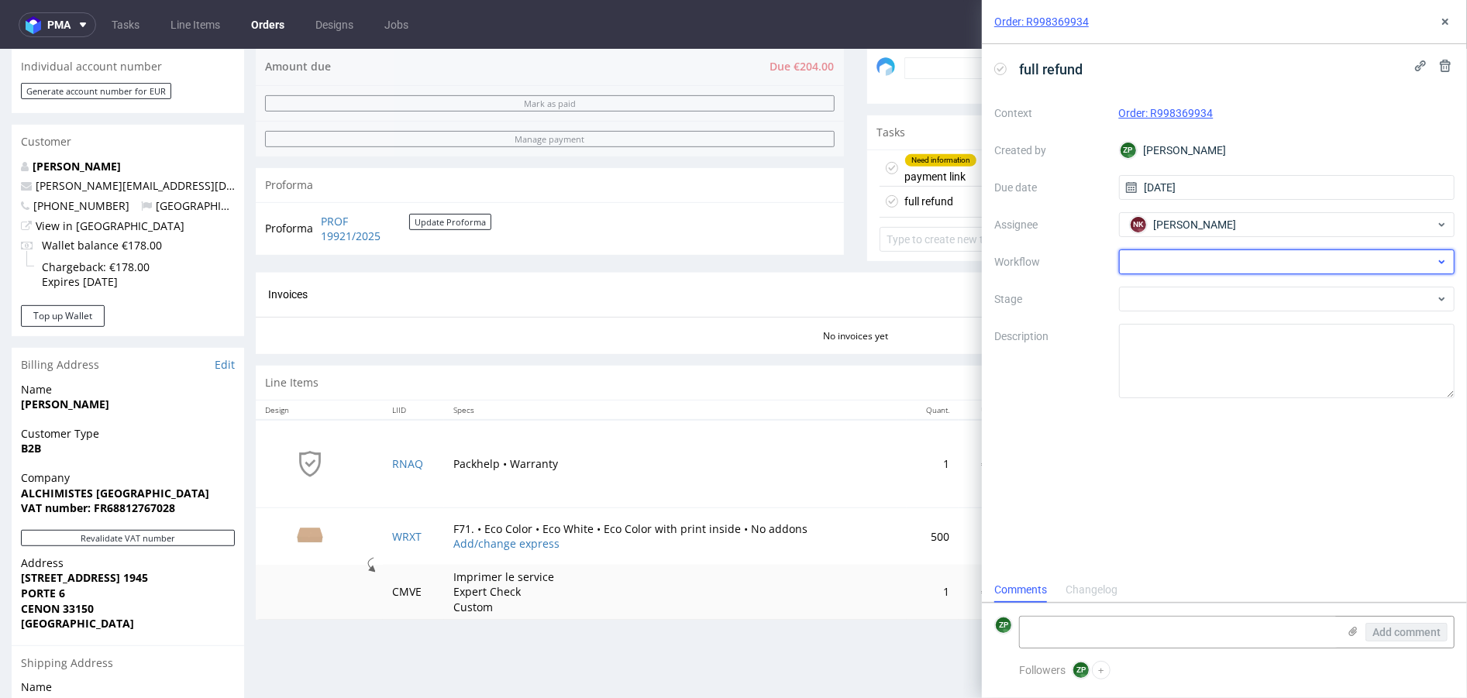
click at [1144, 258] on div at bounding box center [1287, 262] width 336 height 25
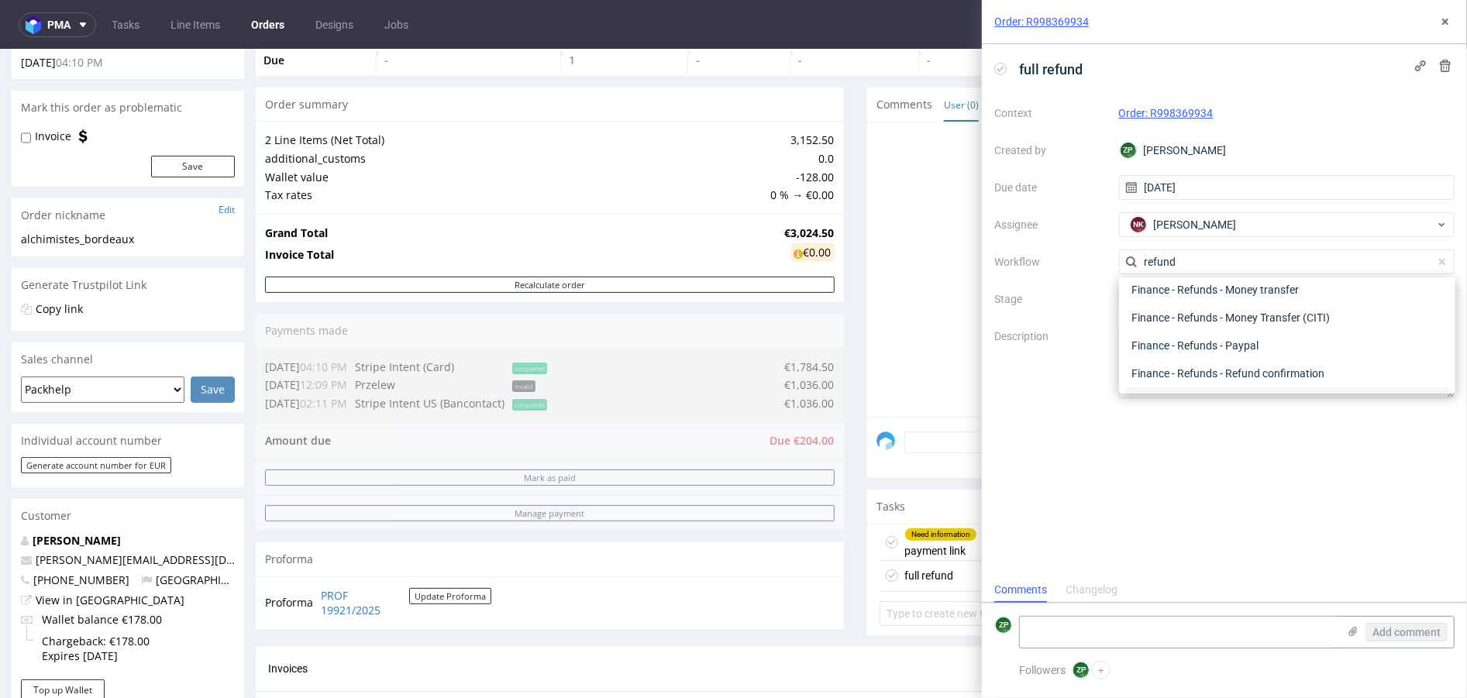
scroll to position [0, 0]
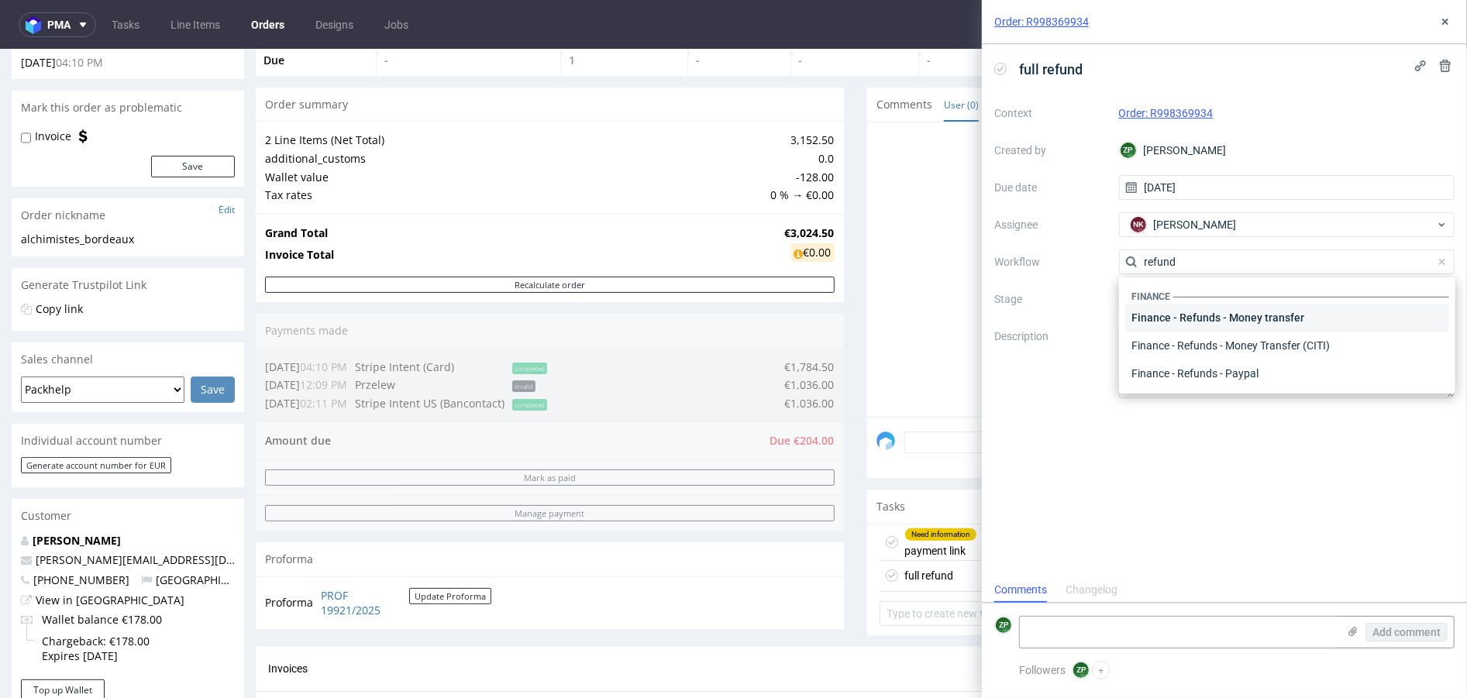
type input "refund"
click at [1244, 326] on div "Finance - Refunds - Money transfer" at bounding box center [1287, 318] width 324 height 28
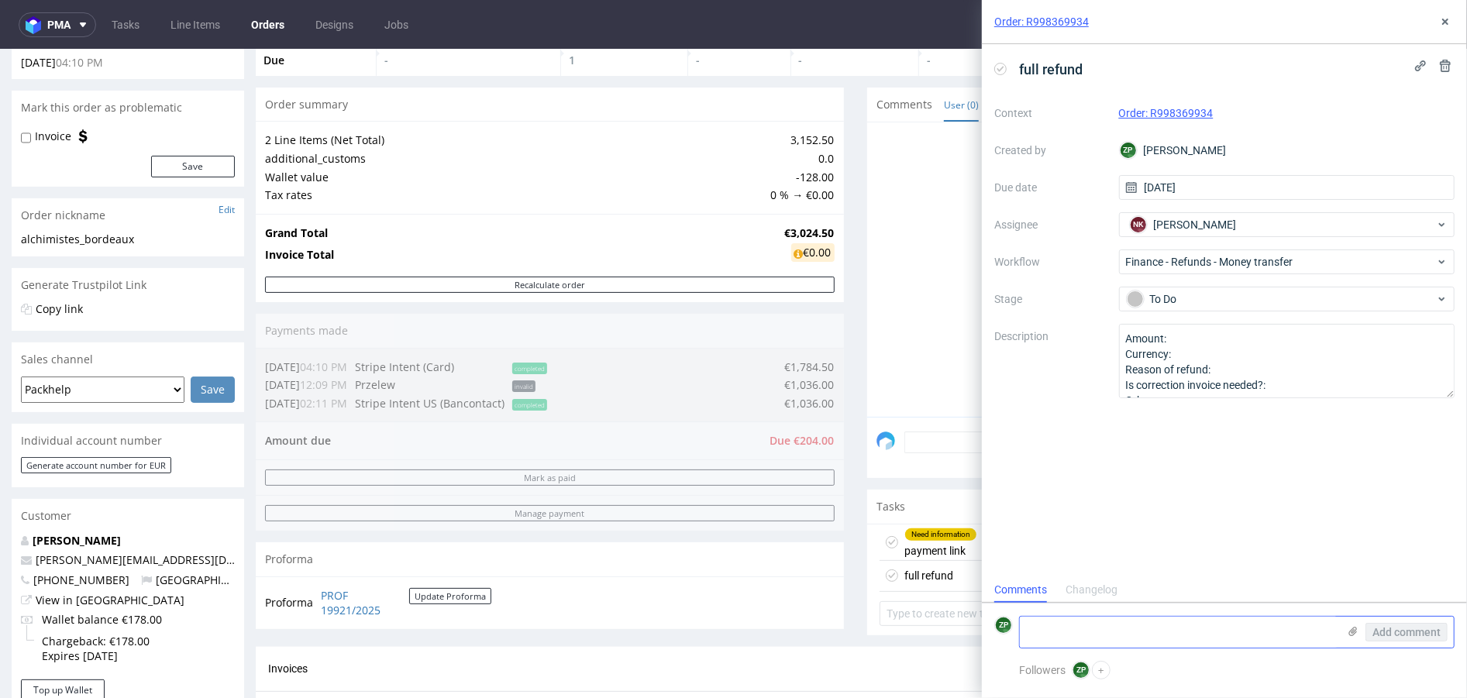
click at [1075, 626] on textarea at bounding box center [1179, 632] width 318 height 31
type textarea "o"
paste textarea "https://platform.packhelp.com/pma/orders/R776868764/edit"
type textarea "NEW ORDER here https://platform.packhelp.com/pma/orders/R776868764/edit"
click at [1408, 630] on span "Add comment" at bounding box center [1407, 632] width 68 height 11
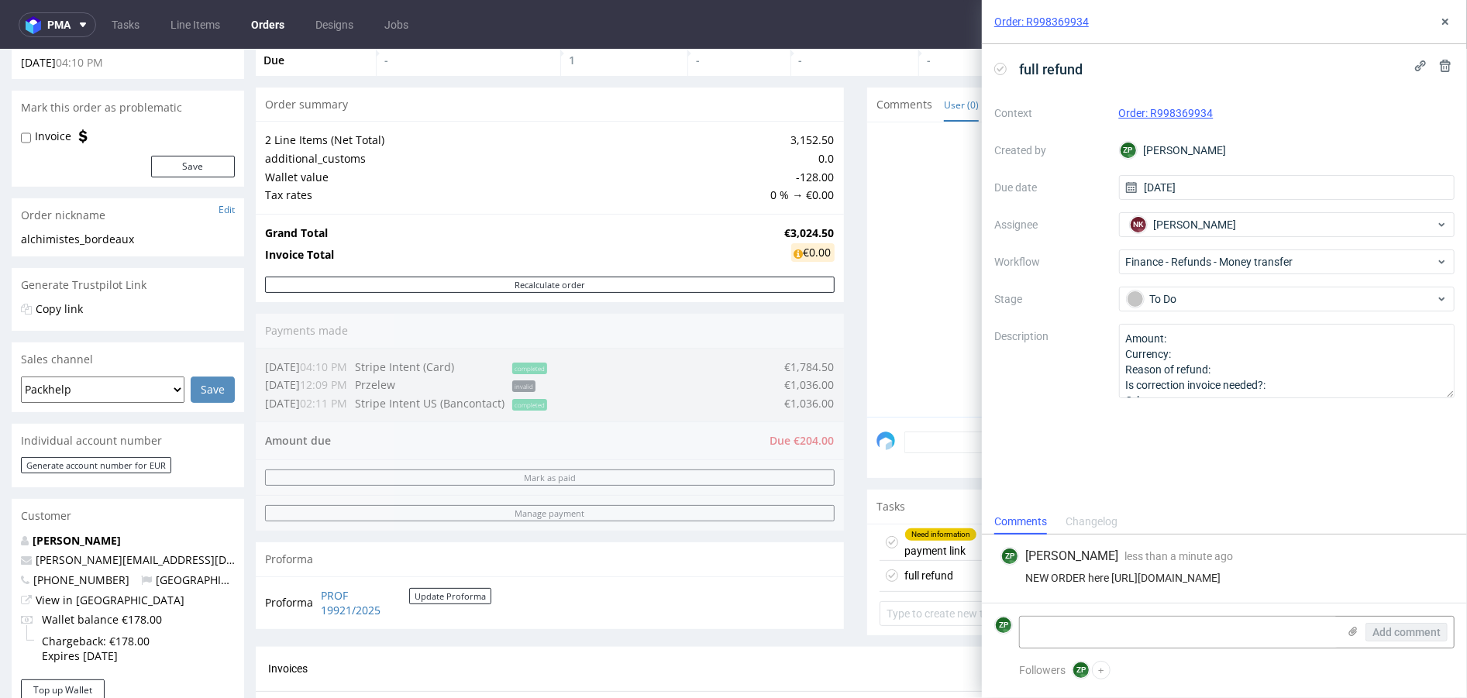
click at [1195, 579] on div "NEW ORDER here https://platform.packhelp.com/pma/orders/R776868764/edit" at bounding box center [1225, 578] width 448 height 12
copy div "NEW ORDER here https://platform.packhelp.com/pma/orders/R776868764/edit"
click at [905, 475] on div "Send" at bounding box center [1161, 447] width 588 height 62
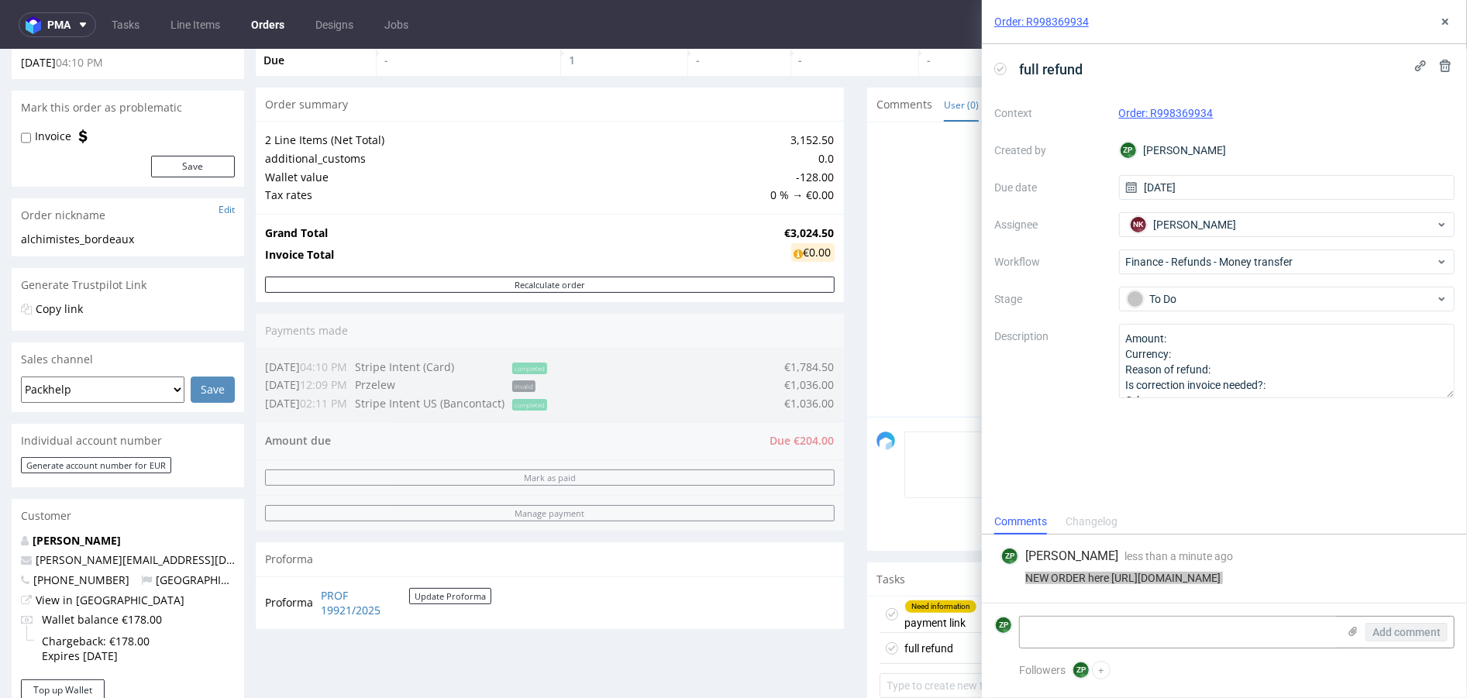
click at [958, 441] on textarea at bounding box center [1176, 464] width 542 height 67
click at [1444, 22] on use at bounding box center [1445, 22] width 6 height 6
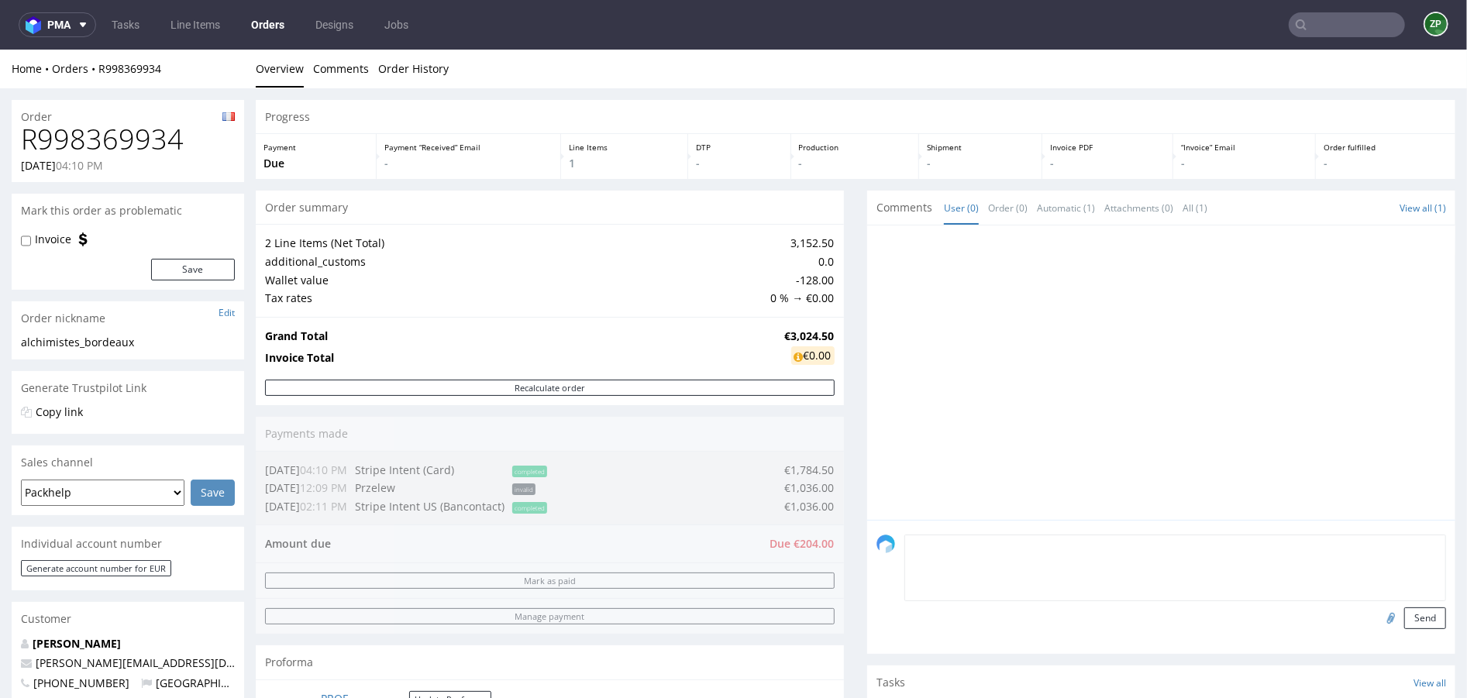
click at [963, 560] on textarea at bounding box center [1176, 567] width 542 height 67
paste textarea "NEW ORDER here https://platform.packhelp.com/pma/orders/R776868764/edit"
drag, startPoint x: 997, startPoint y: 543, endPoint x: 1307, endPoint y: 540, distance: 310.0
click at [1307, 540] on textarea "NEW ORDER here https://platform.packhelp.com/pma/orders/R776868764/edit" at bounding box center [1176, 567] width 542 height 67
paste textarea "R776868764"
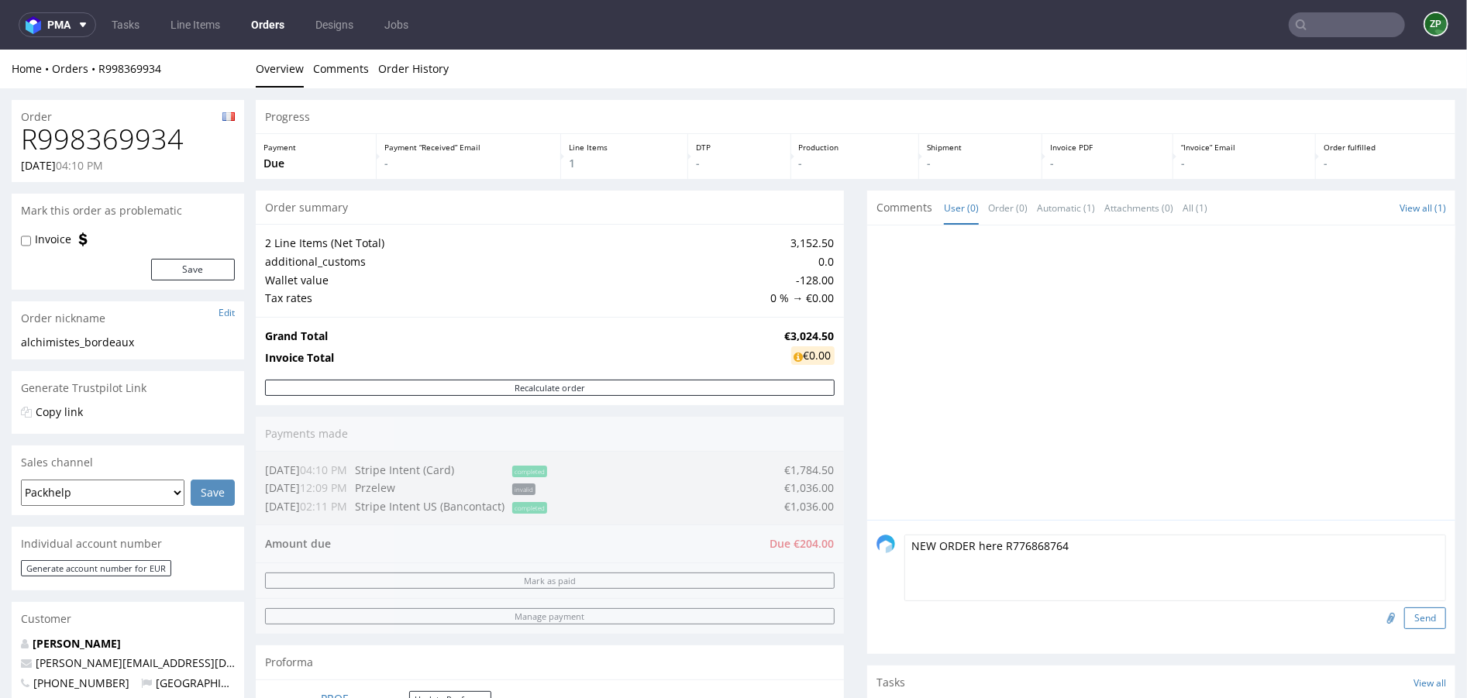
type textarea "NEW ORDER here R776868764"
click at [1406, 618] on button "Send" at bounding box center [1425, 618] width 42 height 22
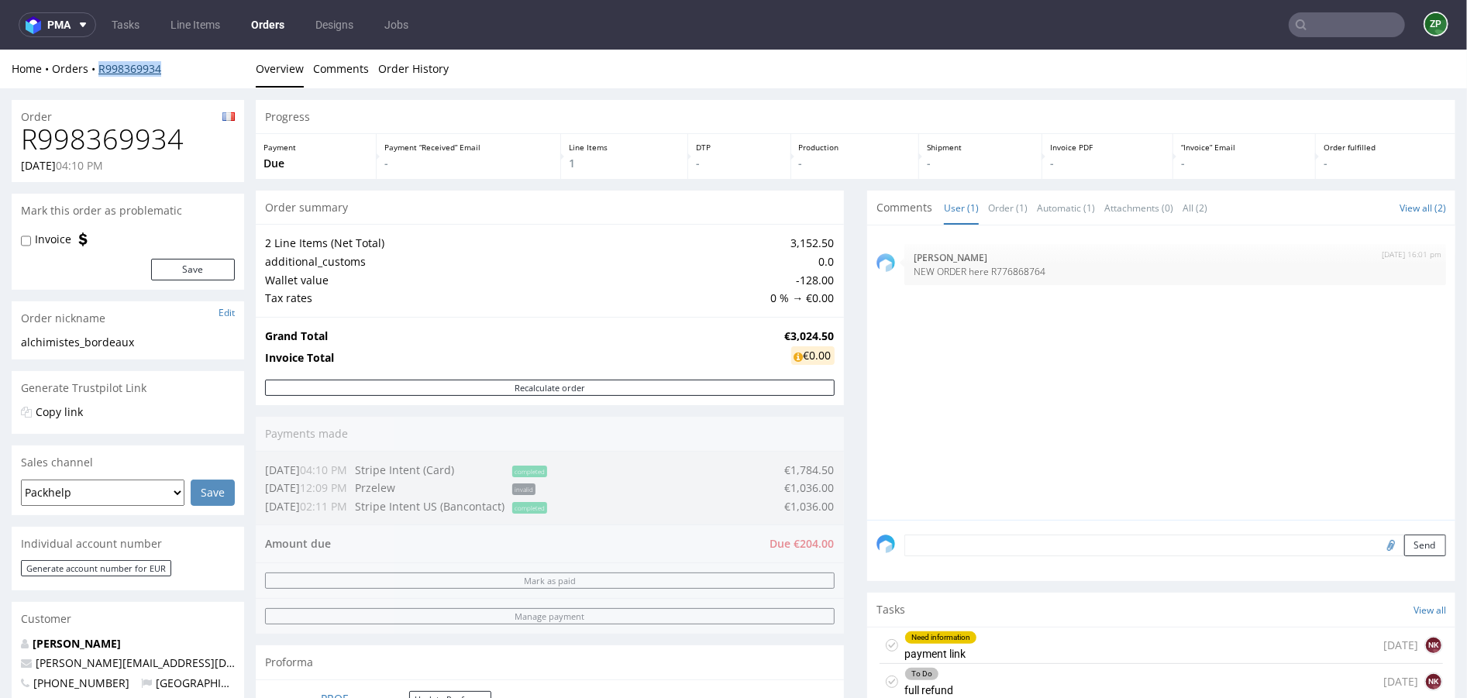
copy link "R998369934"
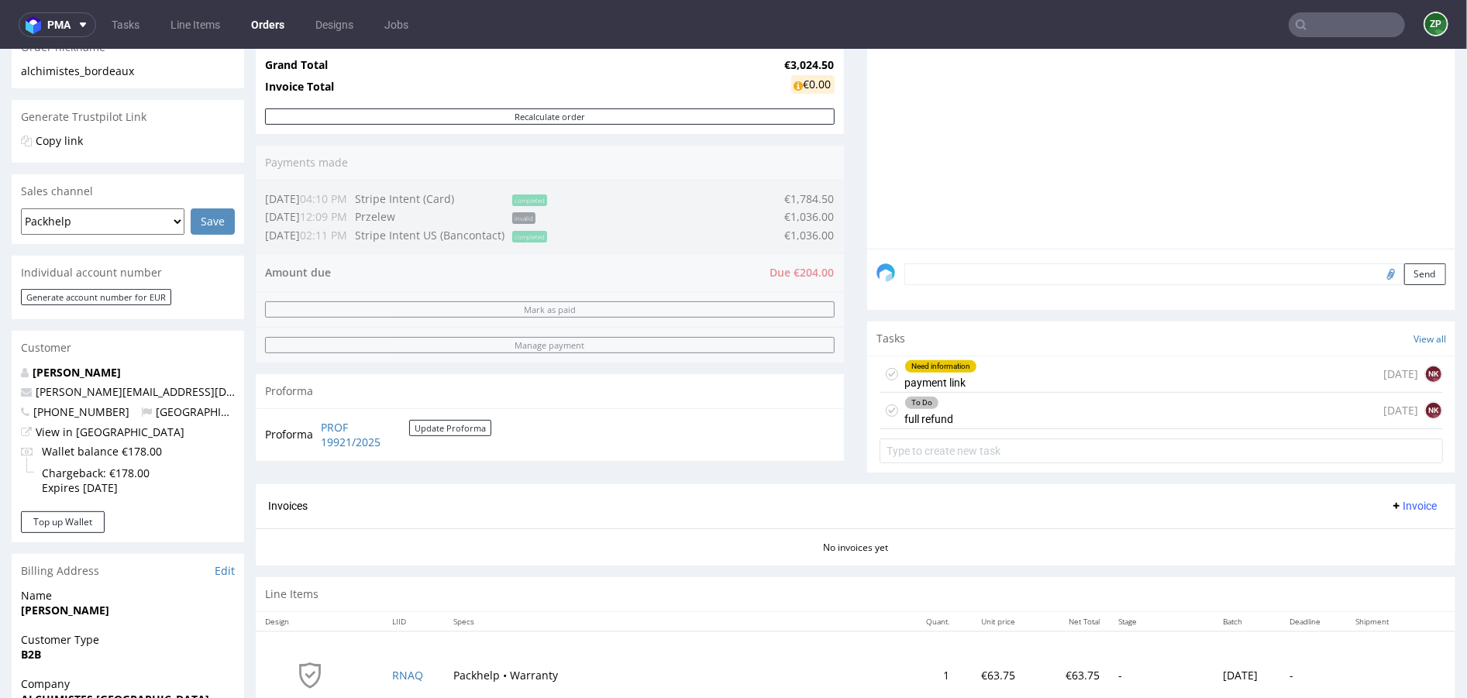
scroll to position [267, 0]
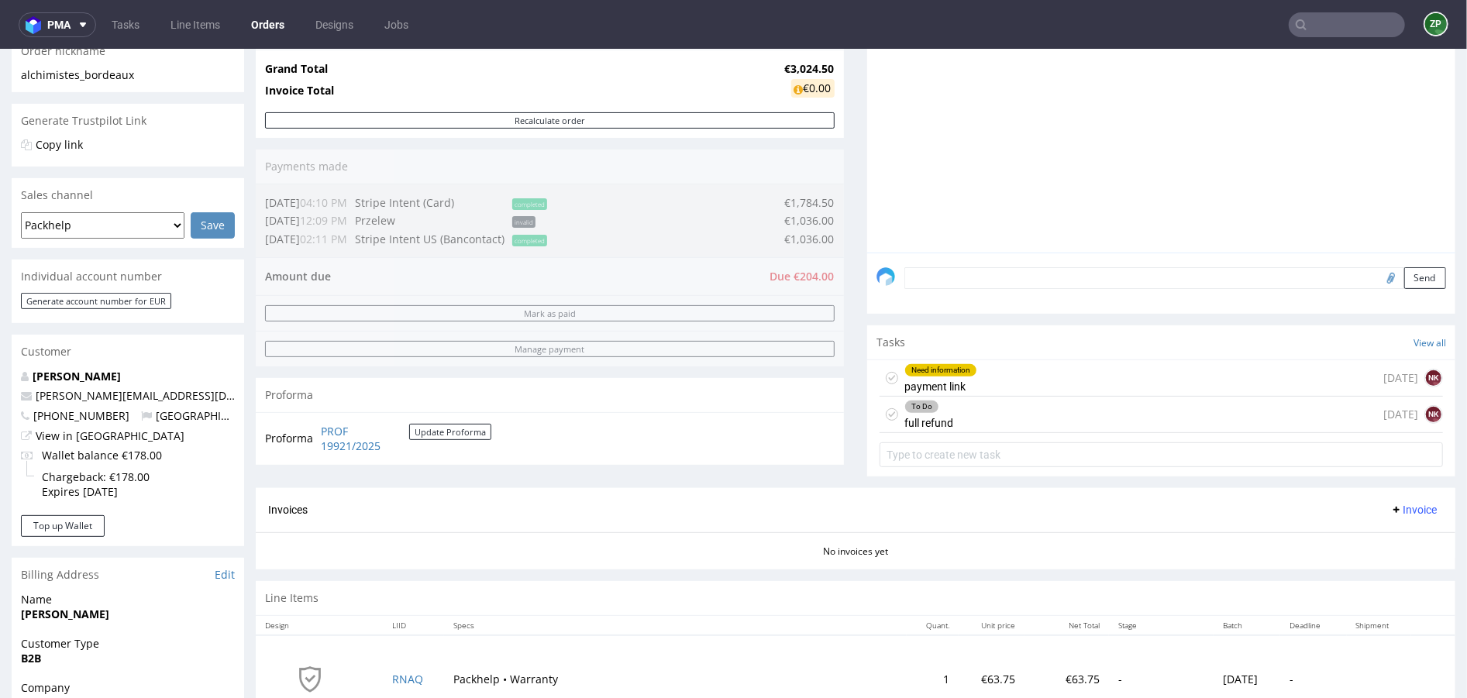
click at [960, 274] on textarea at bounding box center [1176, 278] width 542 height 22
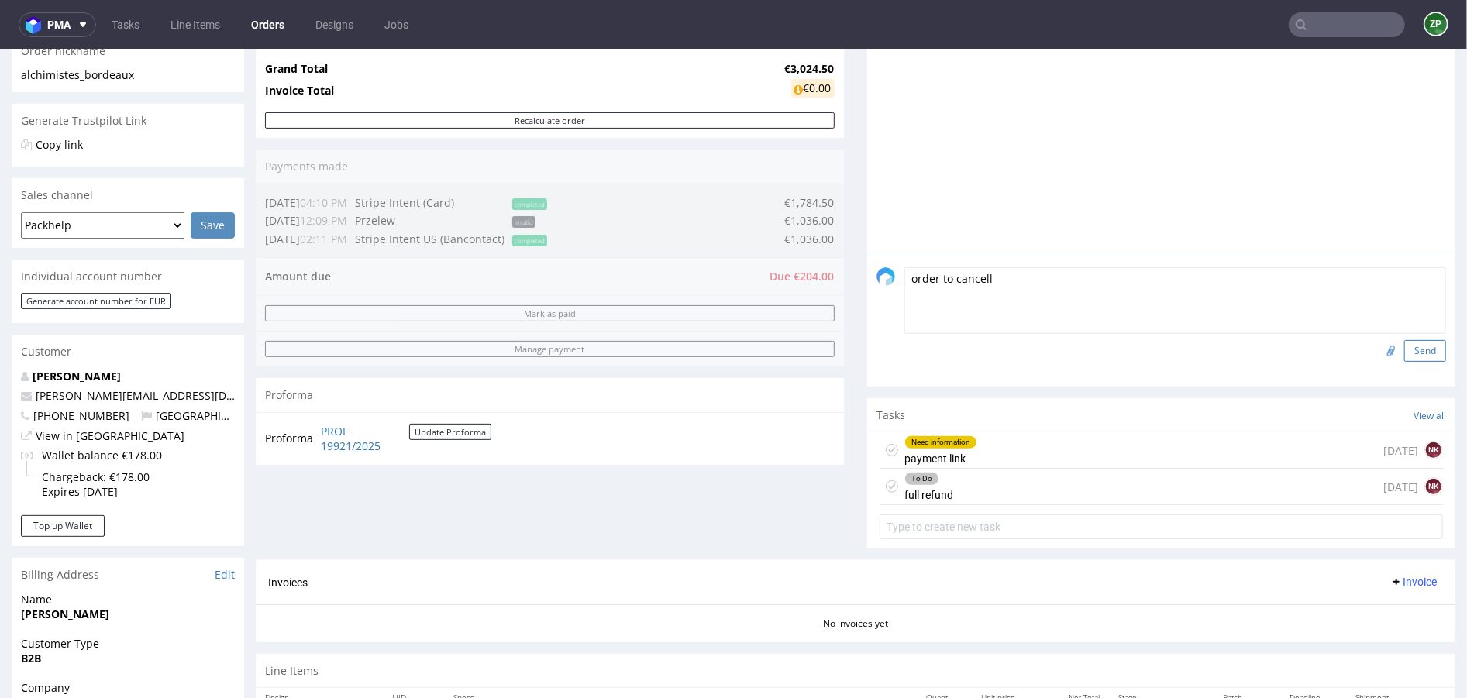
type textarea "order to cancell"
click at [1407, 346] on button "Send" at bounding box center [1425, 350] width 42 height 22
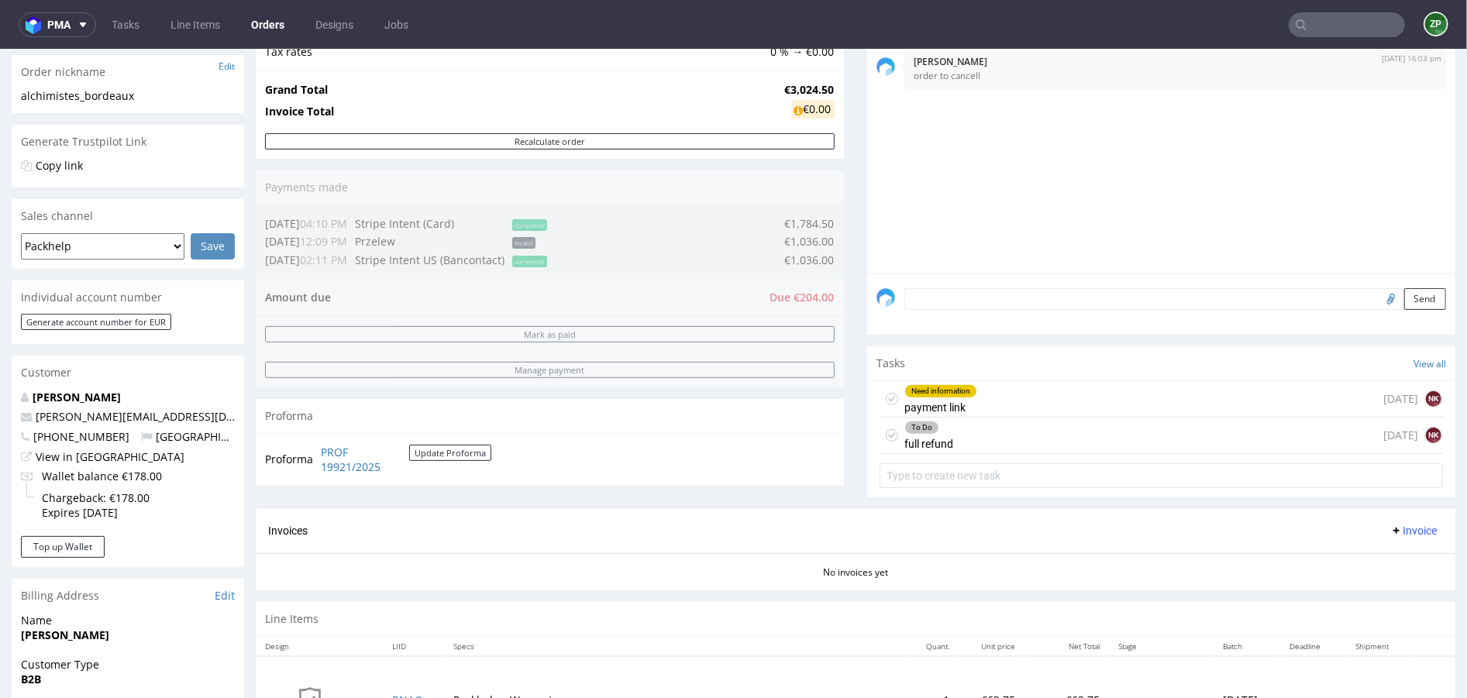
scroll to position [264, 0]
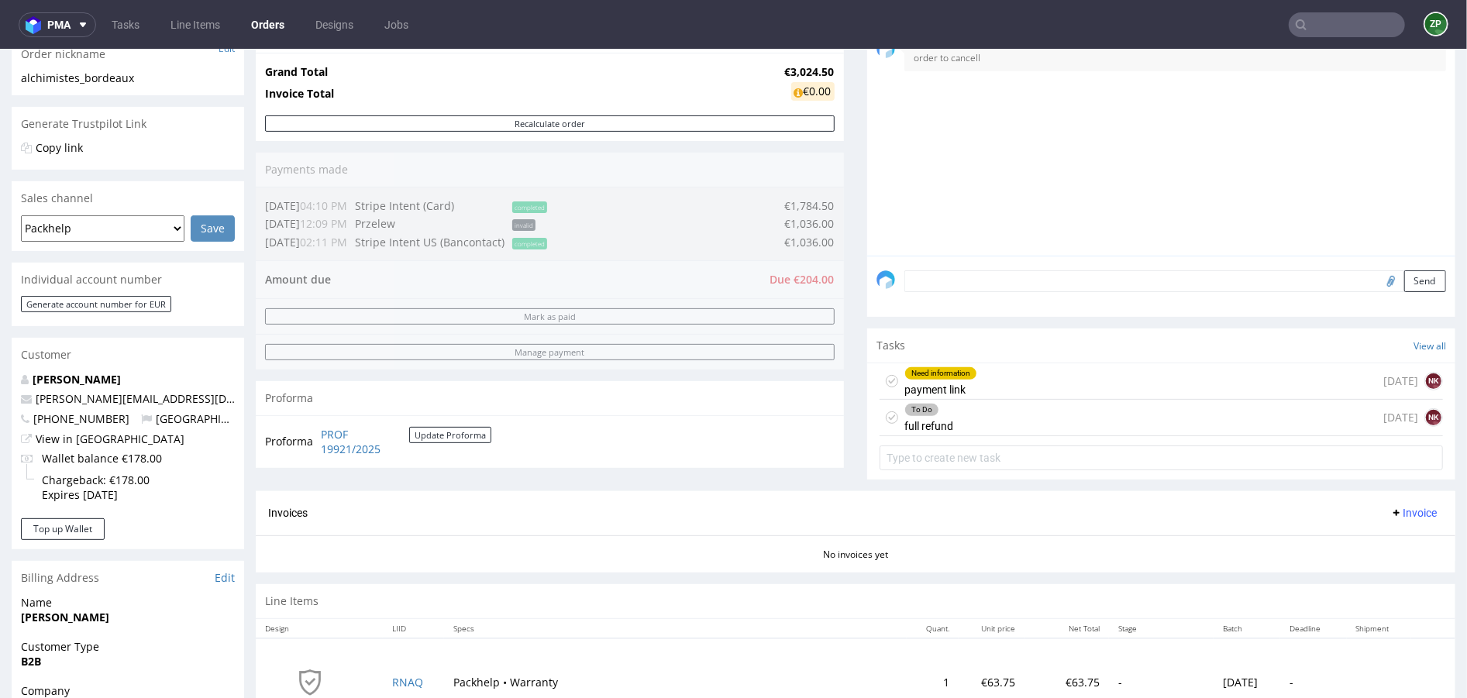
click at [972, 416] on div "To Do full refund today NK" at bounding box center [1161, 417] width 563 height 36
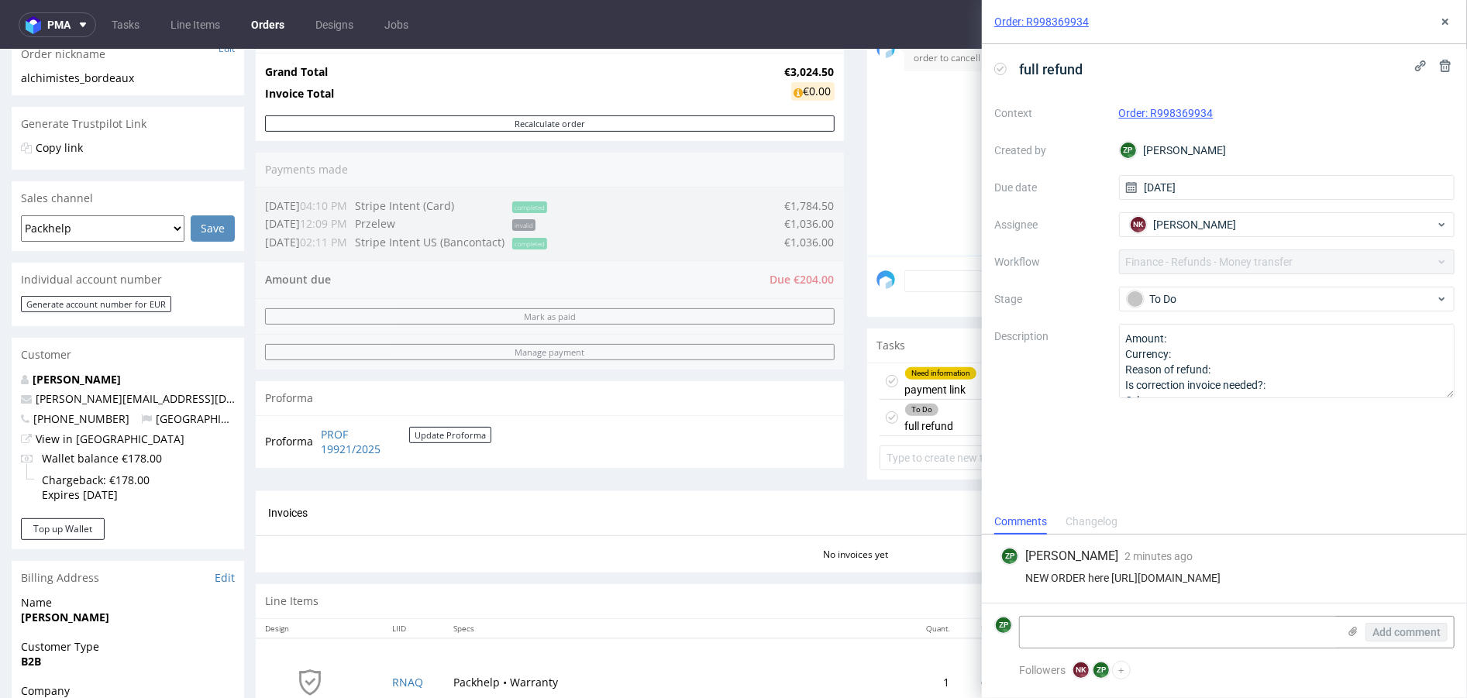
click at [1214, 257] on div "Context Order: R998369934 Created by ZP Zuzanna Pawlicka-Sabak Due date 23/09/2…" at bounding box center [1224, 250] width 460 height 298
click at [1035, 643] on textarea at bounding box center [1179, 632] width 318 height 31
drag, startPoint x: 1411, startPoint y: 633, endPoint x: 1139, endPoint y: 628, distance: 272.9
click at [1139, 628] on div "stripe refuns Add comment" at bounding box center [1237, 632] width 436 height 33
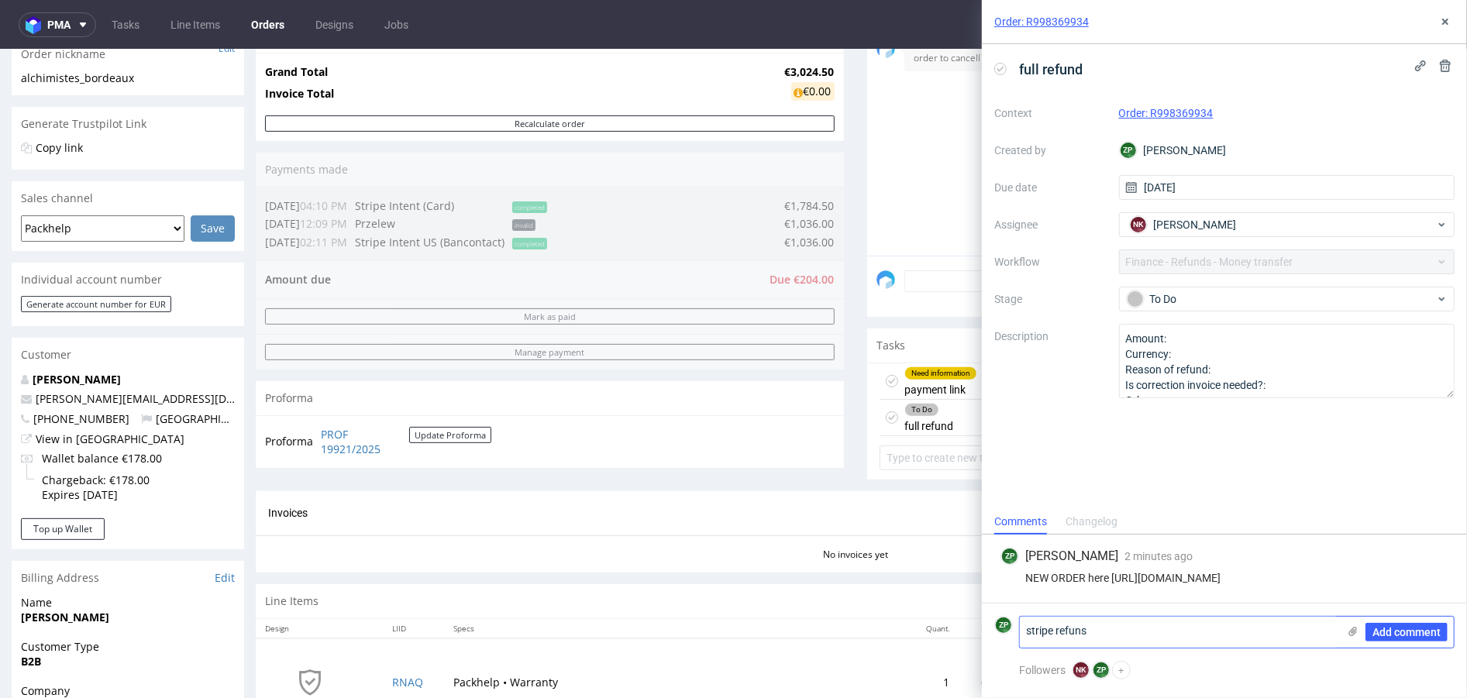
click at [1139, 628] on textarea "stripe refuns" at bounding box center [1179, 632] width 318 height 31
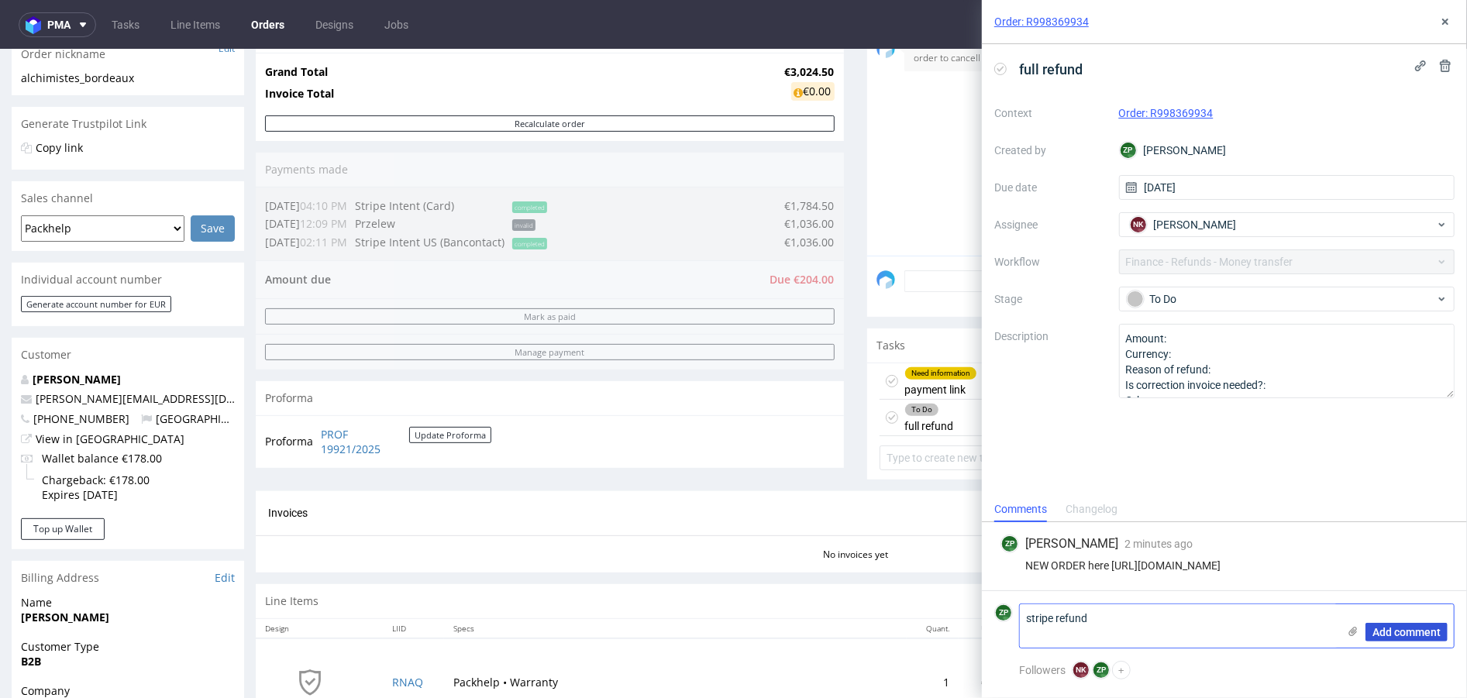
type textarea "stripe refund"
click at [1379, 633] on span "Add comment" at bounding box center [1407, 632] width 68 height 11
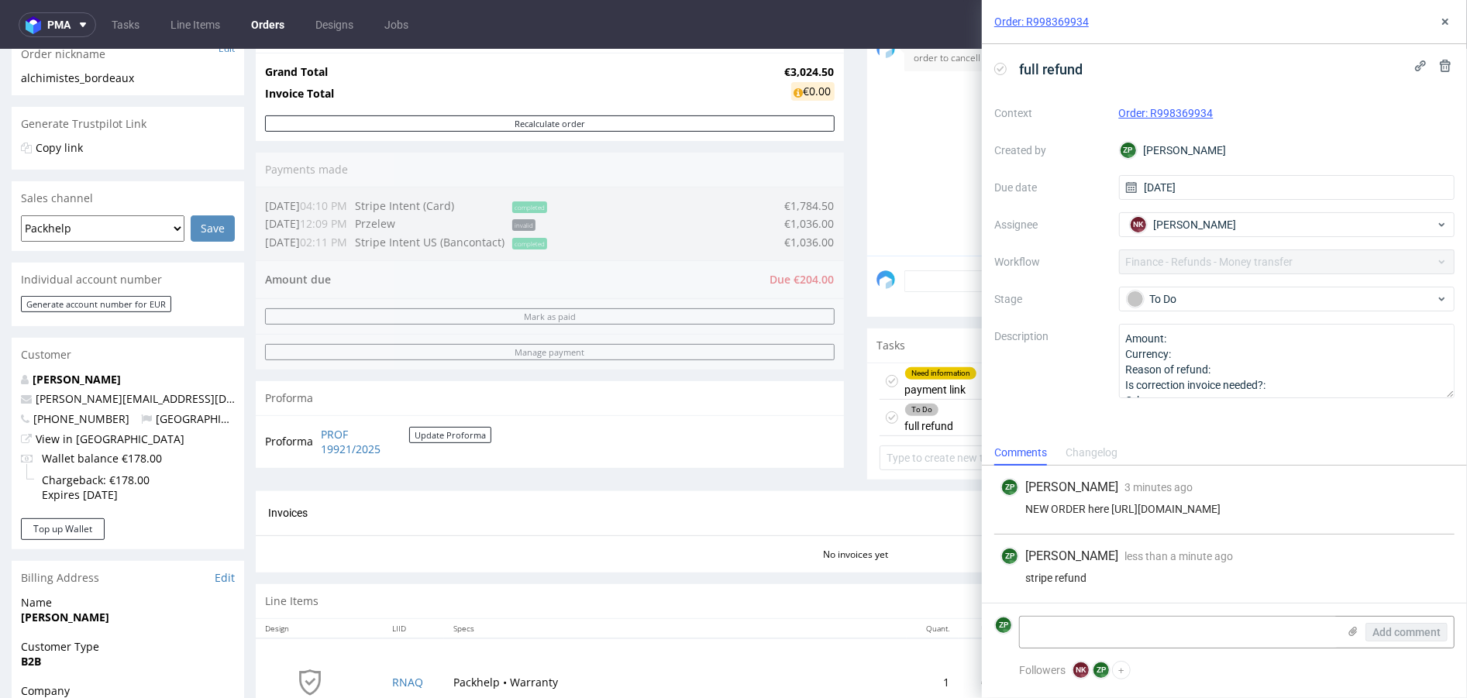
click at [1332, 272] on div "Context Order: R998369934 Created by ZP Zuzanna Pawlicka-Sabak Due date 23/09/2…" at bounding box center [1224, 250] width 460 height 298
click at [1311, 265] on div "Context Order: R998369934 Created by ZP Zuzanna Pawlicka-Sabak Due date 23/09/2…" at bounding box center [1224, 250] width 460 height 298
click at [1397, 271] on div "Context Order: R998369934 Created by ZP Zuzanna Pawlicka-Sabak Due date 23/09/2…" at bounding box center [1224, 250] width 460 height 298
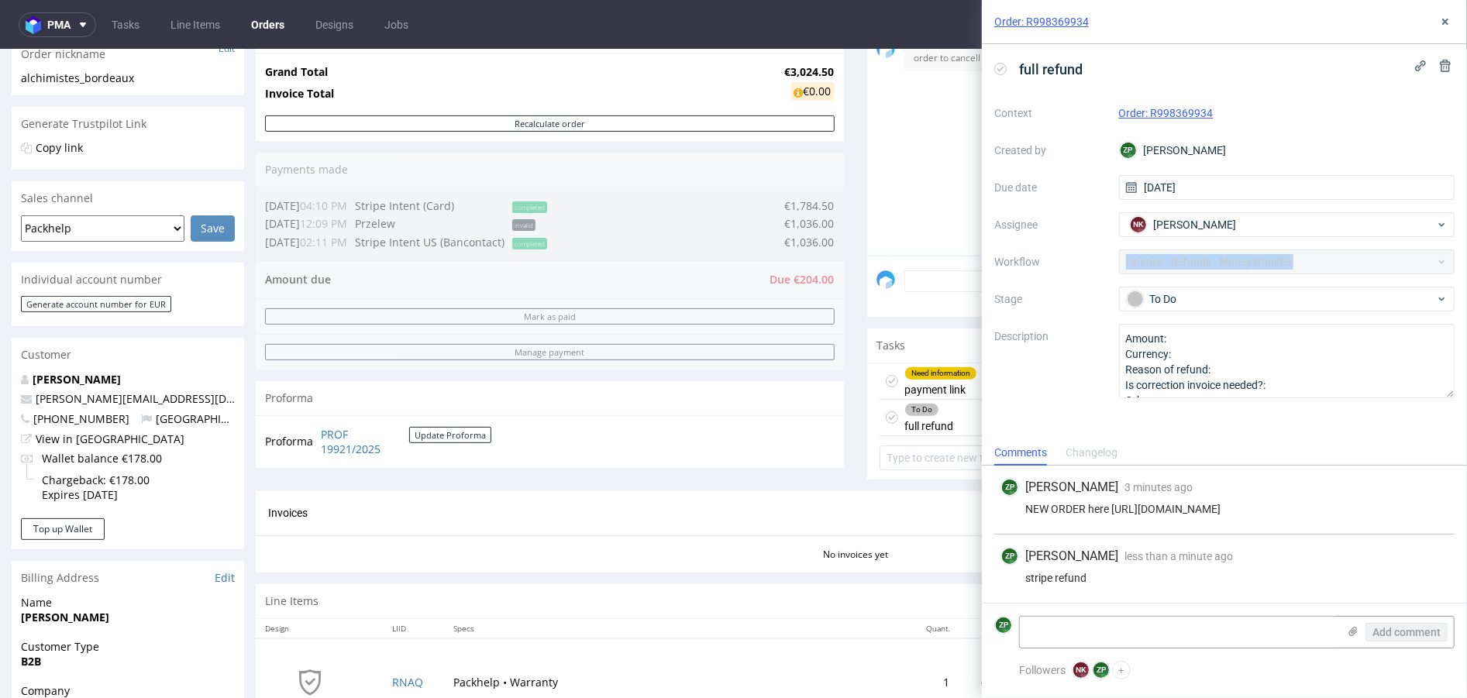
click at [1397, 271] on div "Context Order: R998369934 Created by ZP Zuzanna Pawlicka-Sabak Due date 23/09/2…" at bounding box center [1224, 250] width 460 height 298
click at [1442, 16] on icon at bounding box center [1445, 22] width 12 height 12
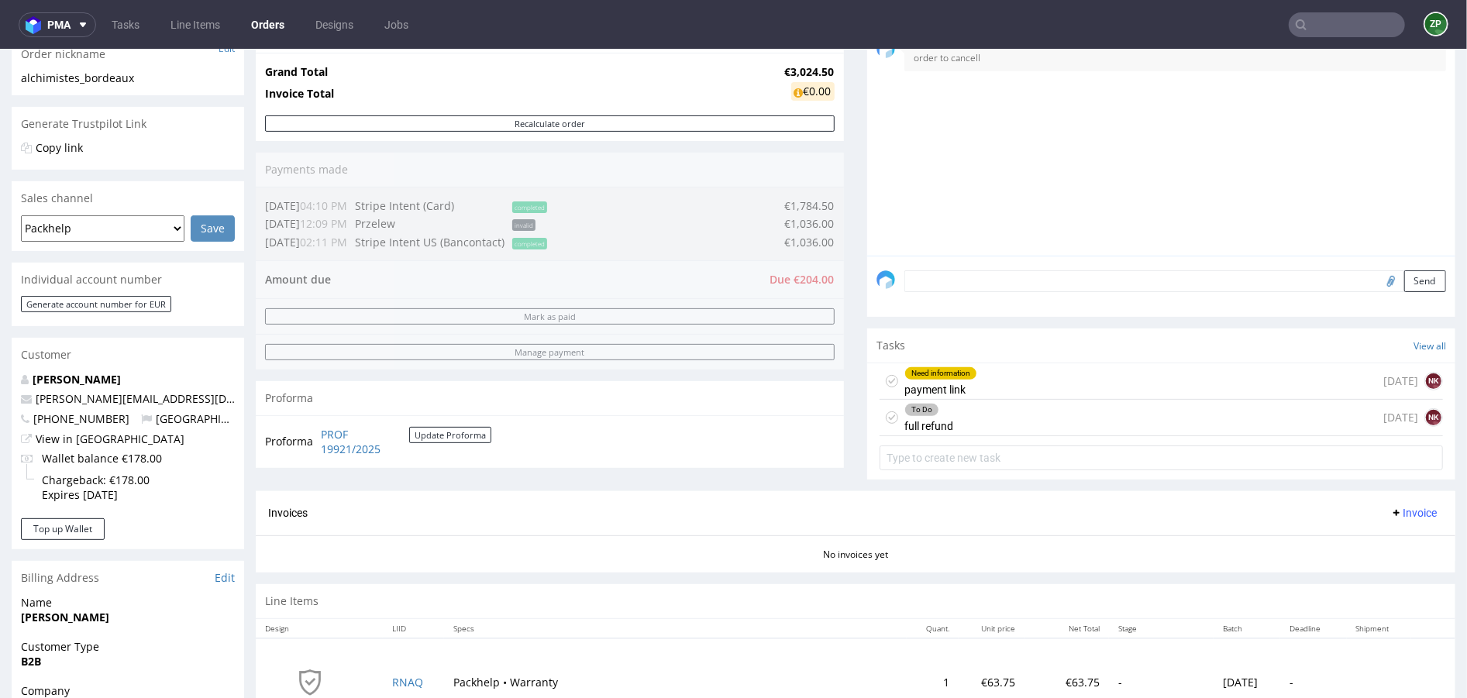
click at [965, 426] on div "To Do full refund today NK" at bounding box center [1161, 417] width 563 height 36
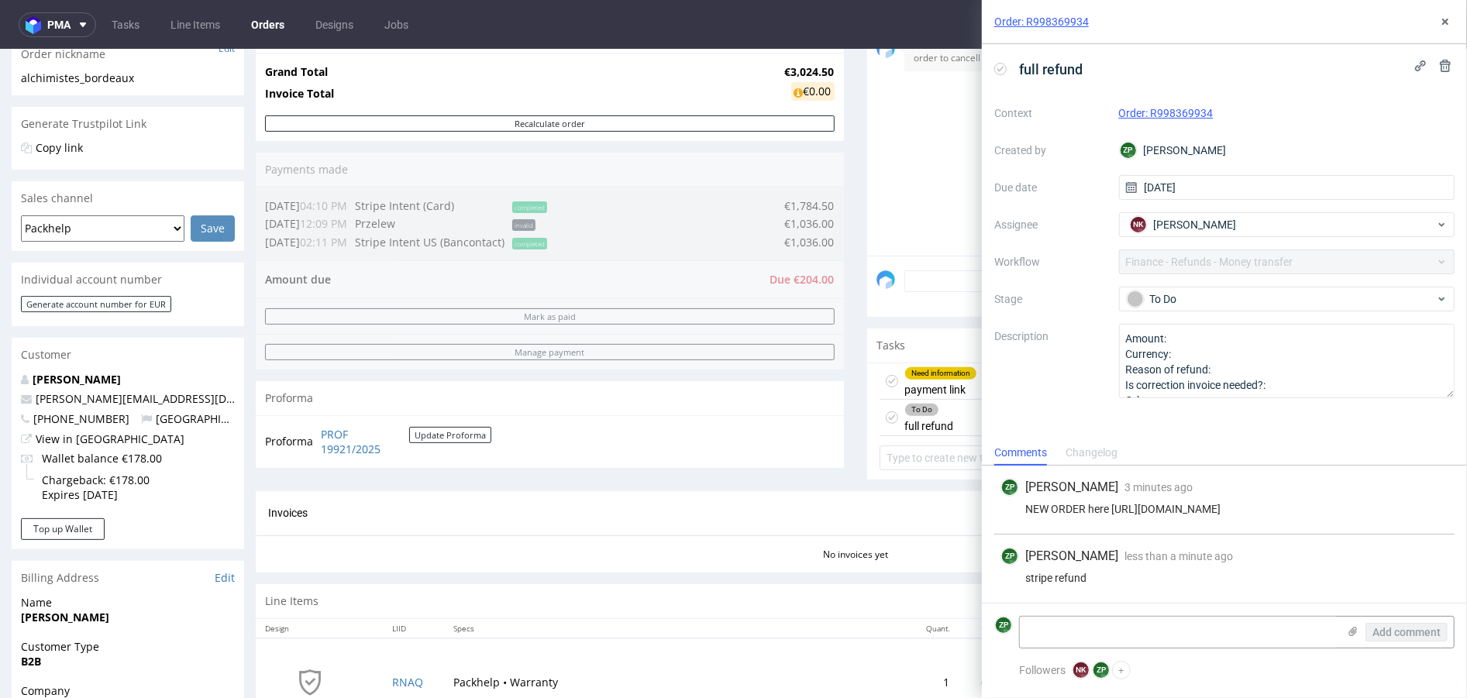
click at [1093, 72] on div "full refund" at bounding box center [1224, 70] width 460 height 26
click at [1062, 64] on span "full refund" at bounding box center [1051, 70] width 76 height 26
click at [1084, 67] on span "full refund" at bounding box center [1051, 70] width 76 height 26
click at [792, 598] on div "Line Items" at bounding box center [856, 601] width 1200 height 34
click at [1451, 26] on icon at bounding box center [1445, 22] width 12 height 12
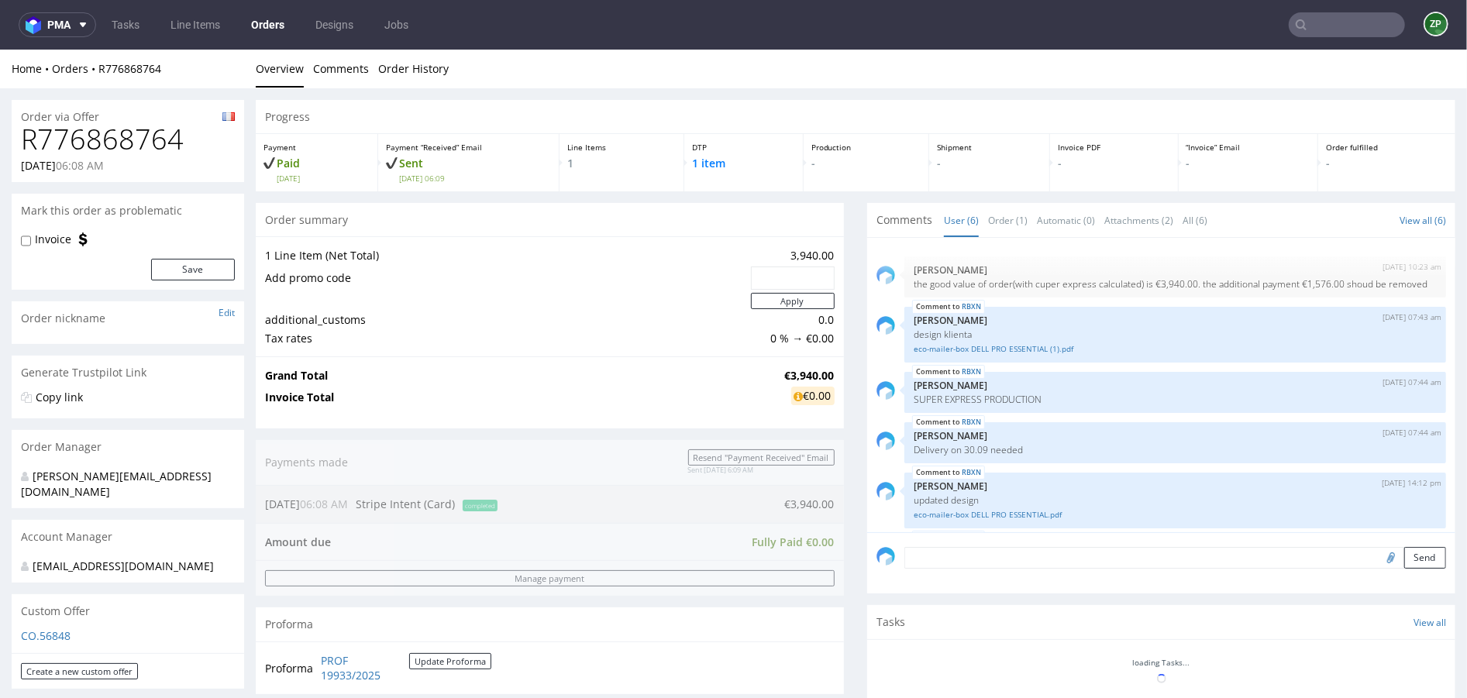
scroll to position [67, 0]
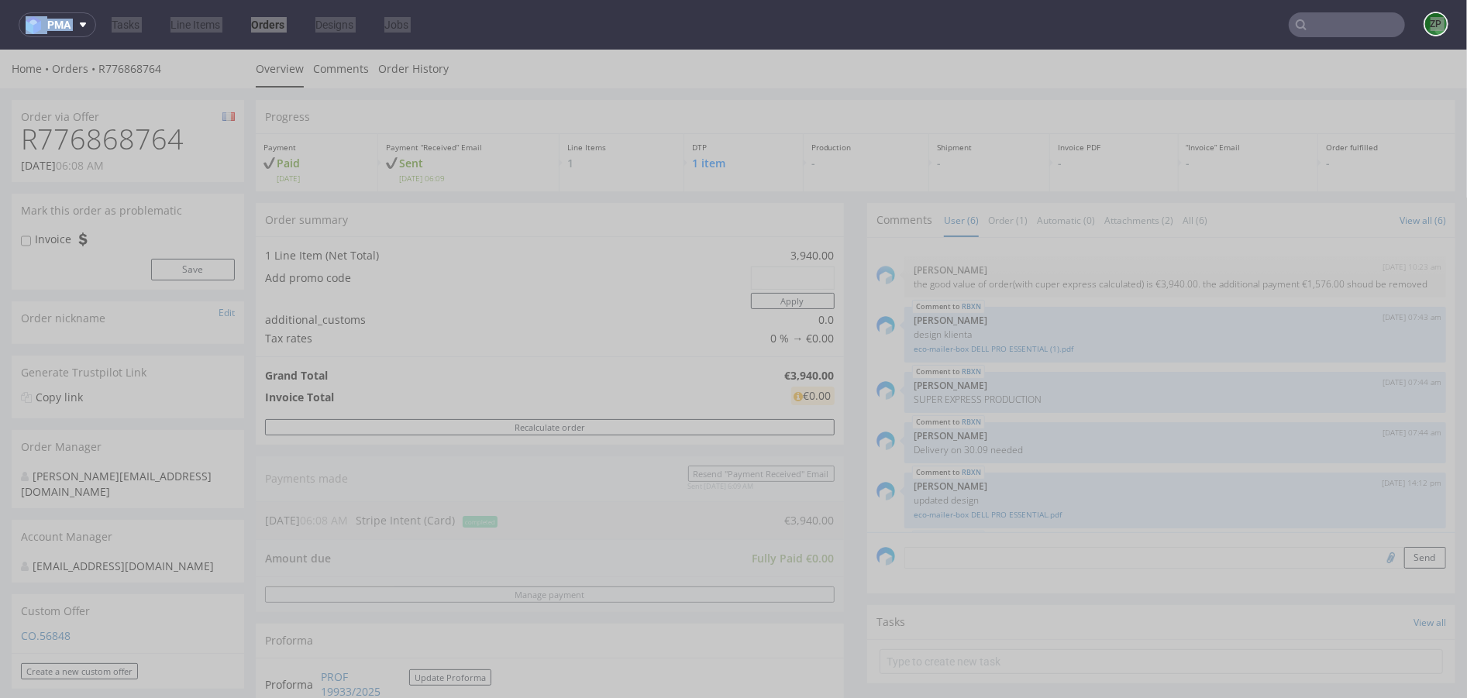
scroll to position [4, 0]
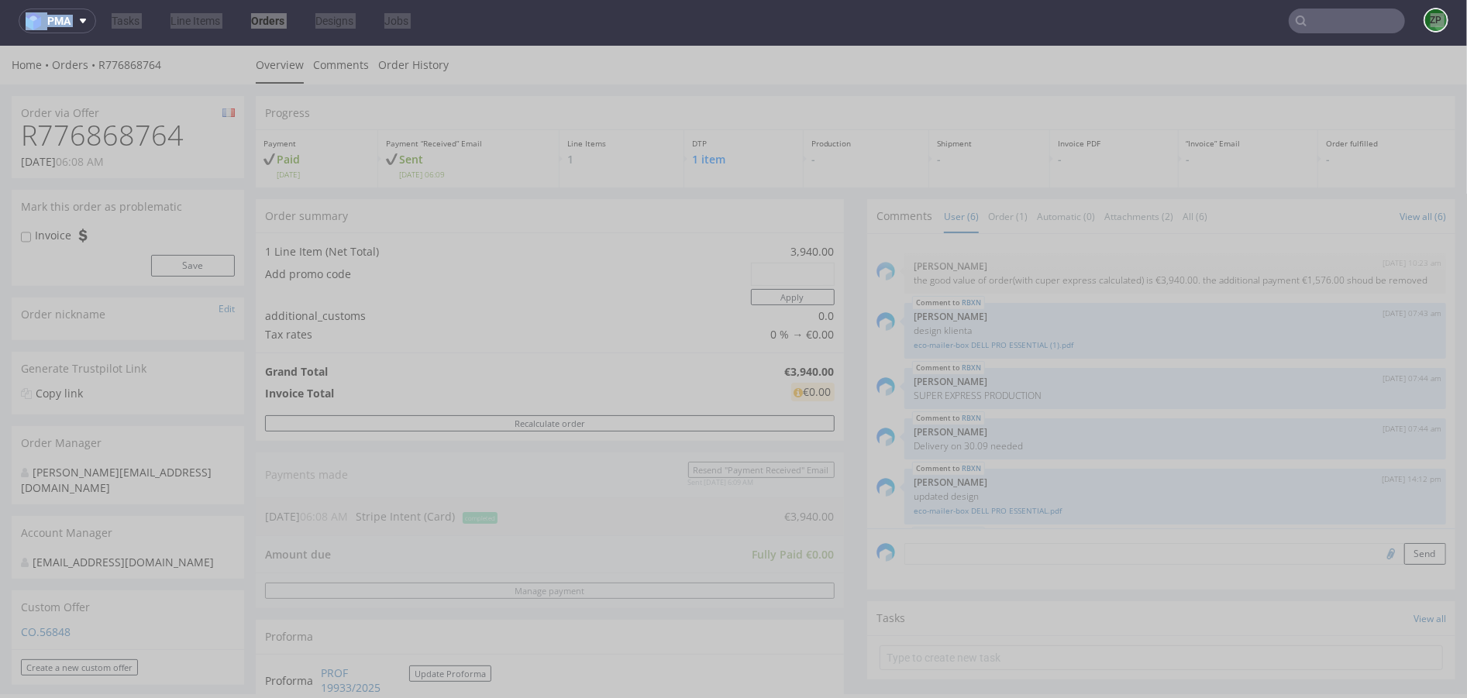
click at [277, 25] on link "Orders" at bounding box center [268, 21] width 52 height 25
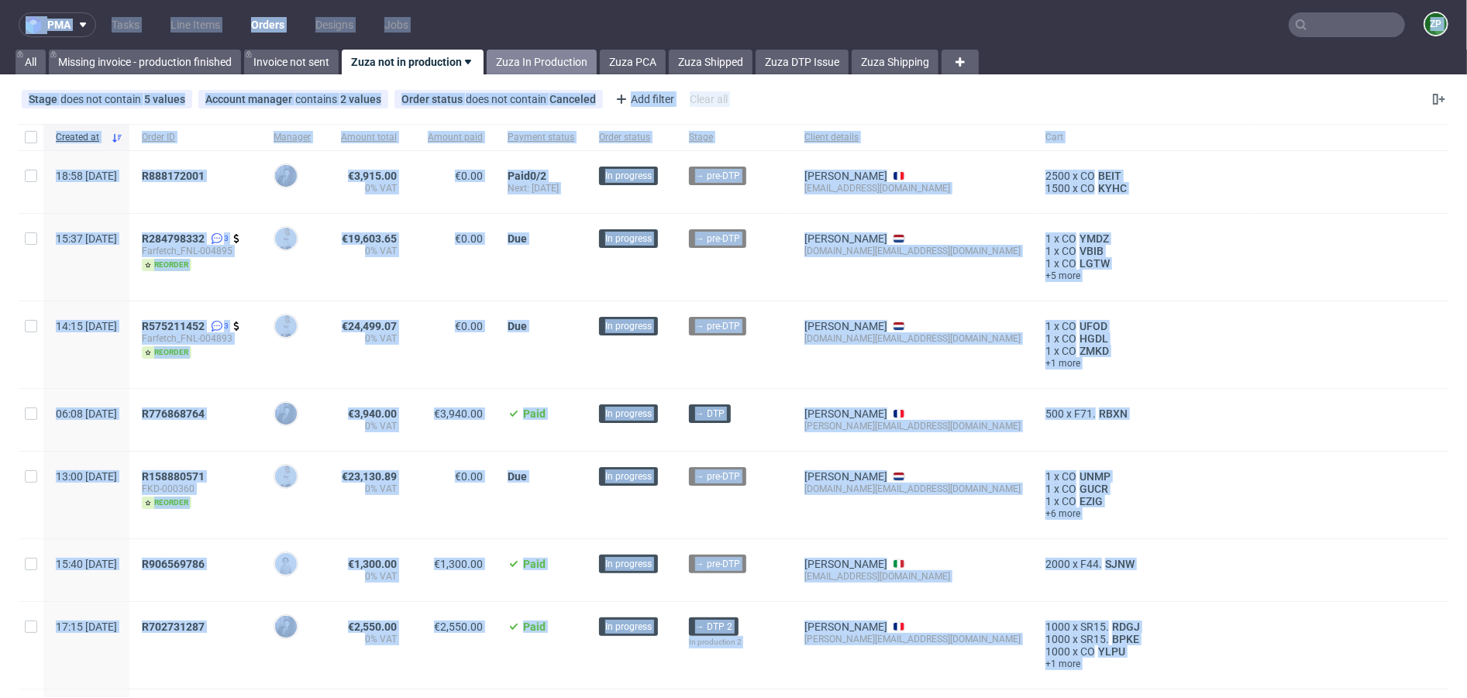
click at [543, 61] on link "Zuza In Production" at bounding box center [542, 62] width 110 height 25
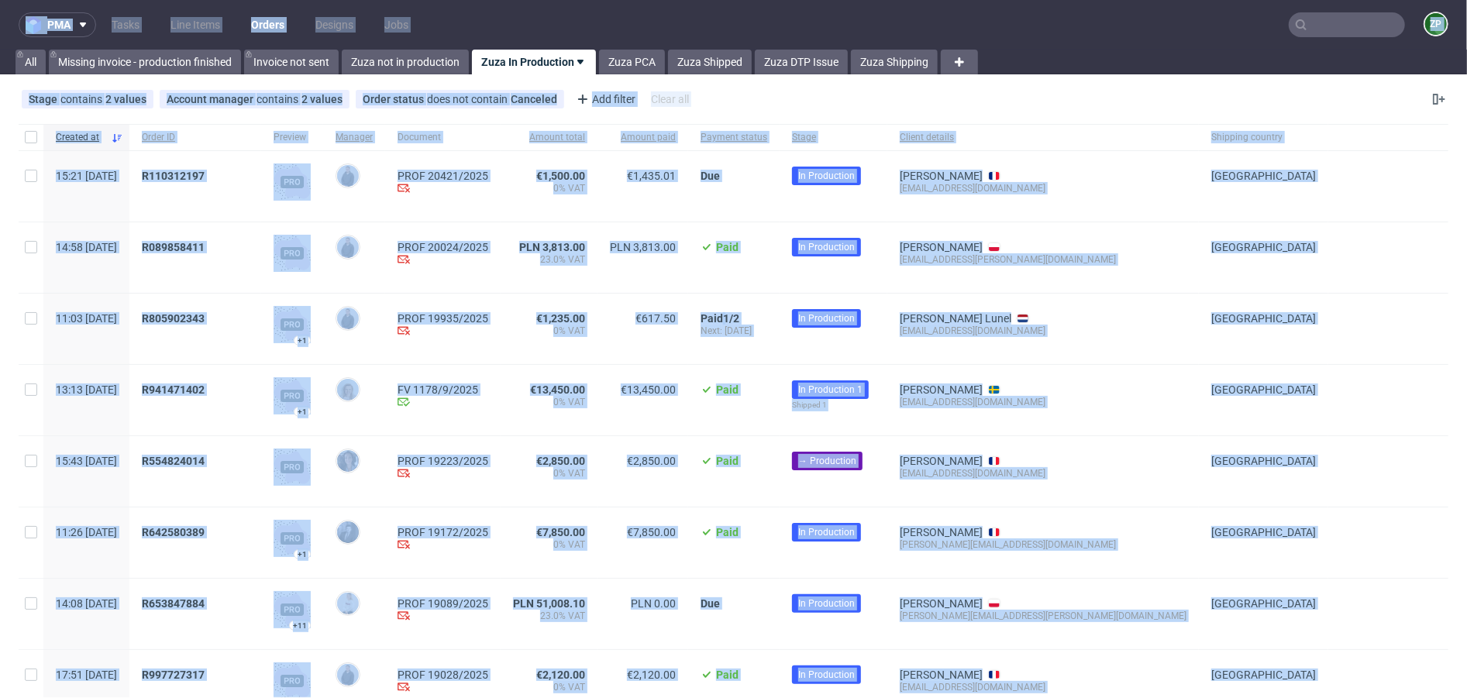
click at [1095, 96] on div "Stage contains 2 values In production, Production Account manager contains 2 va…" at bounding box center [733, 99] width 1467 height 37
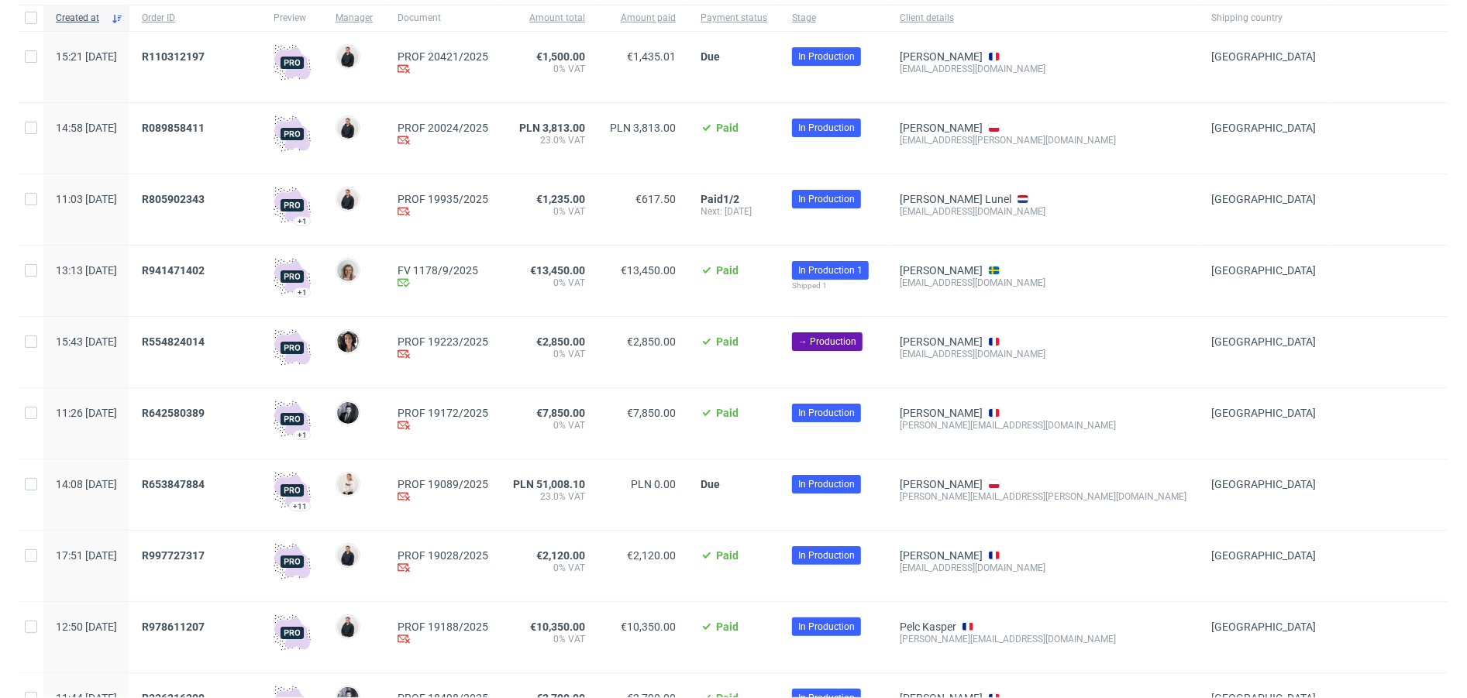
scroll to position [164, 0]
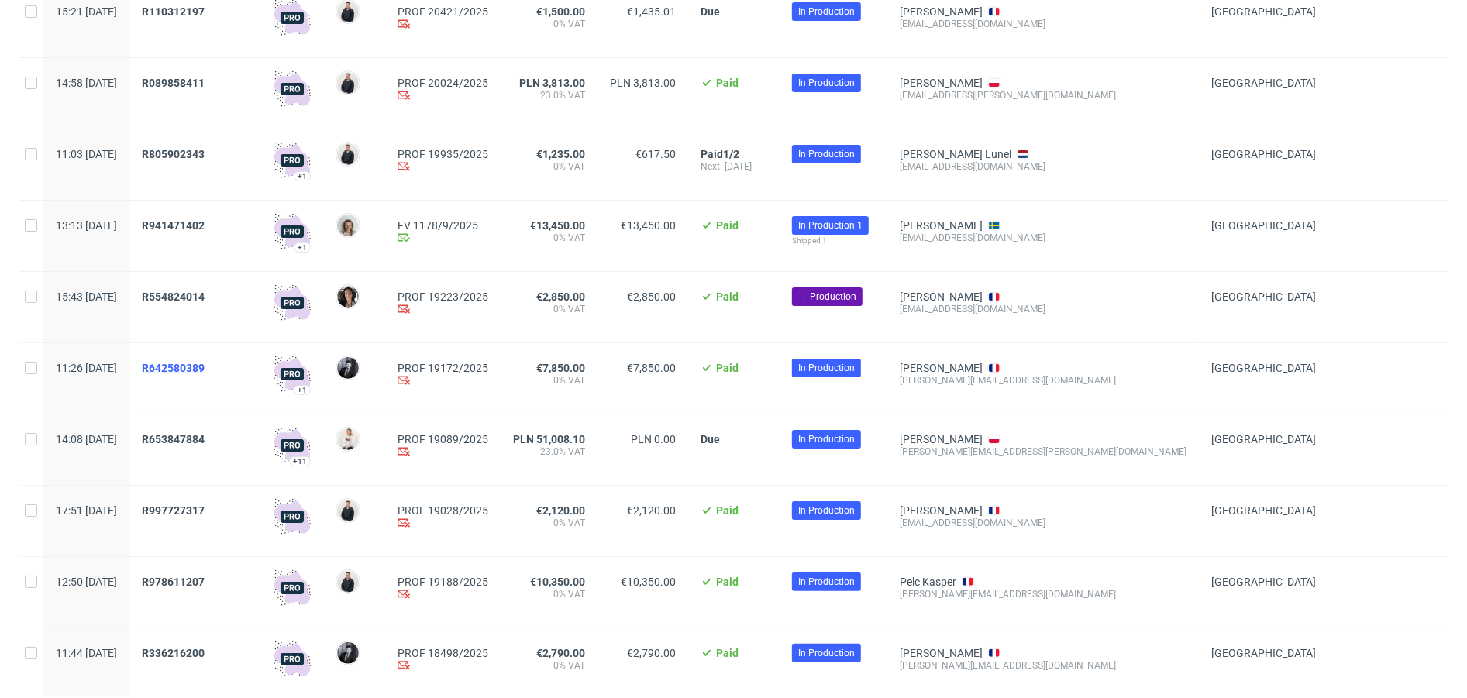
click at [205, 363] on span "R642580389" at bounding box center [173, 368] width 63 height 12
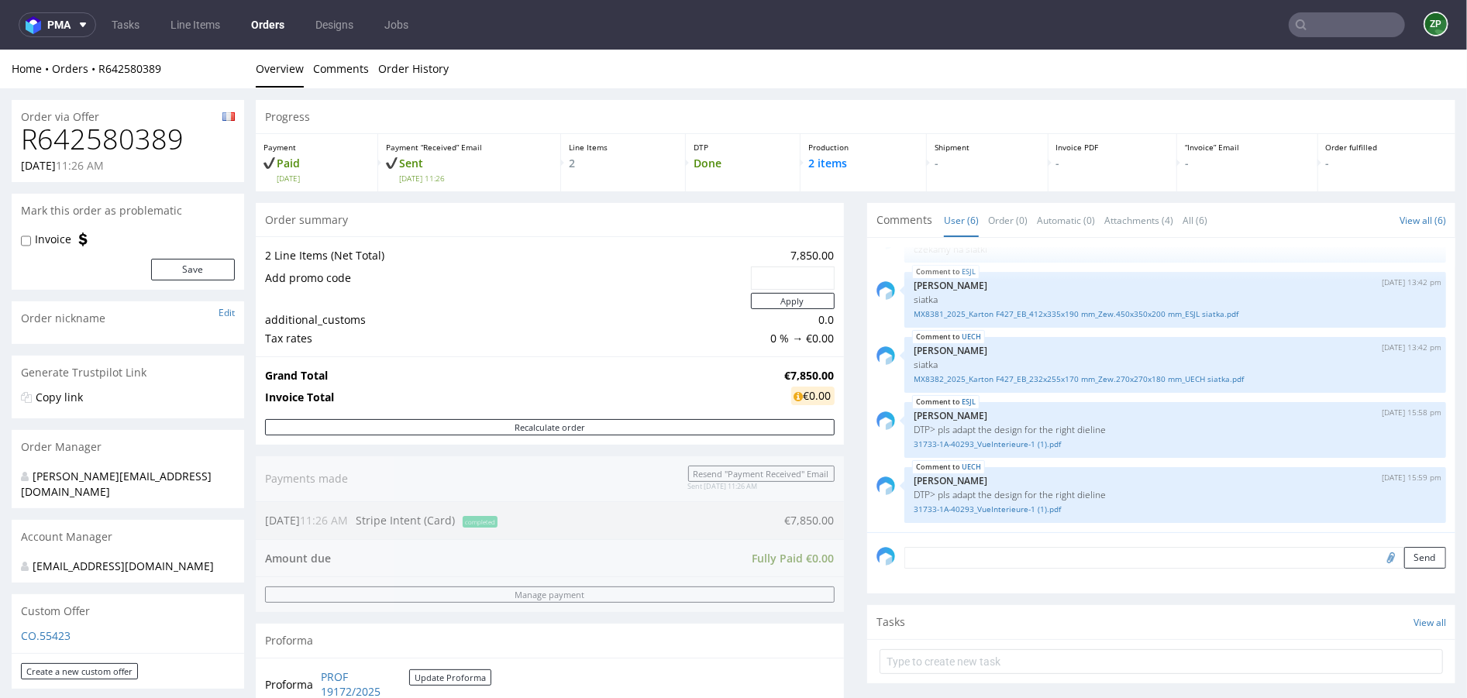
click at [986, 574] on div "Send" at bounding box center [1161, 563] width 588 height 62
click at [961, 558] on textarea at bounding box center [1176, 557] width 542 height 22
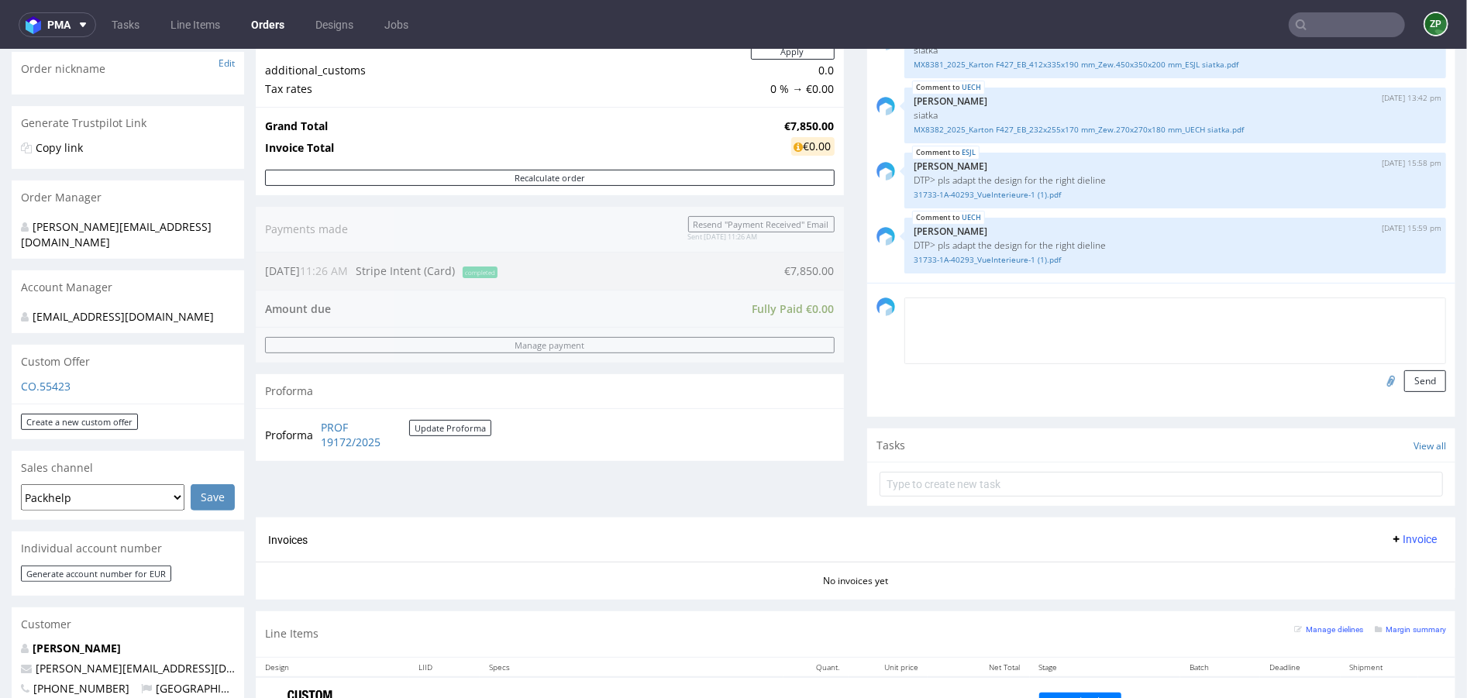
scroll to position [497, 0]
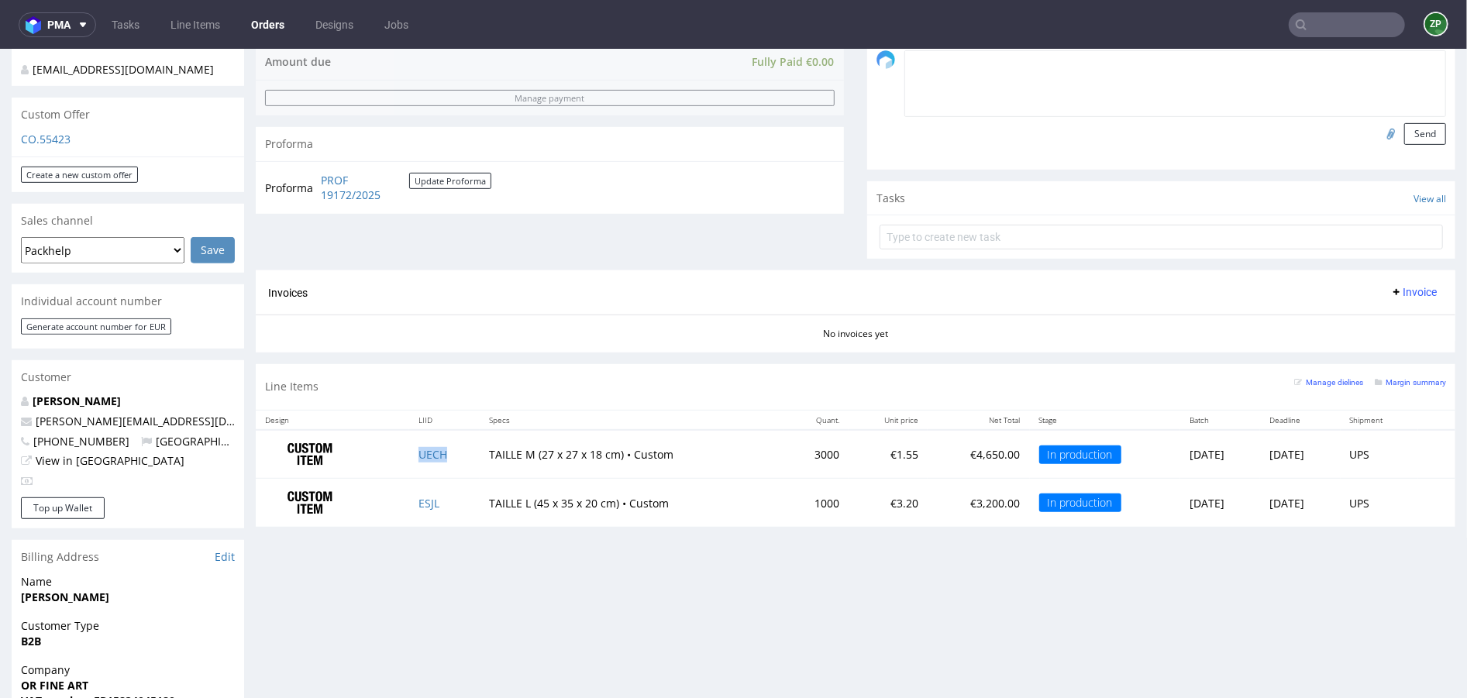
click at [423, 462] on td "UECH" at bounding box center [444, 453] width 71 height 49
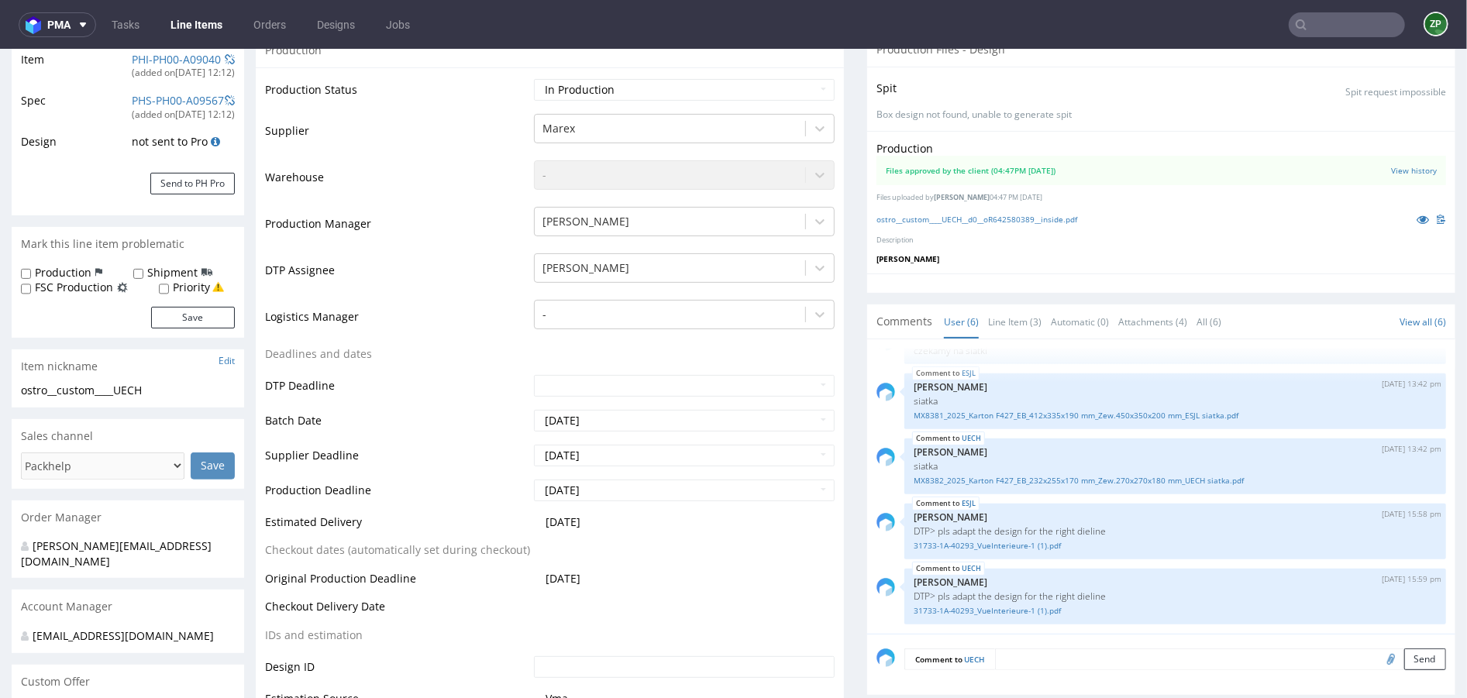
scroll to position [370, 0]
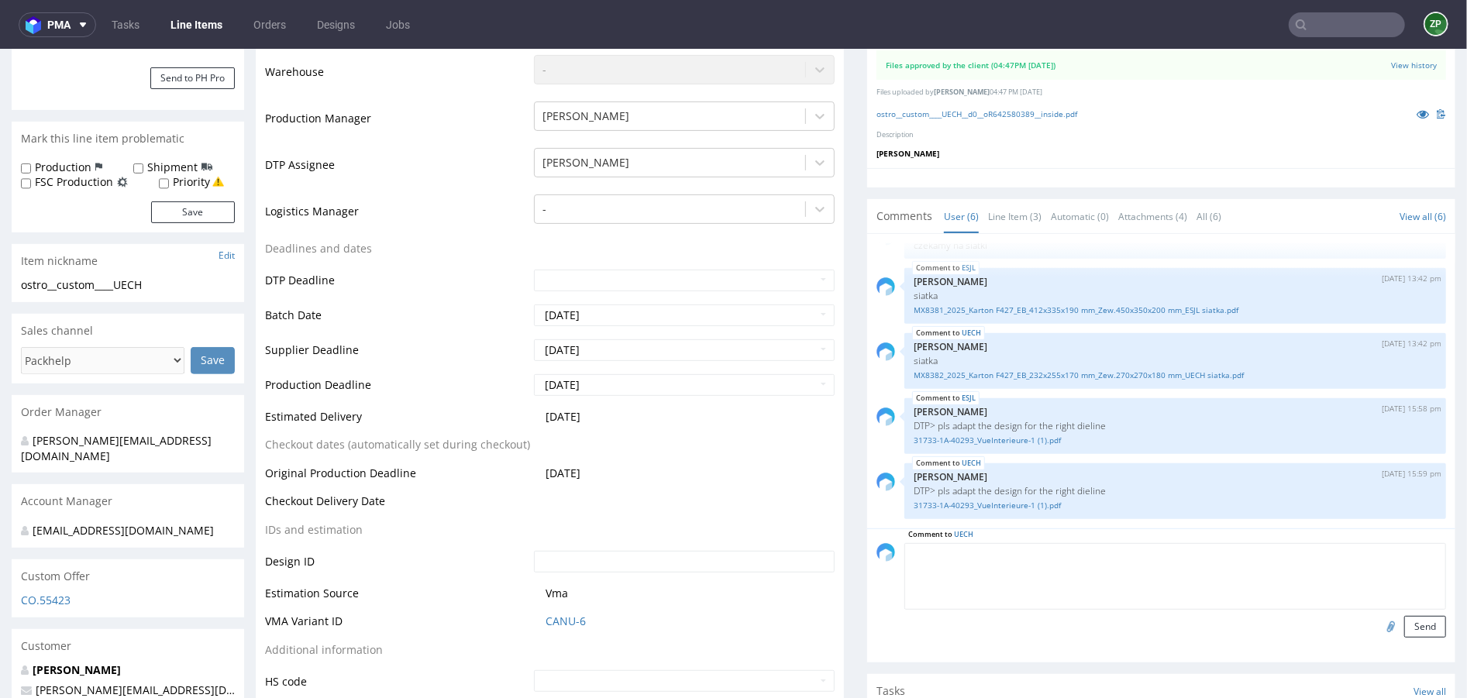
click at [1036, 550] on textarea at bounding box center [1176, 576] width 542 height 67
type textarea "D"
paste textarea "MPO FUTURLOG / Richard Orlinski ZA DE PIEDS SECS 1 RUE DE LA FOUCAUDIERE 72019 …"
type textarea "LOGISTICS: DELIVERY: MPO FUTURLOG / Richard Orlinski ZA DE PIEDS SECS 1 RUE DE …"
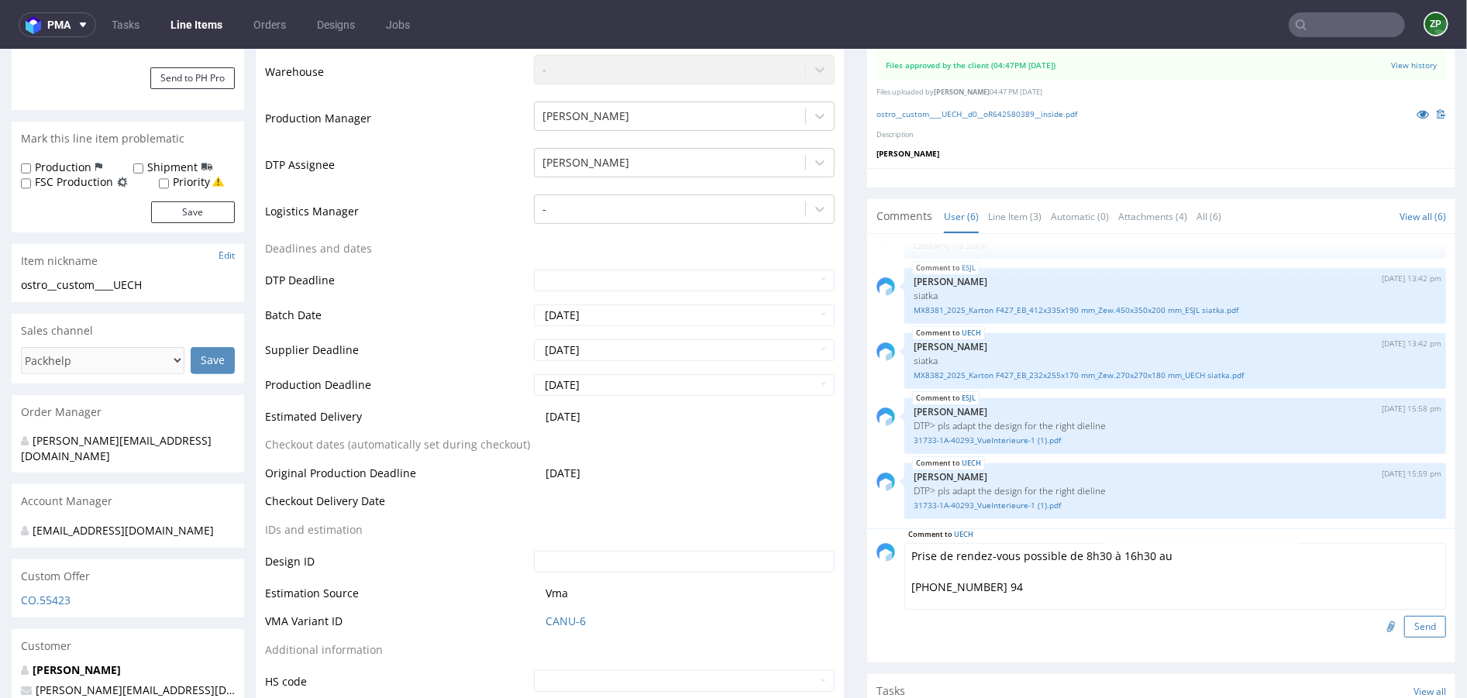
click at [1404, 621] on button "Send" at bounding box center [1425, 626] width 42 height 22
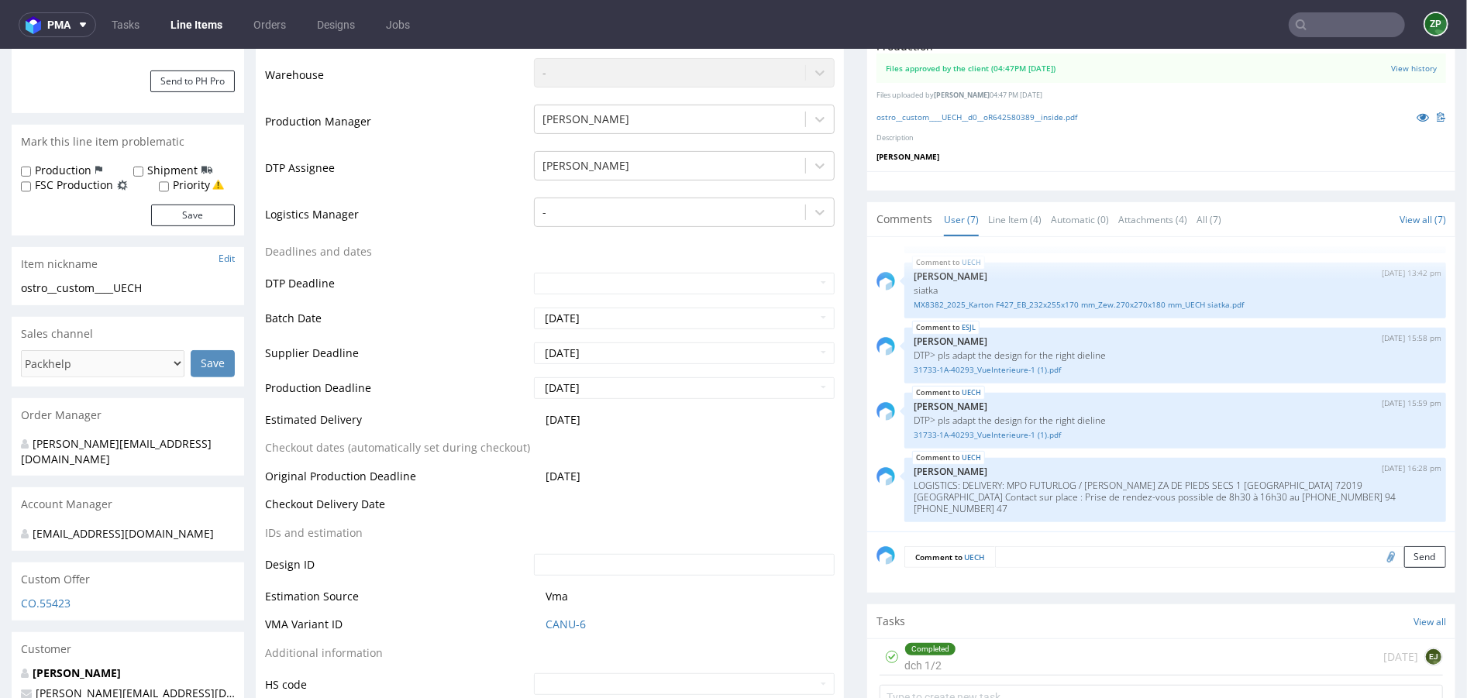
scroll to position [0, 0]
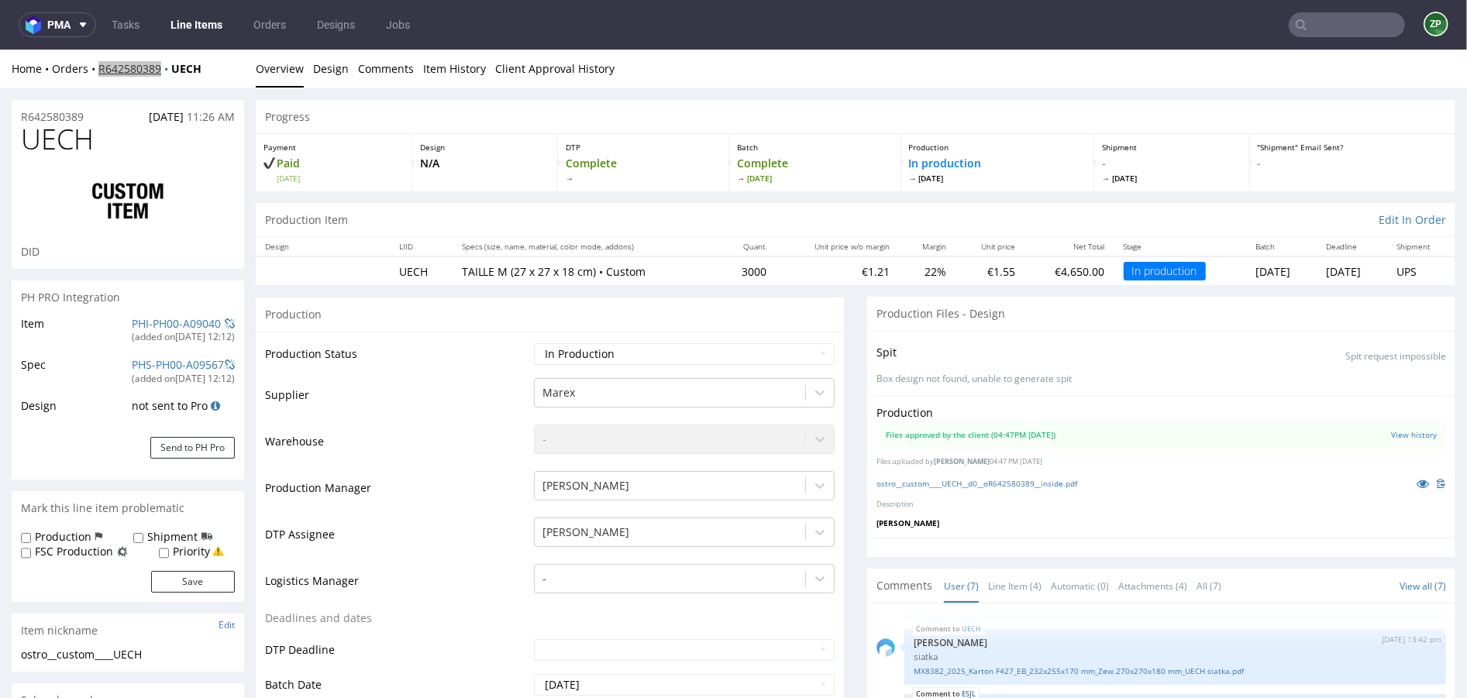
copy link "R642580389"
click at [208, 20] on link "Line Items" at bounding box center [196, 24] width 71 height 25
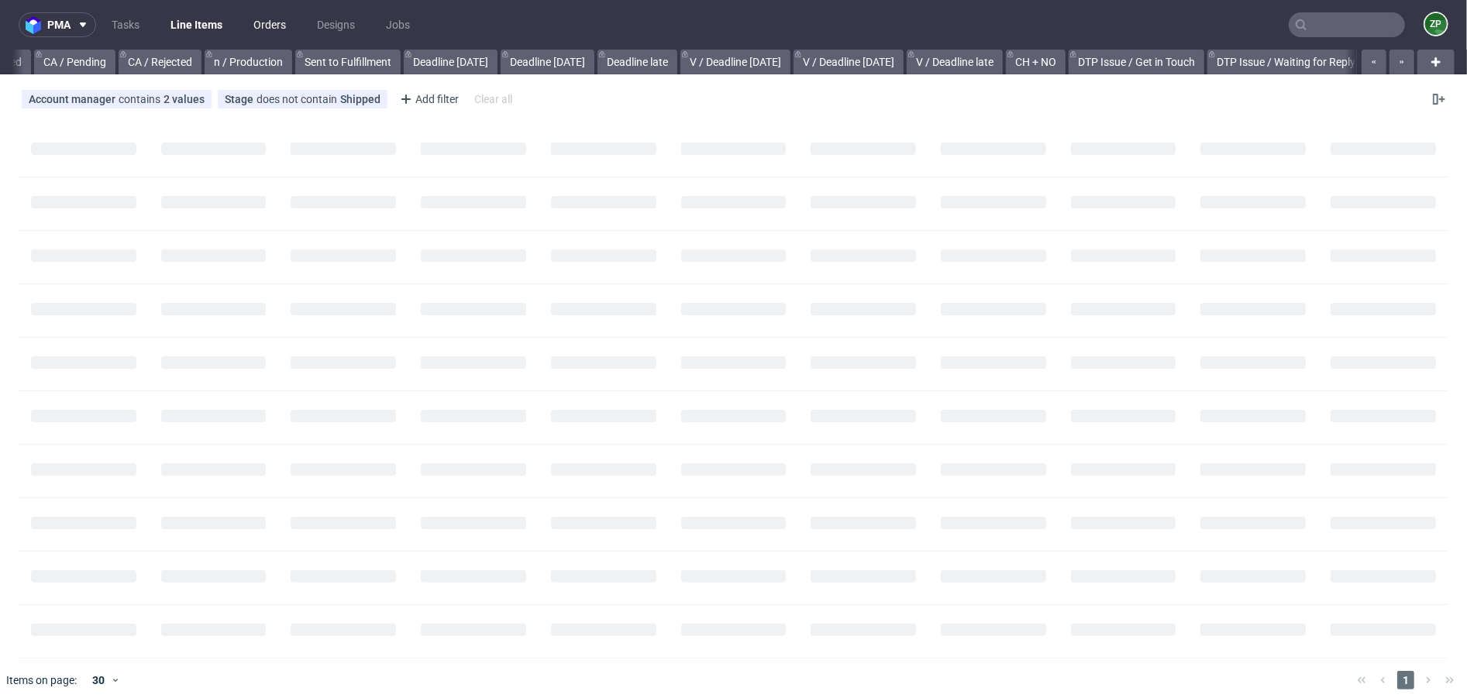
scroll to position [0, 1353]
click at [271, 24] on link "Orders" at bounding box center [269, 24] width 51 height 25
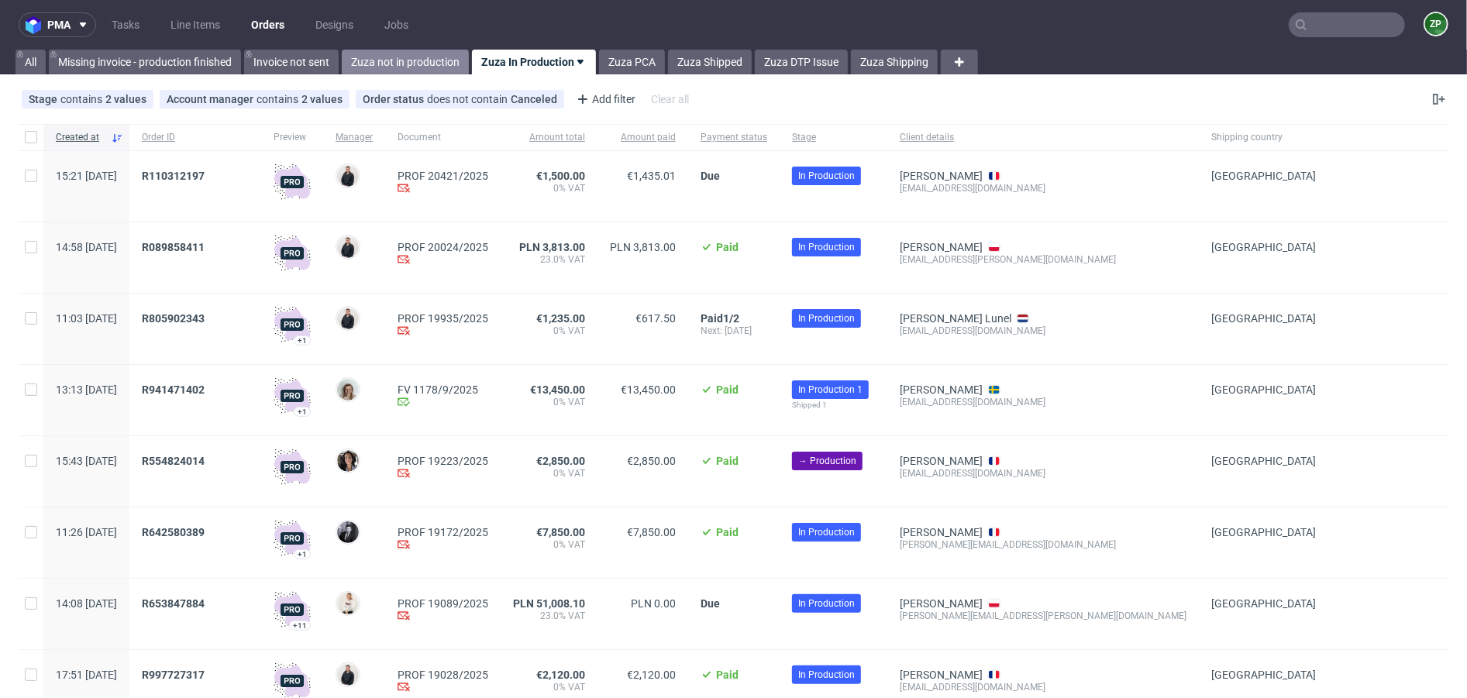
click at [401, 57] on link "Zuza not in production" at bounding box center [405, 62] width 127 height 25
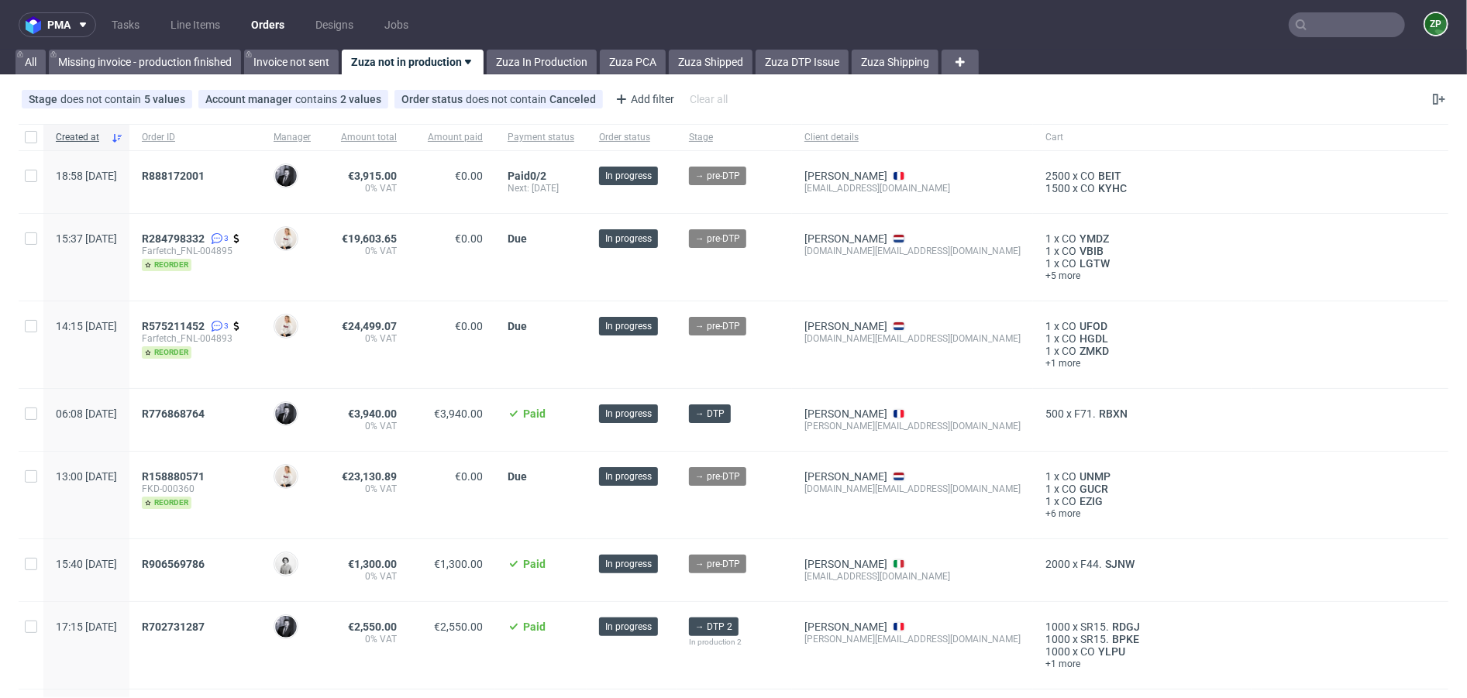
click at [230, 167] on div "R888172001" at bounding box center [195, 182] width 132 height 62
click at [205, 171] on span "R888172001" at bounding box center [173, 176] width 63 height 12
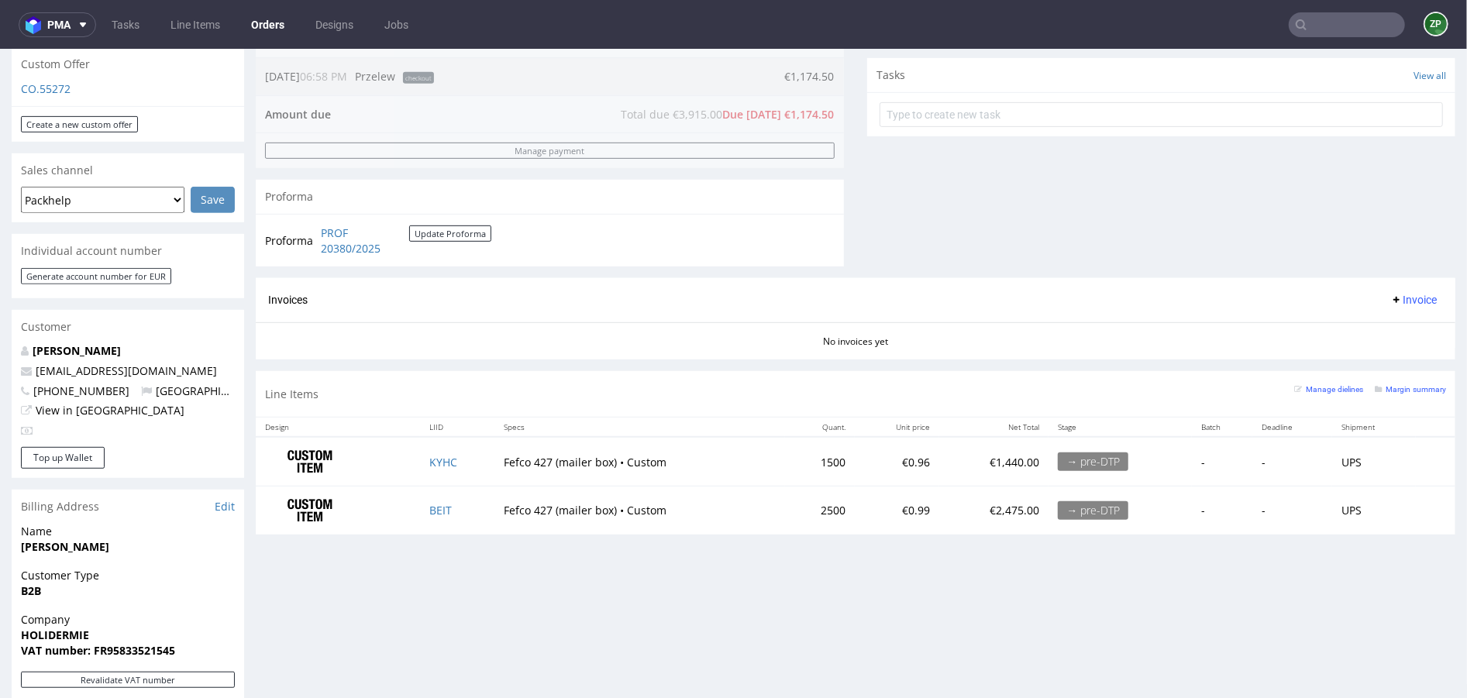
scroll to position [510, 0]
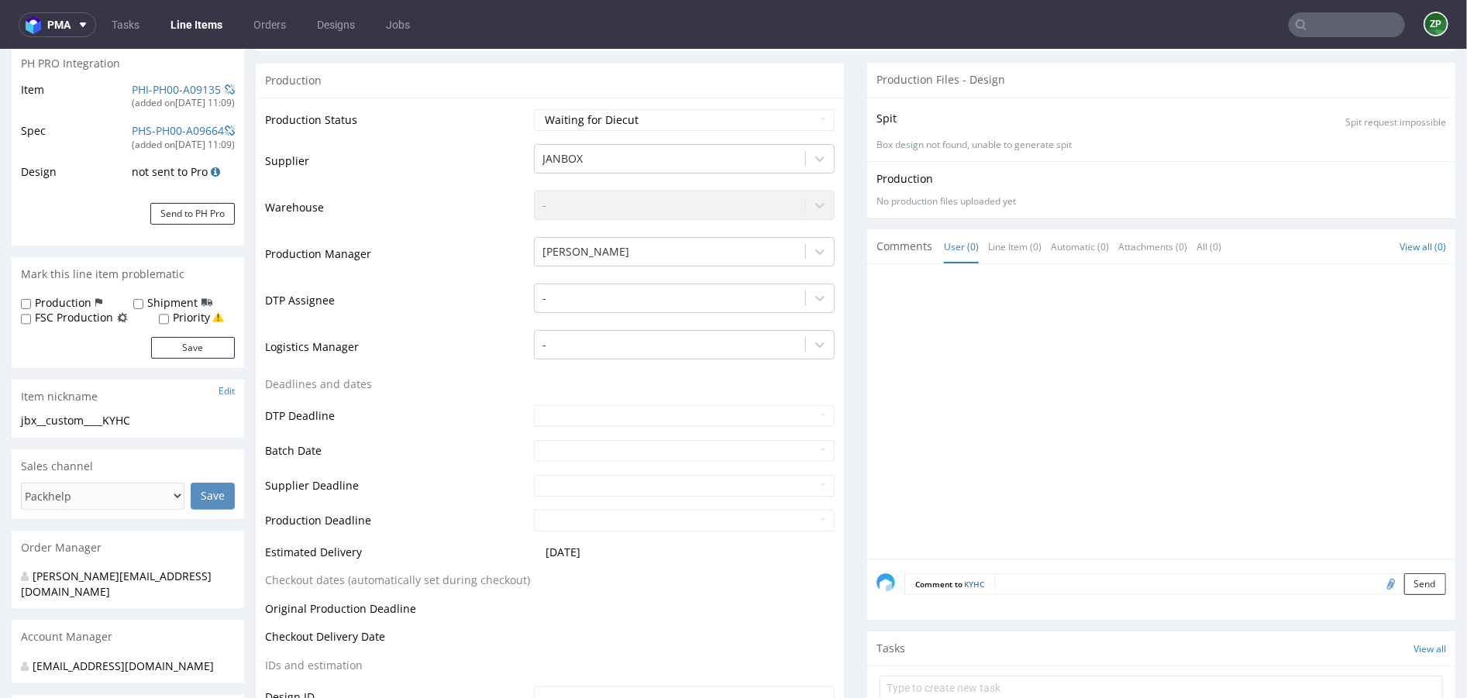
scroll to position [236, 0]
click at [1041, 577] on textarea at bounding box center [1176, 604] width 542 height 67
click at [948, 581] on textarea "Wysyłki 1 sztuki do biura" at bounding box center [1176, 604] width 542 height 67
click at [967, 575] on textarea "Wysyłki 1 sztuki do biura" at bounding box center [1176, 604] width 542 height 67
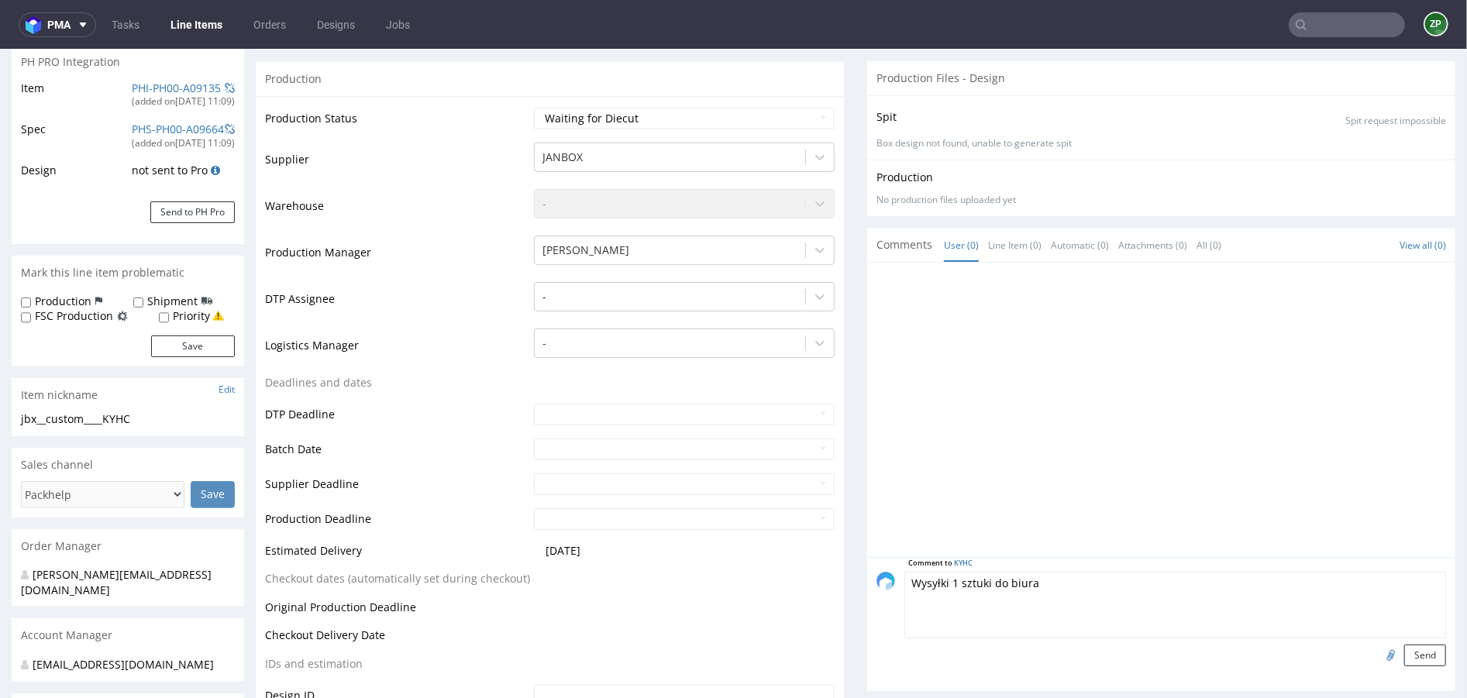
click at [967, 575] on textarea "Wysyłki 1 sztuki do biura" at bounding box center [1176, 604] width 542 height 67
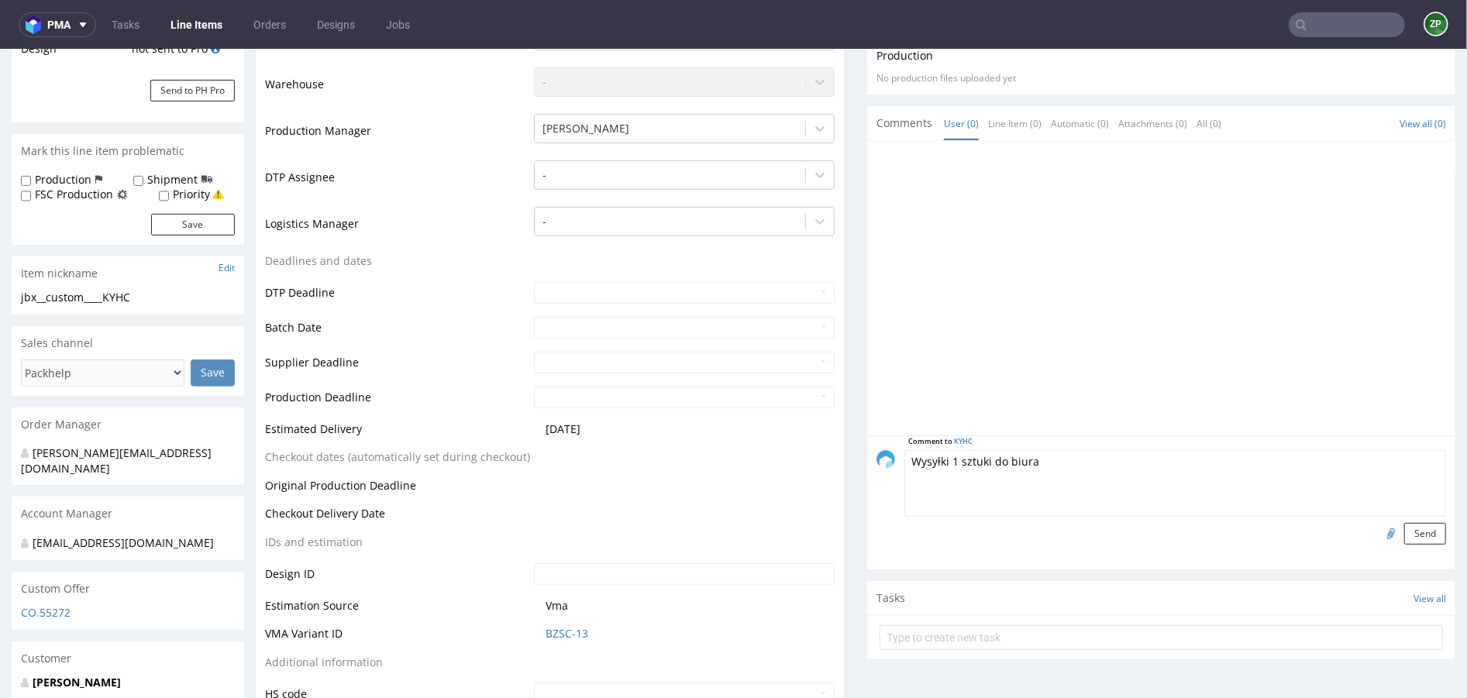
scroll to position [361, 0]
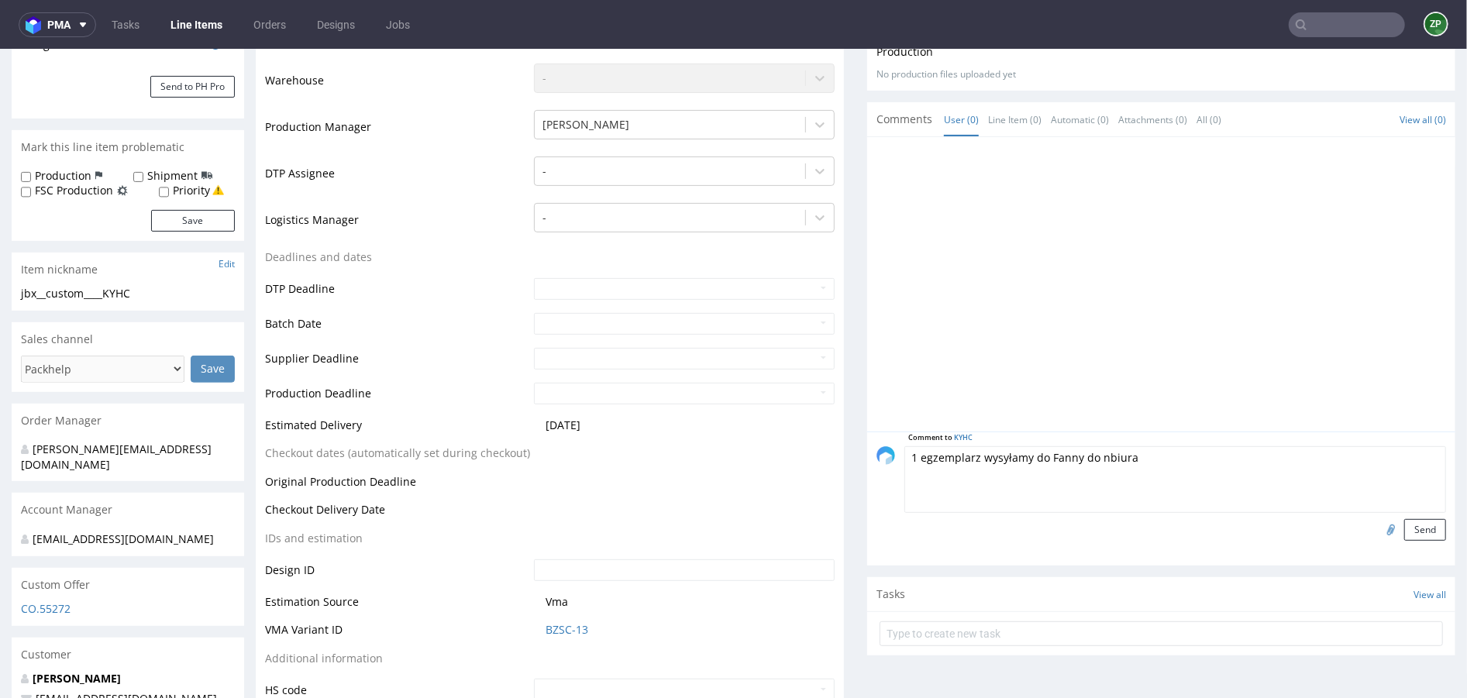
click at [1095, 450] on textarea "1 egzemplarz wysyłamy do Fanny do nbiura" at bounding box center [1176, 479] width 542 height 67
click at [1070, 451] on textarea "1 egzemplarz wysyłamy do Fanny do biura" at bounding box center [1176, 479] width 542 height 67
type textarea "1 egzemplarz wysyłamy do Fanny do biura"
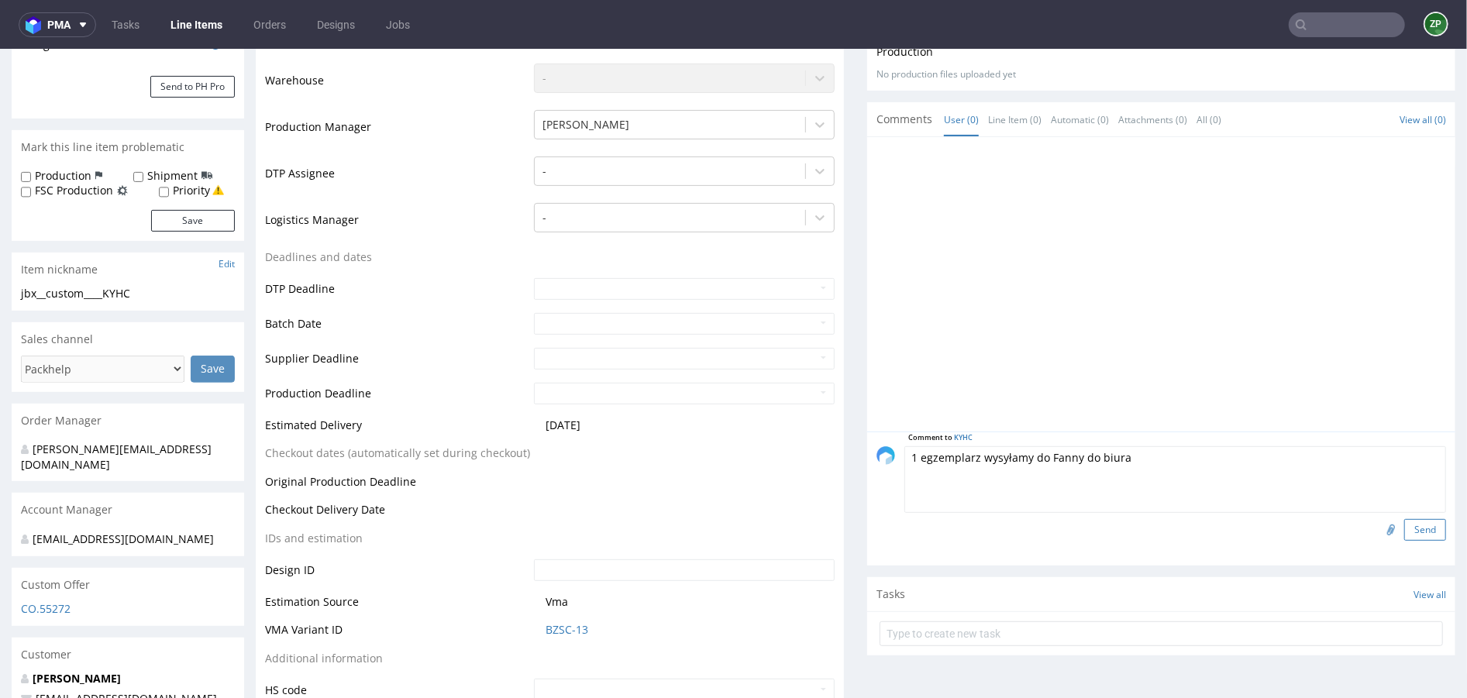
click at [1404, 529] on button "Send" at bounding box center [1425, 530] width 42 height 22
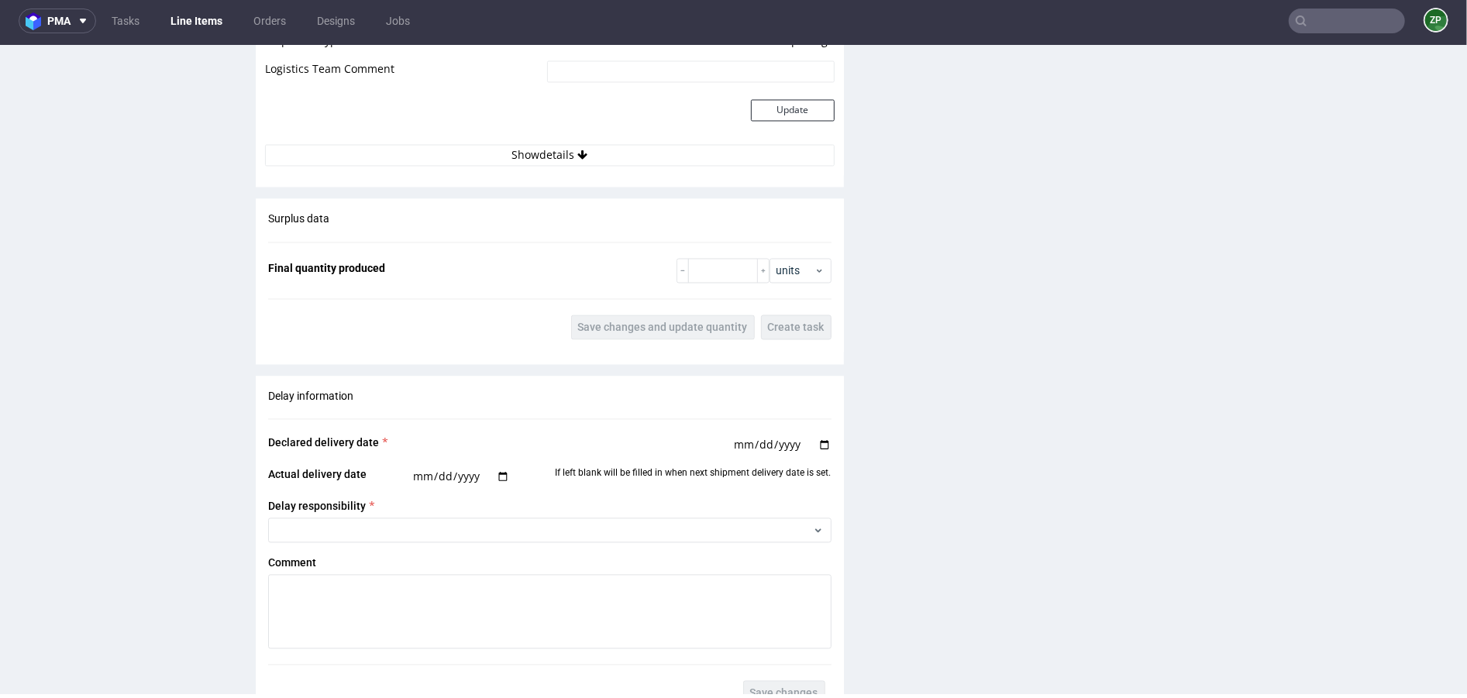
scroll to position [2549, 0]
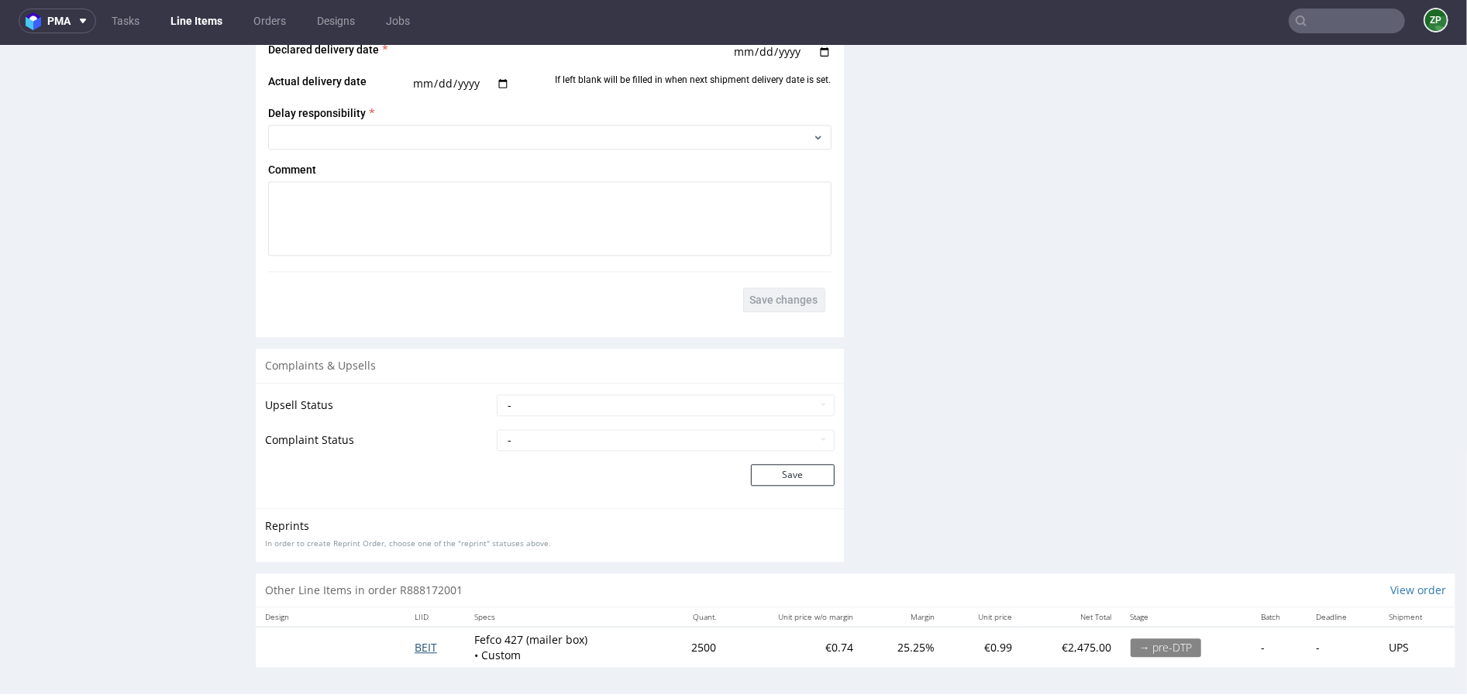
click at [415, 645] on span "BEIT" at bounding box center [426, 646] width 22 height 15
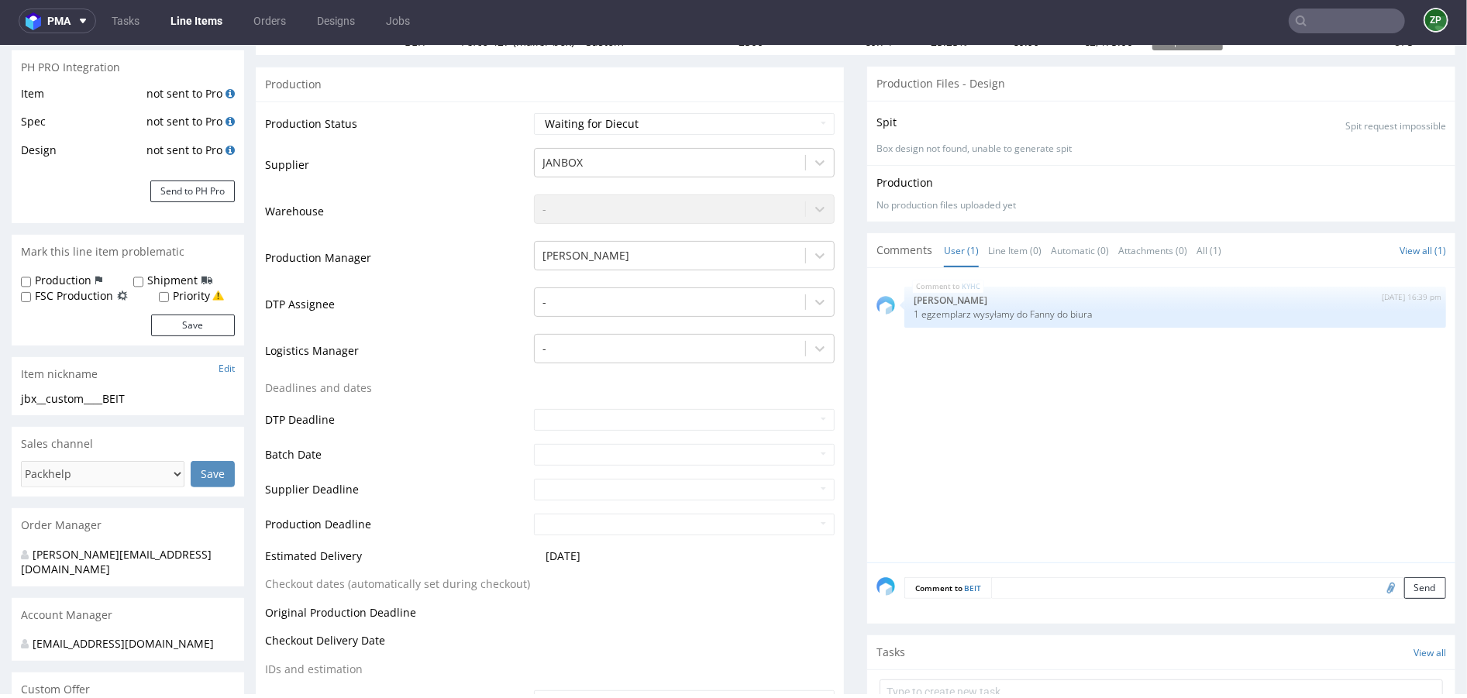
scroll to position [227, 0]
click at [1025, 585] on textarea at bounding box center [1218, 587] width 455 height 22
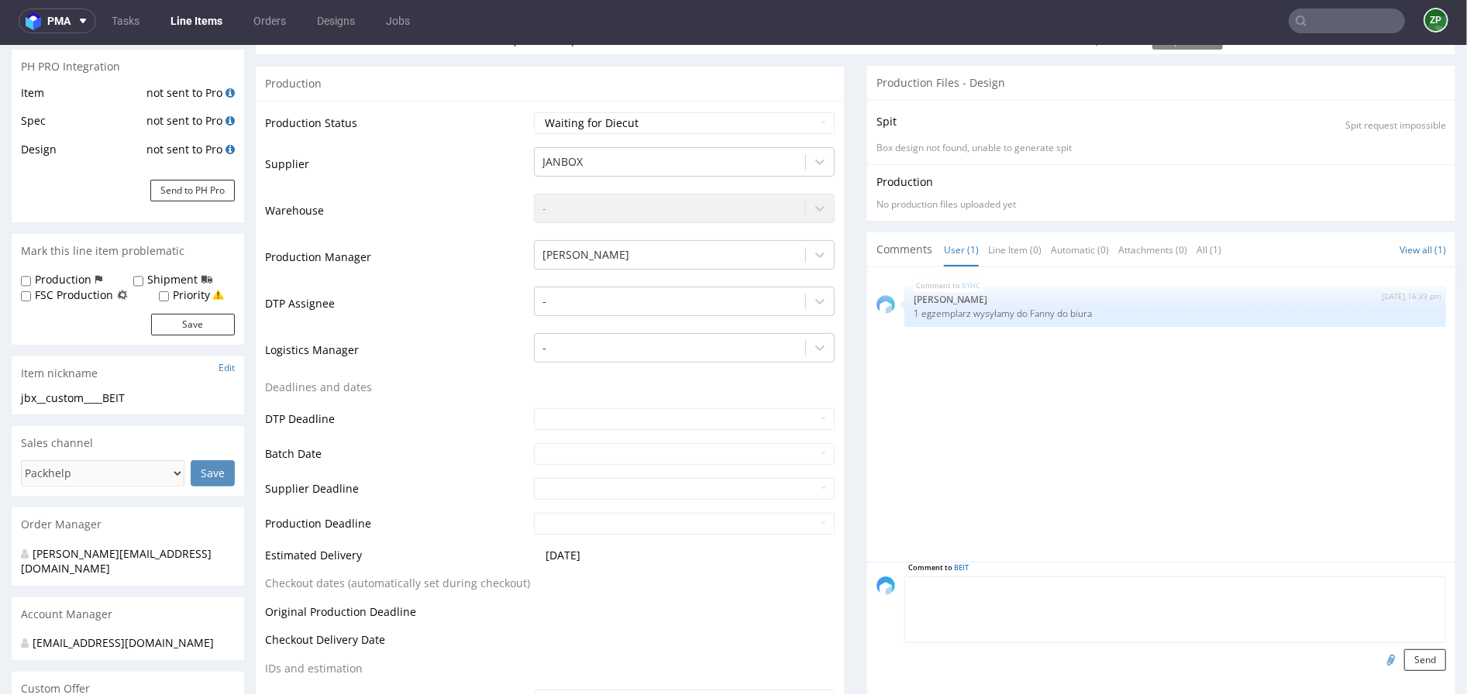
paste textarea "1 egzemplarz wysyłamy do Fanny do biura"
type textarea "1 egzemplarz wysyłamy do Fanny do biura"
click at [1405, 660] on button "Send" at bounding box center [1425, 660] width 42 height 22
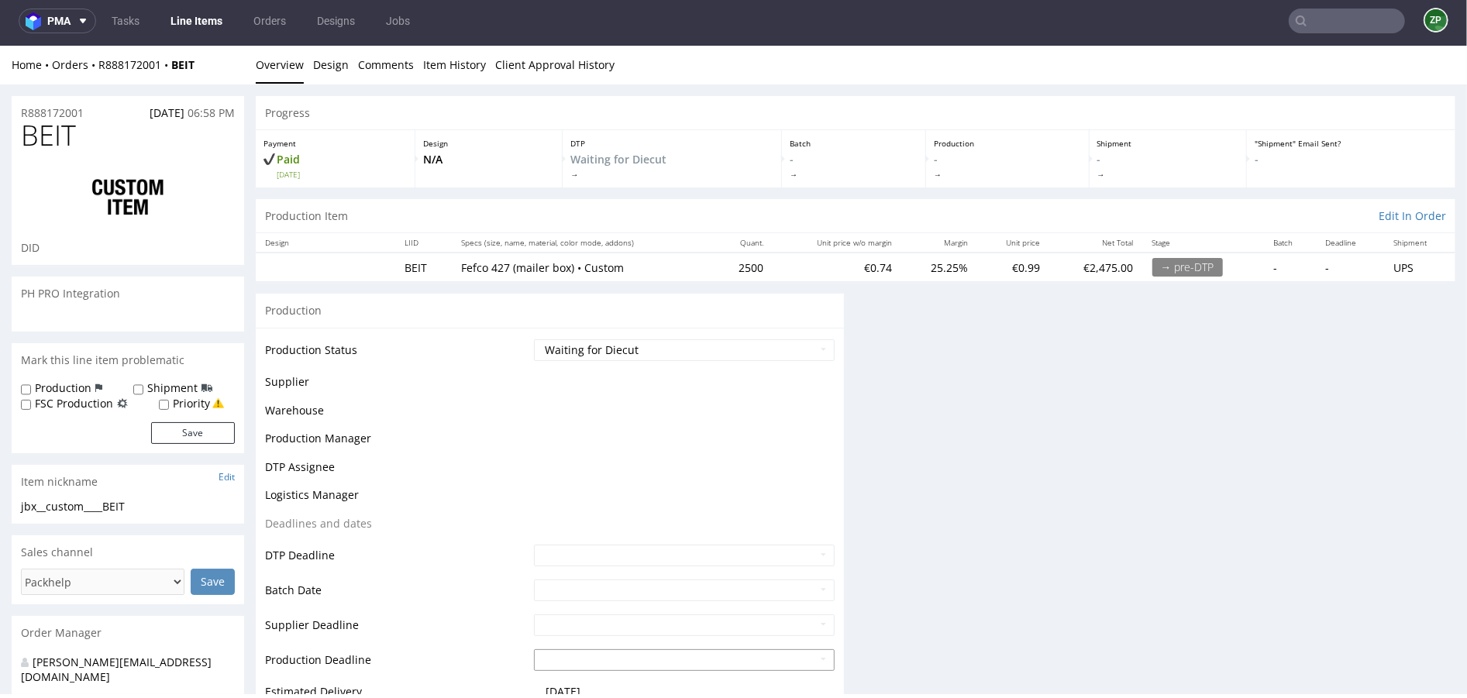
scroll to position [0, 0]
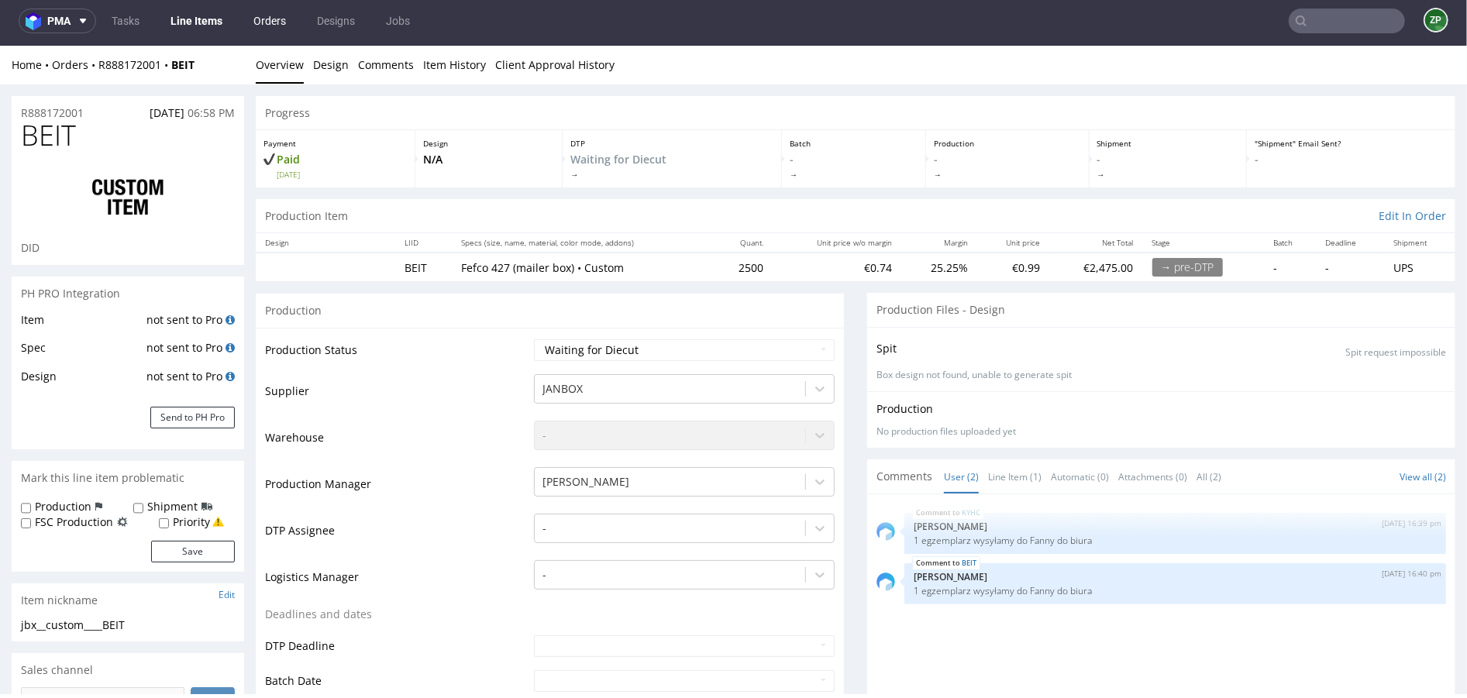
click at [275, 16] on link "Orders" at bounding box center [269, 21] width 51 height 25
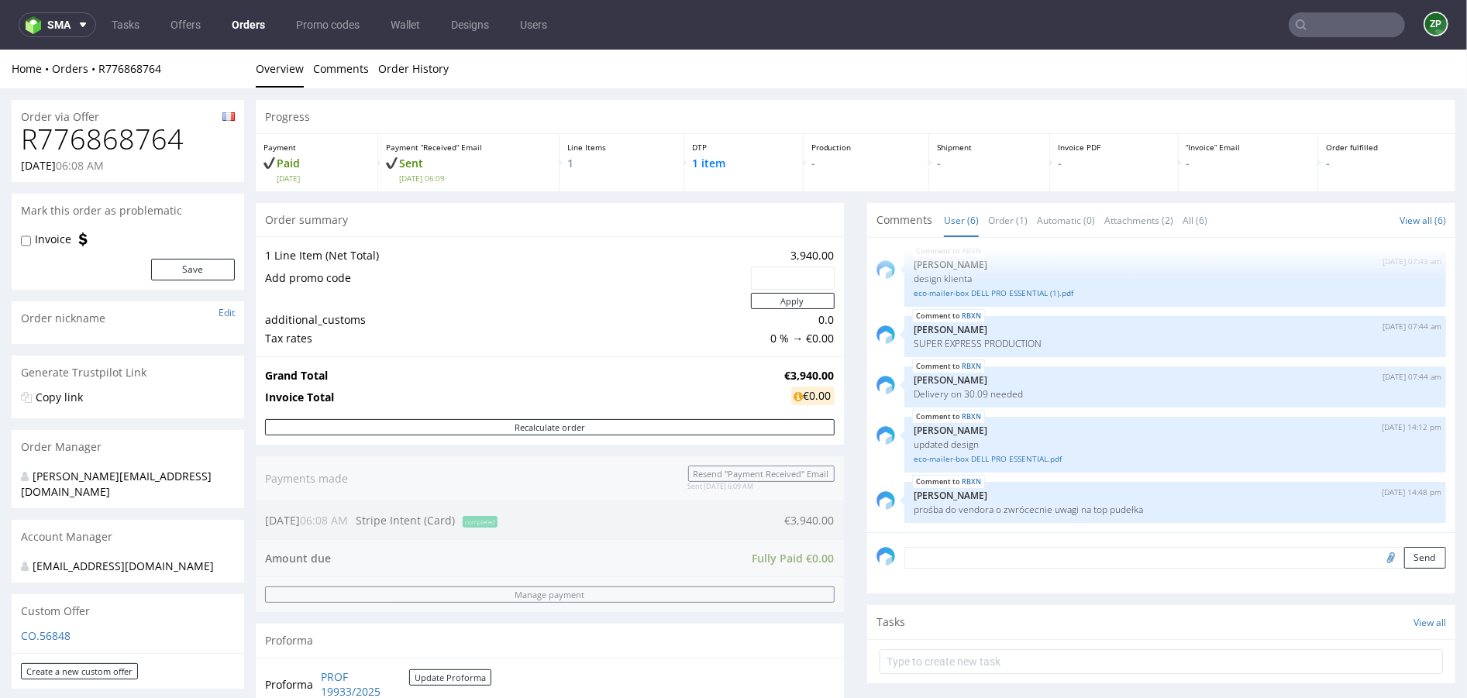
scroll to position [308, 0]
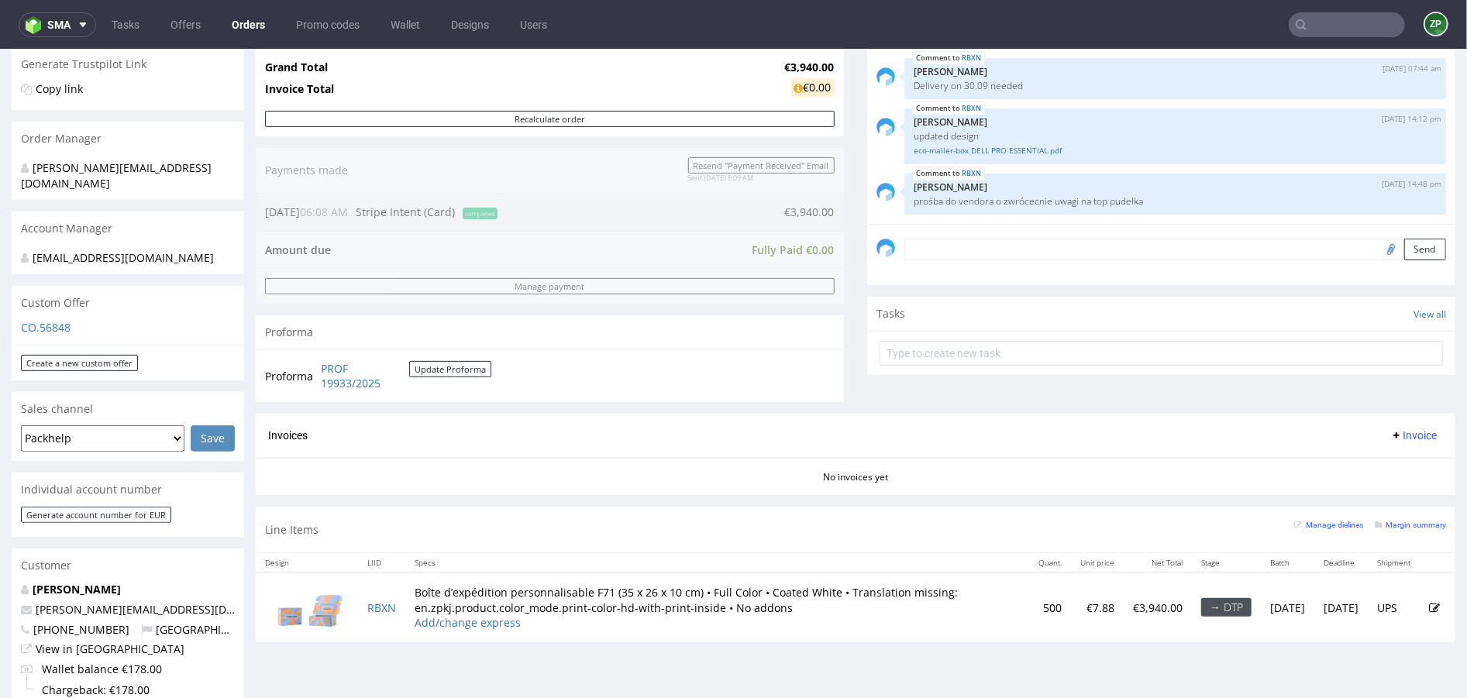
click at [251, 28] on link "Orders" at bounding box center [248, 24] width 52 height 25
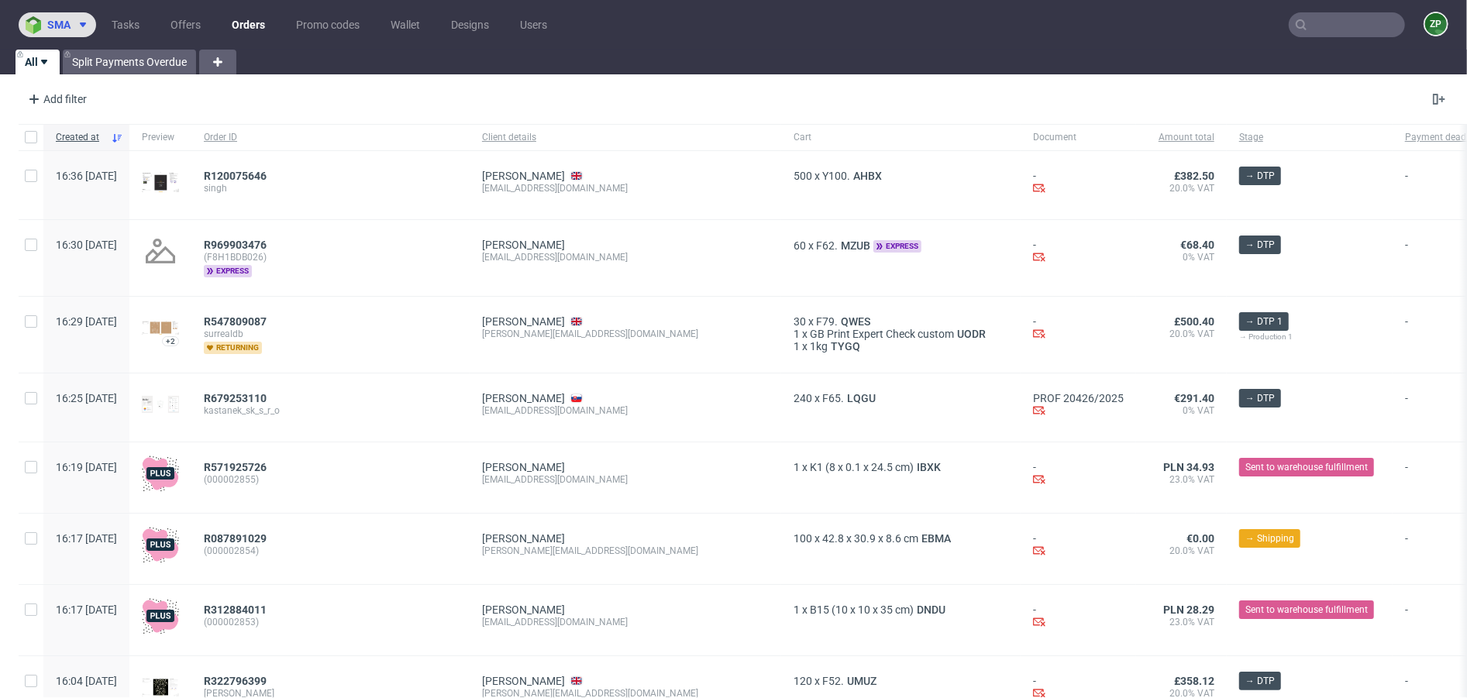
click at [81, 22] on icon at bounding box center [83, 25] width 12 height 12
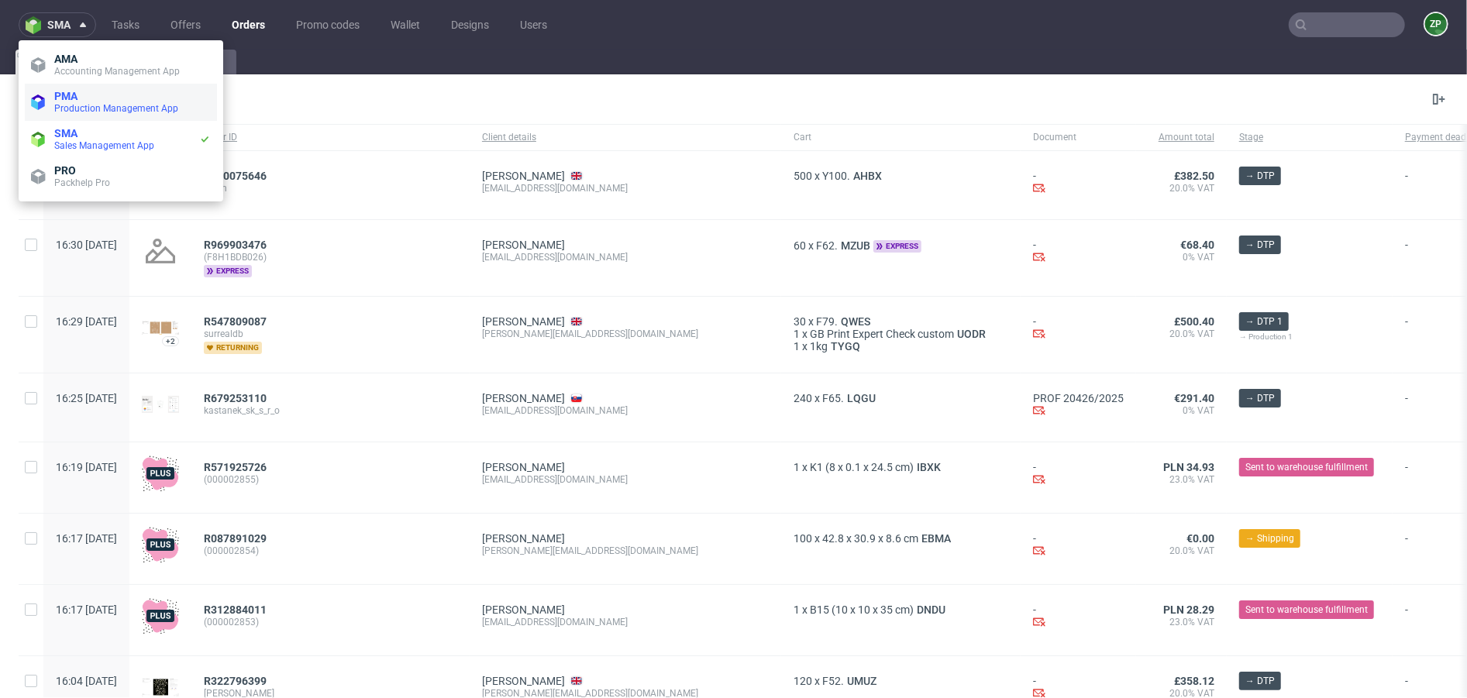
click at [89, 97] on span "PMA" at bounding box center [132, 96] width 157 height 12
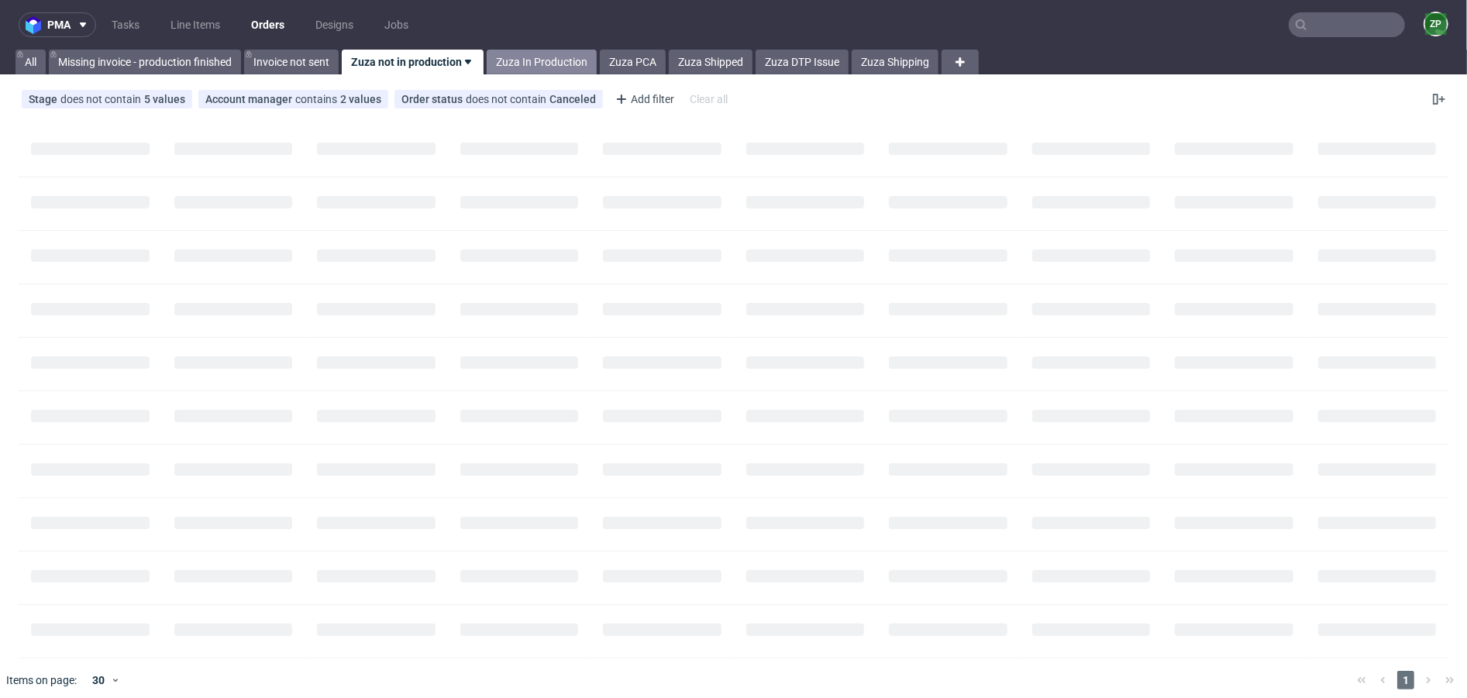
click at [536, 58] on link "Zuza In Production" at bounding box center [542, 62] width 110 height 25
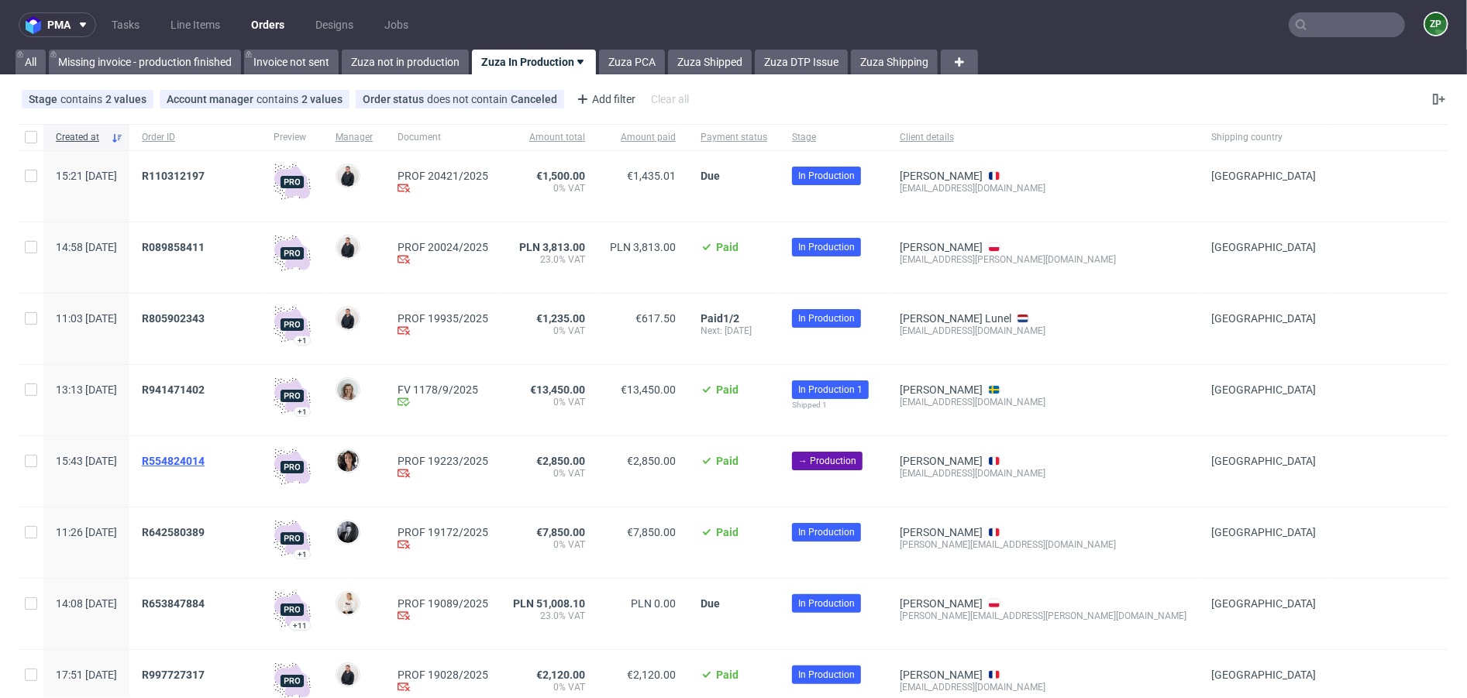
click at [205, 463] on span "R554824014" at bounding box center [173, 461] width 63 height 12
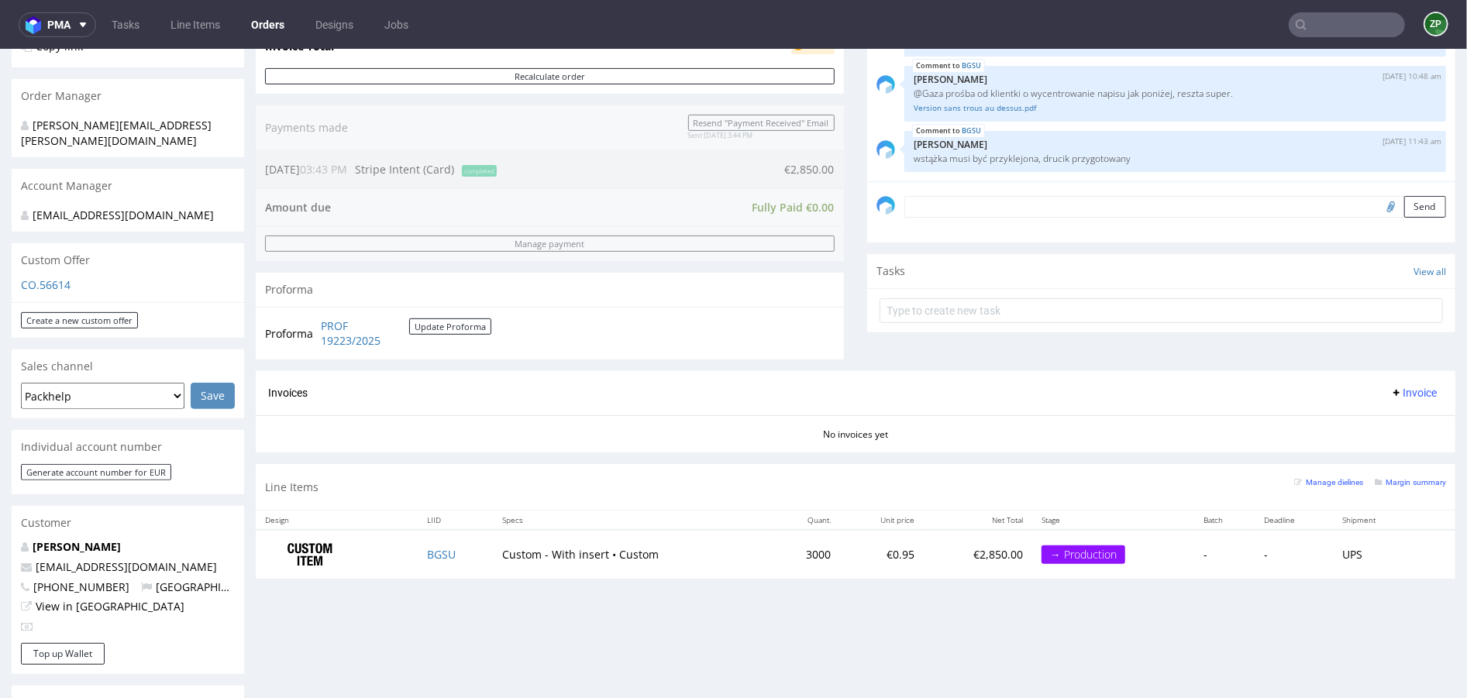
scroll to position [363, 0]
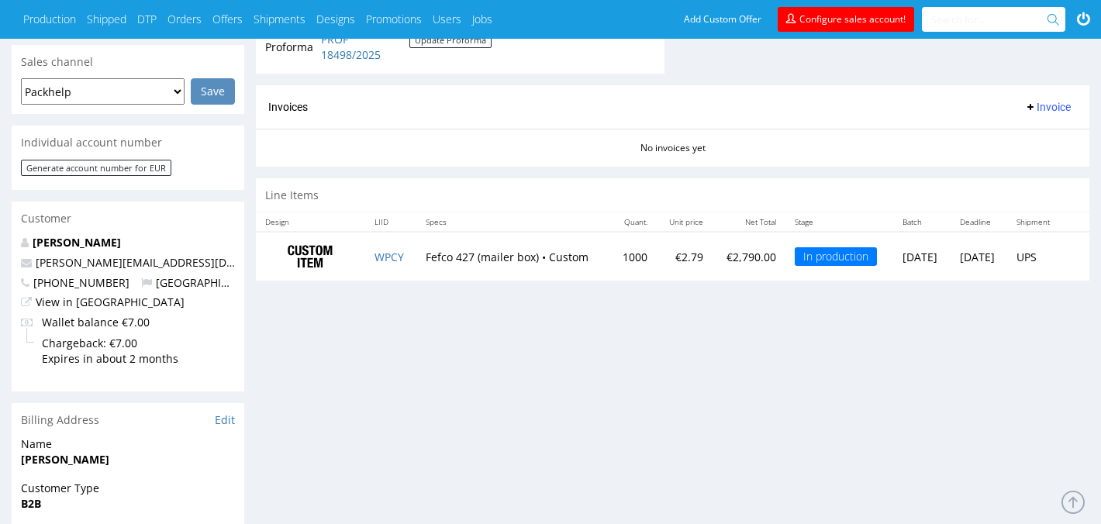
scroll to position [648, 0]
